Goal: Transaction & Acquisition: Subscribe to service/newsletter

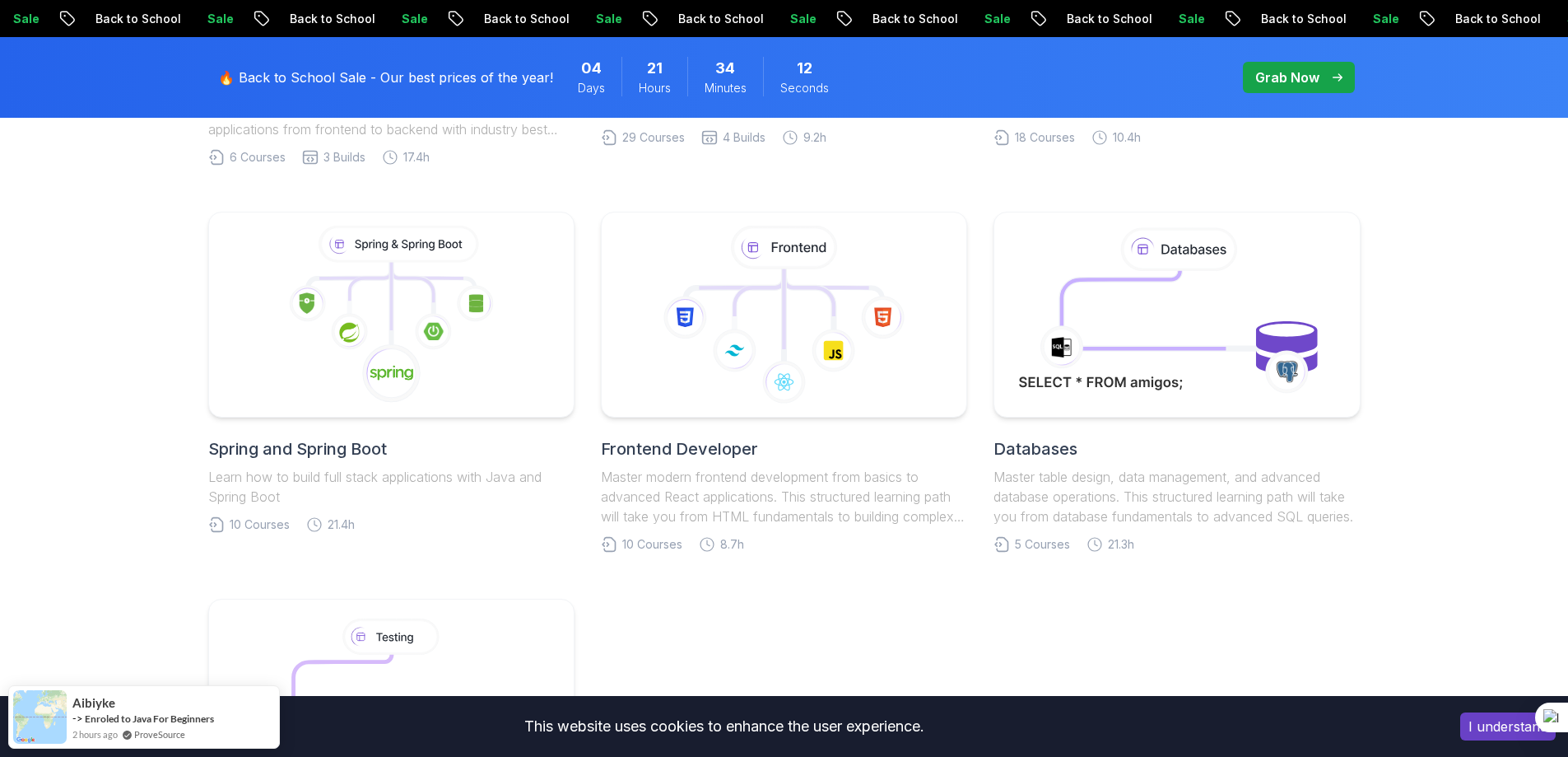
scroll to position [768, 0]
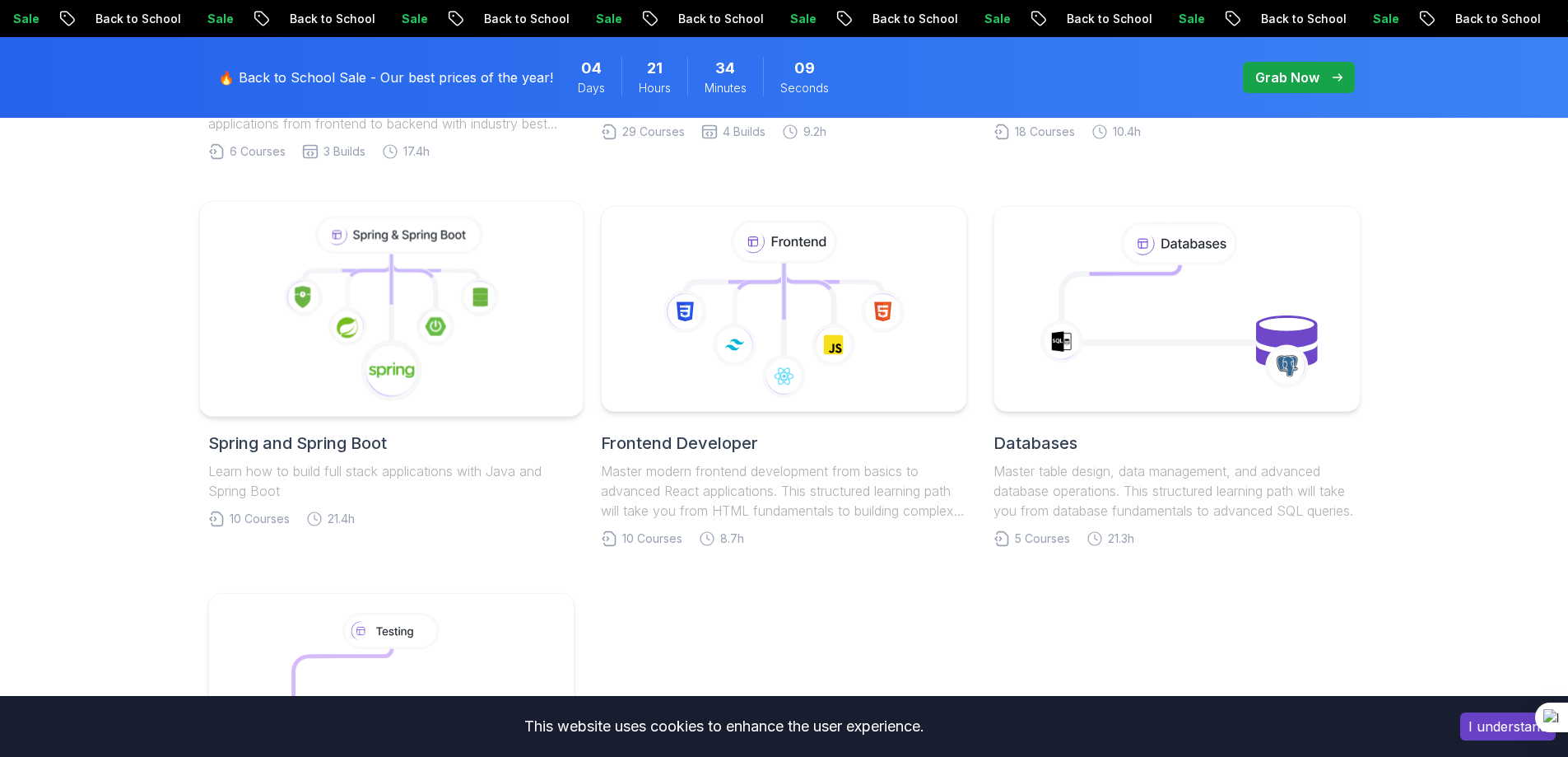
click at [407, 309] on icon at bounding box center [391, 309] width 356 height 187
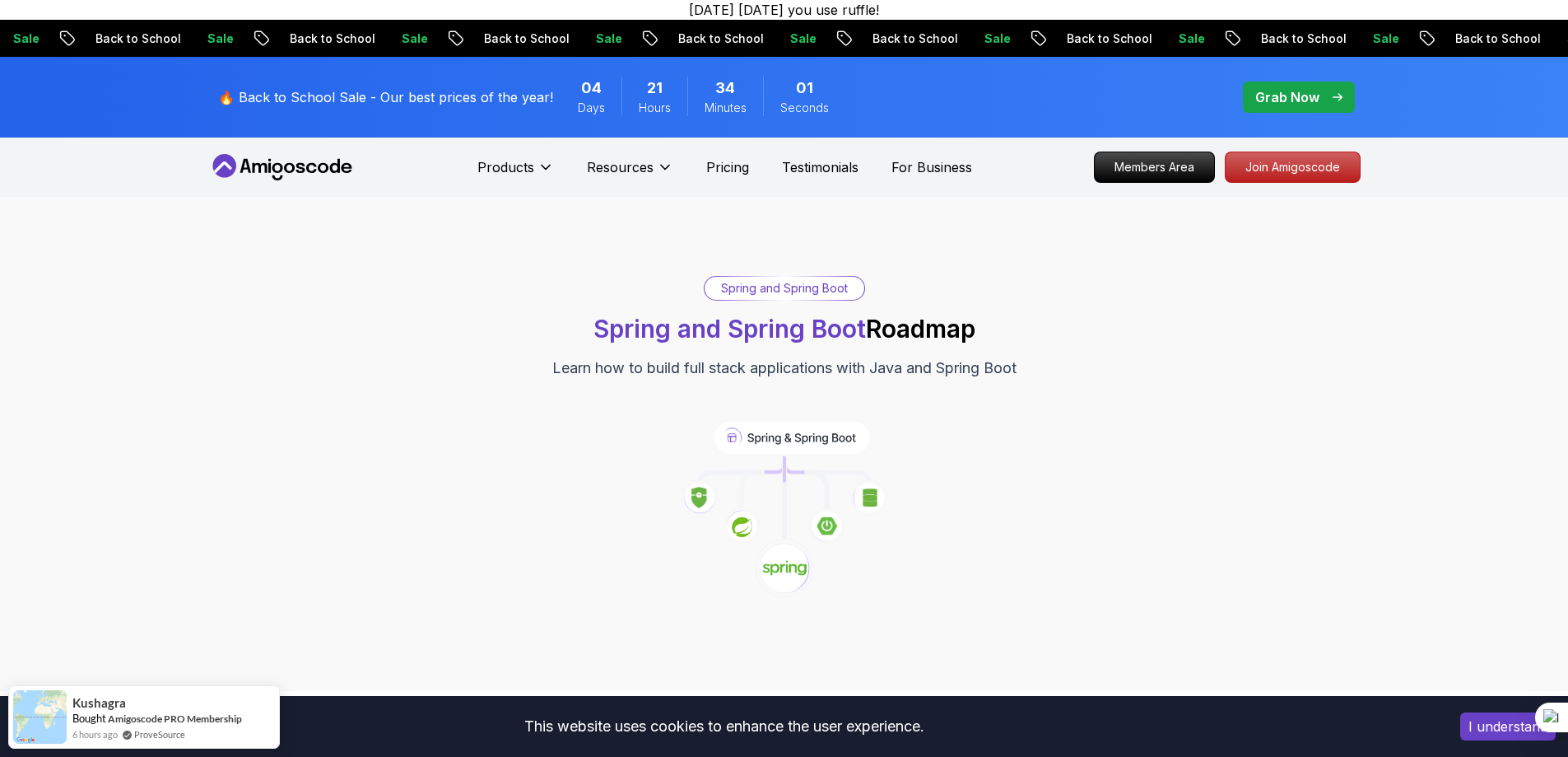
click at [1494, 716] on button "I understand" at bounding box center [1507, 726] width 95 height 28
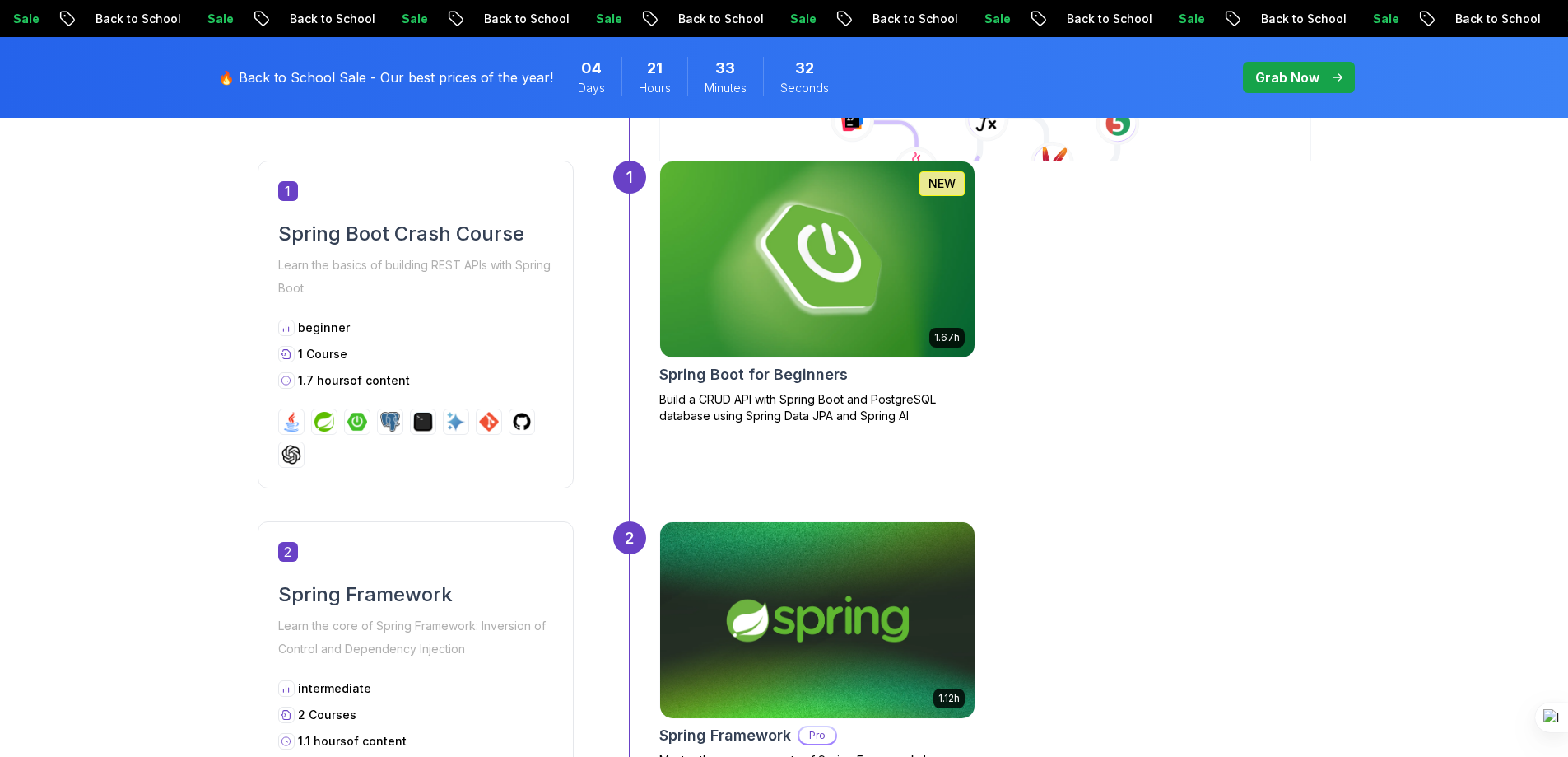
scroll to position [769, 0]
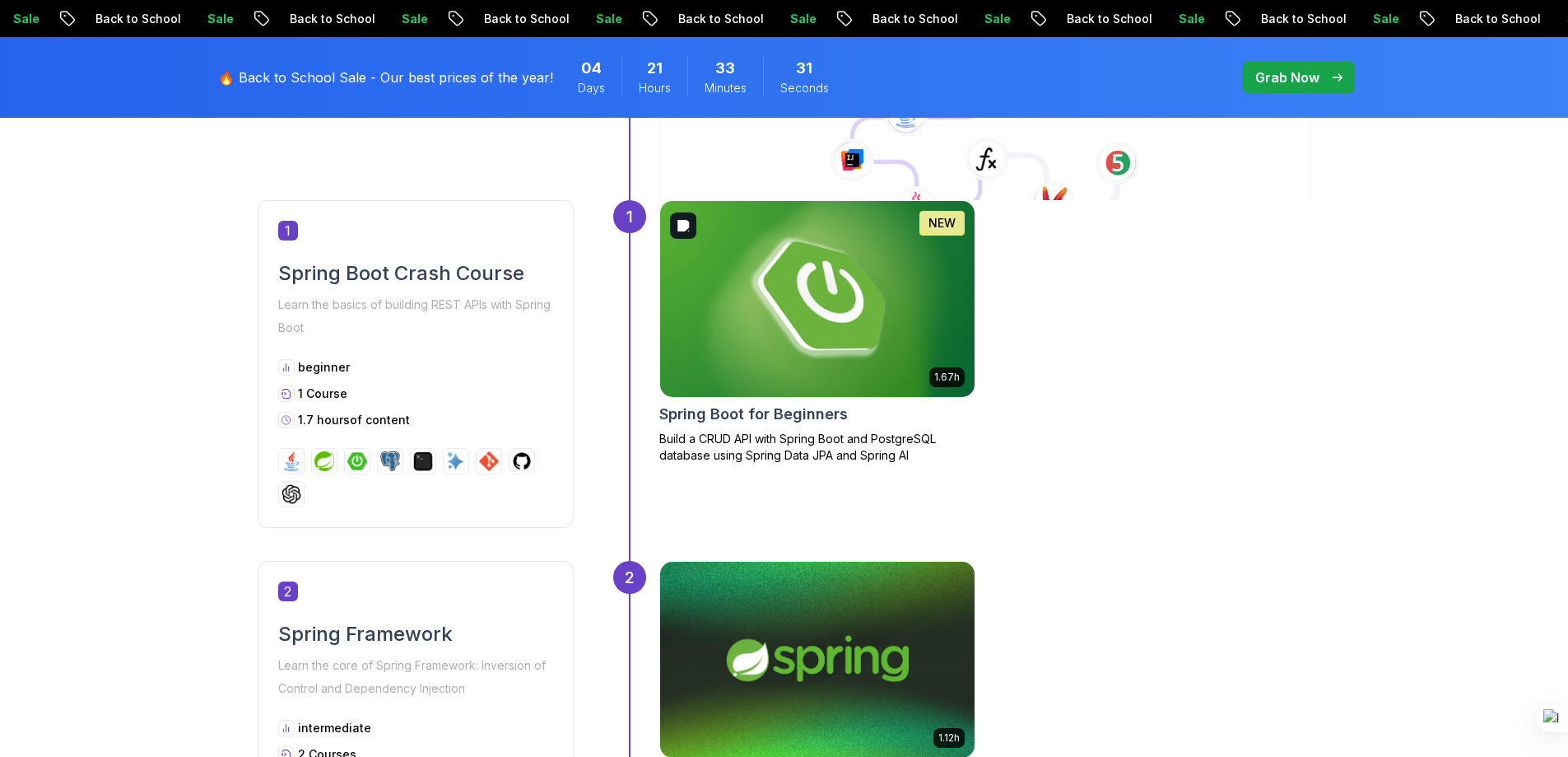
click at [741, 317] on img at bounding box center [817, 298] width 330 height 206
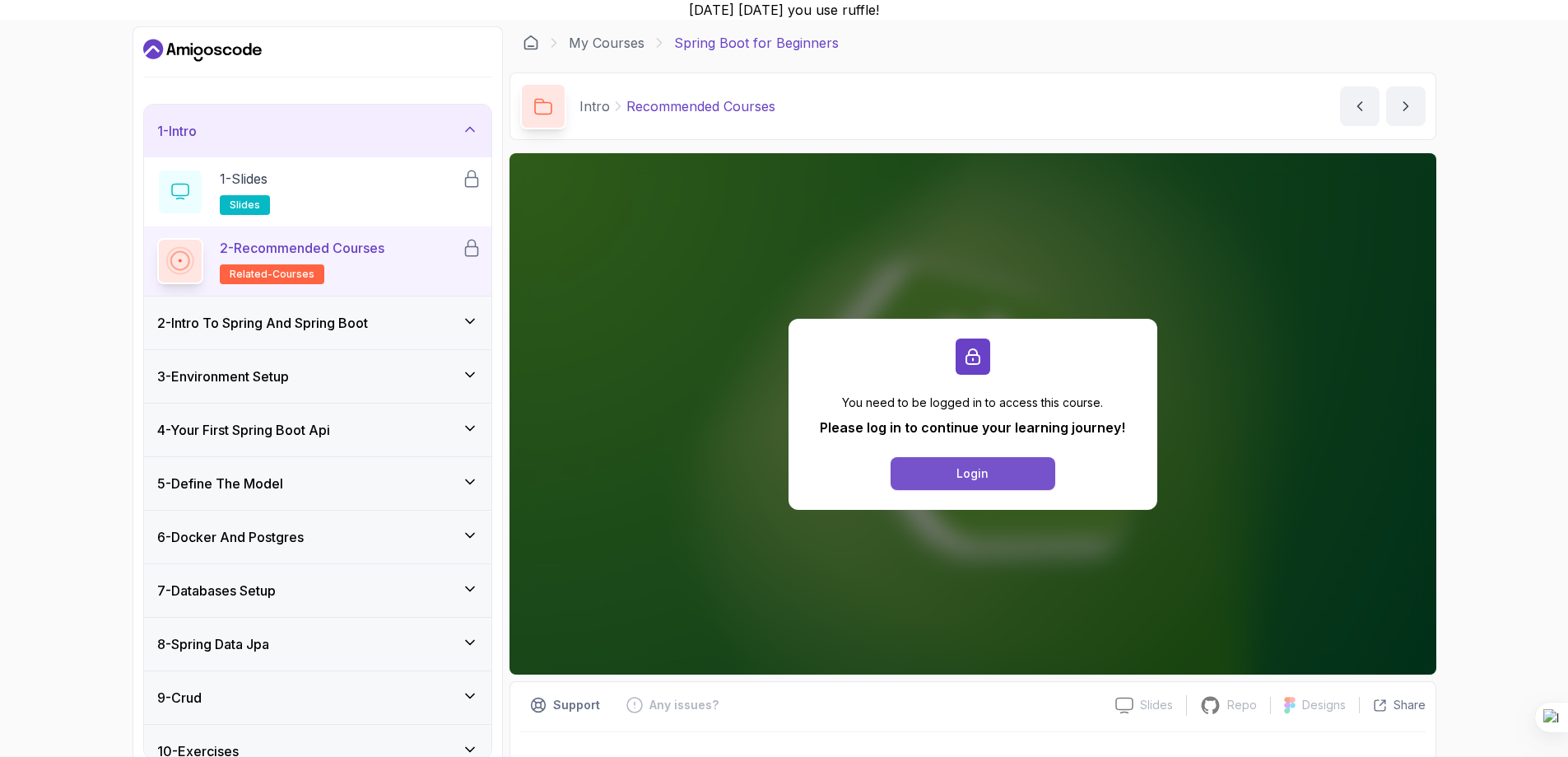
click at [945, 477] on button "Login" at bounding box center [972, 473] width 165 height 33
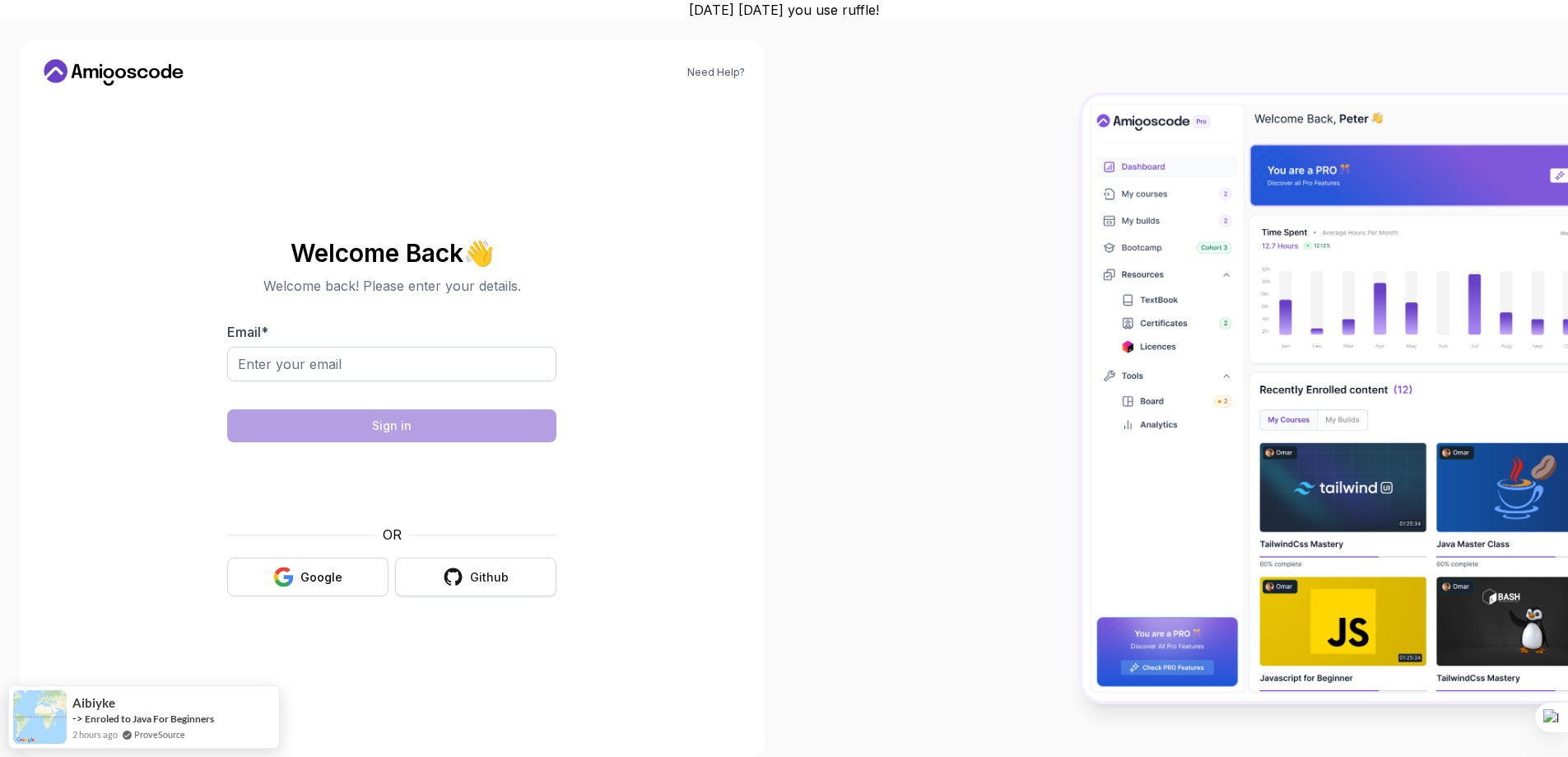
click at [463, 584] on icon "button" at bounding box center [453, 576] width 20 height 20
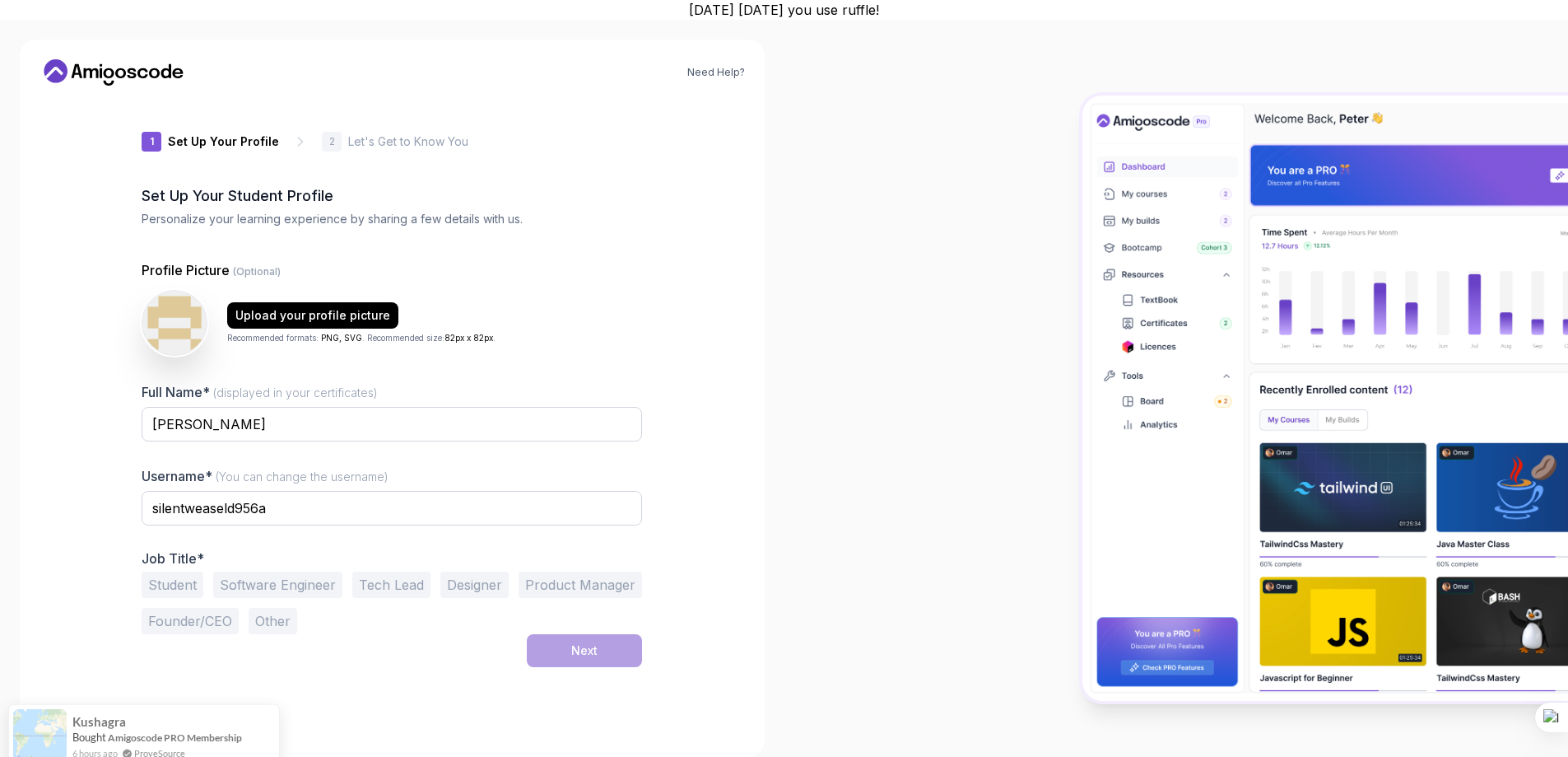
click at [181, 586] on button "Student" at bounding box center [172, 585] width 62 height 26
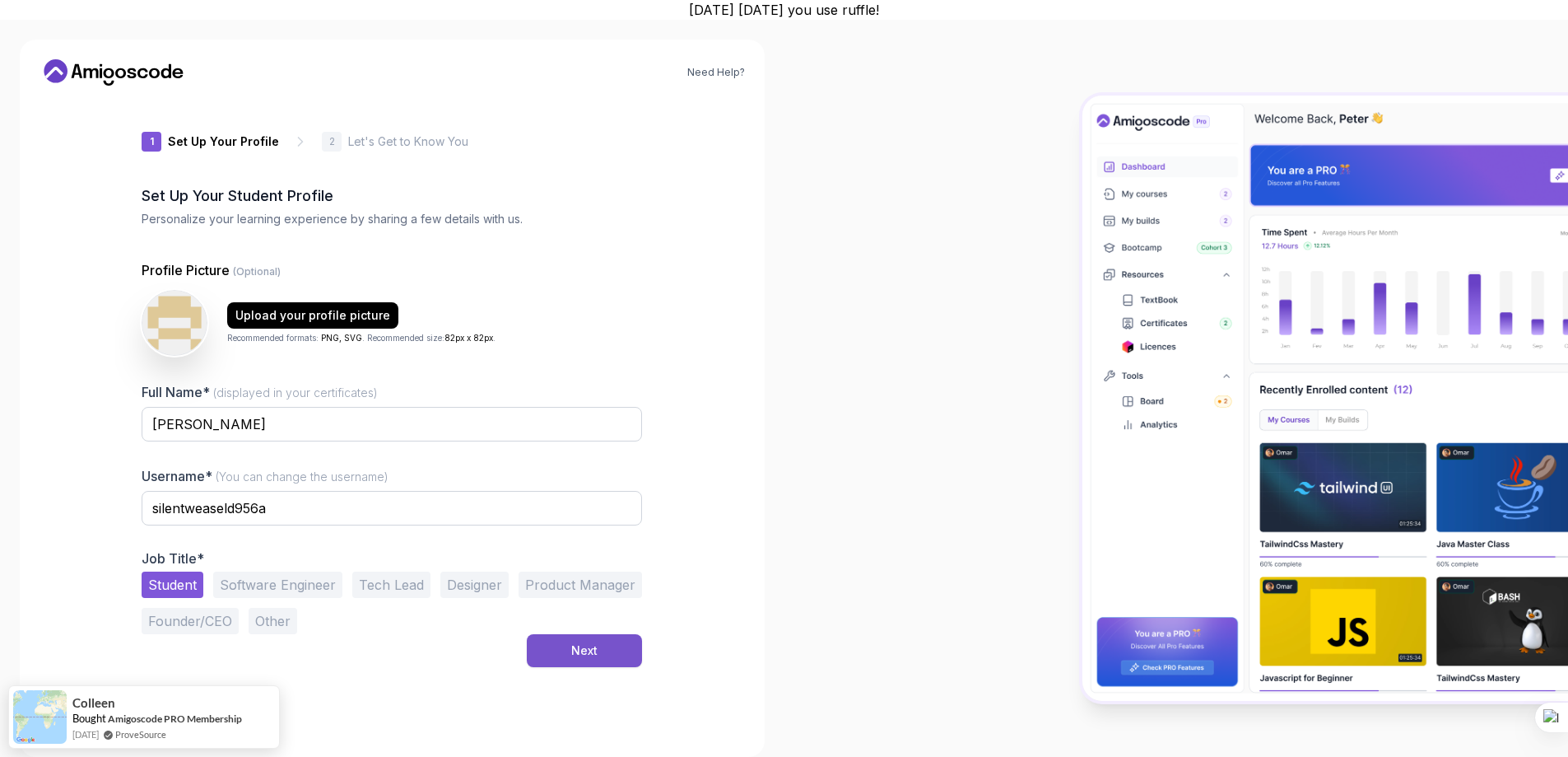
click at [607, 640] on button "Next" at bounding box center [584, 650] width 115 height 33
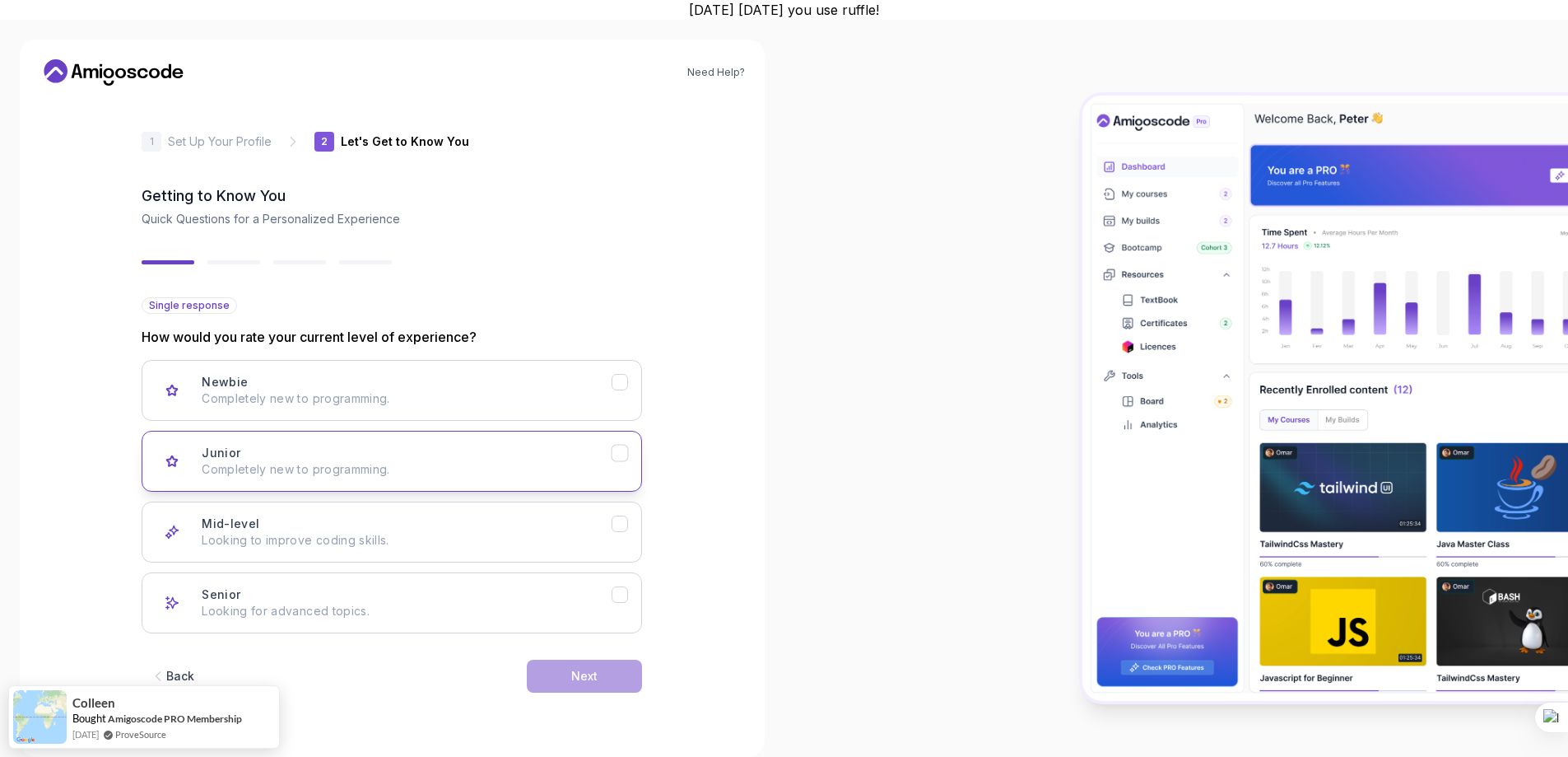
click at [511, 472] on p "Completely new to programming." at bounding box center [407, 470] width 410 height 17
click at [596, 669] on div "Next" at bounding box center [584, 676] width 26 height 17
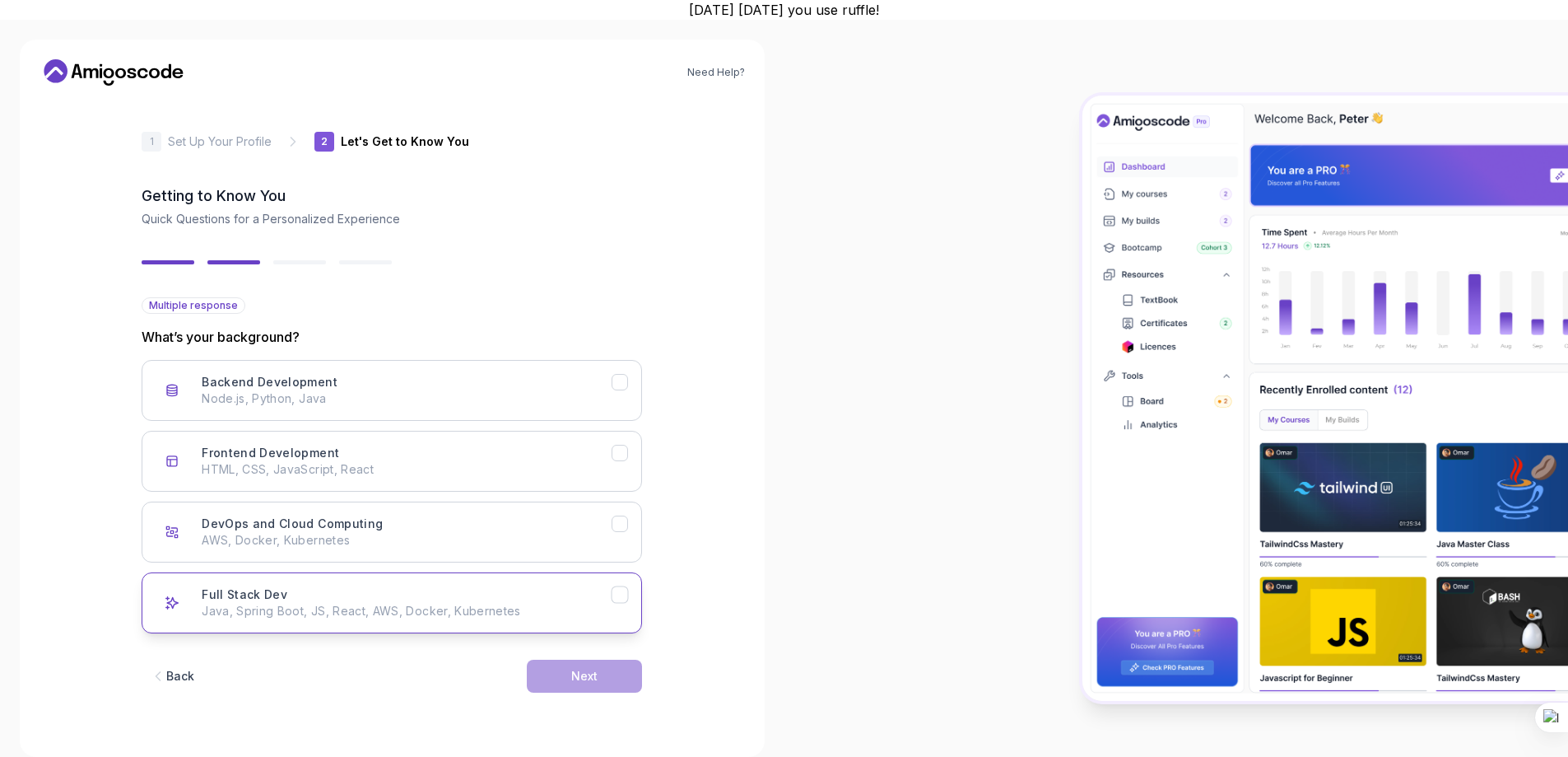
click at [543, 592] on div "Full Stack Dev Java, Spring Boot, JS, React, AWS, Docker, Kubernetes" at bounding box center [407, 603] width 410 height 33
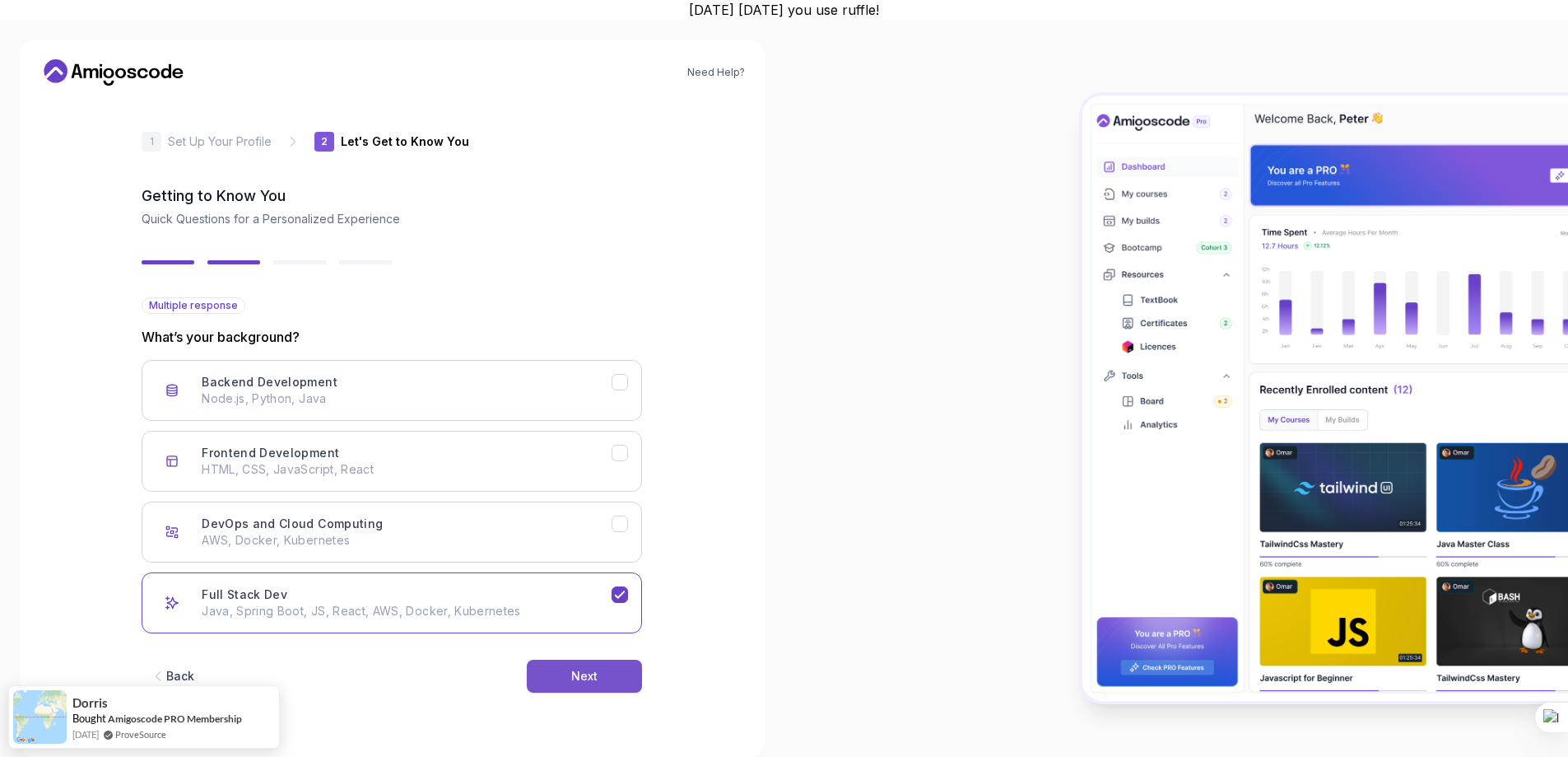
click at [574, 672] on div "Next" at bounding box center [584, 676] width 26 height 17
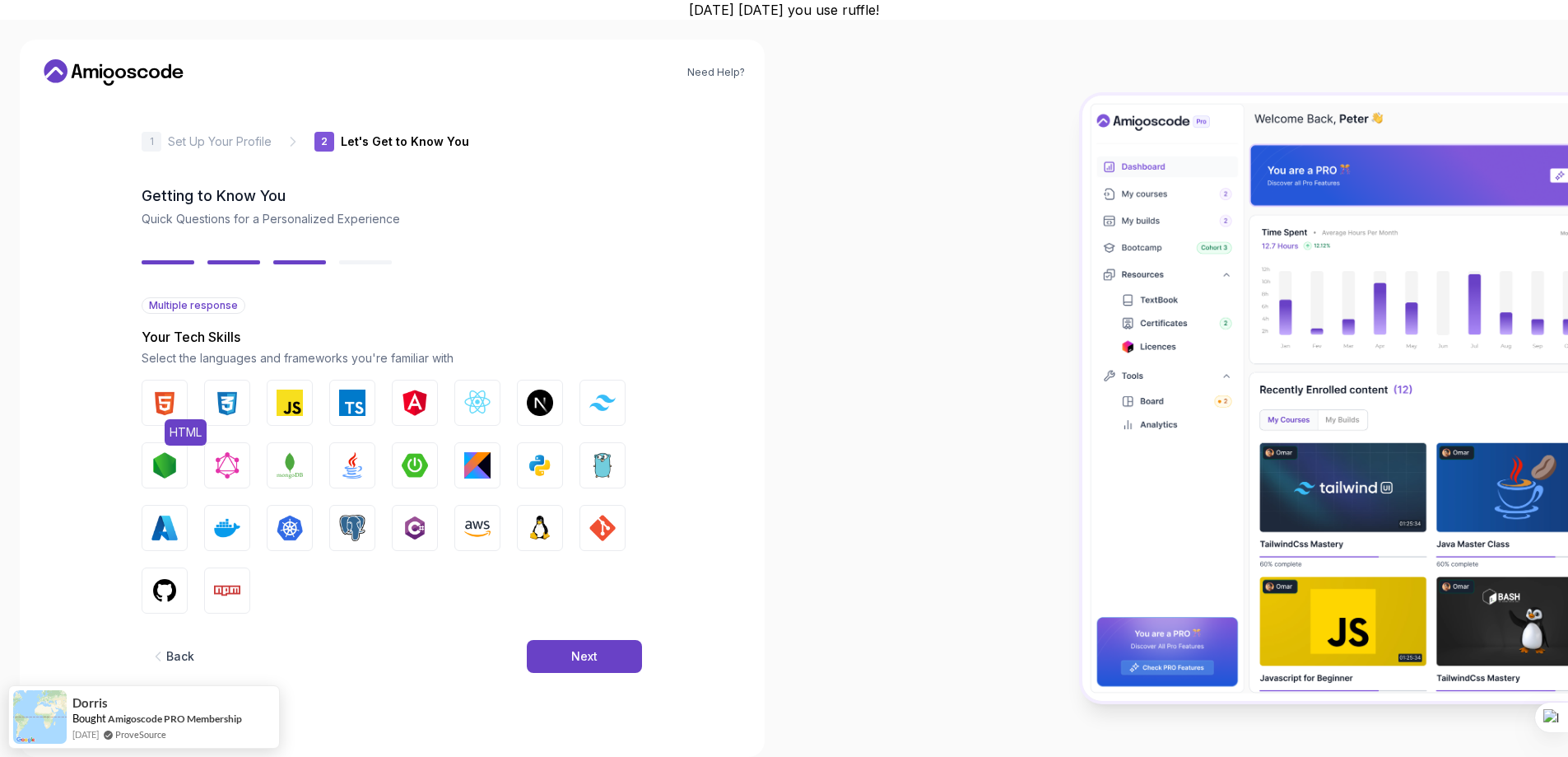
click at [167, 401] on img "button" at bounding box center [165, 402] width 26 height 26
click at [227, 401] on img "button" at bounding box center [227, 402] width 26 height 26
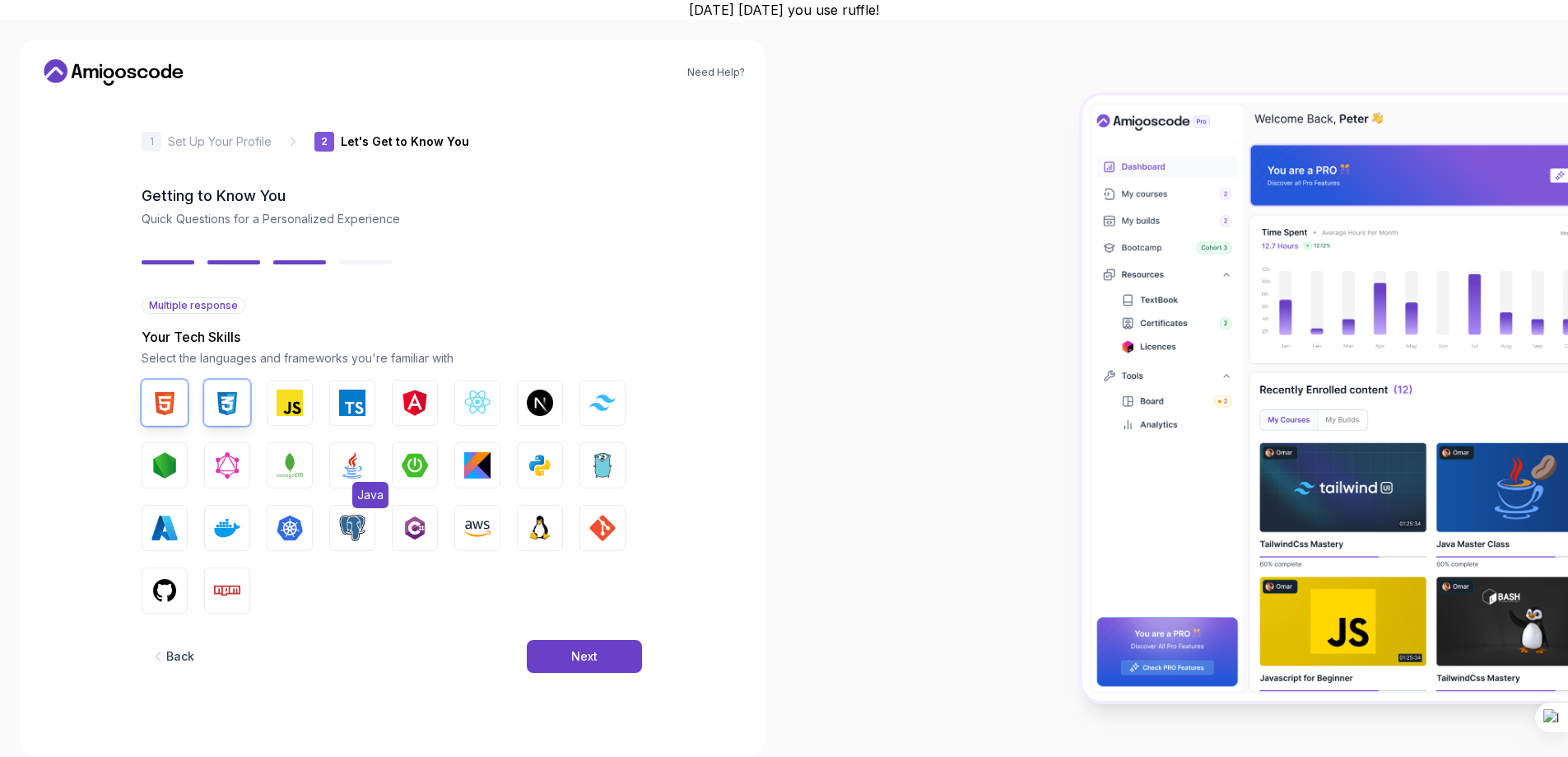
click at [353, 462] on img "button" at bounding box center [352, 465] width 26 height 26
click at [420, 462] on img "button" at bounding box center [415, 465] width 26 height 26
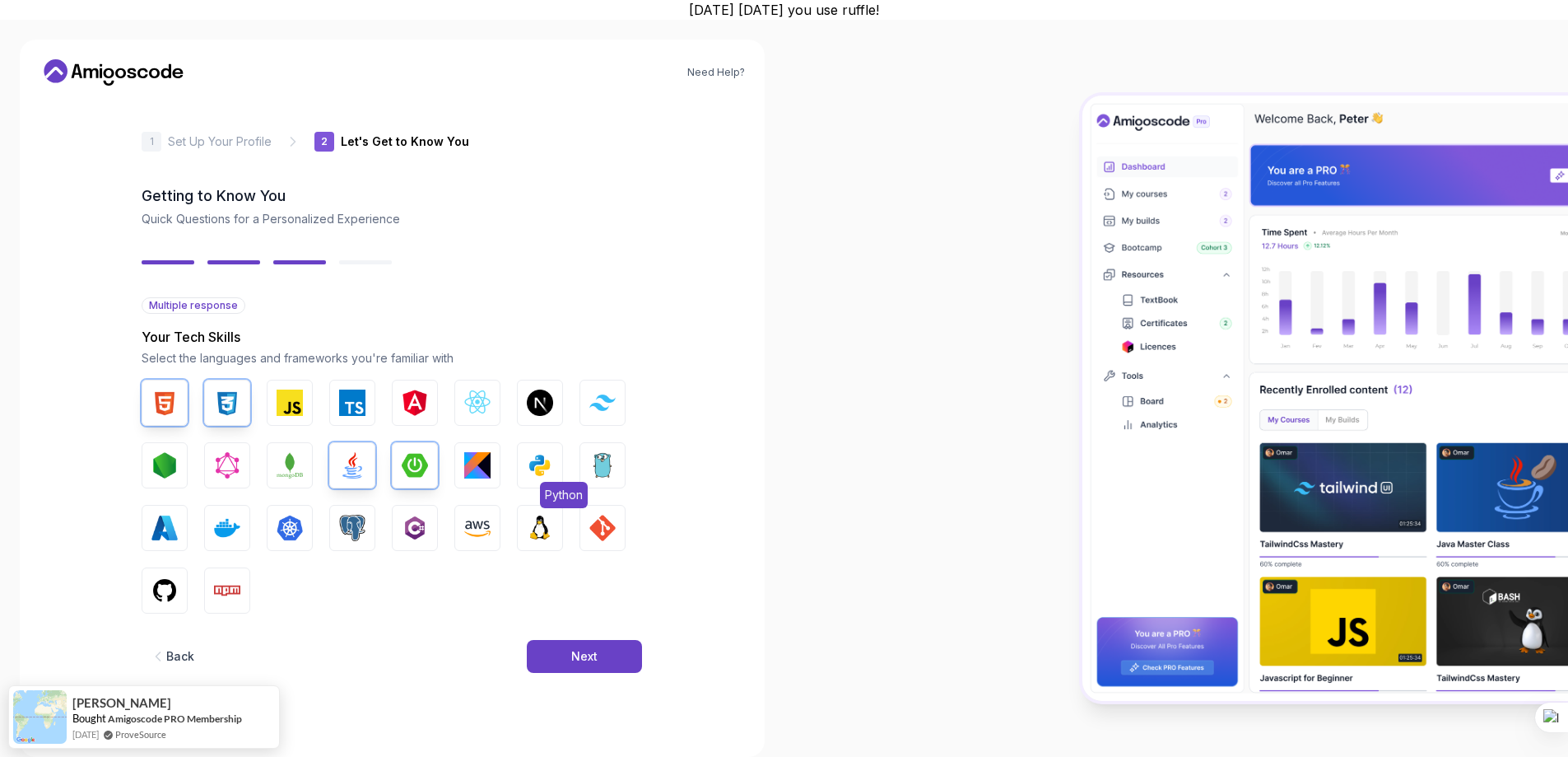
click at [544, 461] on img "button" at bounding box center [540, 465] width 26 height 26
click at [233, 528] on img "button" at bounding box center [227, 527] width 26 height 26
click at [345, 528] on img "button" at bounding box center [352, 527] width 26 height 26
click at [598, 525] on img "button" at bounding box center [602, 527] width 26 height 26
click at [167, 584] on img "button" at bounding box center [165, 590] width 26 height 26
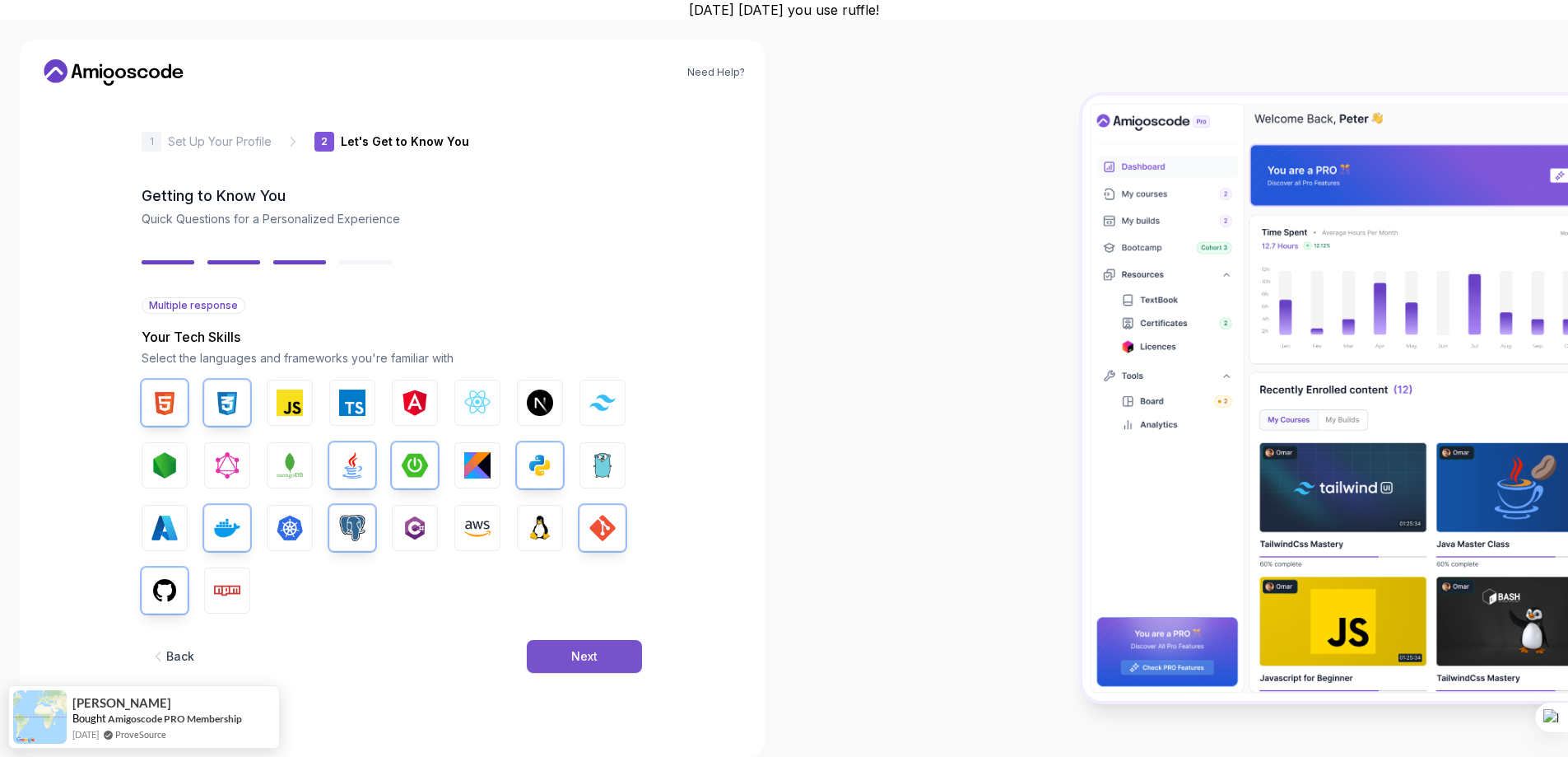
click at [558, 659] on button "Next" at bounding box center [584, 656] width 115 height 33
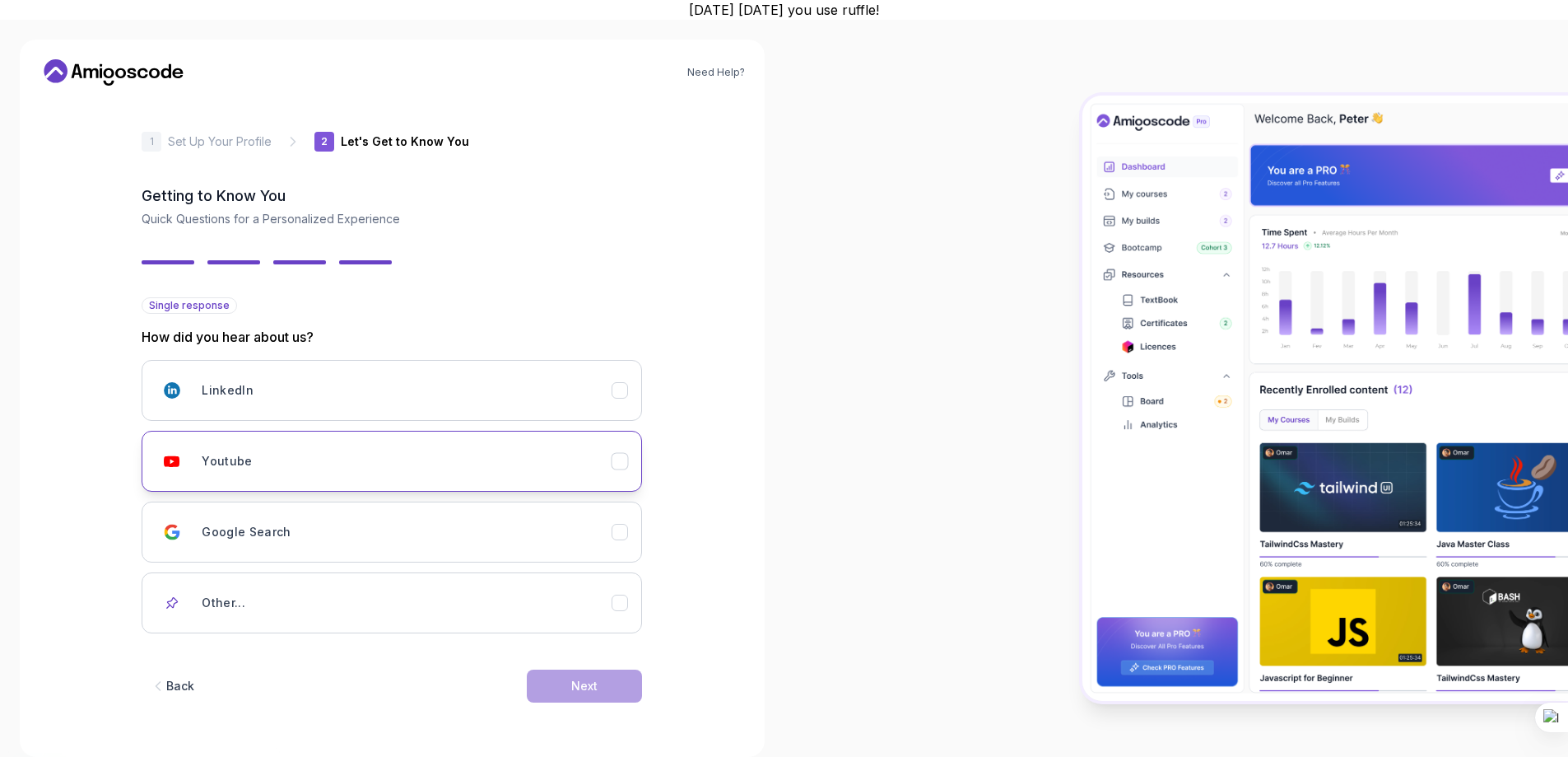
click at [381, 458] on div "Youtube" at bounding box center [407, 461] width 410 height 33
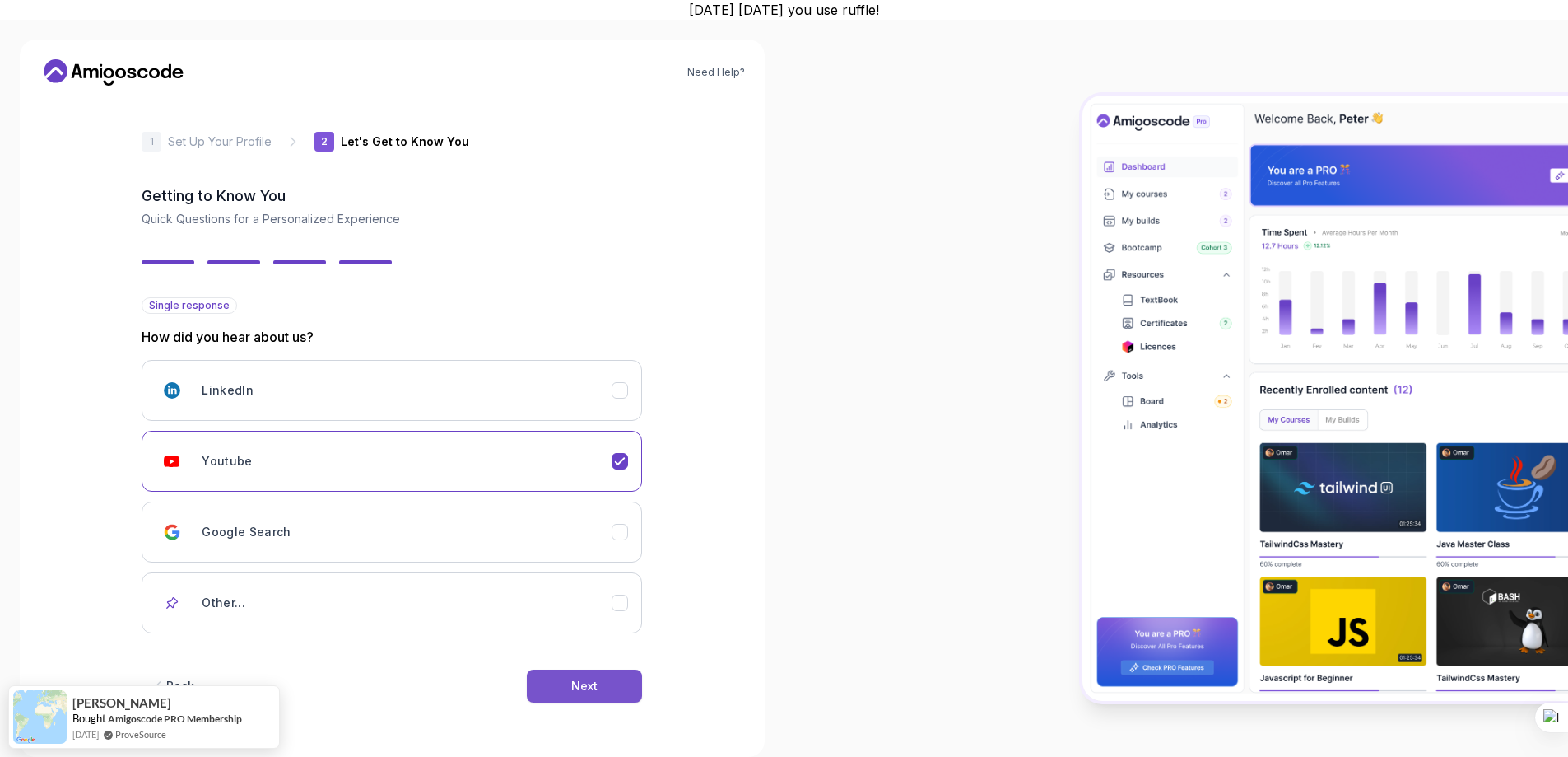
click at [566, 695] on button "Next" at bounding box center [584, 686] width 115 height 33
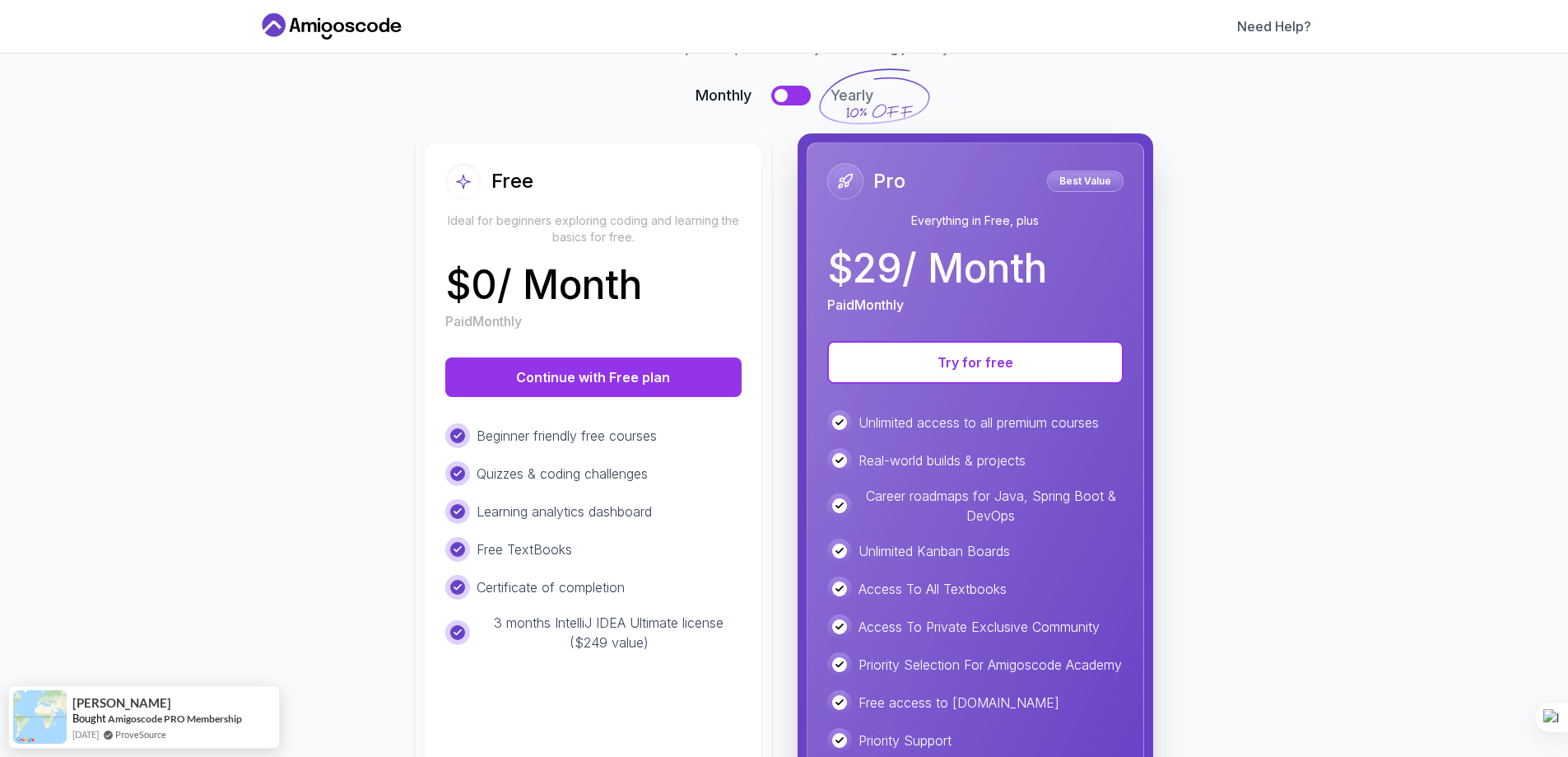
scroll to position [192, 0]
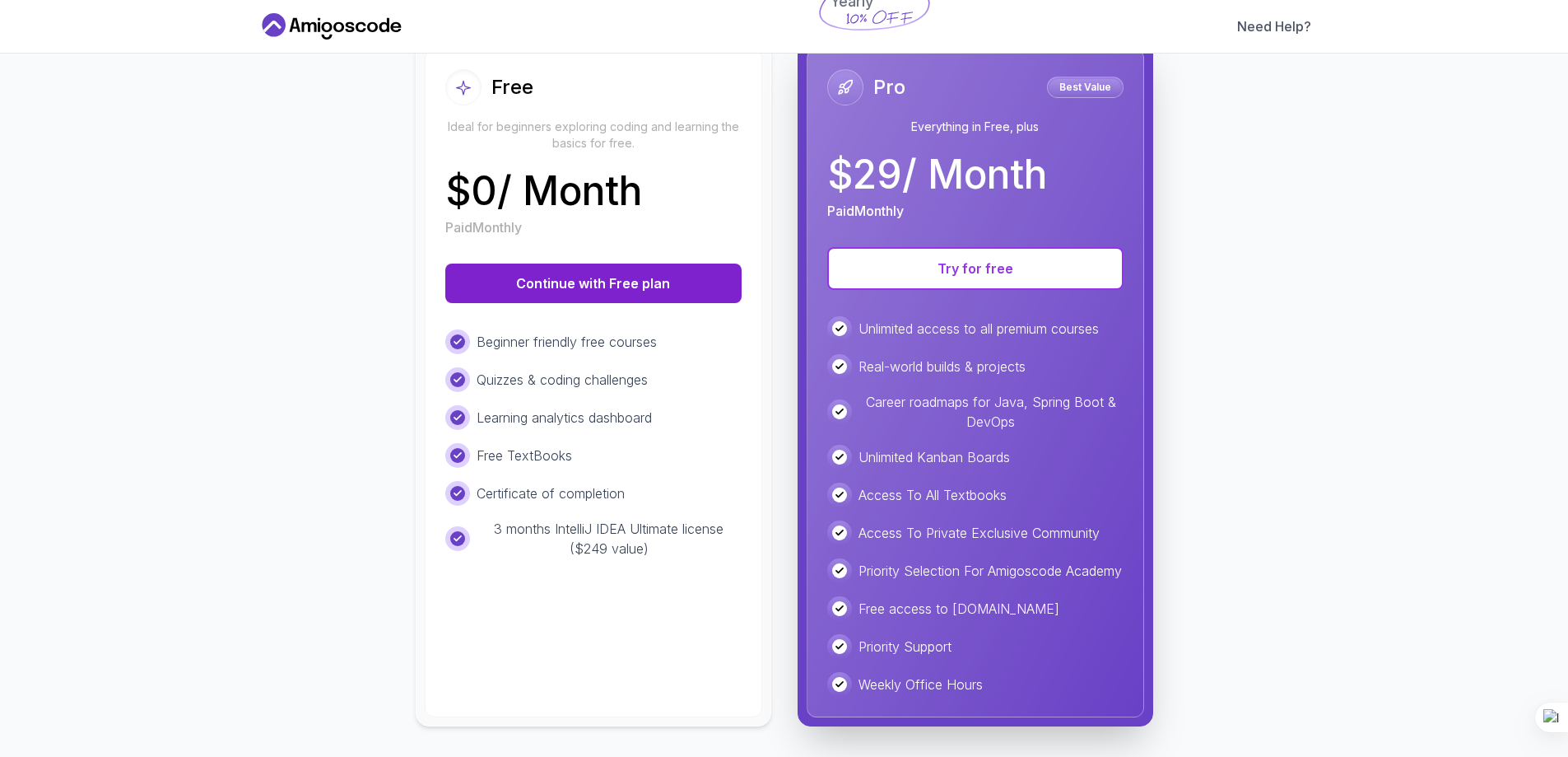
click at [550, 286] on button "Continue with Free plan" at bounding box center [594, 283] width 296 height 40
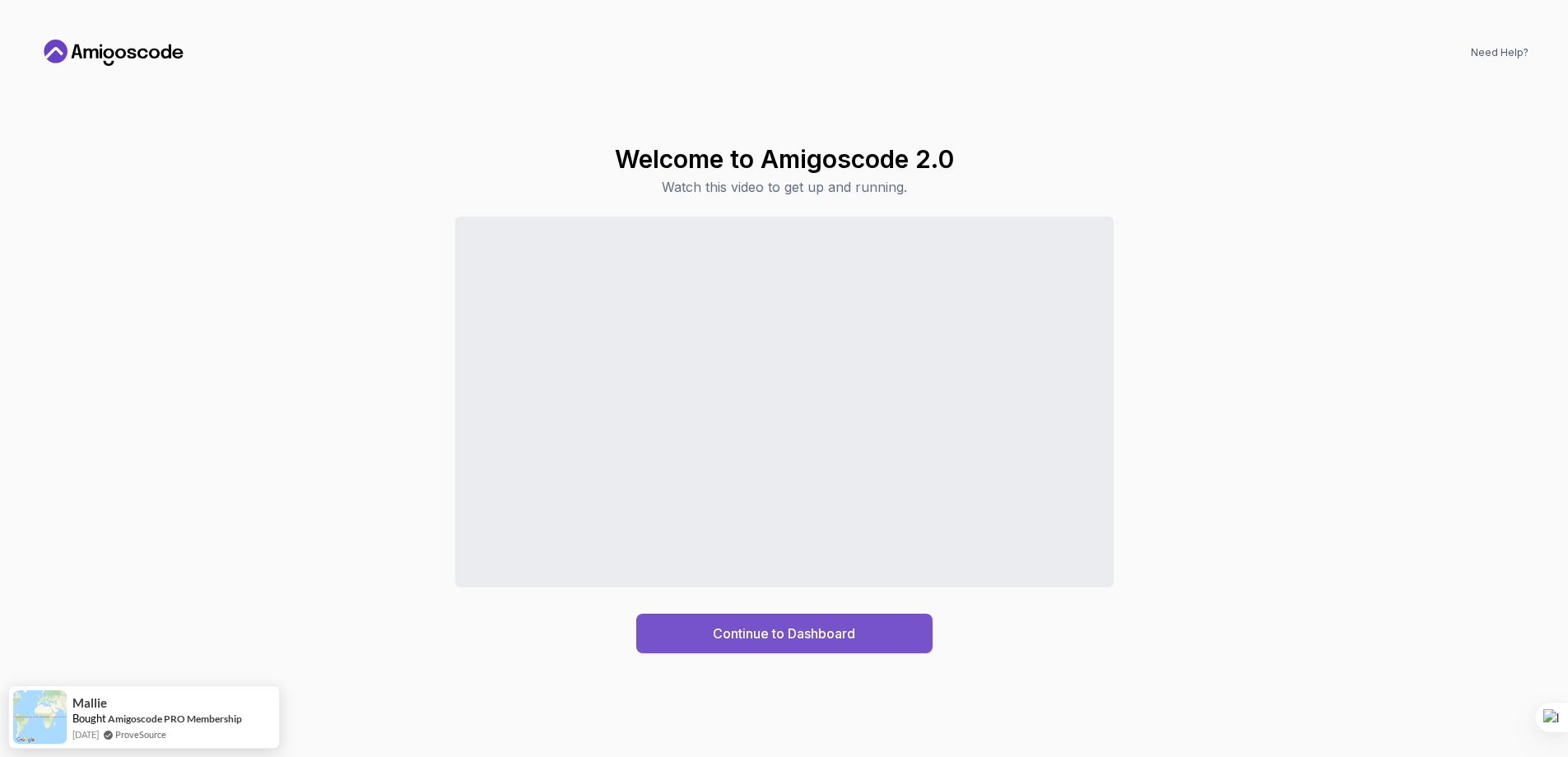
click at [812, 639] on div "Continue to Dashboard" at bounding box center [784, 633] width 143 height 19
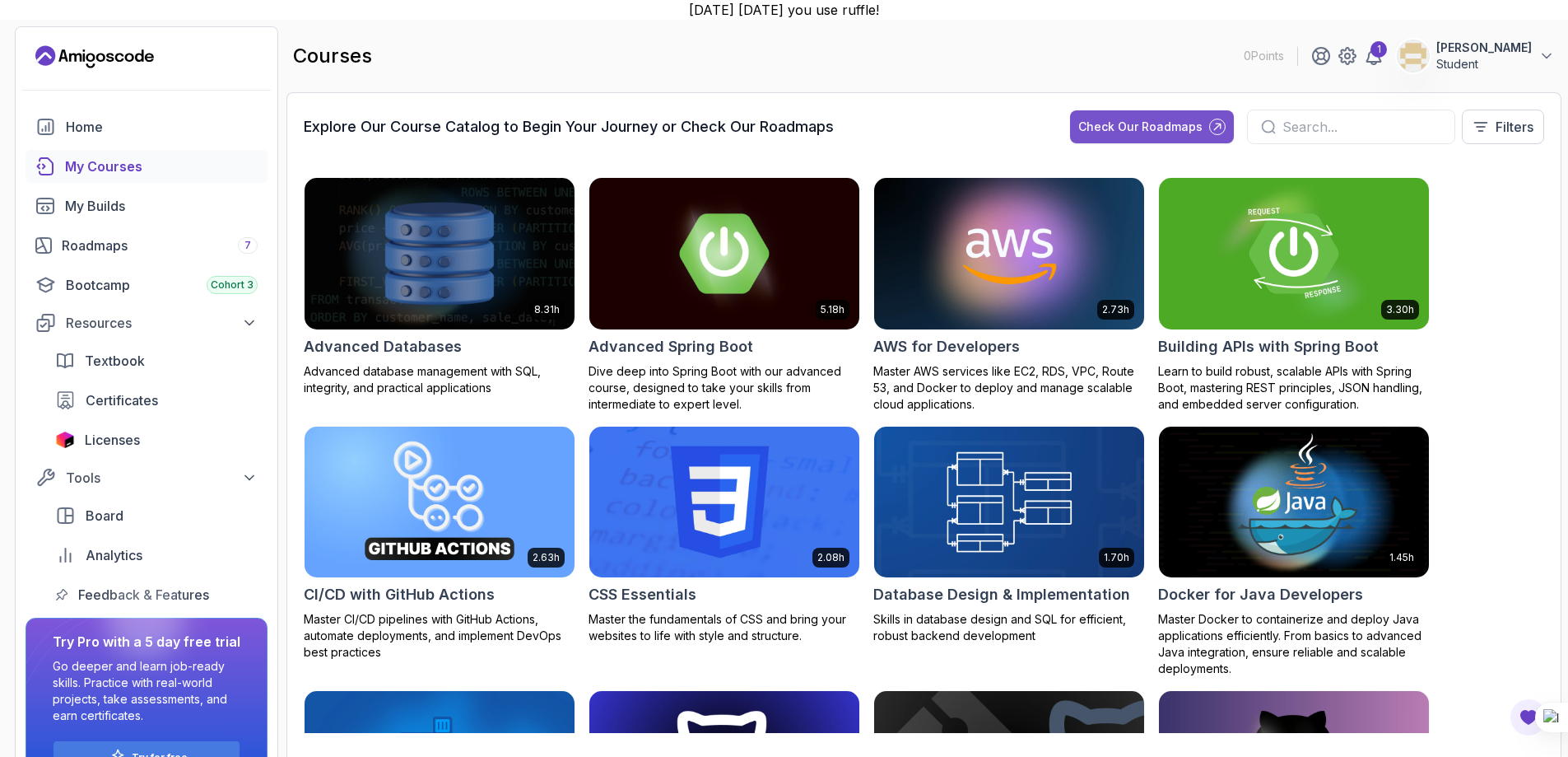
click at [1097, 135] on button "Check Our Roadmaps" at bounding box center [1151, 127] width 164 height 33
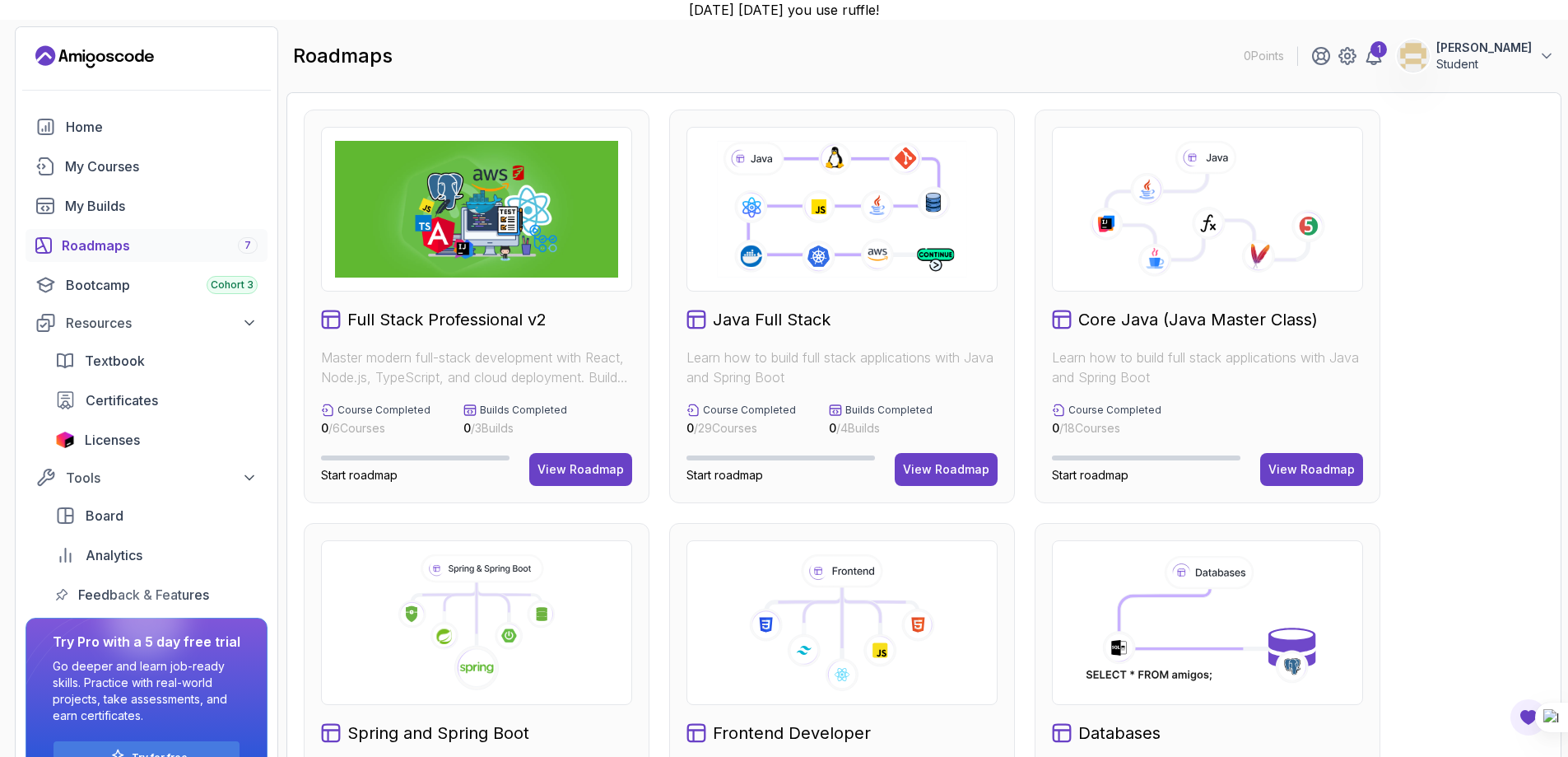
scroll to position [192, 0]
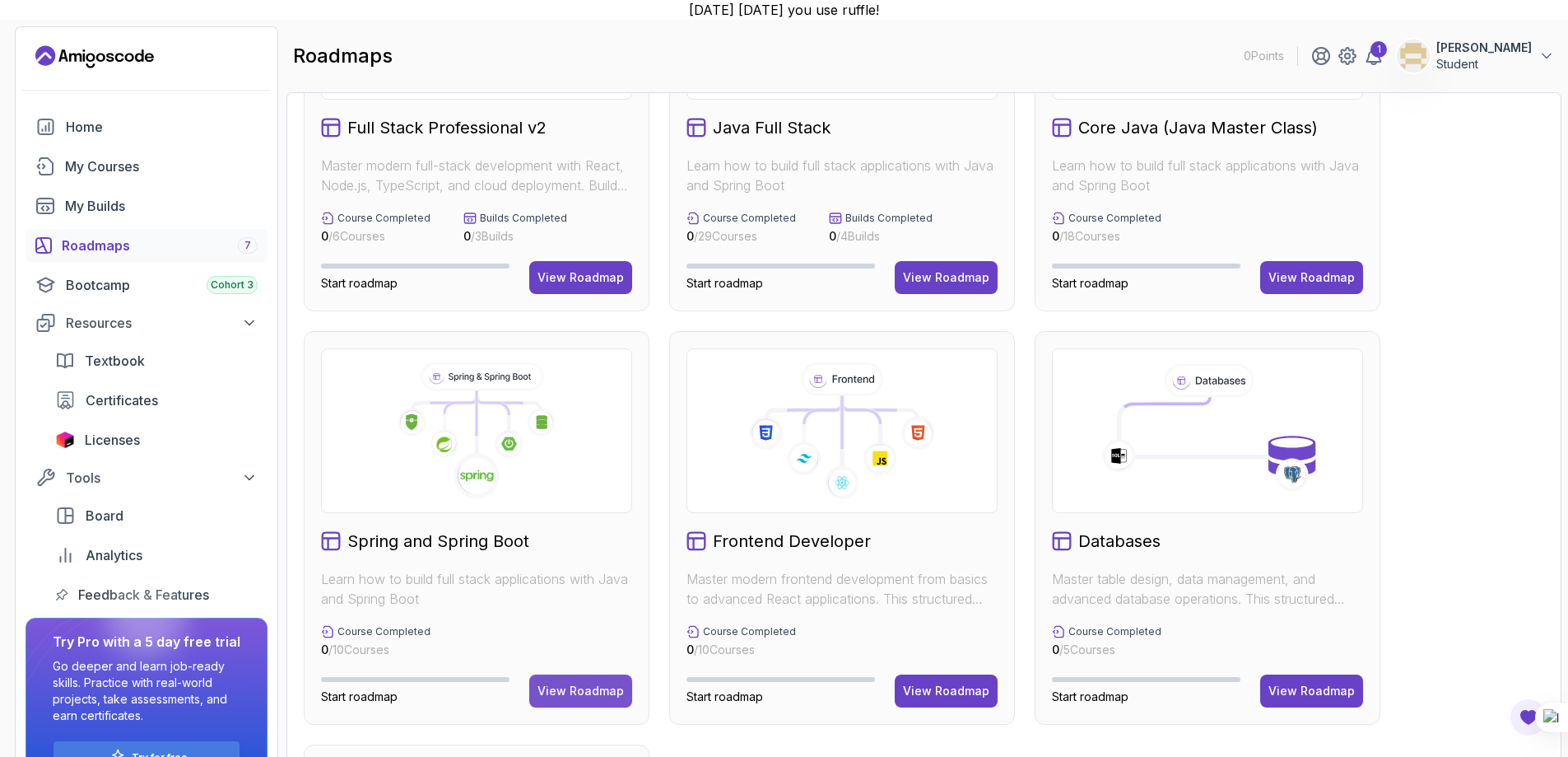
click at [565, 678] on button "View Roadmap" at bounding box center [580, 691] width 103 height 33
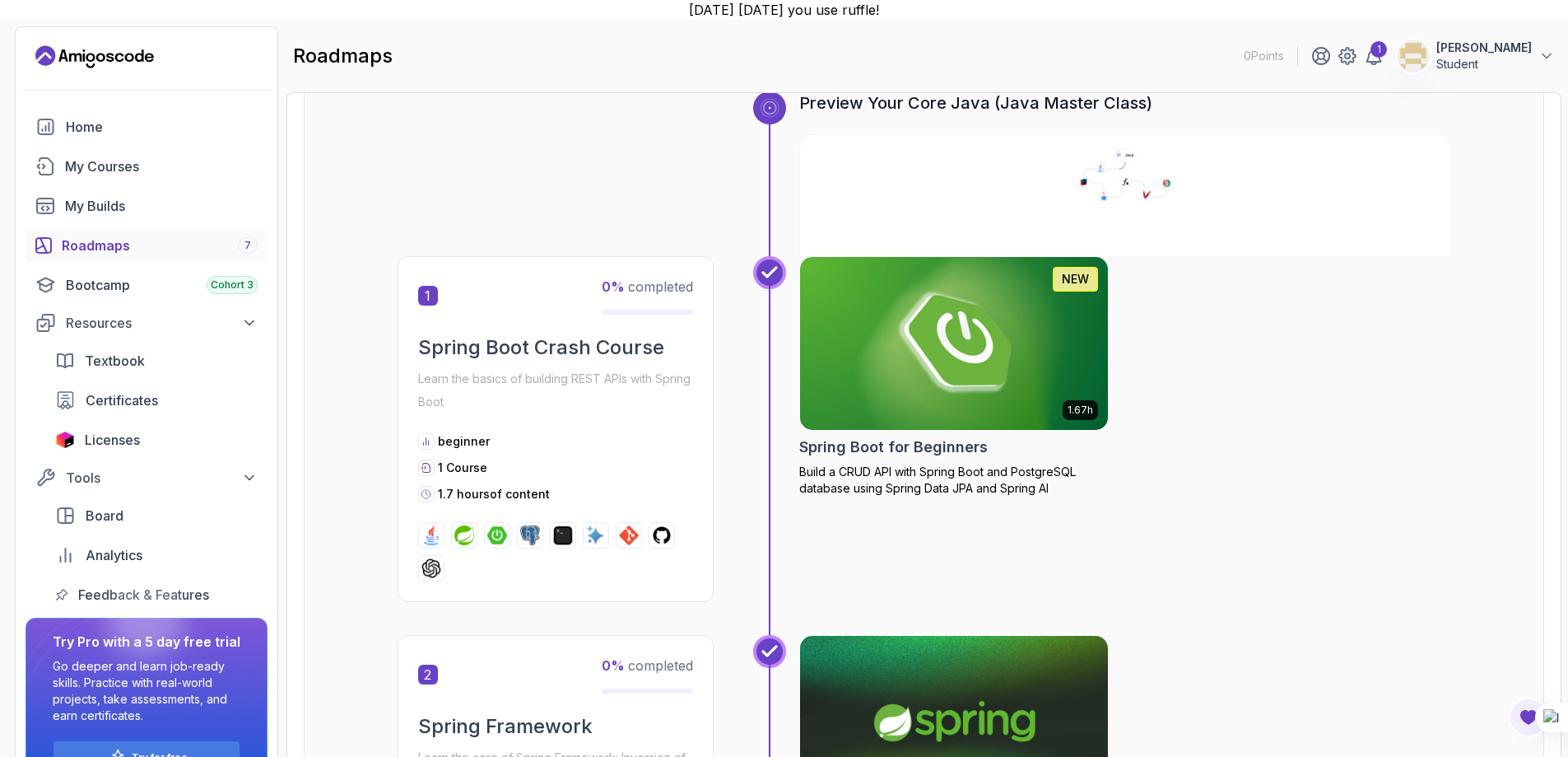
scroll to position [17, 0]
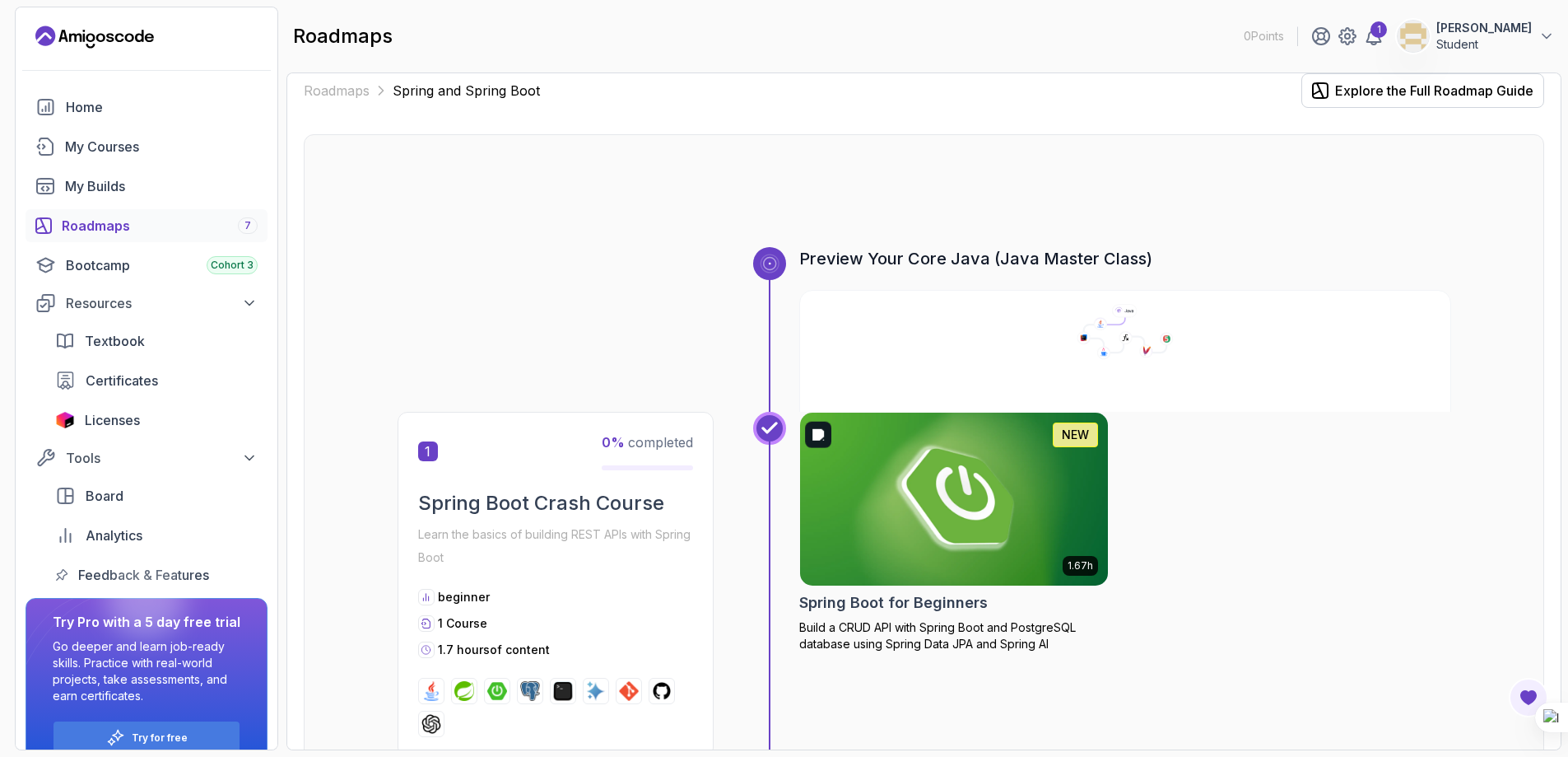
click at [952, 464] on img at bounding box center [953, 498] width 323 height 181
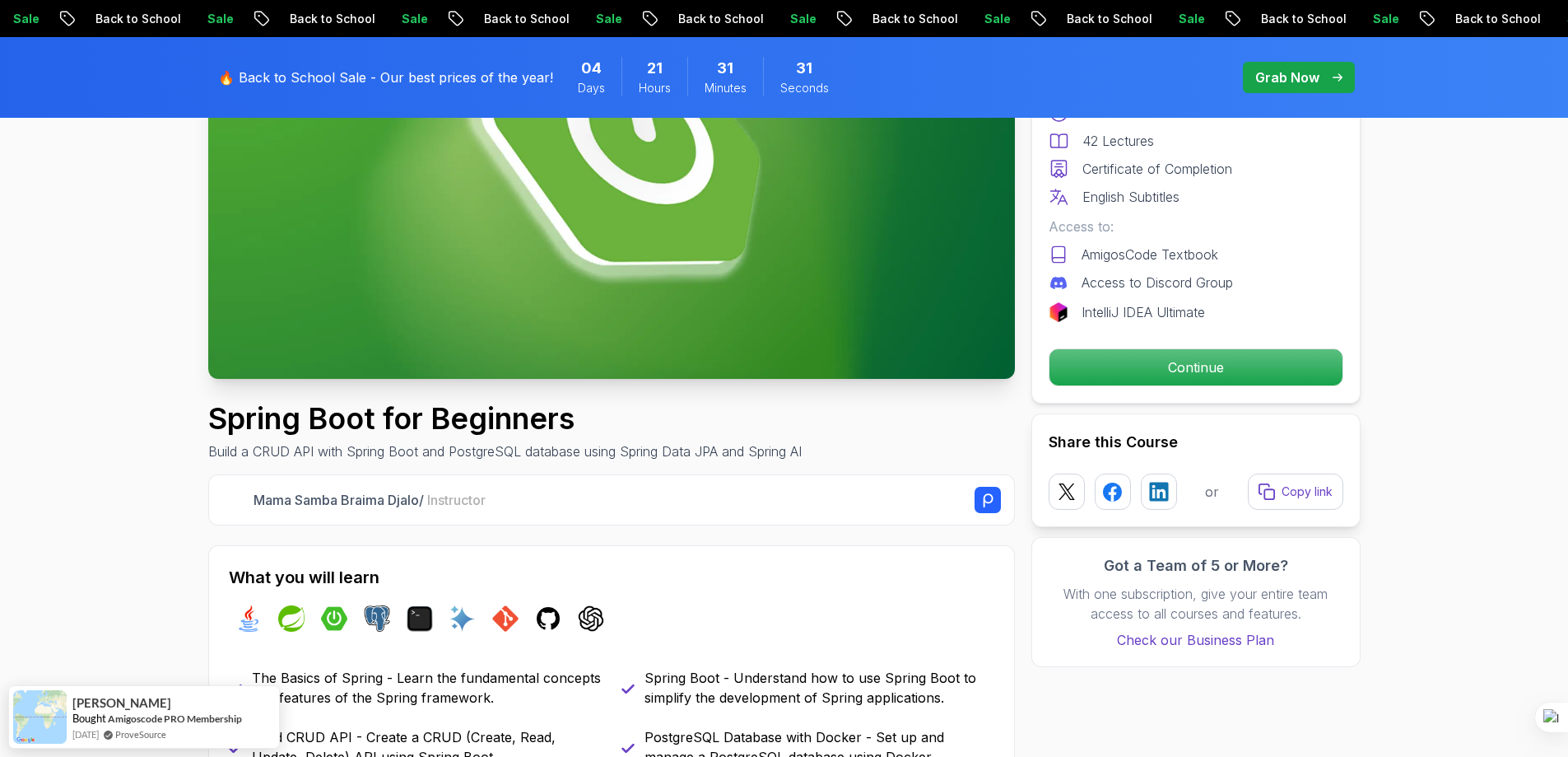
scroll to position [404, 0]
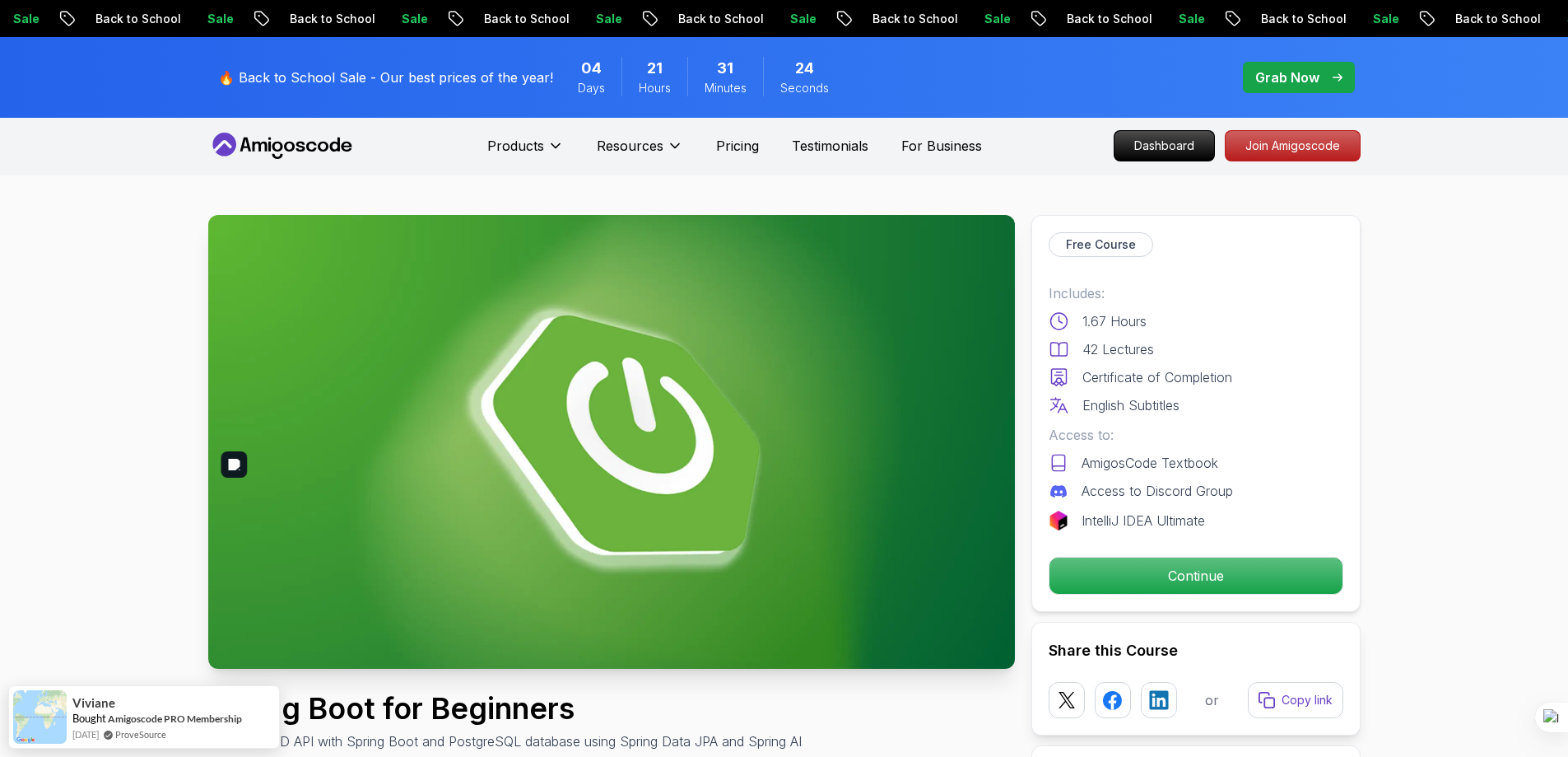
scroll to position [19, 0]
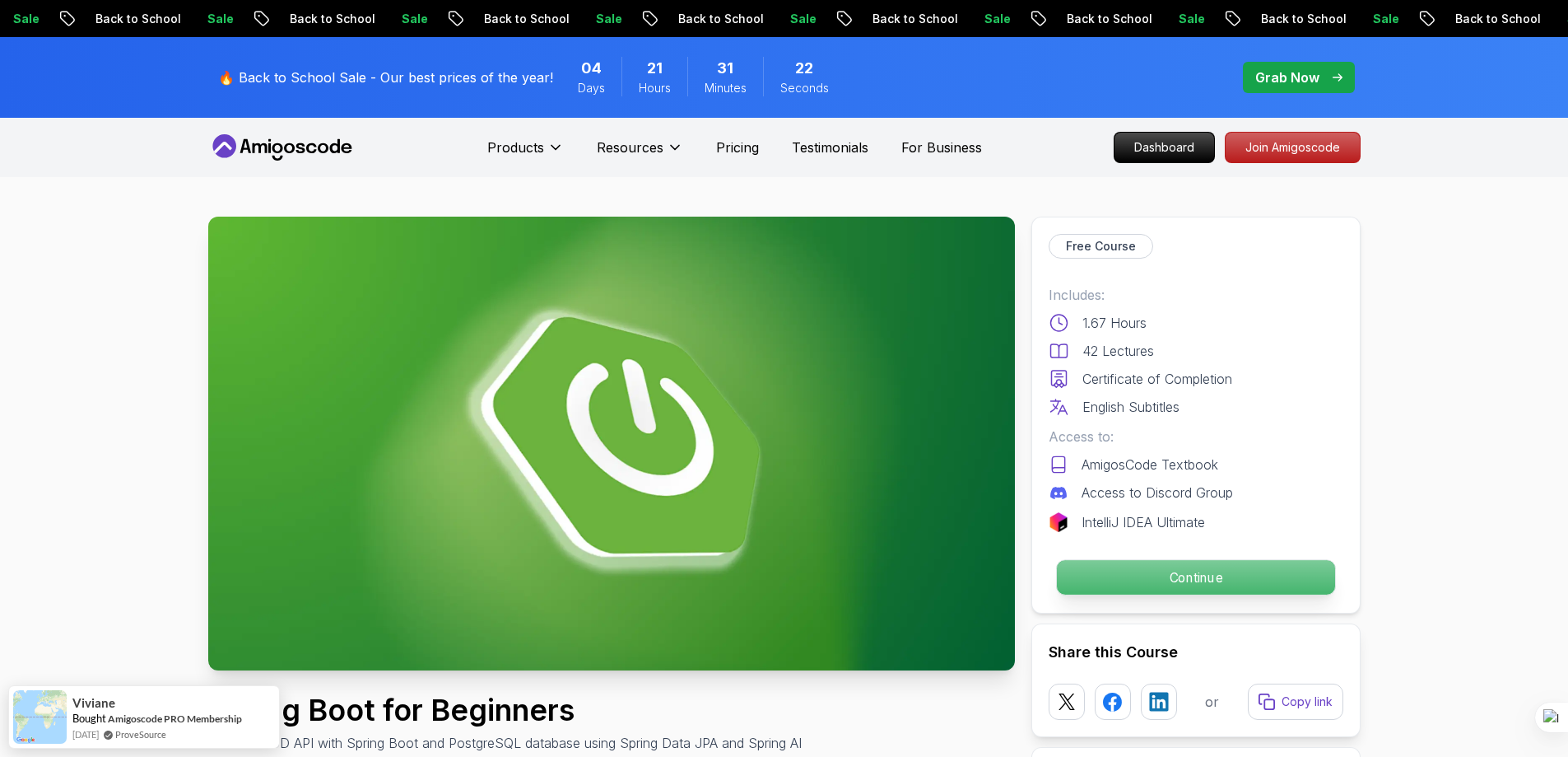
click at [1246, 578] on p "Continue" at bounding box center [1195, 576] width 278 height 34
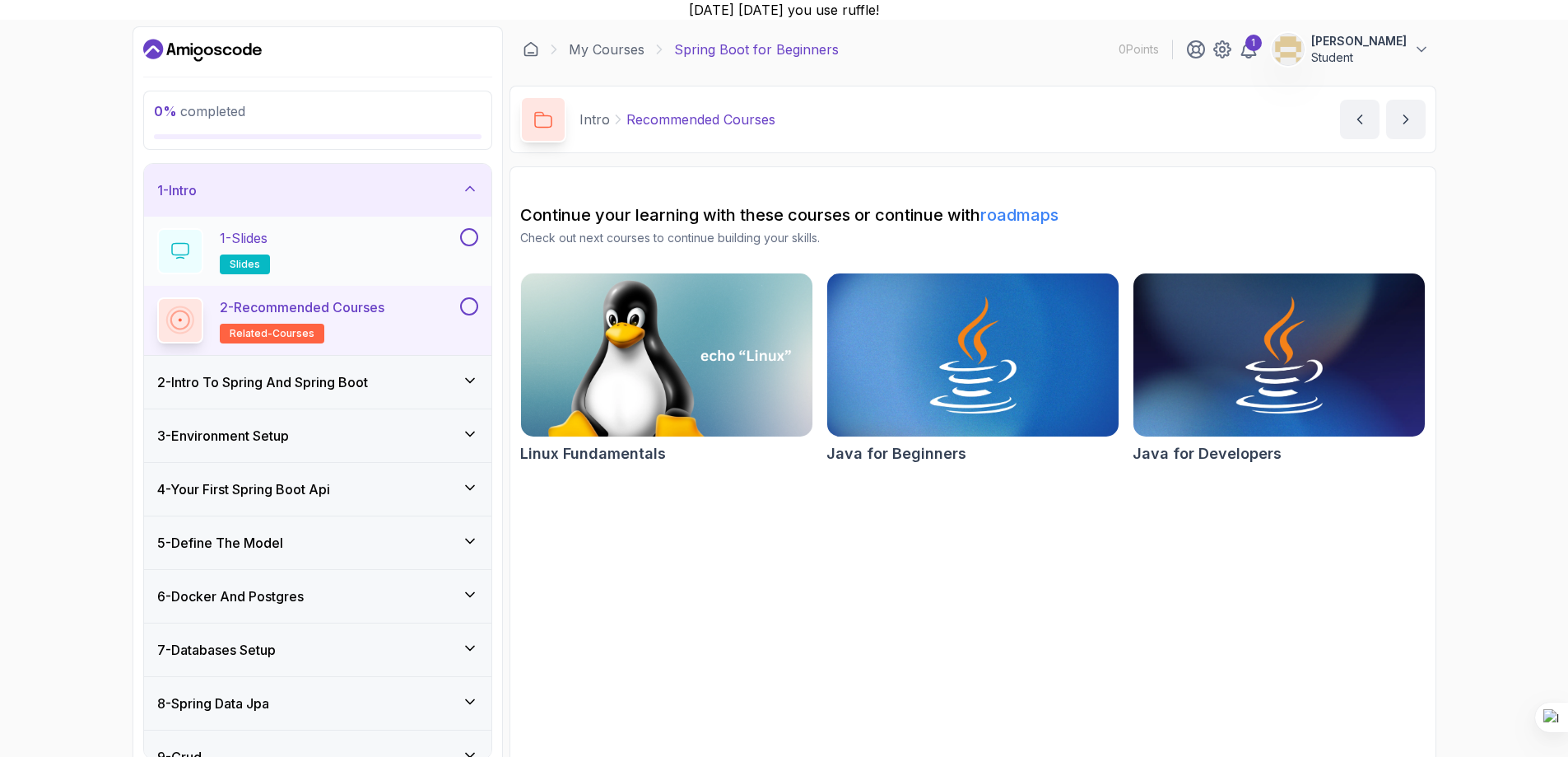
click at [465, 231] on button at bounding box center [470, 237] width 19 height 19
click at [465, 240] on icon at bounding box center [470, 237] width 15 height 17
click at [376, 242] on div "1 - Slides slides" at bounding box center [307, 251] width 299 height 46
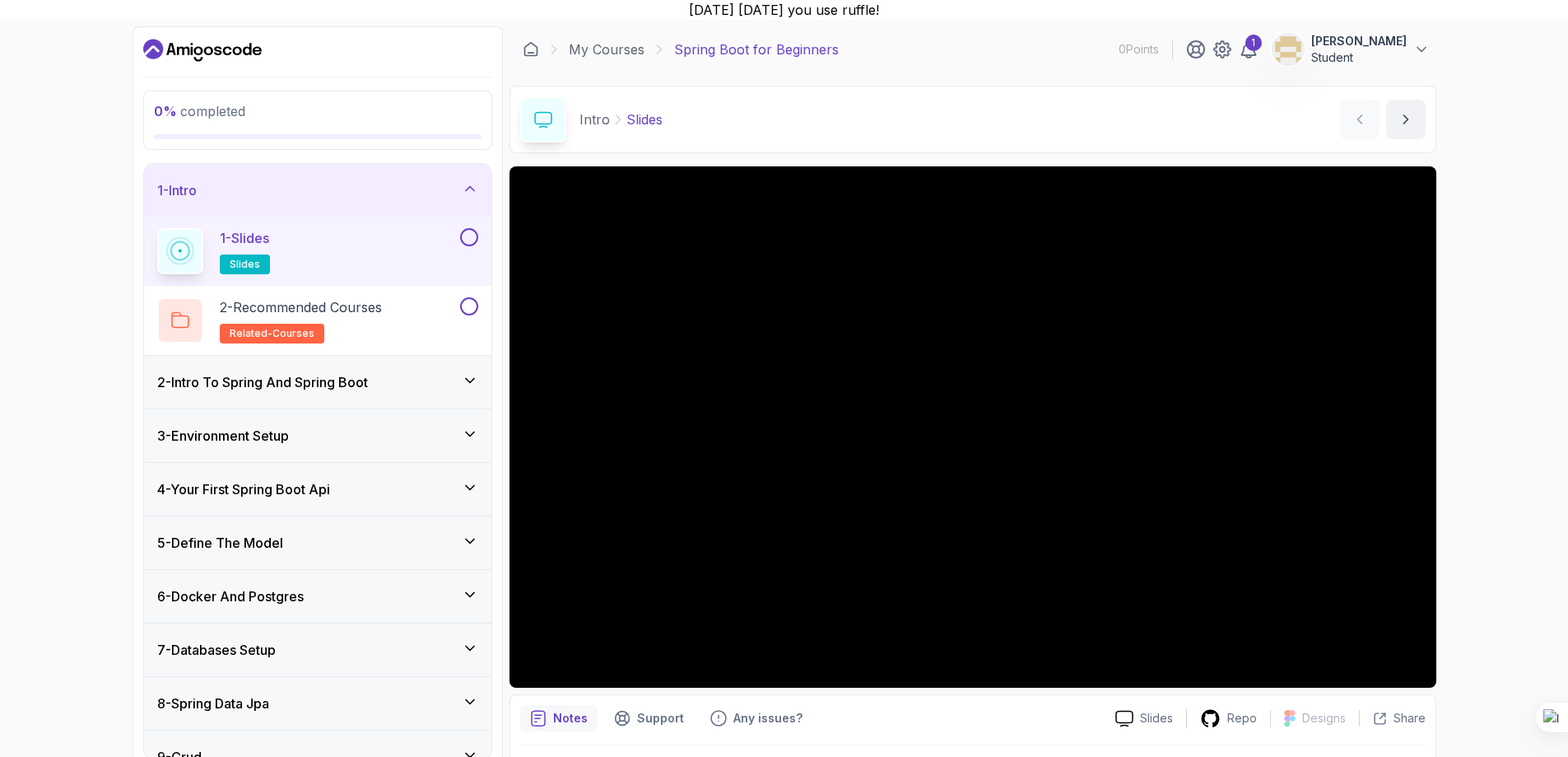
click at [462, 248] on button "1 - Slides slides" at bounding box center [318, 251] width 321 height 46
click at [466, 240] on button at bounding box center [470, 237] width 19 height 19
click at [404, 310] on div "2 - Recommended Courses related-courses" at bounding box center [307, 321] width 299 height 46
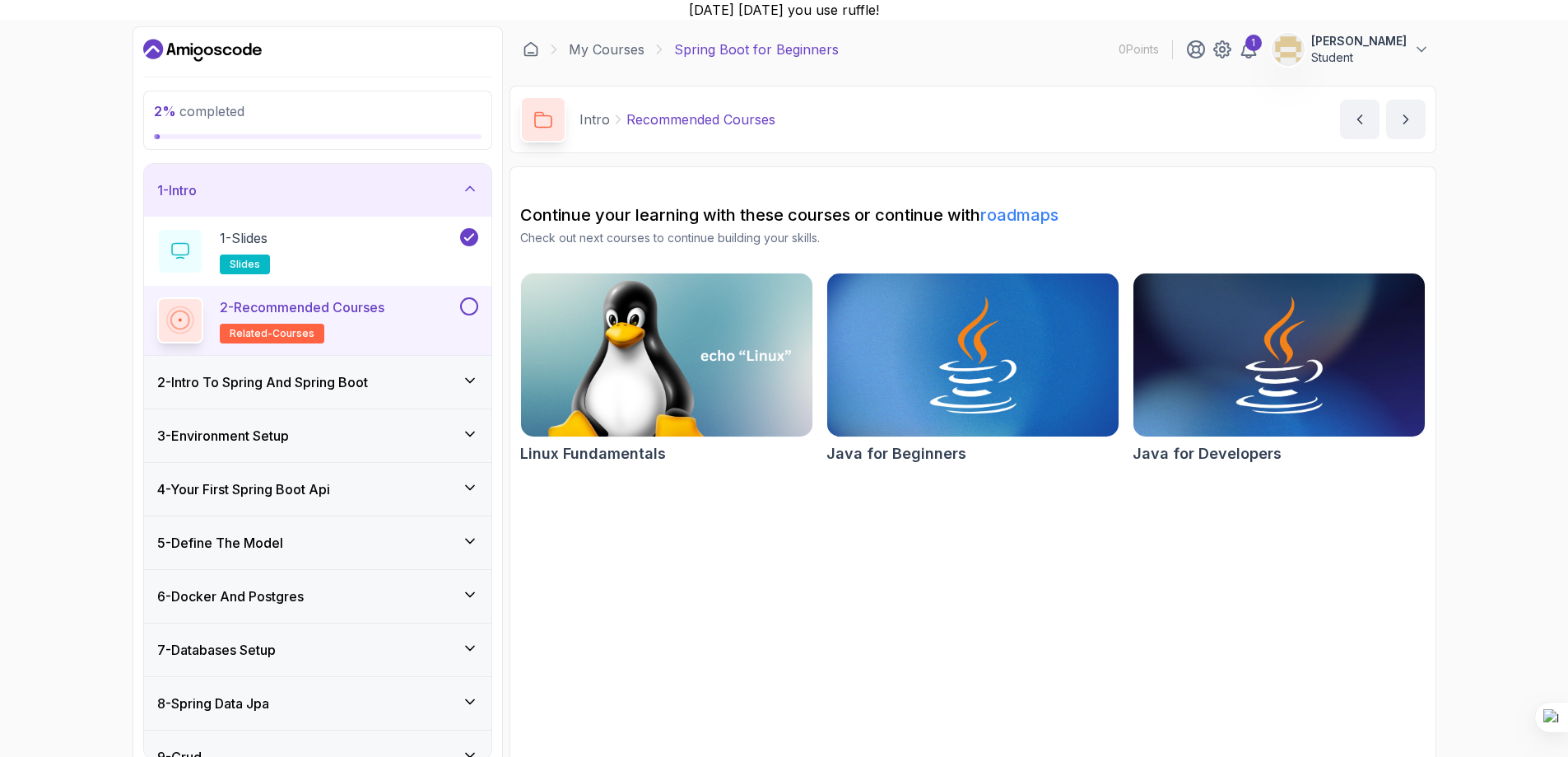
click at [472, 308] on button at bounding box center [470, 307] width 19 height 19
click at [470, 307] on icon at bounding box center [469, 306] width 9 height 6
click at [456, 385] on div "2 - Intro To Spring And Spring Boot" at bounding box center [318, 382] width 321 height 19
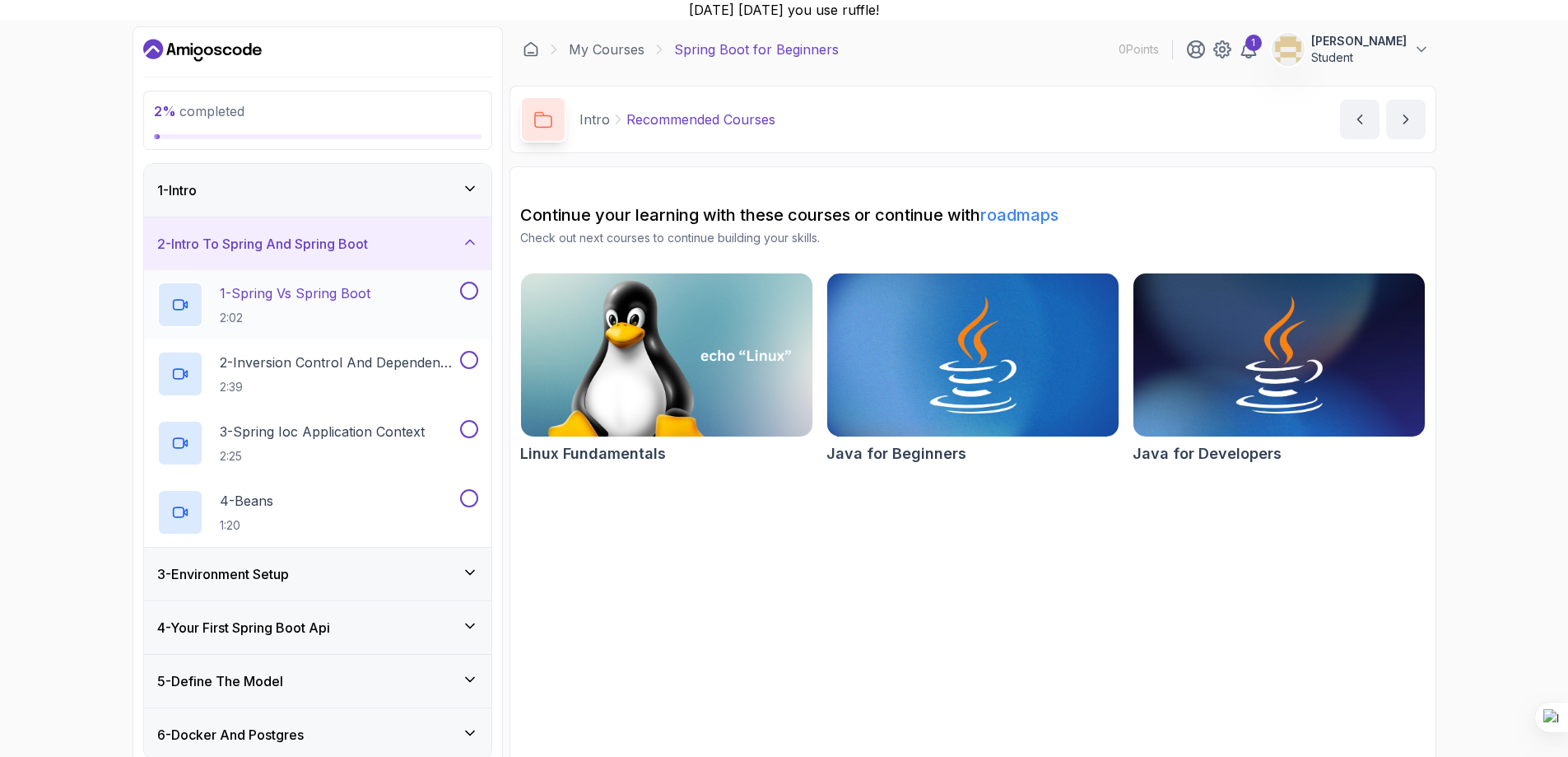
click at [393, 309] on div "1 - Spring Vs Spring Boot 2:02" at bounding box center [307, 305] width 299 height 46
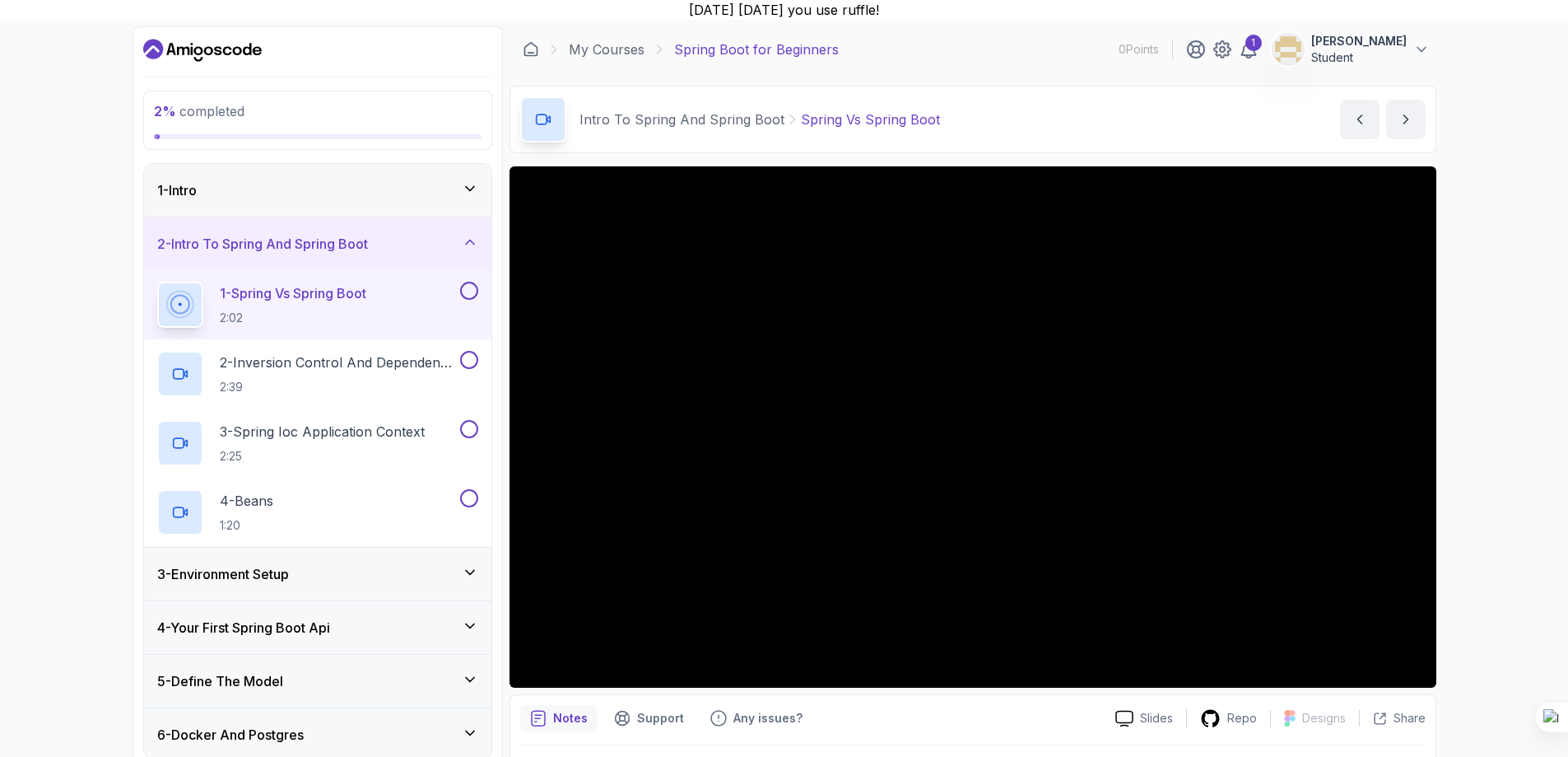
click at [320, 576] on div "3 - Environment Setup" at bounding box center [318, 574] width 321 height 19
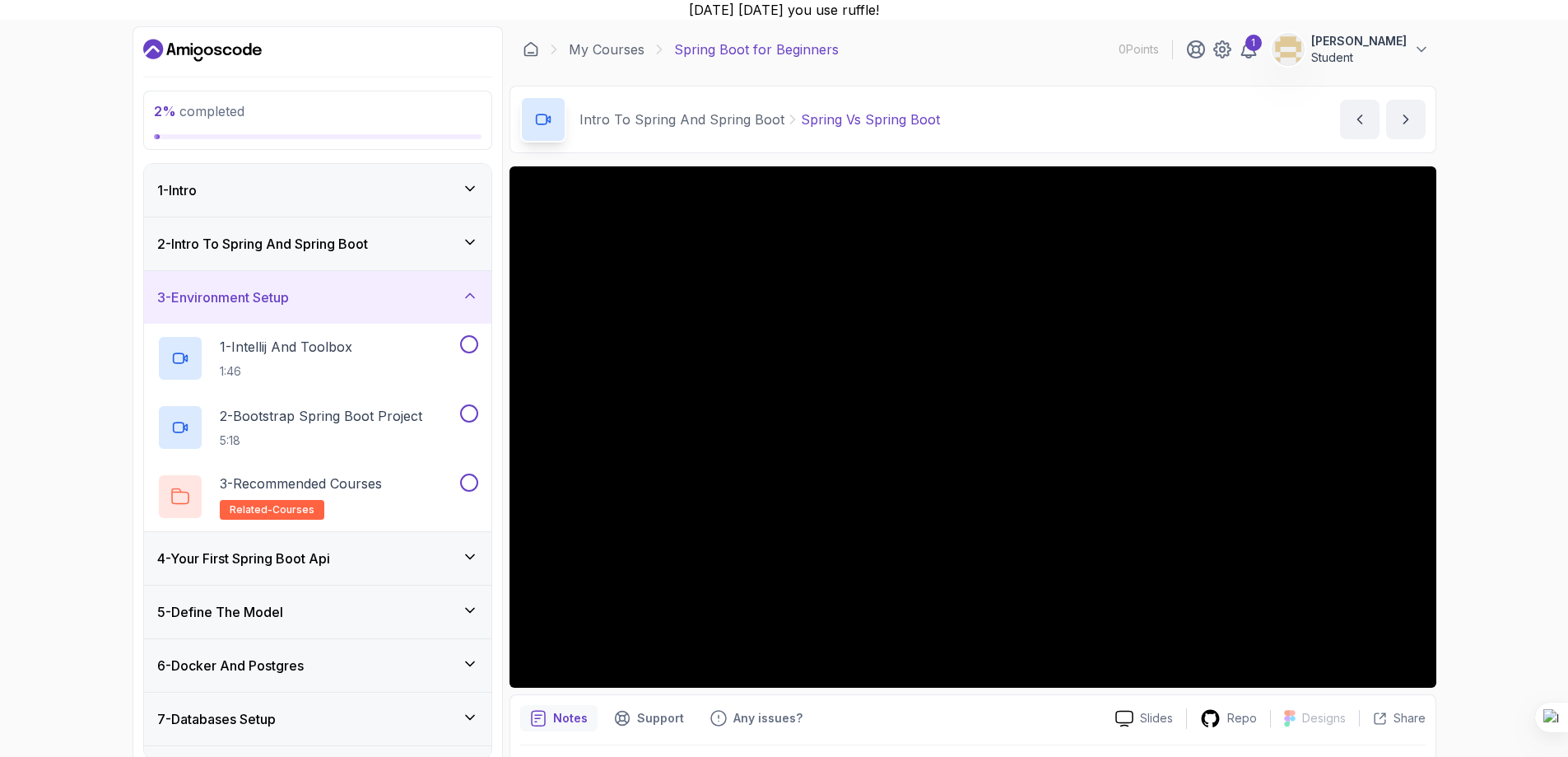
click at [330, 556] on h3 "4 - Your First Spring Boot Api" at bounding box center [244, 558] width 173 height 19
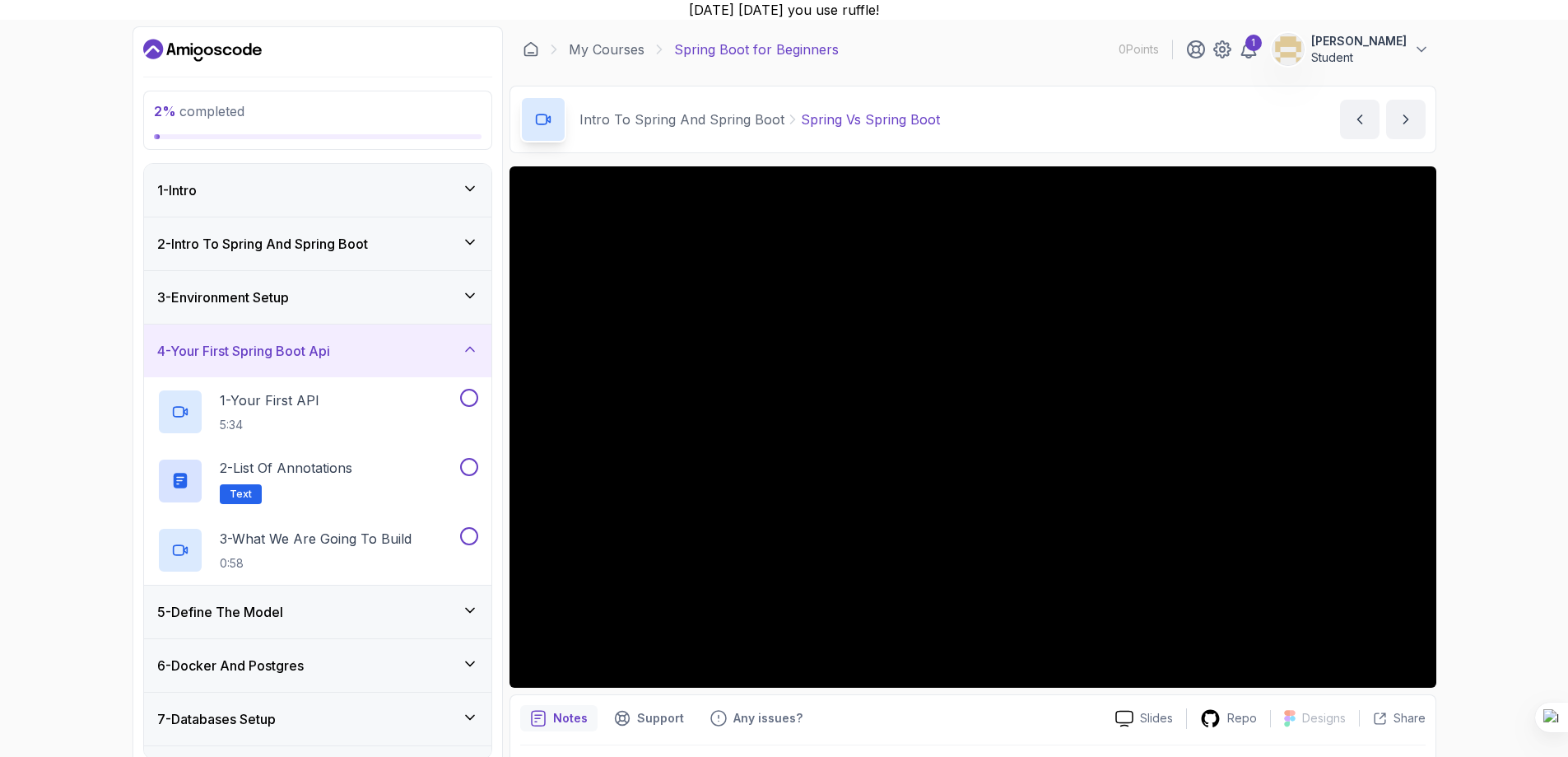
click at [330, 351] on h3 "4 - Your First Spring Boot Api" at bounding box center [244, 350] width 173 height 19
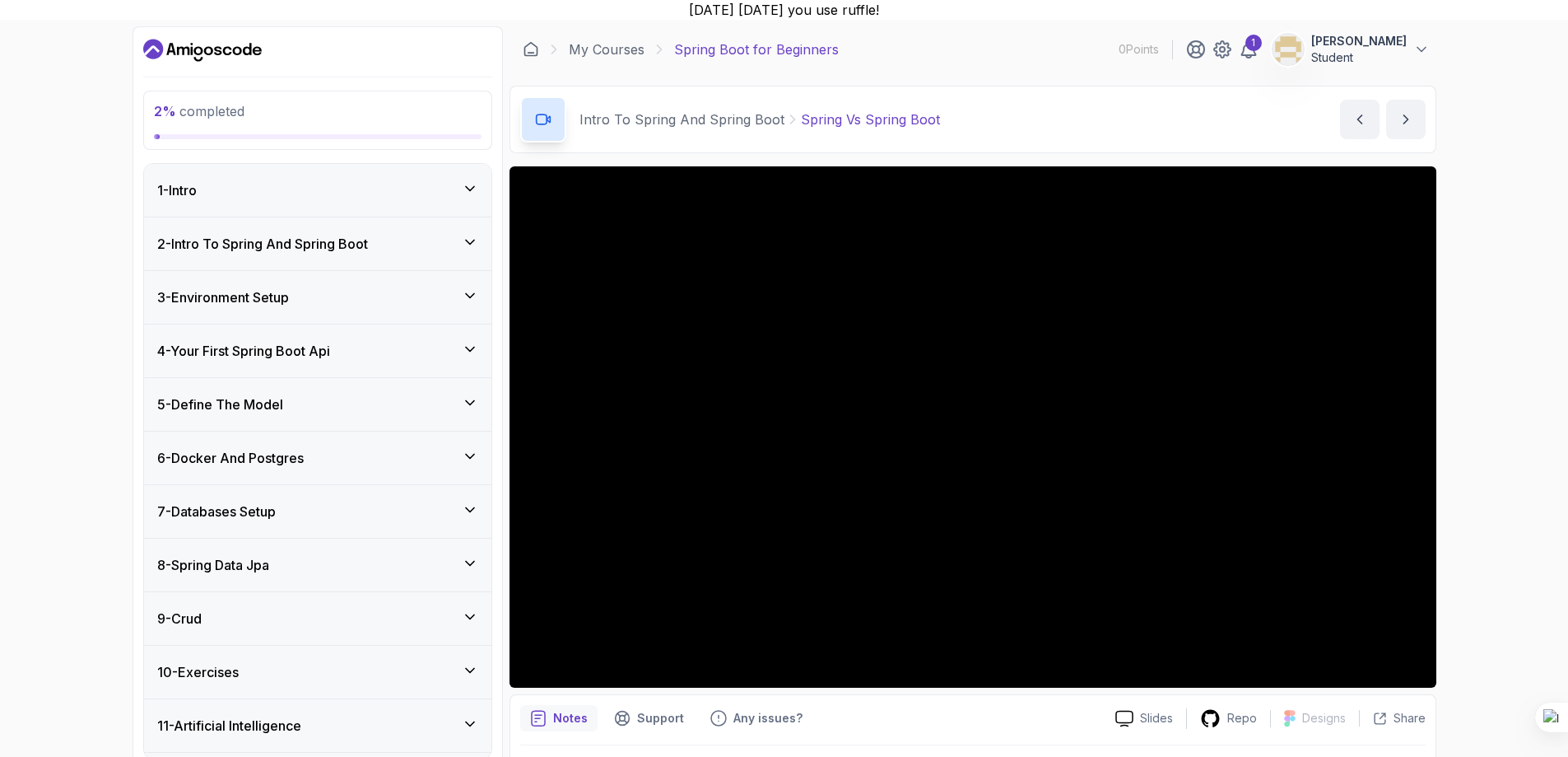
click at [270, 247] on h3 "2 - Intro To Spring And Spring Boot" at bounding box center [262, 243] width 210 height 19
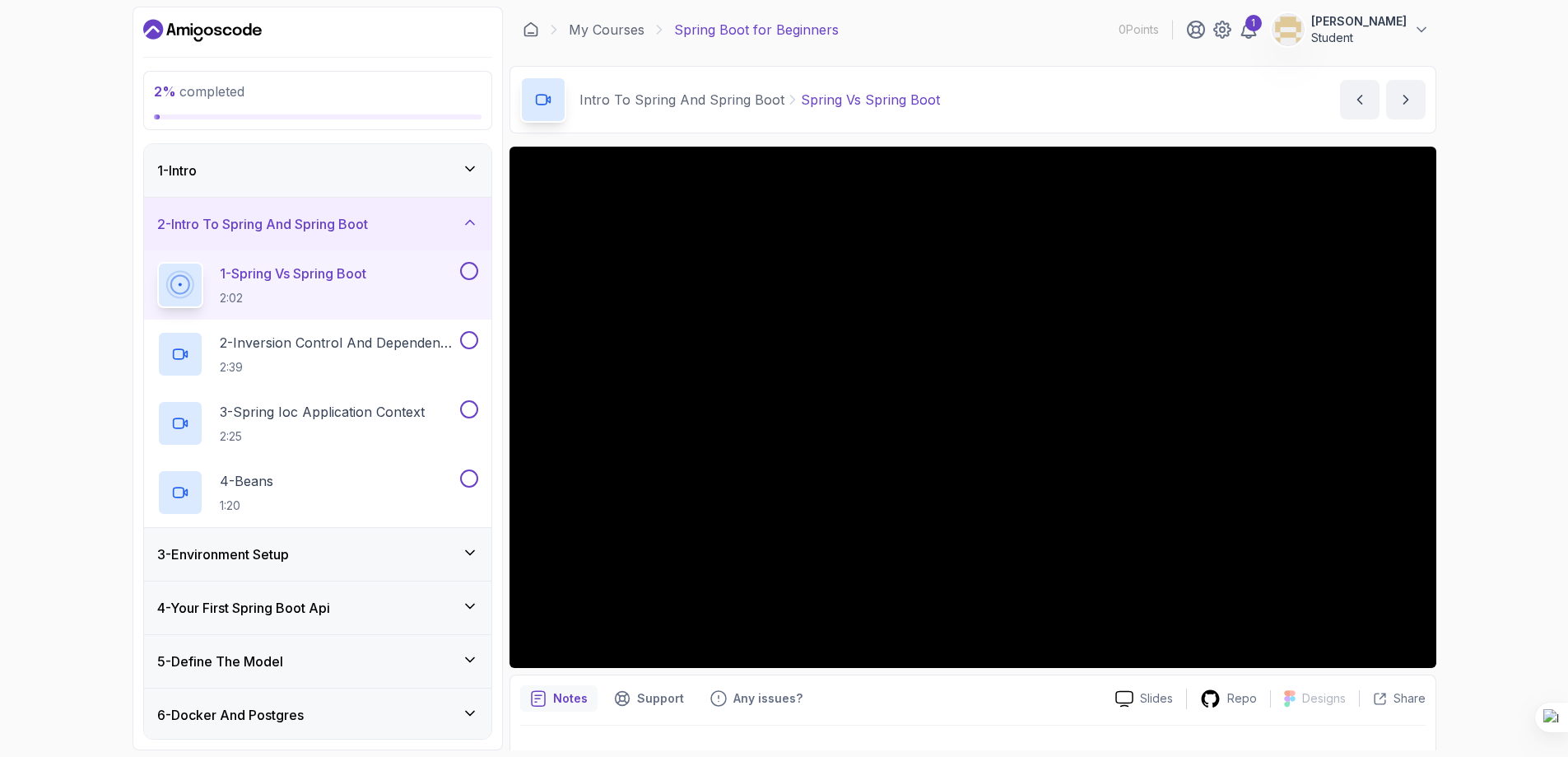
click at [321, 175] on div "1 - Intro" at bounding box center [318, 170] width 321 height 19
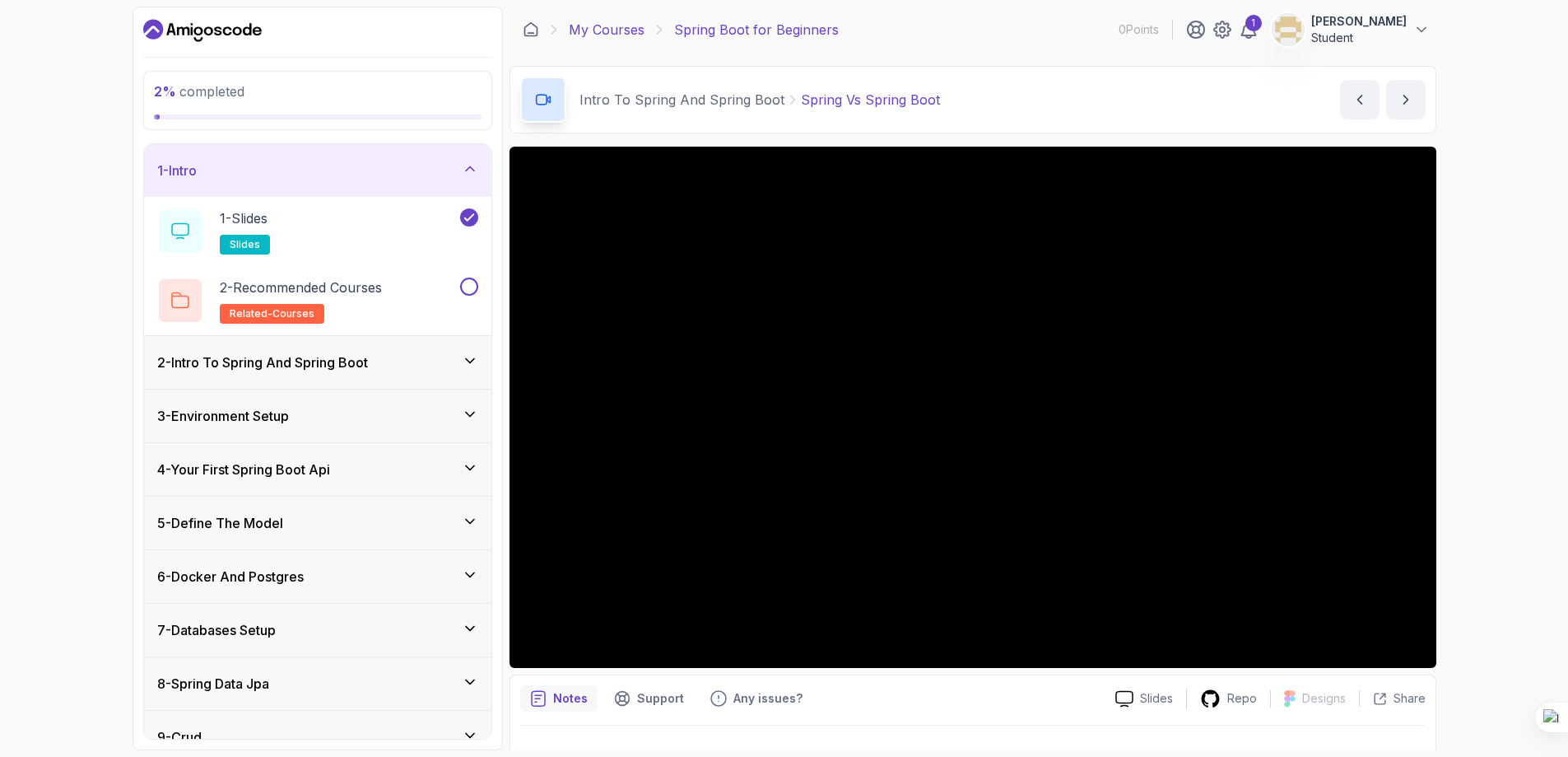
click at [612, 30] on link "My Courses" at bounding box center [607, 29] width 76 height 19
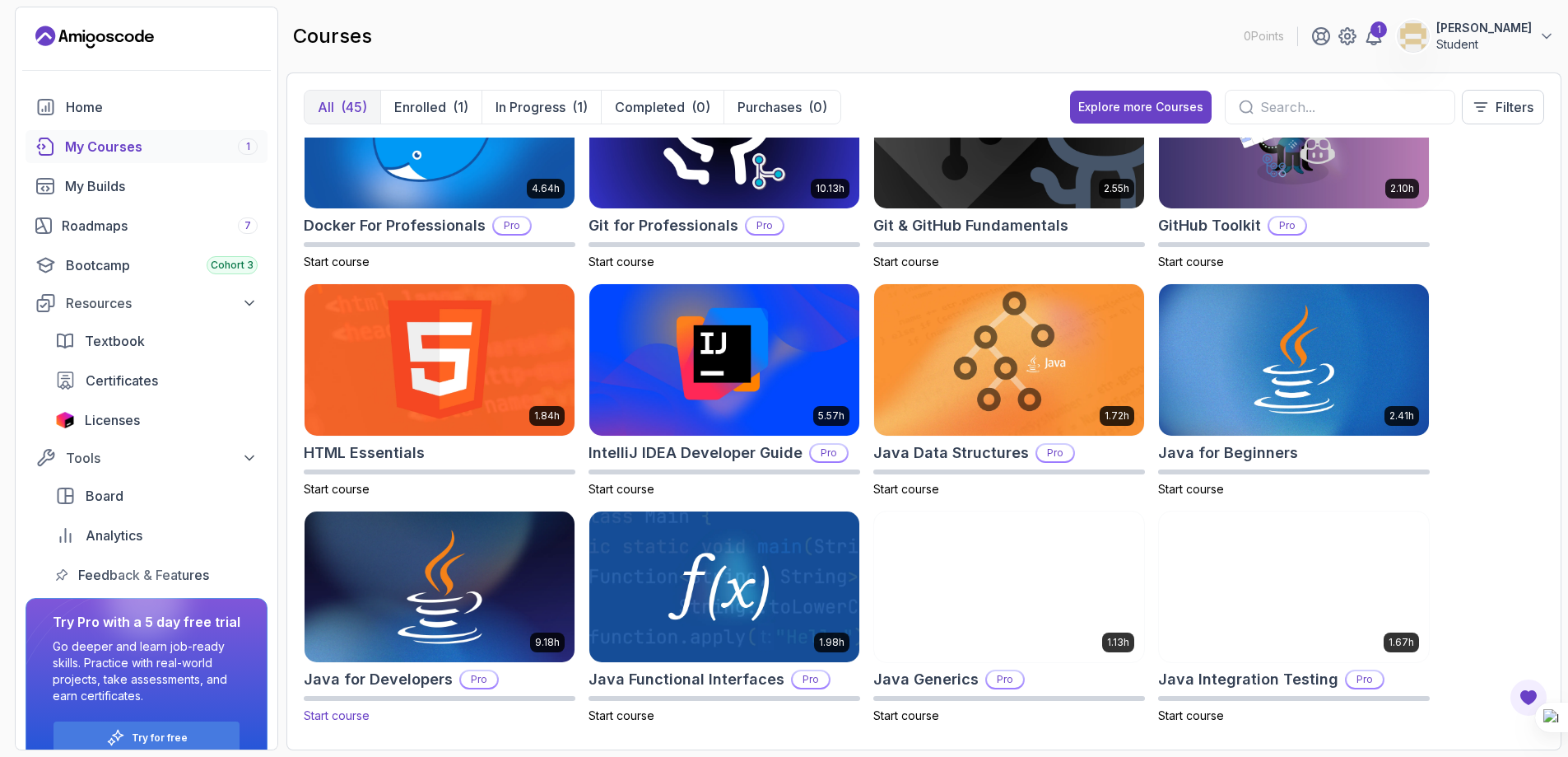
scroll to position [576, 0]
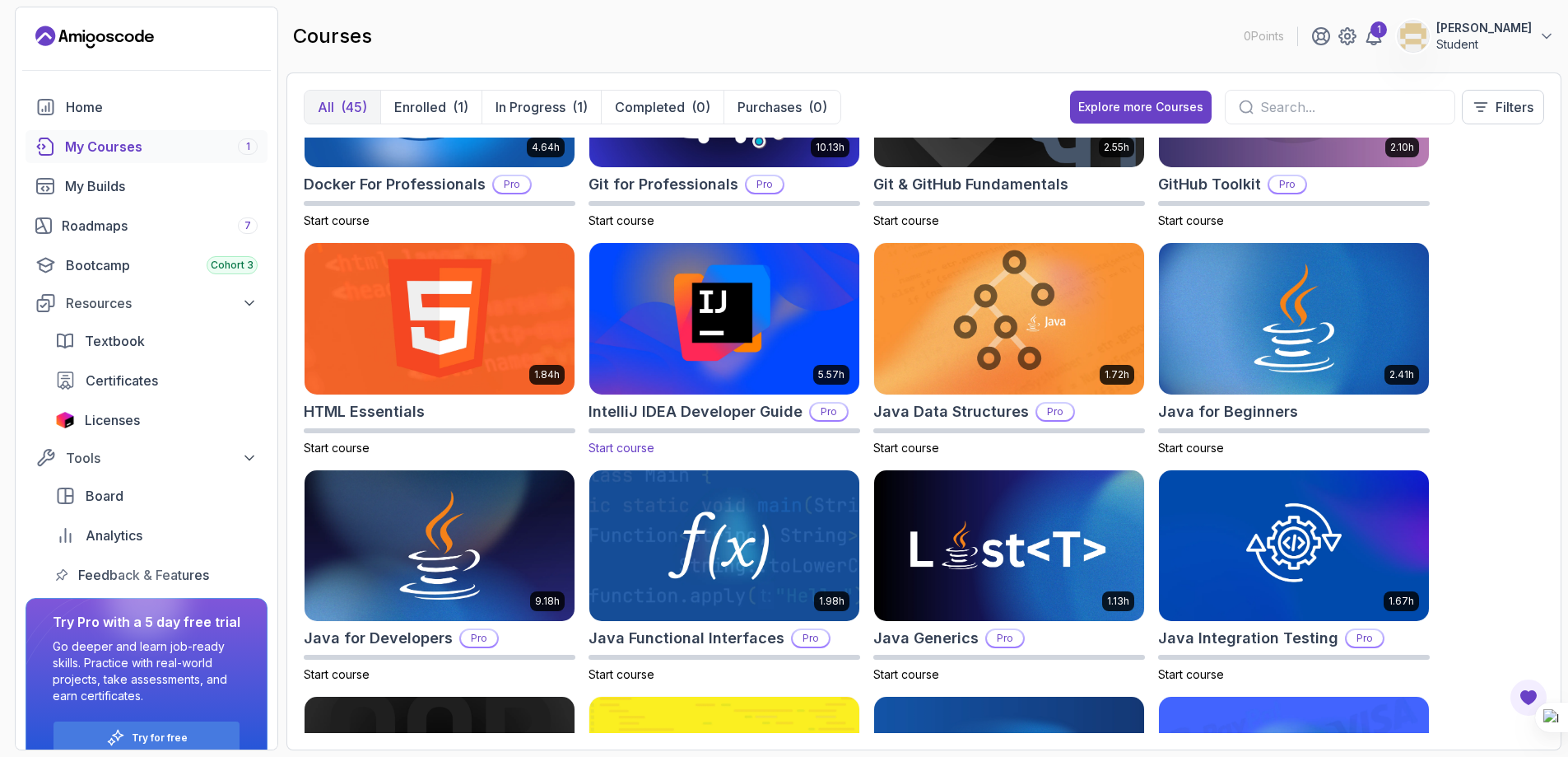
click at [717, 413] on h2 "IntelliJ IDEA Developer Guide" at bounding box center [695, 411] width 214 height 23
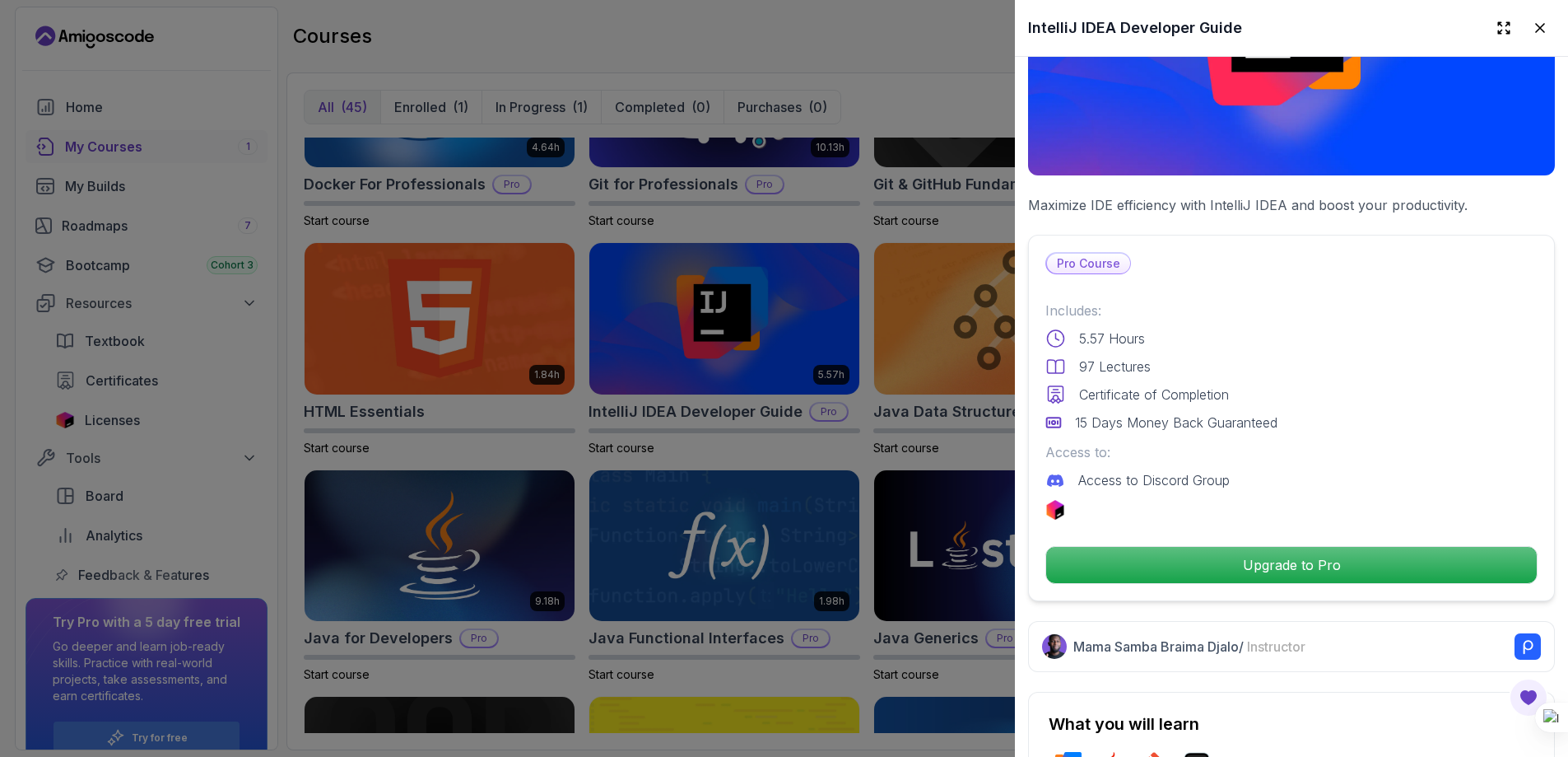
scroll to position [192, 0]
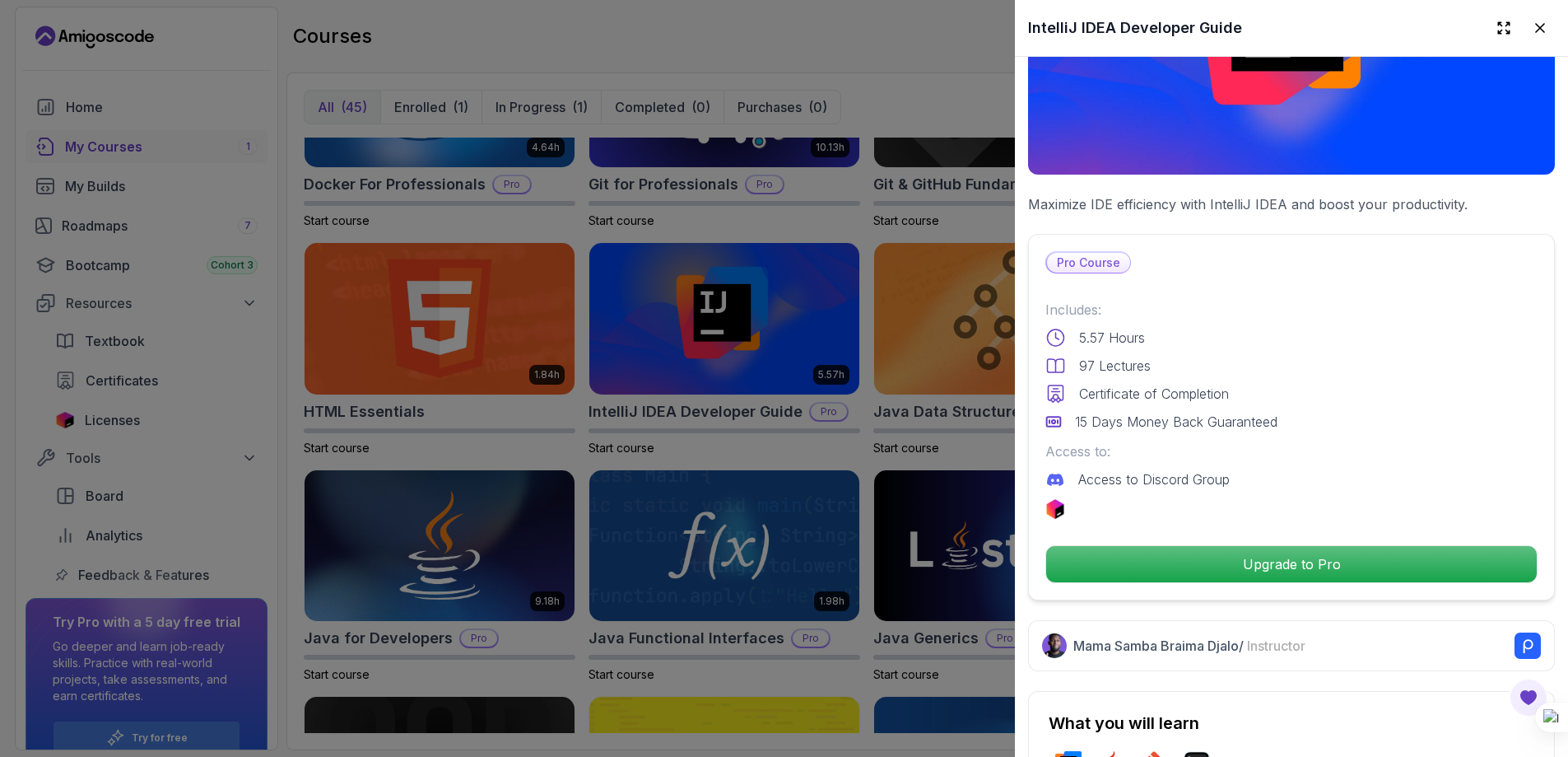
click at [1525, 35] on button at bounding box center [1540, 28] width 30 height 30
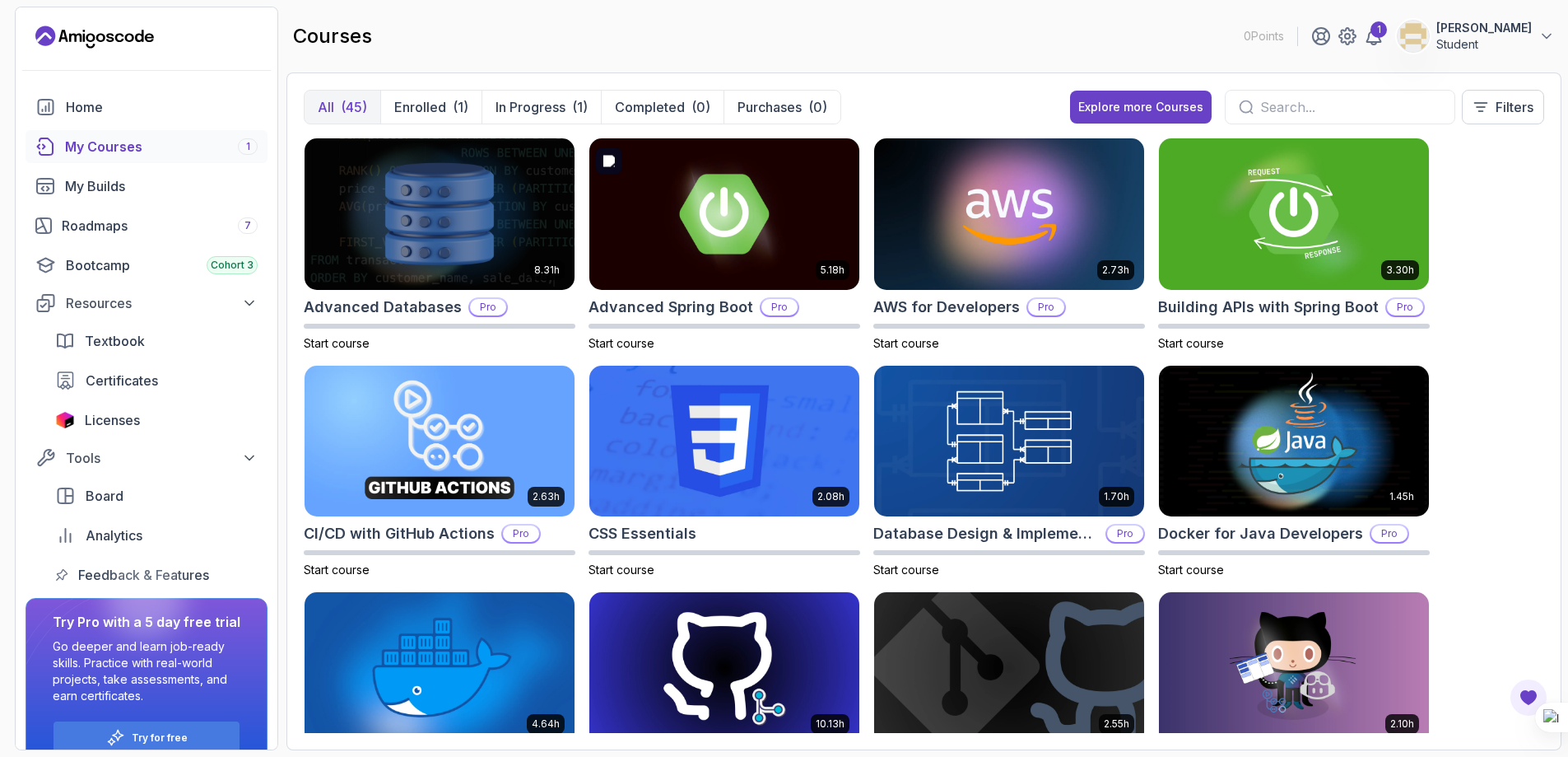
scroll to position [0, 0]
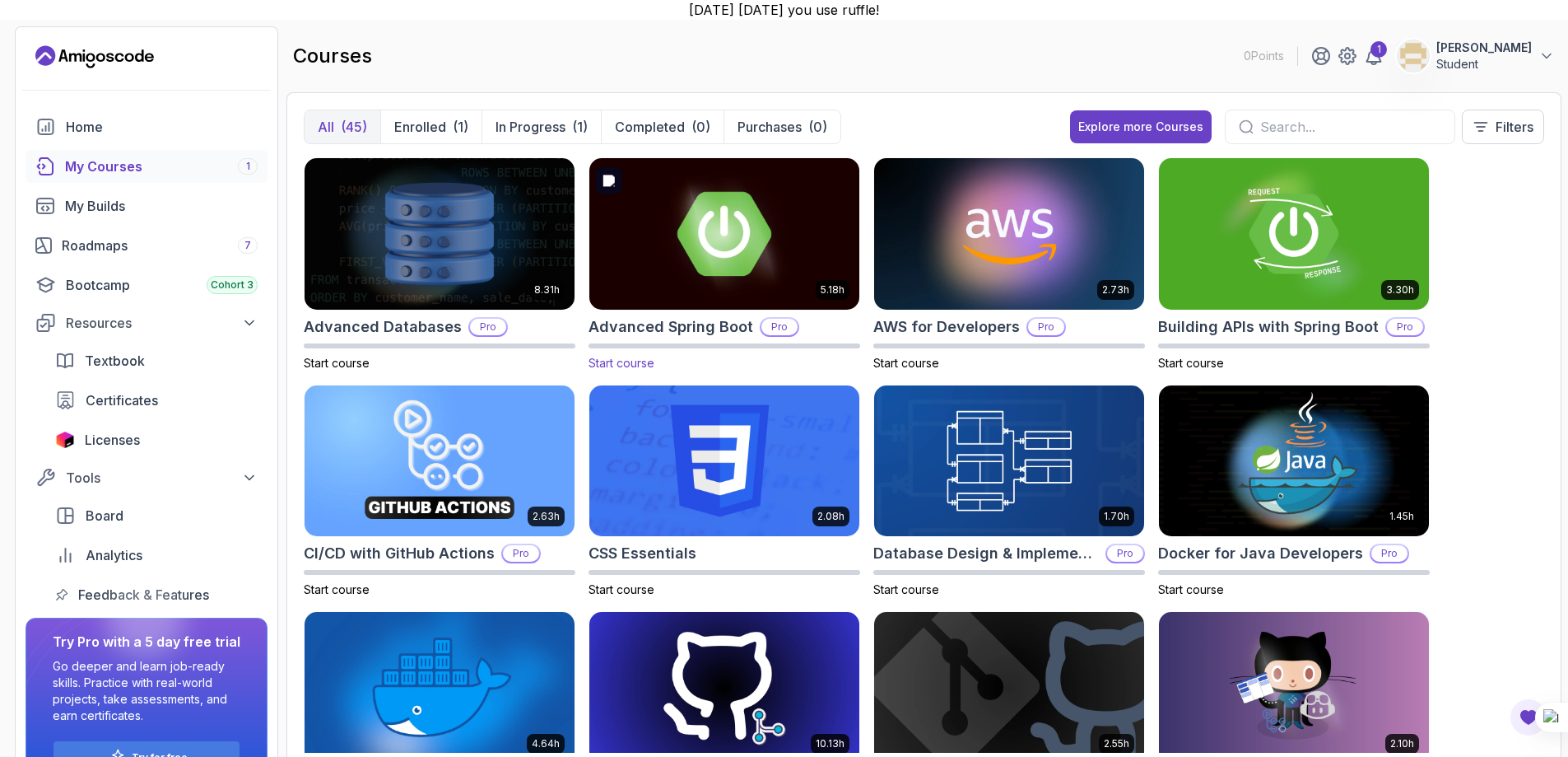
click at [688, 268] on img at bounding box center [724, 233] width 283 height 159
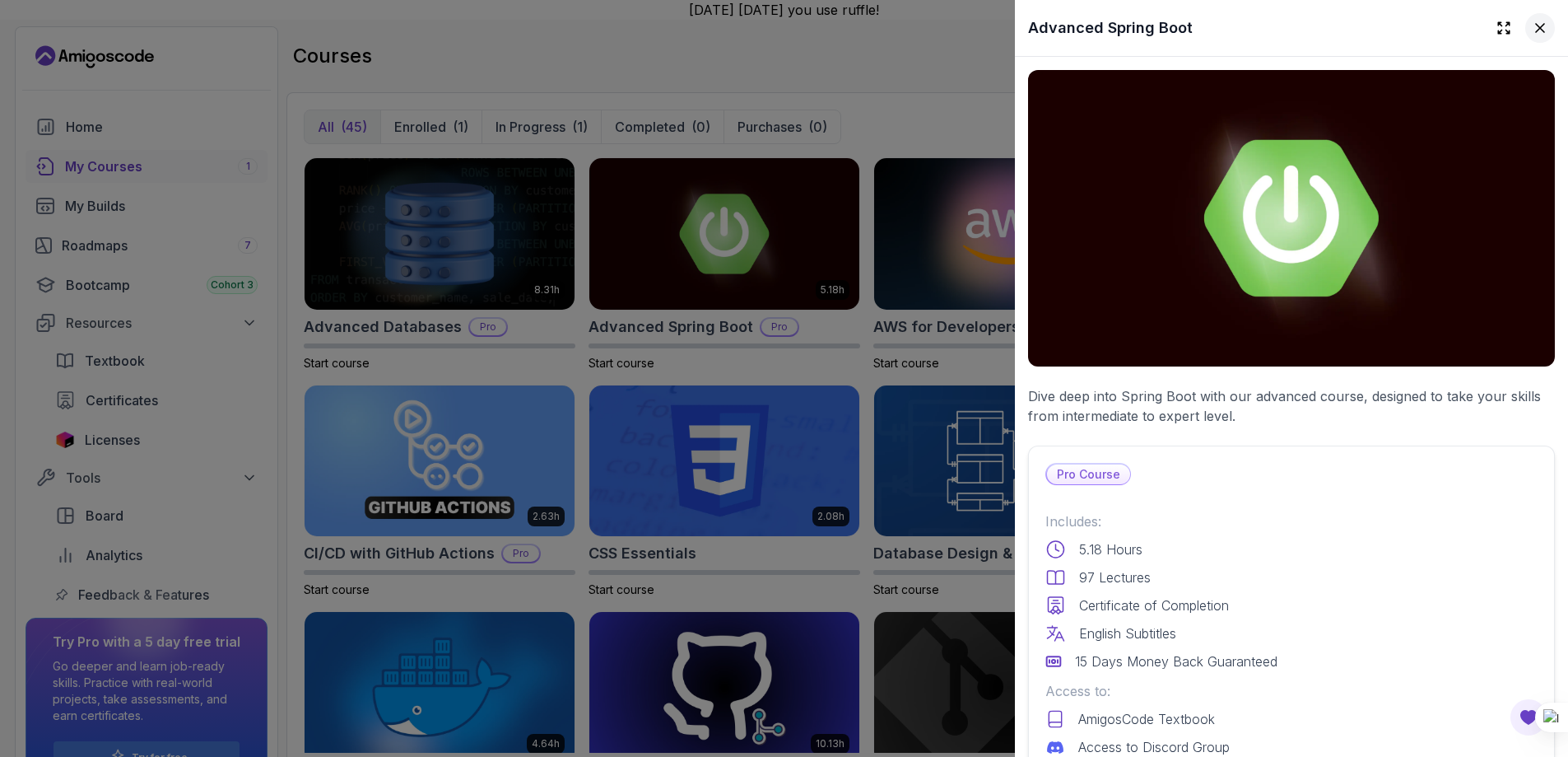
click at [1525, 19] on button at bounding box center [1540, 28] width 30 height 30
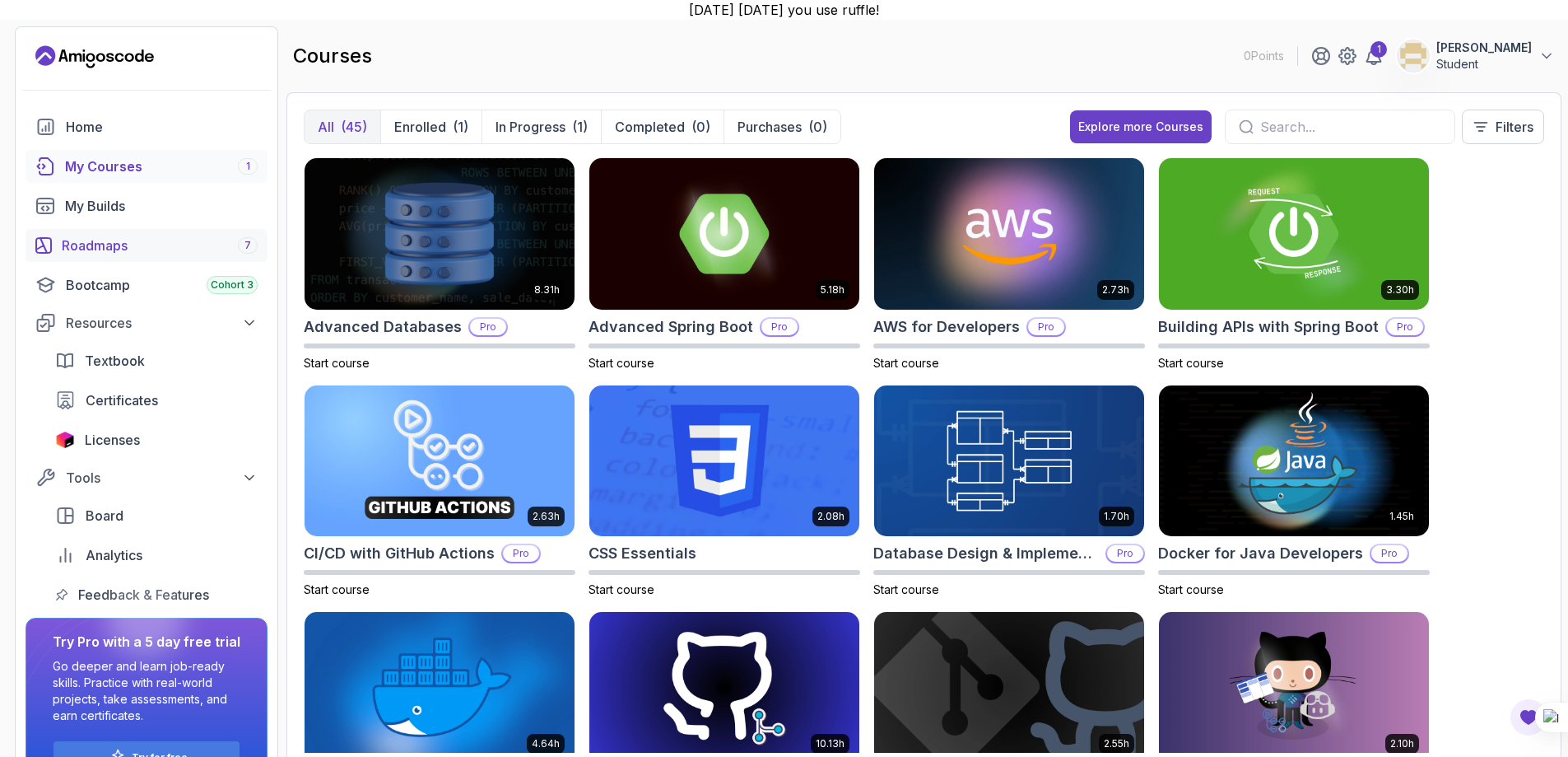
click at [176, 235] on div "Roadmaps 7" at bounding box center [159, 245] width 195 height 19
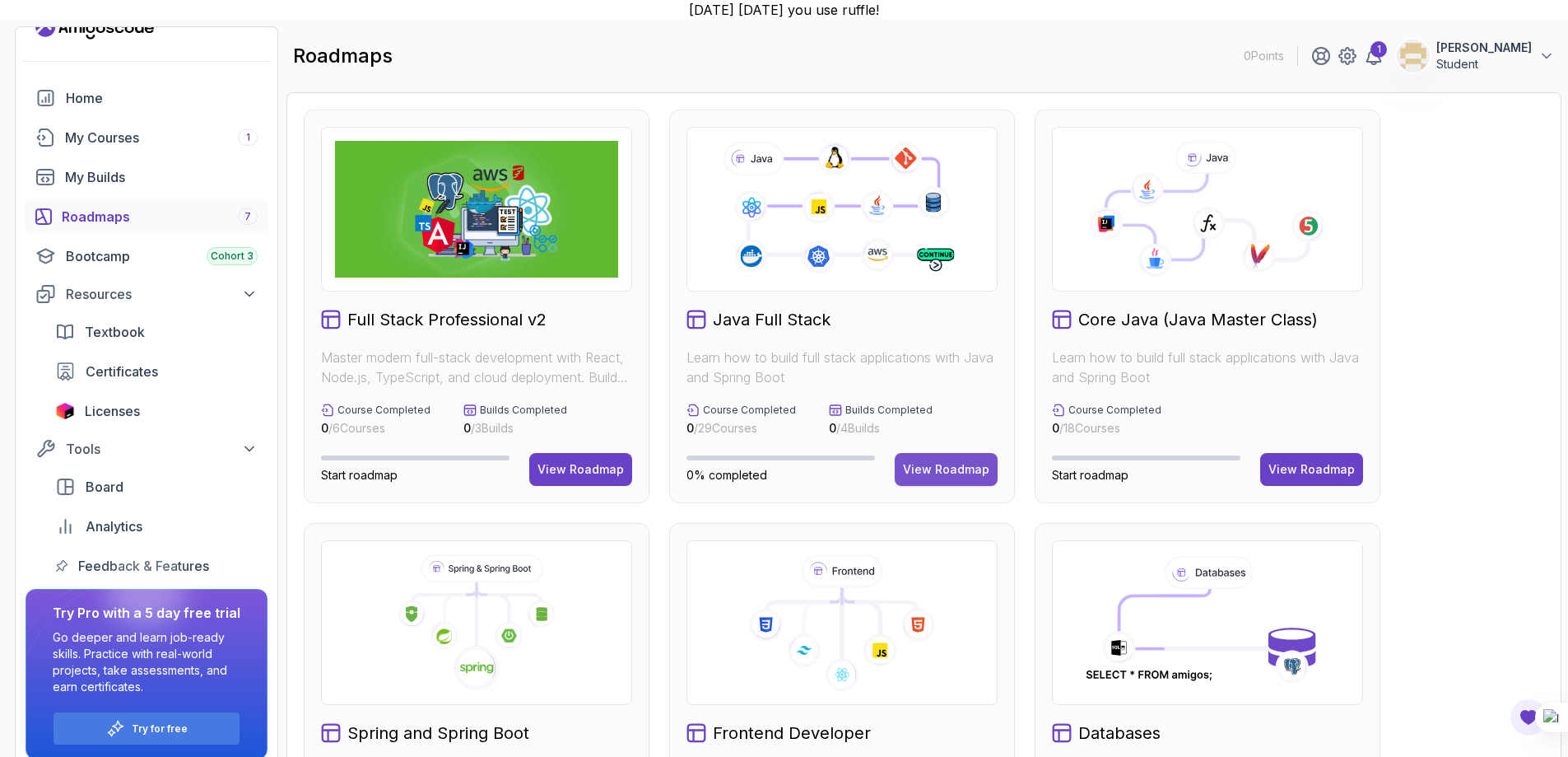
click at [942, 456] on button "View Roadmap" at bounding box center [946, 470] width 103 height 33
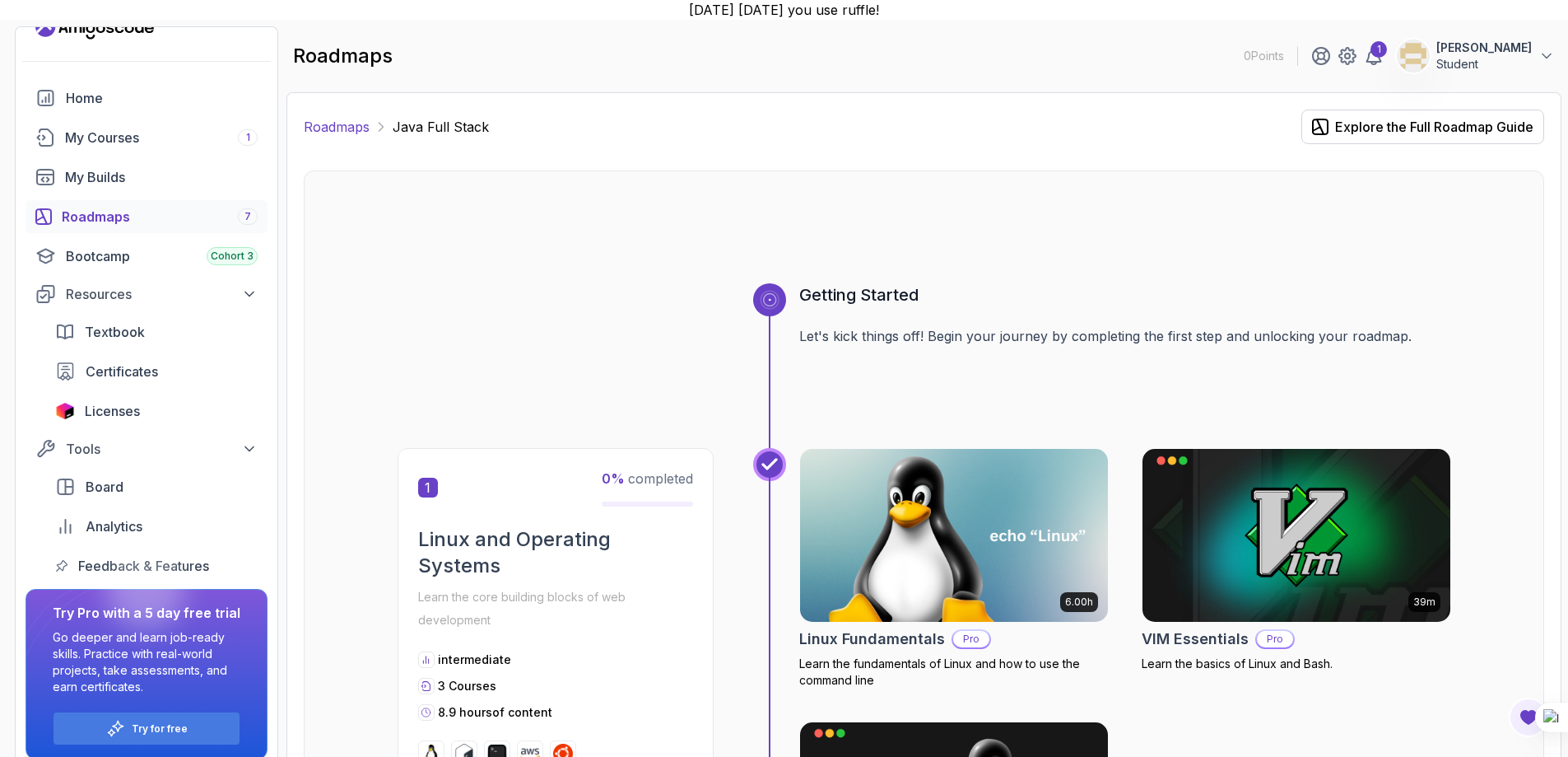
click at [330, 126] on link "Roadmaps" at bounding box center [336, 126] width 66 height 19
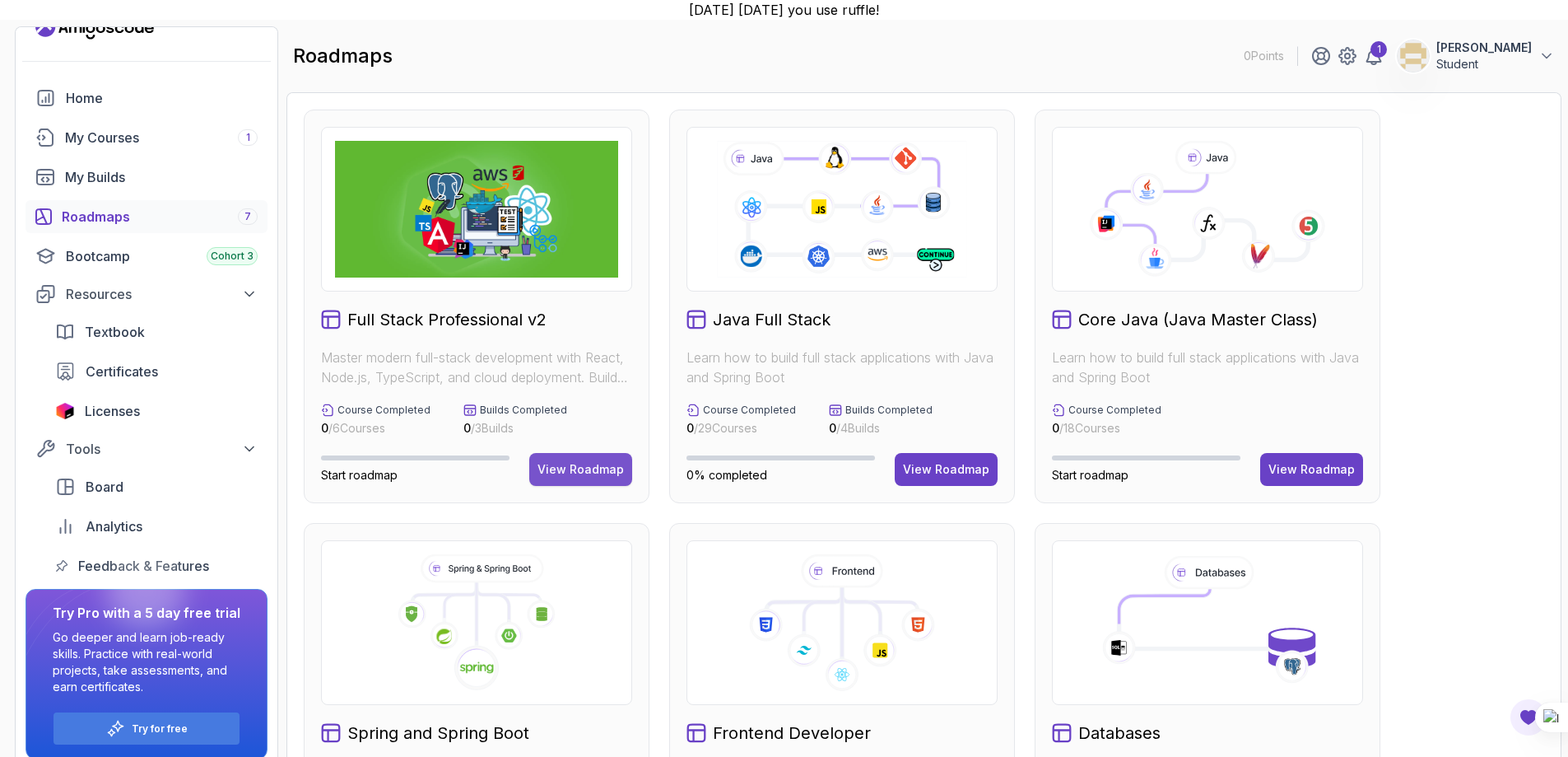
click at [566, 461] on div "View Roadmap" at bounding box center [580, 470] width 86 height 17
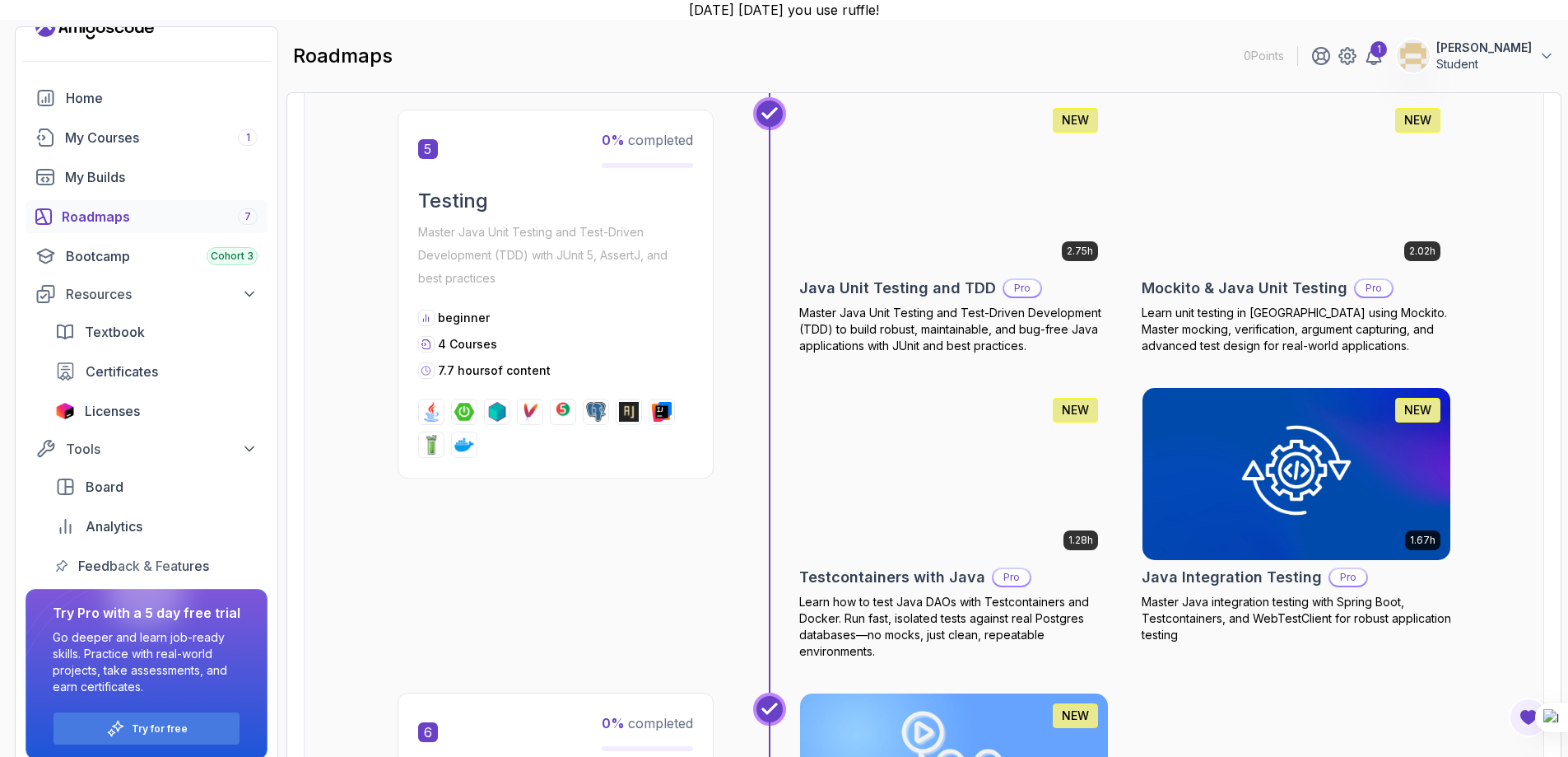
scroll to position [2305, 0]
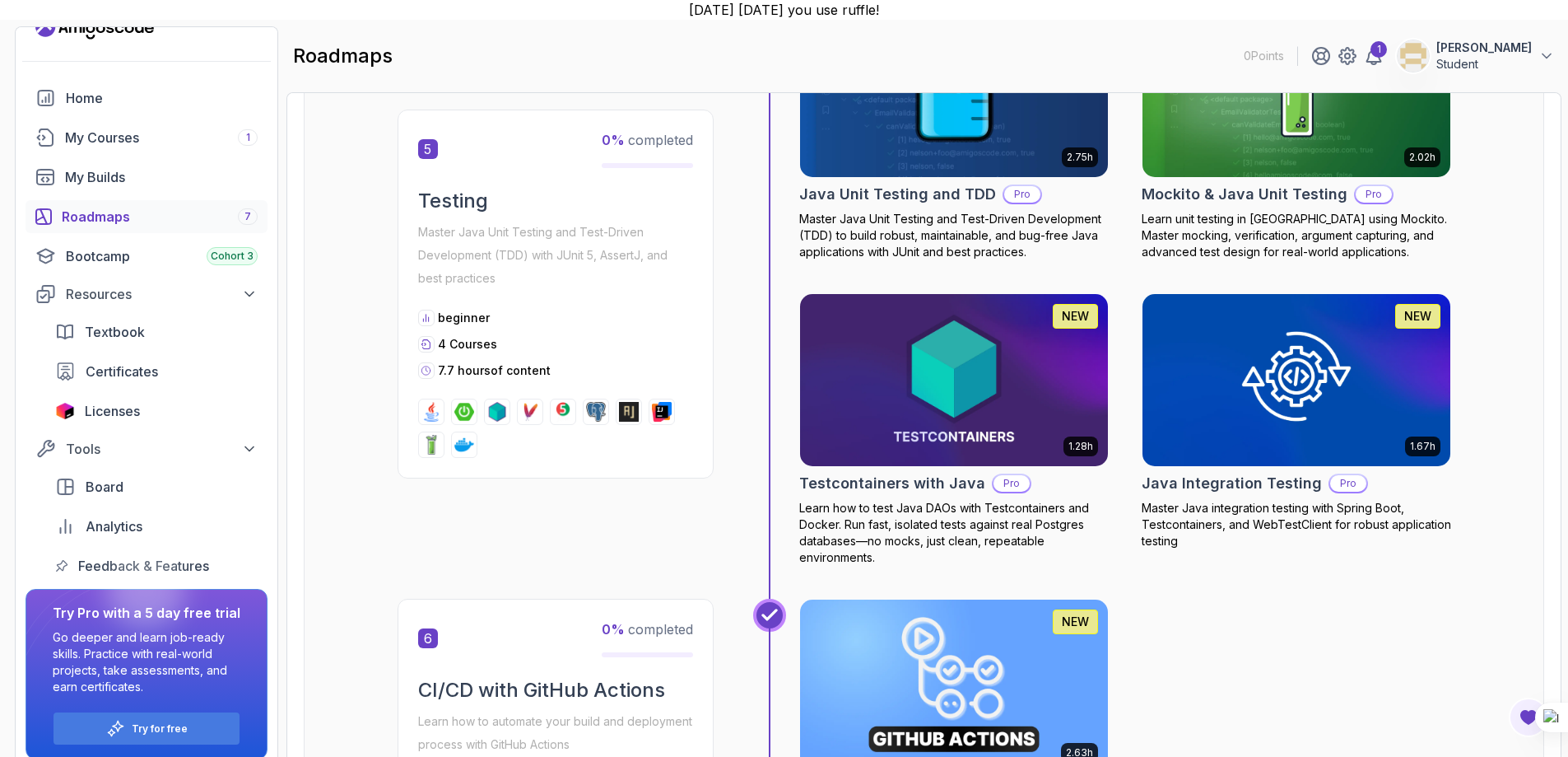
click at [1017, 190] on p "Pro" at bounding box center [1022, 195] width 36 height 17
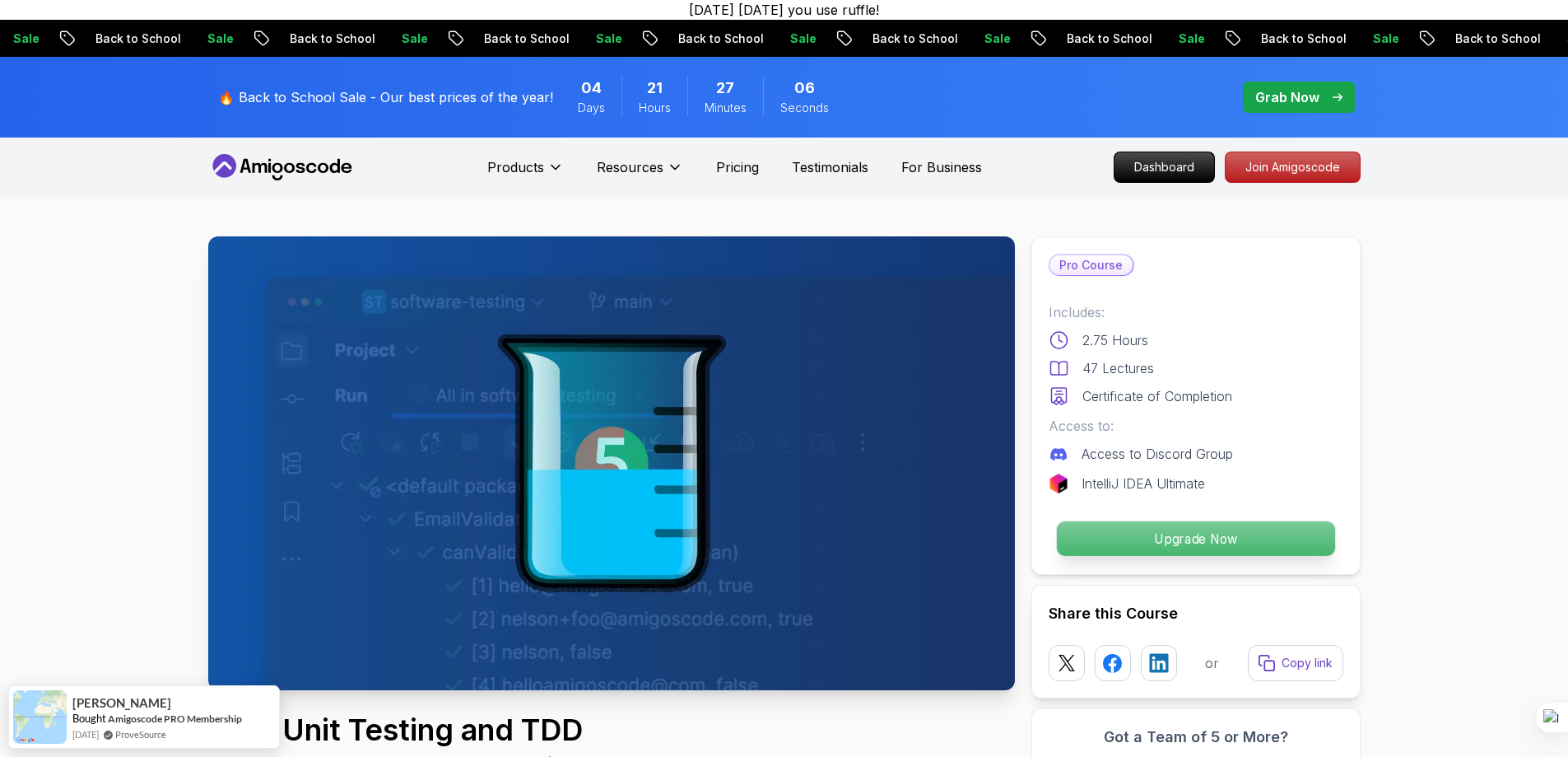
click at [1135, 533] on p "Upgrade Now" at bounding box center [1195, 537] width 278 height 34
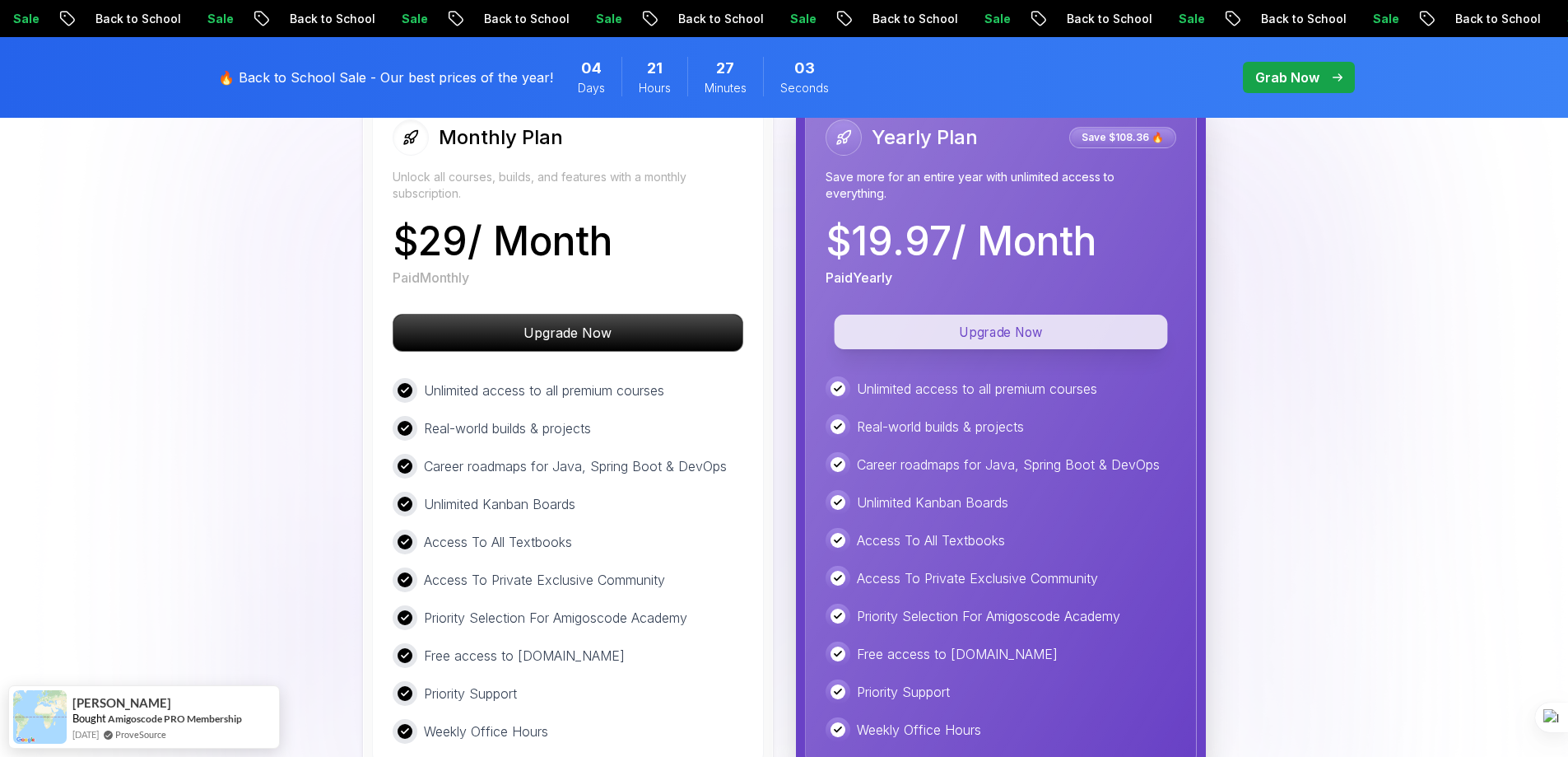
scroll to position [3538, 0]
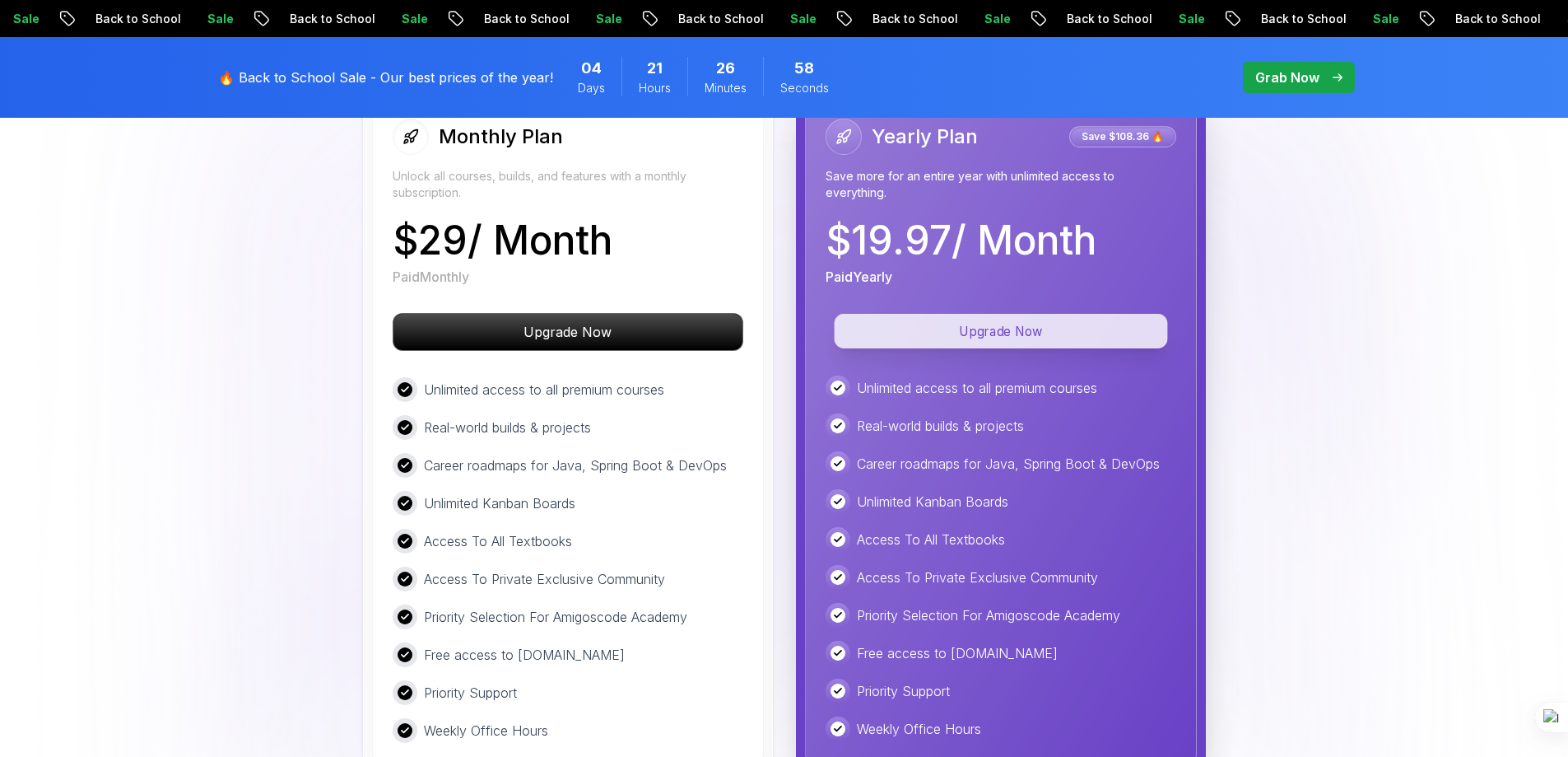
click at [942, 314] on p "Upgrade Now" at bounding box center [1000, 331] width 333 height 34
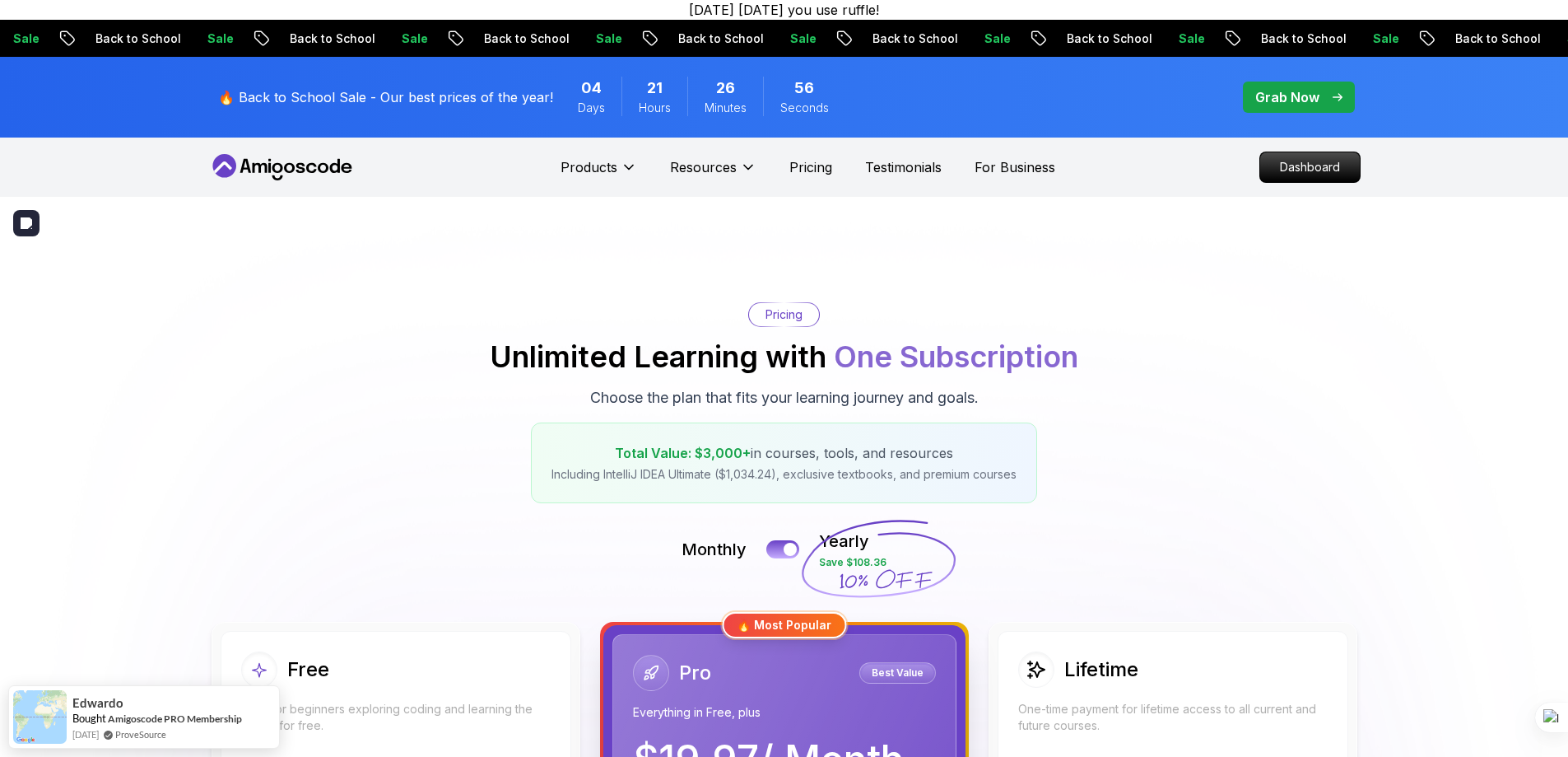
click at [780, 423] on div "Total Value: $3,000+ in courses, tools, and resources Including IntelliJ IDEA U…" at bounding box center [784, 462] width 507 height 81
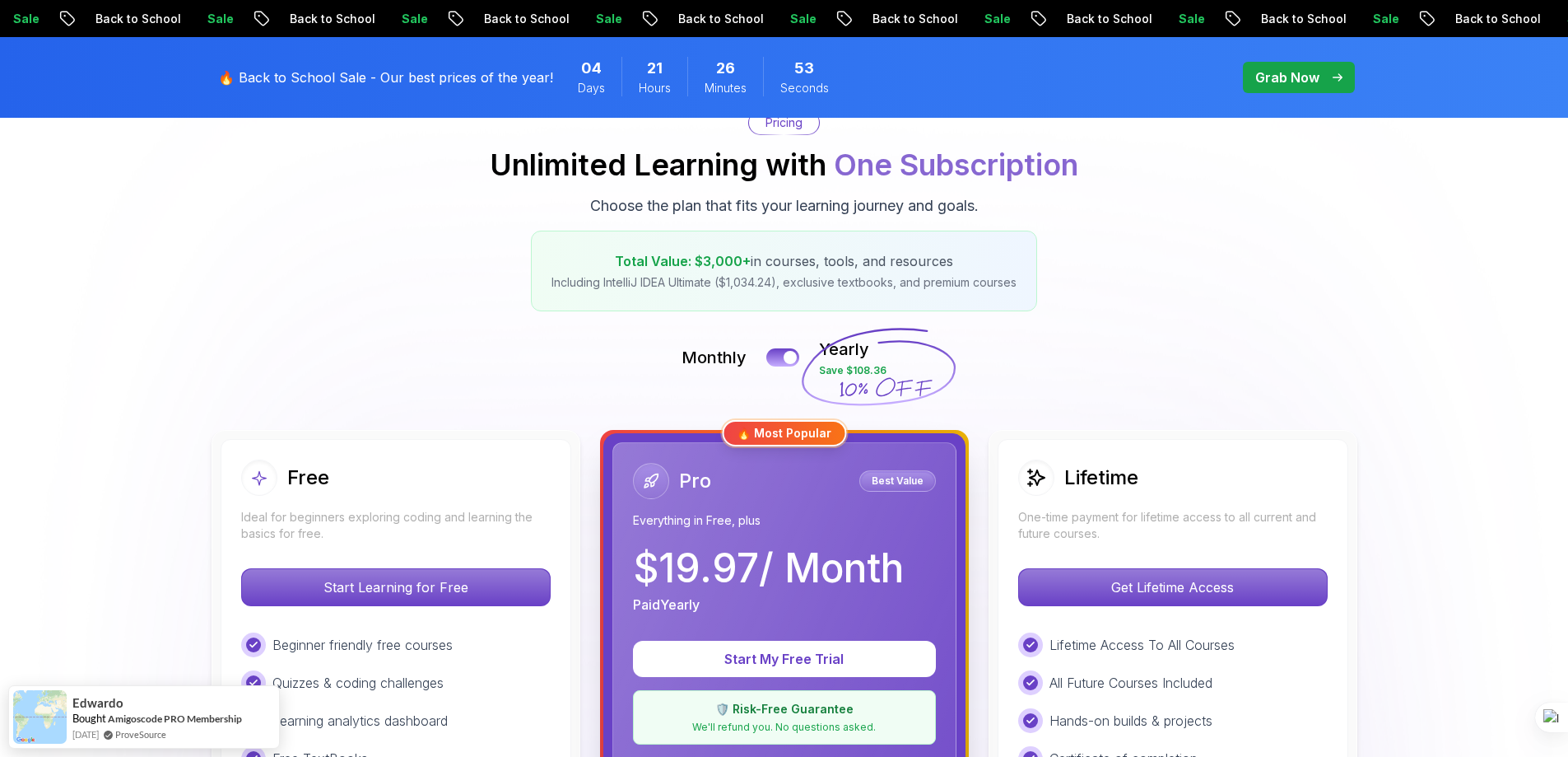
click at [792, 357] on div at bounding box center [790, 358] width 13 height 13
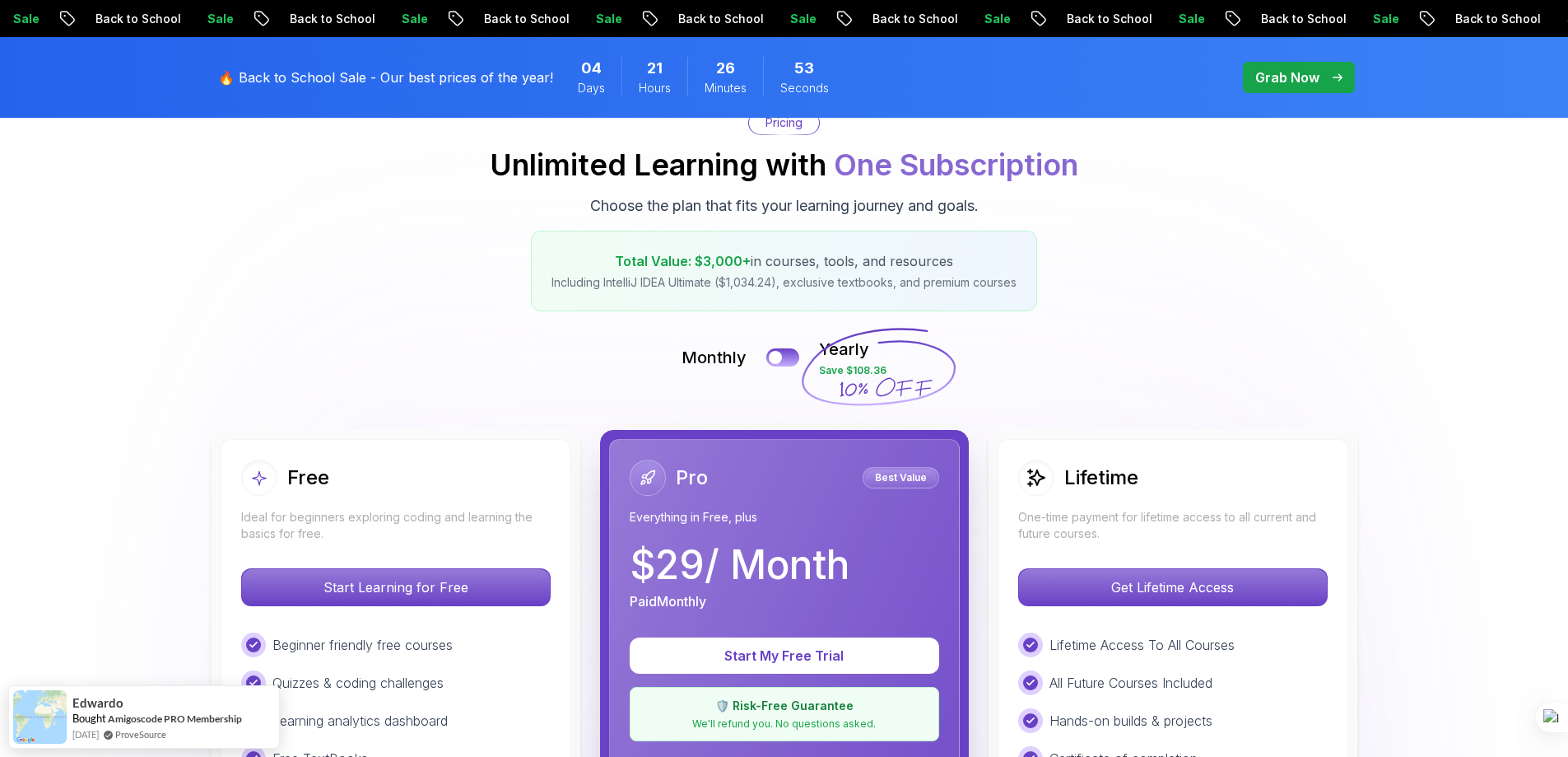
click at [792, 357] on button at bounding box center [783, 358] width 33 height 19
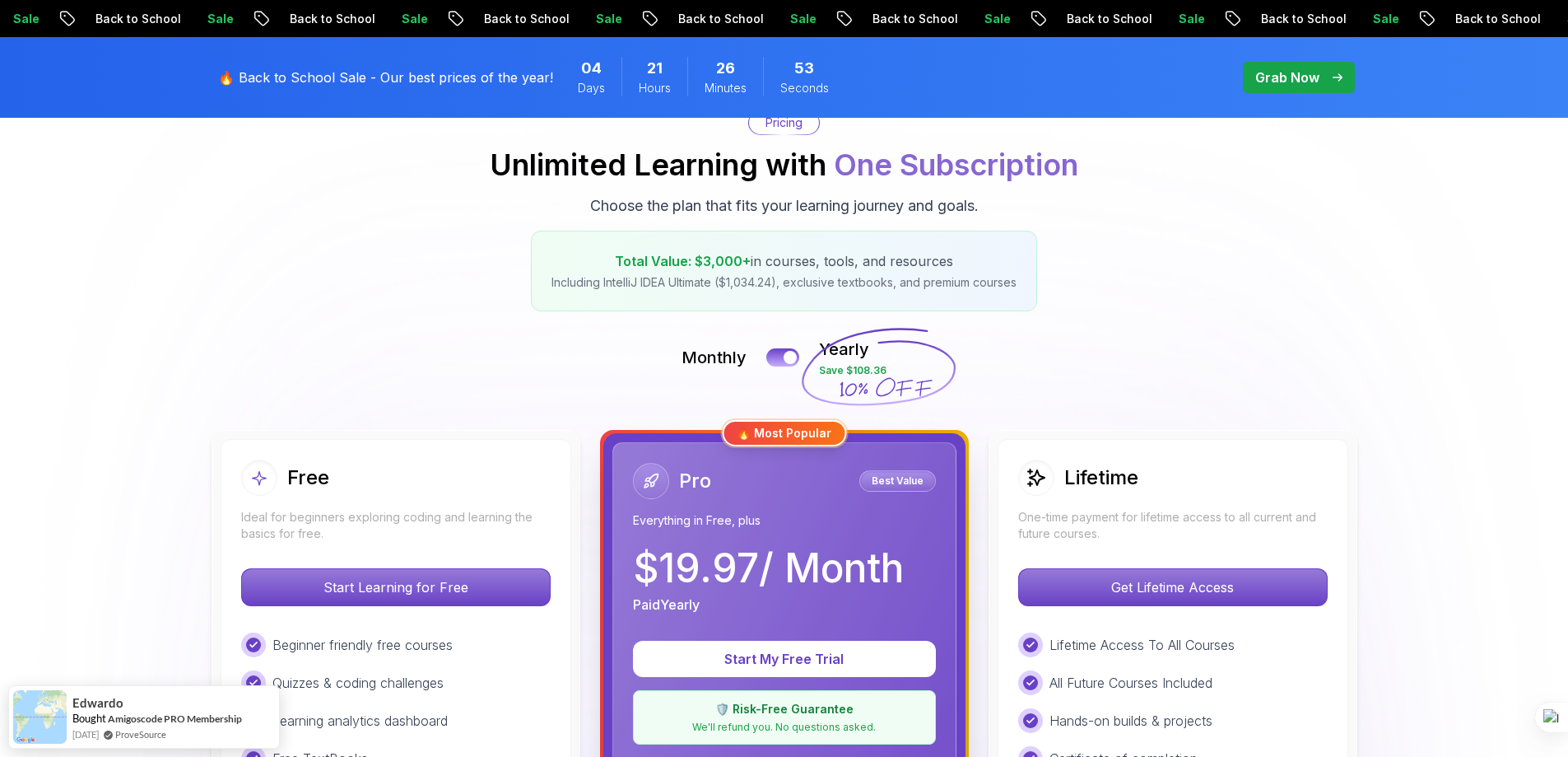
click at [792, 357] on div at bounding box center [790, 358] width 13 height 13
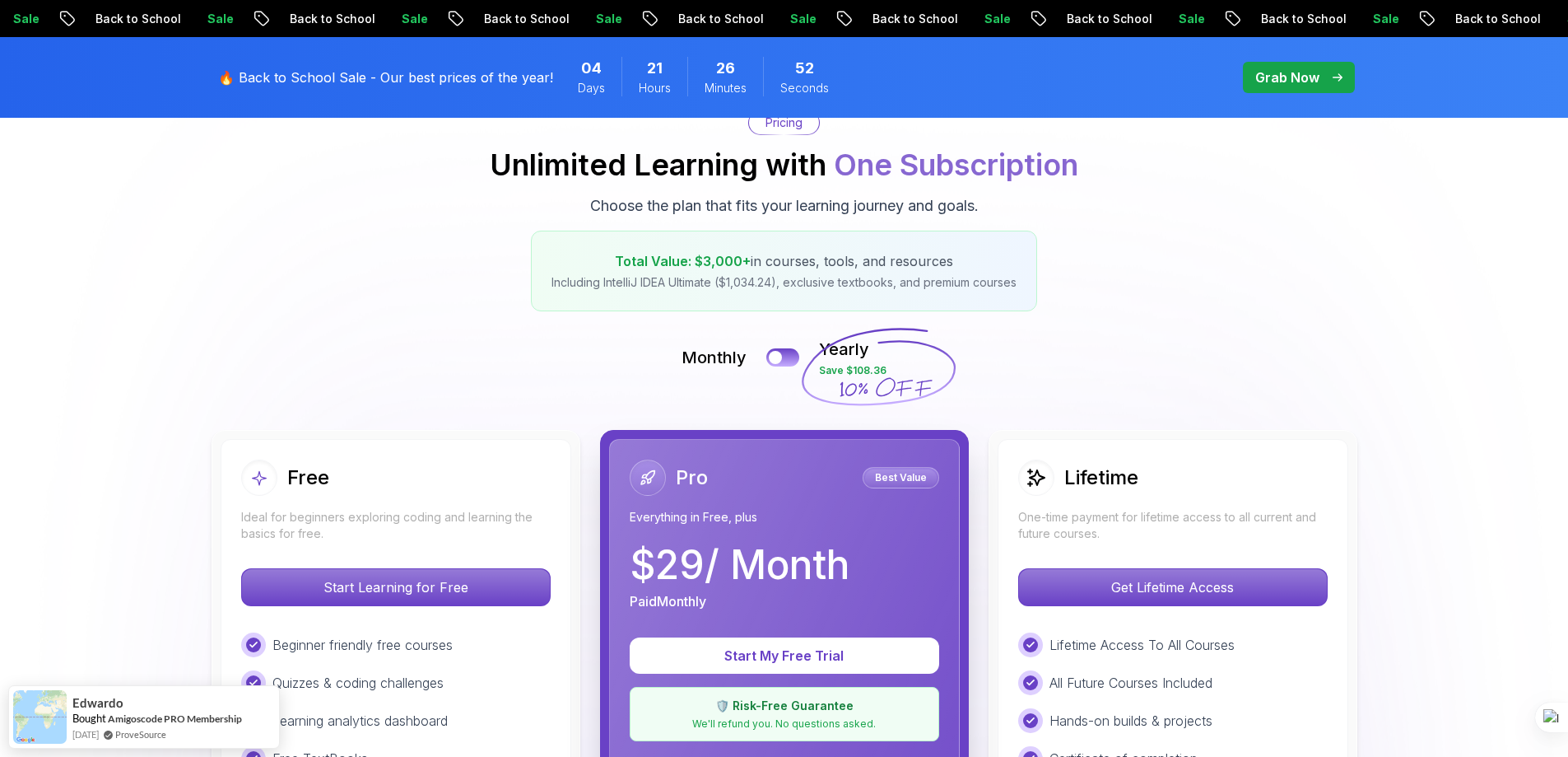
click at [792, 357] on button at bounding box center [783, 358] width 33 height 19
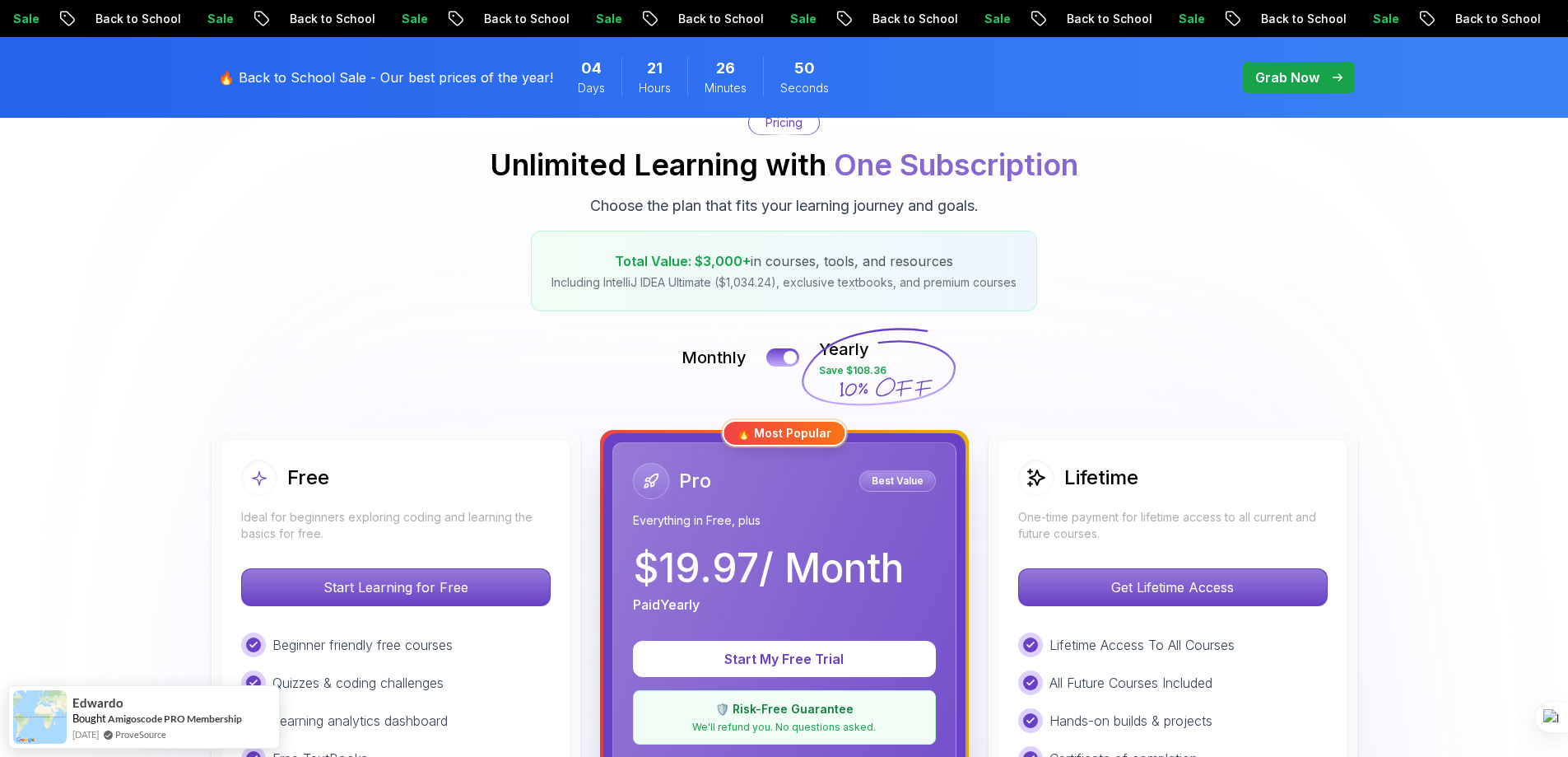
click at [792, 357] on div at bounding box center [790, 358] width 13 height 13
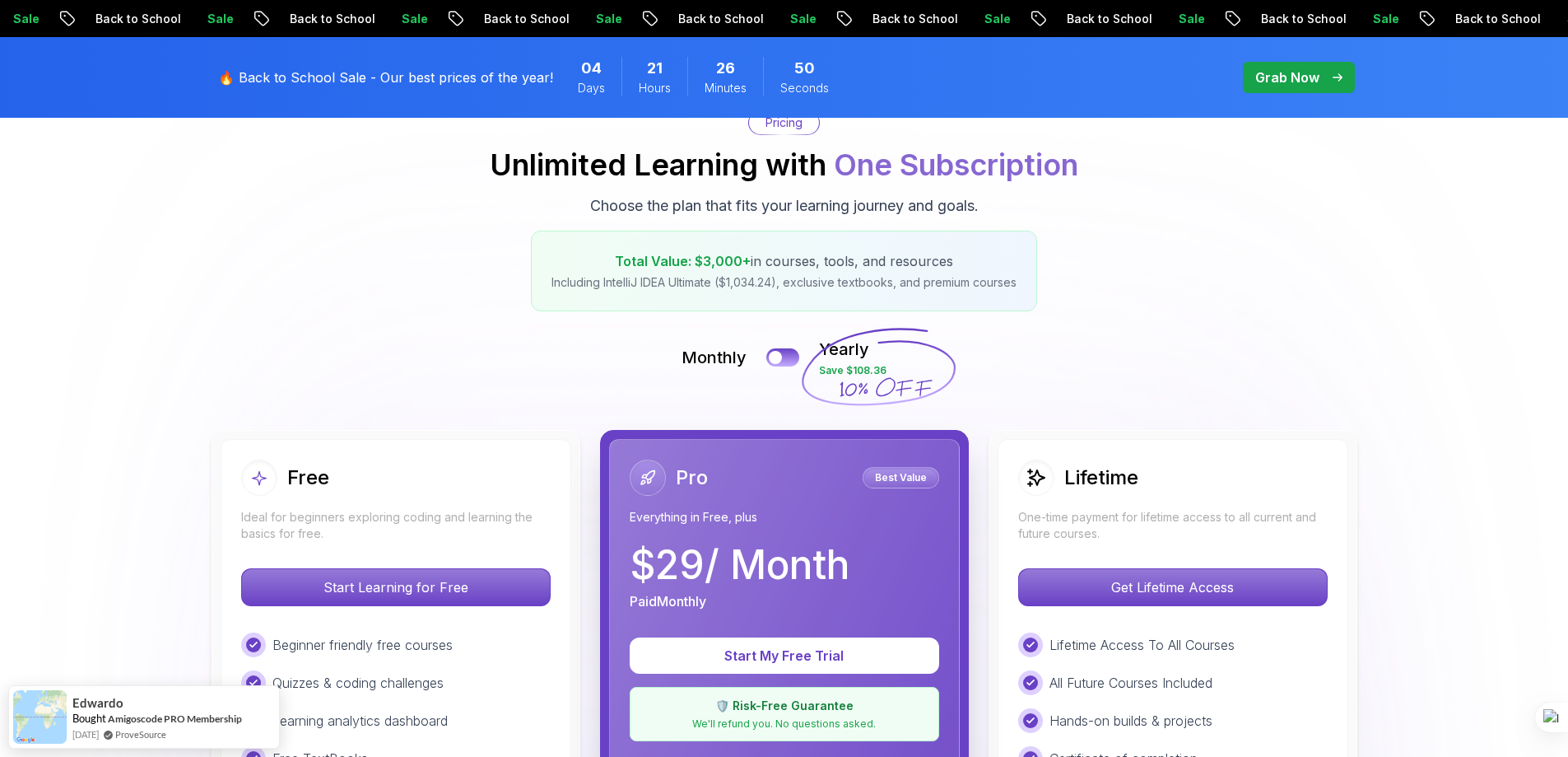
click at [792, 357] on button at bounding box center [783, 358] width 33 height 19
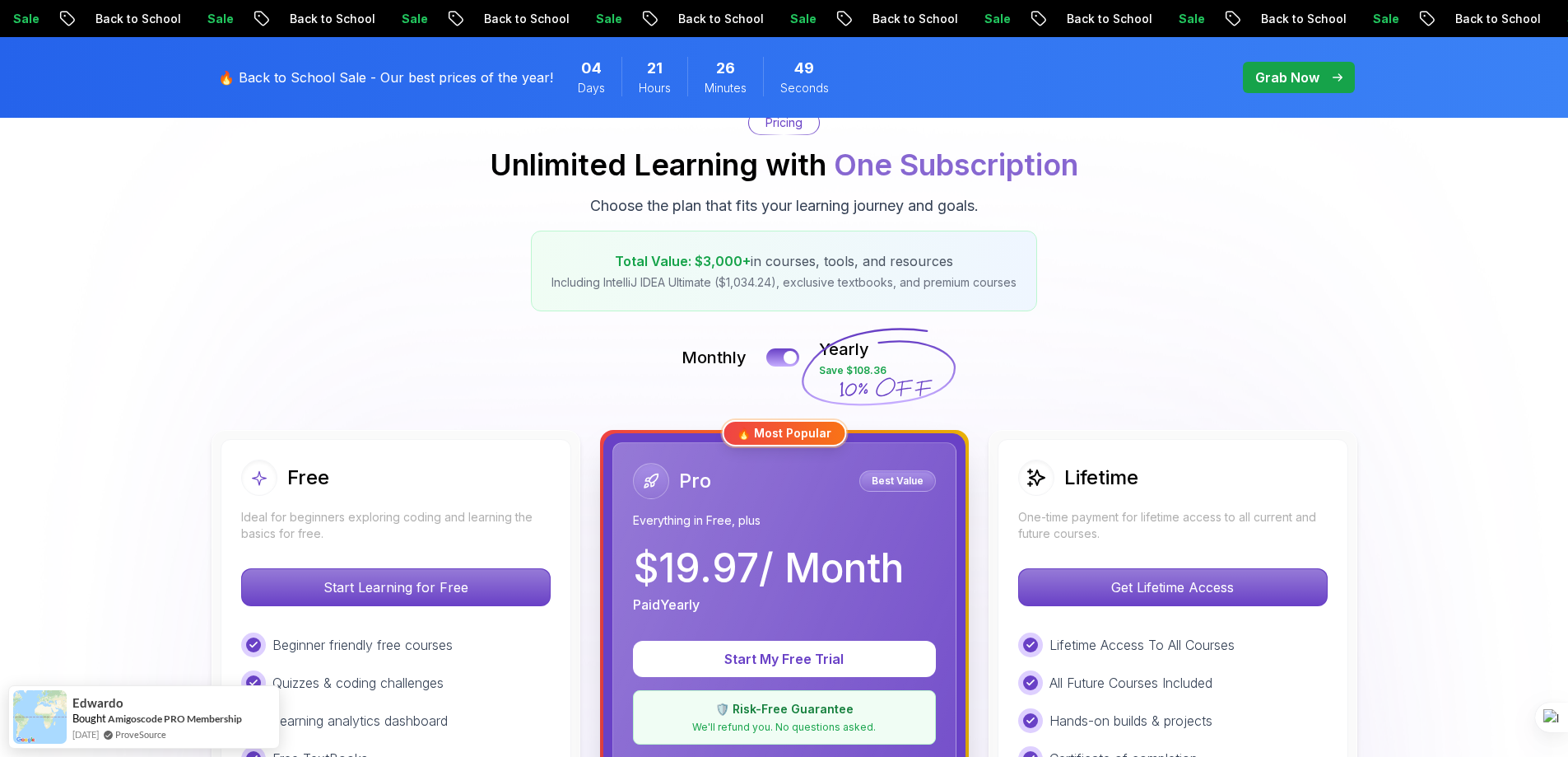
click at [792, 357] on div at bounding box center [790, 358] width 13 height 13
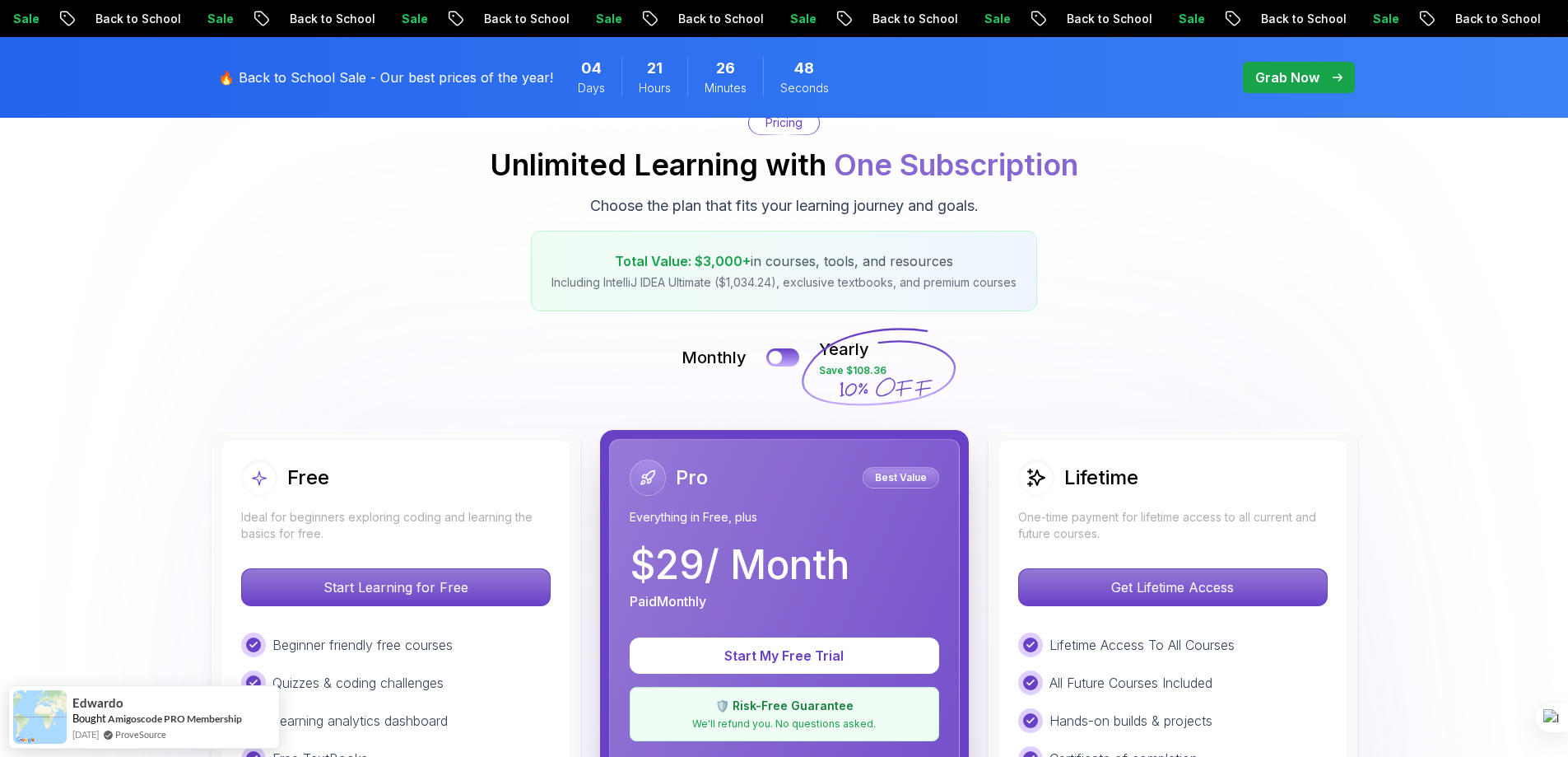
click at [792, 357] on button at bounding box center [783, 358] width 33 height 19
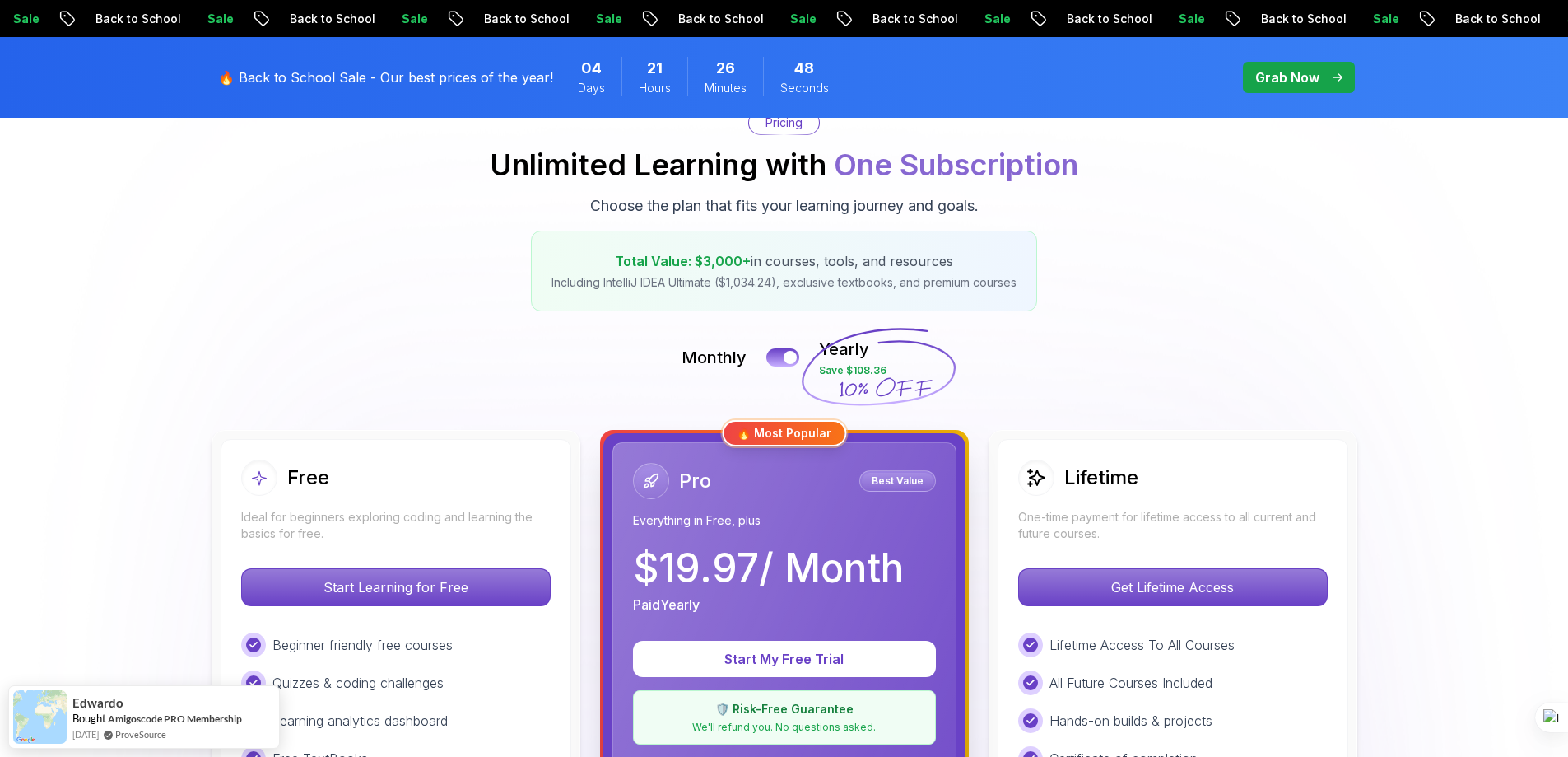
click at [792, 357] on div at bounding box center [790, 358] width 13 height 13
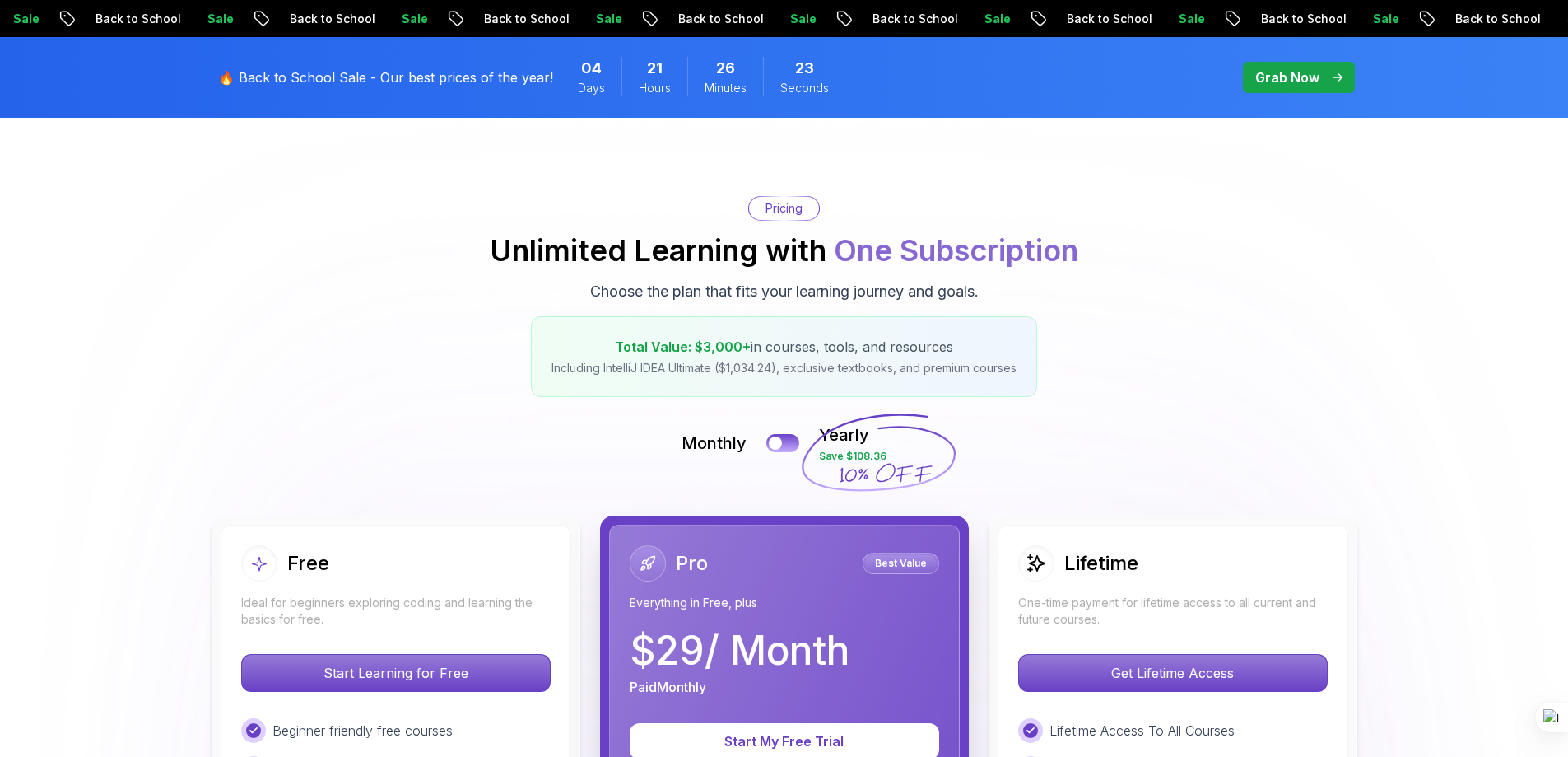
scroll to position [0, 0]
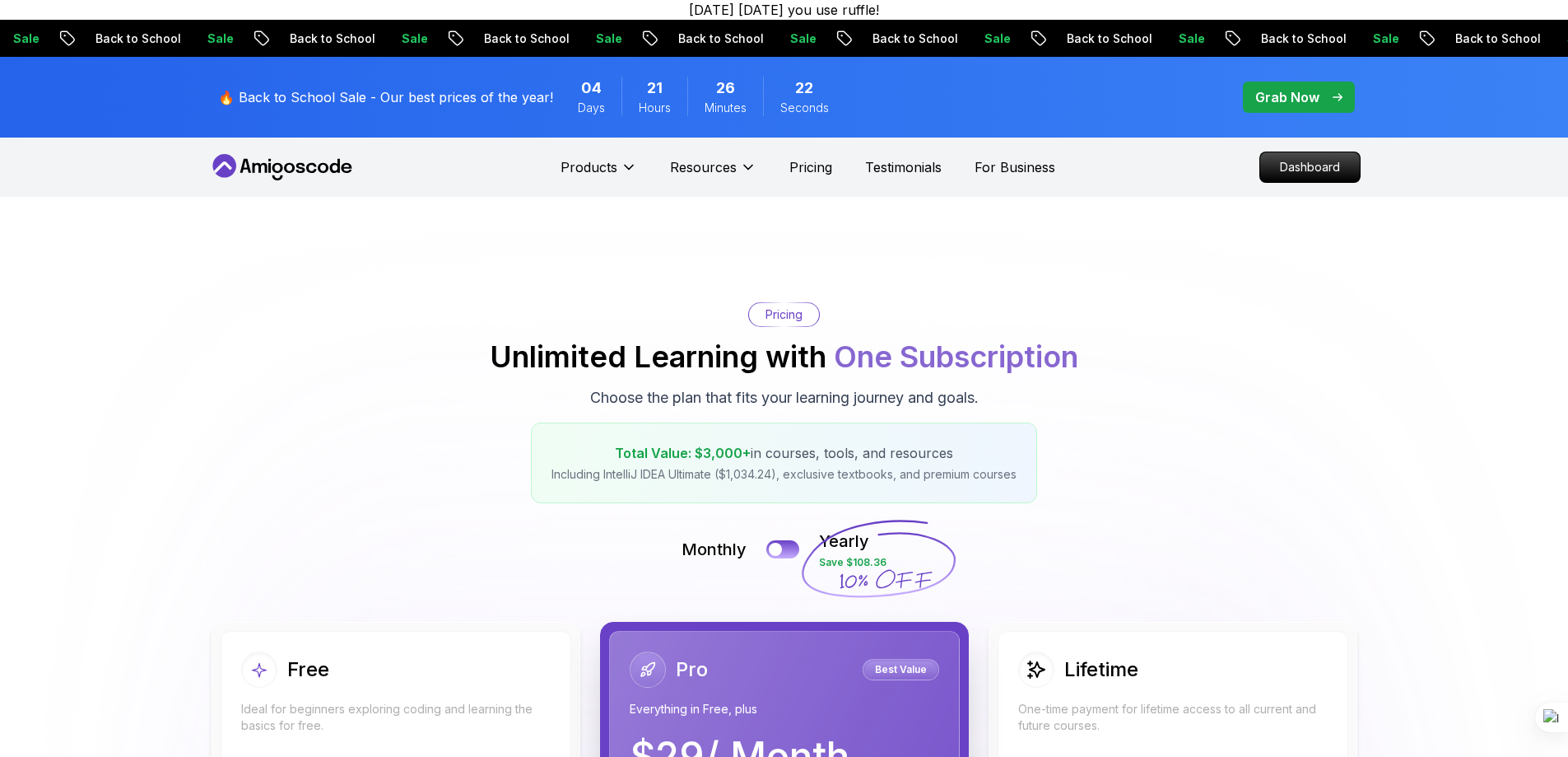
click at [306, 173] on icon at bounding box center [282, 167] width 148 height 26
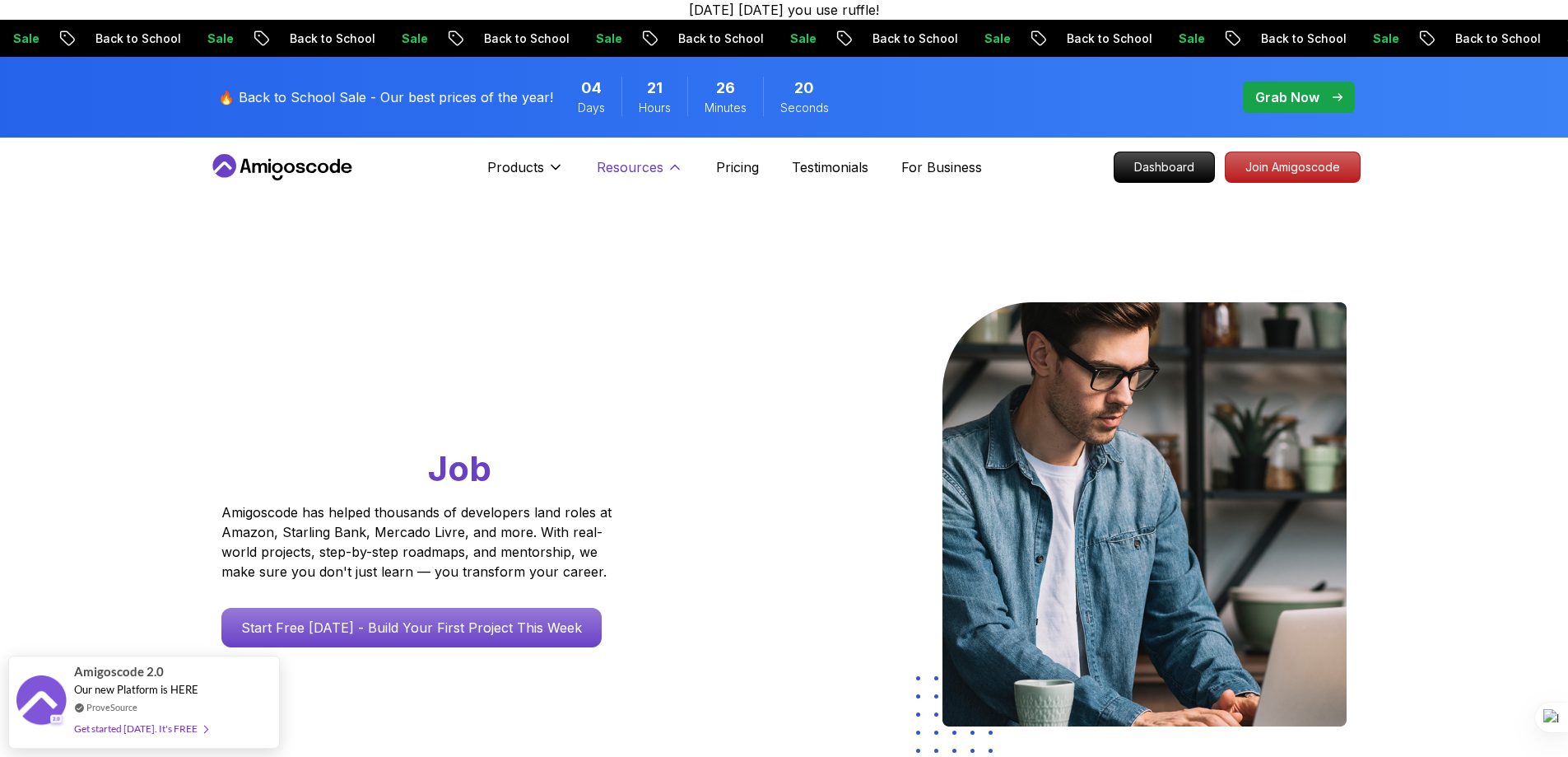
click at [659, 167] on p "Resources" at bounding box center [630, 167] width 67 height 19
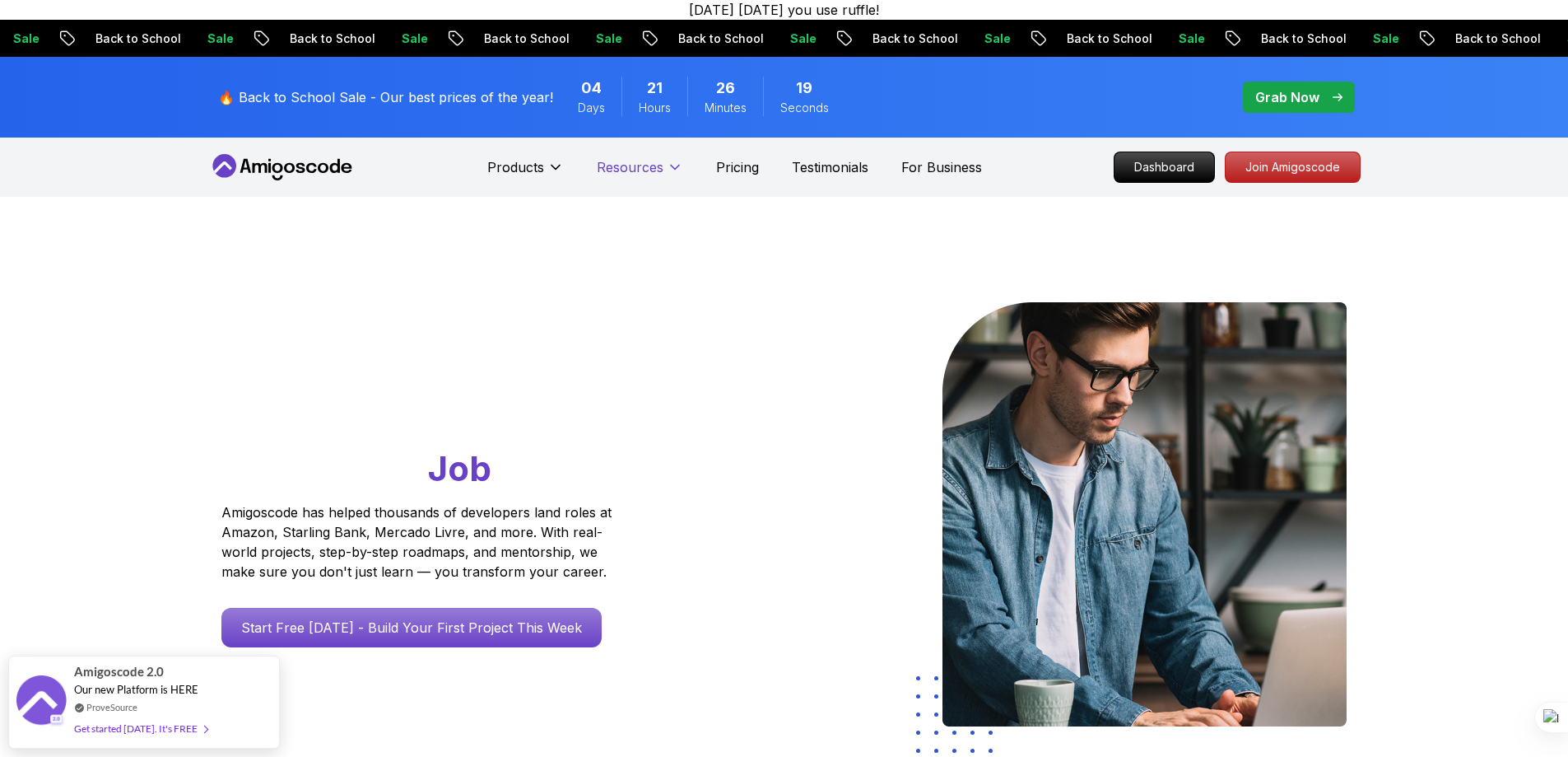
click at [659, 167] on p "Resources" at bounding box center [630, 167] width 67 height 19
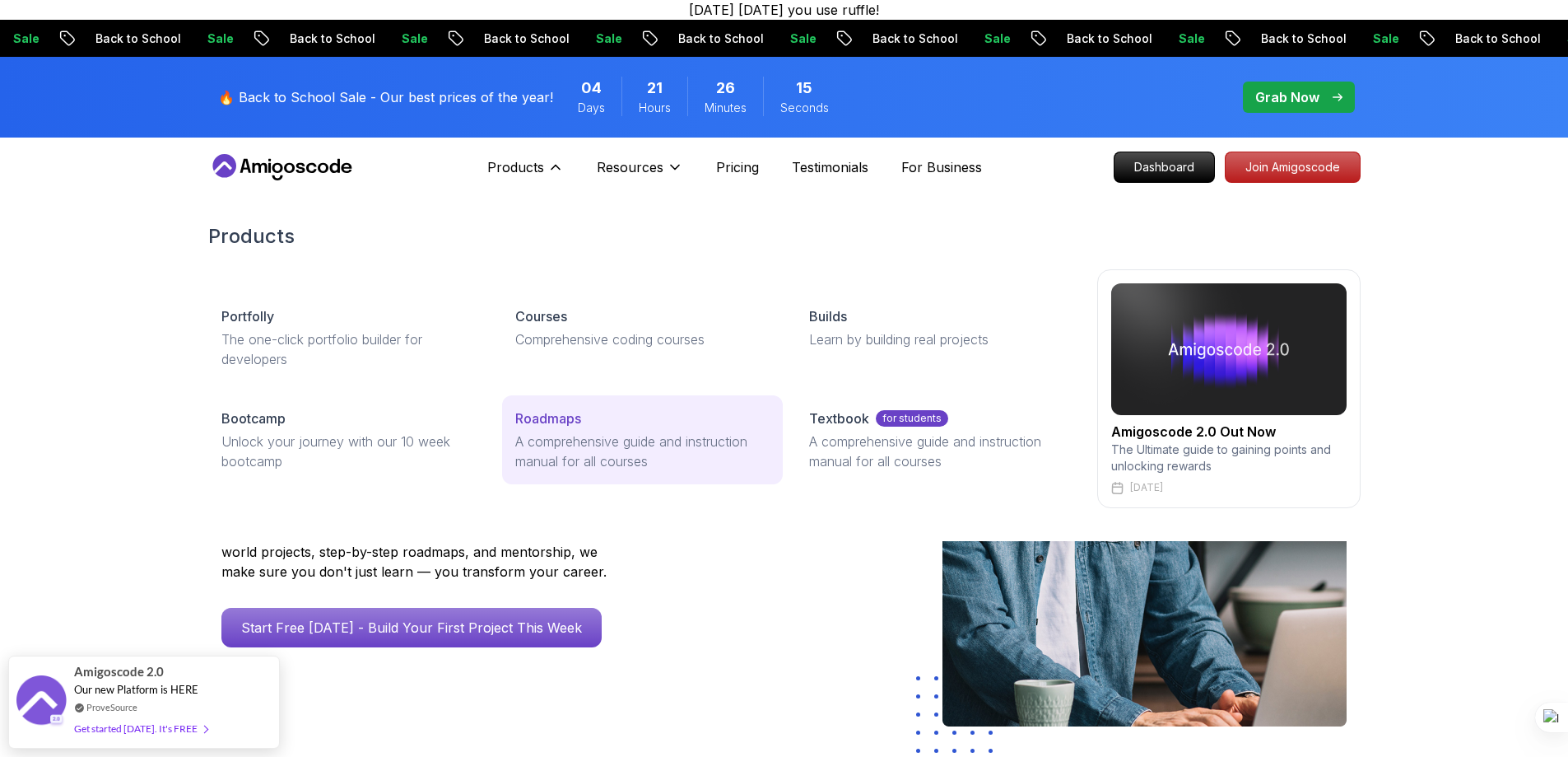
click at [625, 436] on p "A comprehensive guide and instruction manual for all courses" at bounding box center [642, 451] width 255 height 40
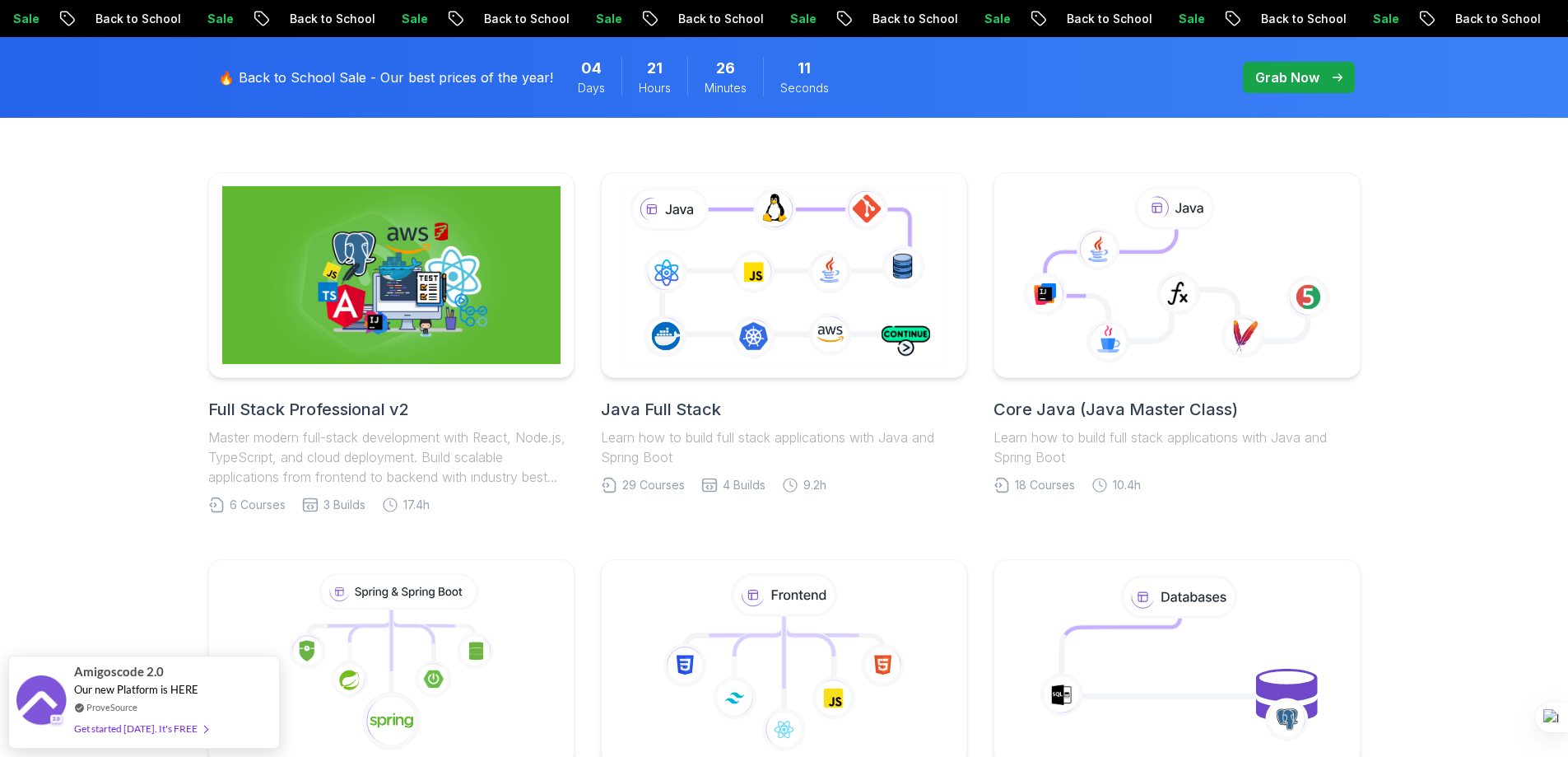
scroll to position [385, 0]
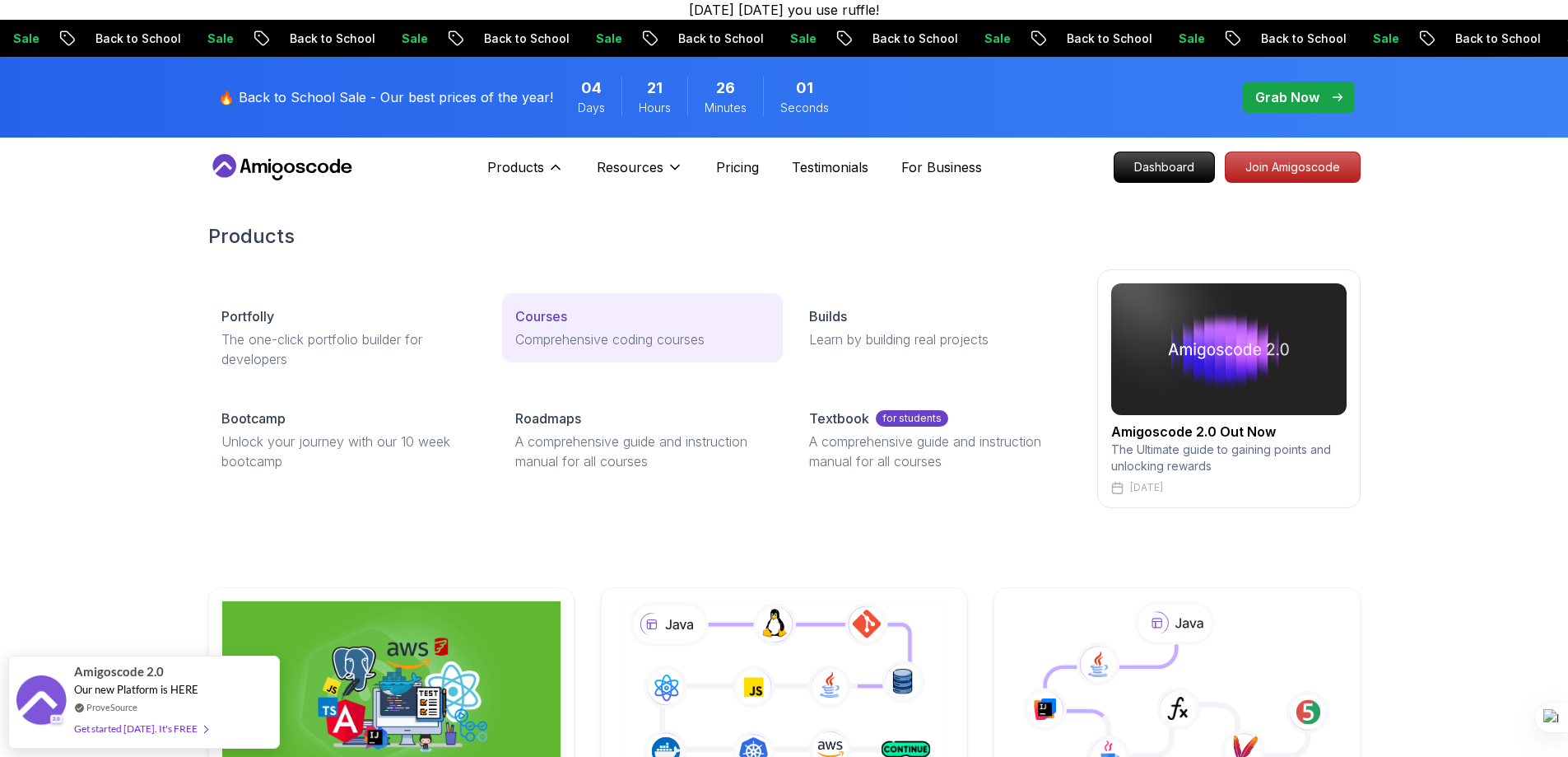
click at [547, 317] on p "Courses" at bounding box center [541, 316] width 52 height 19
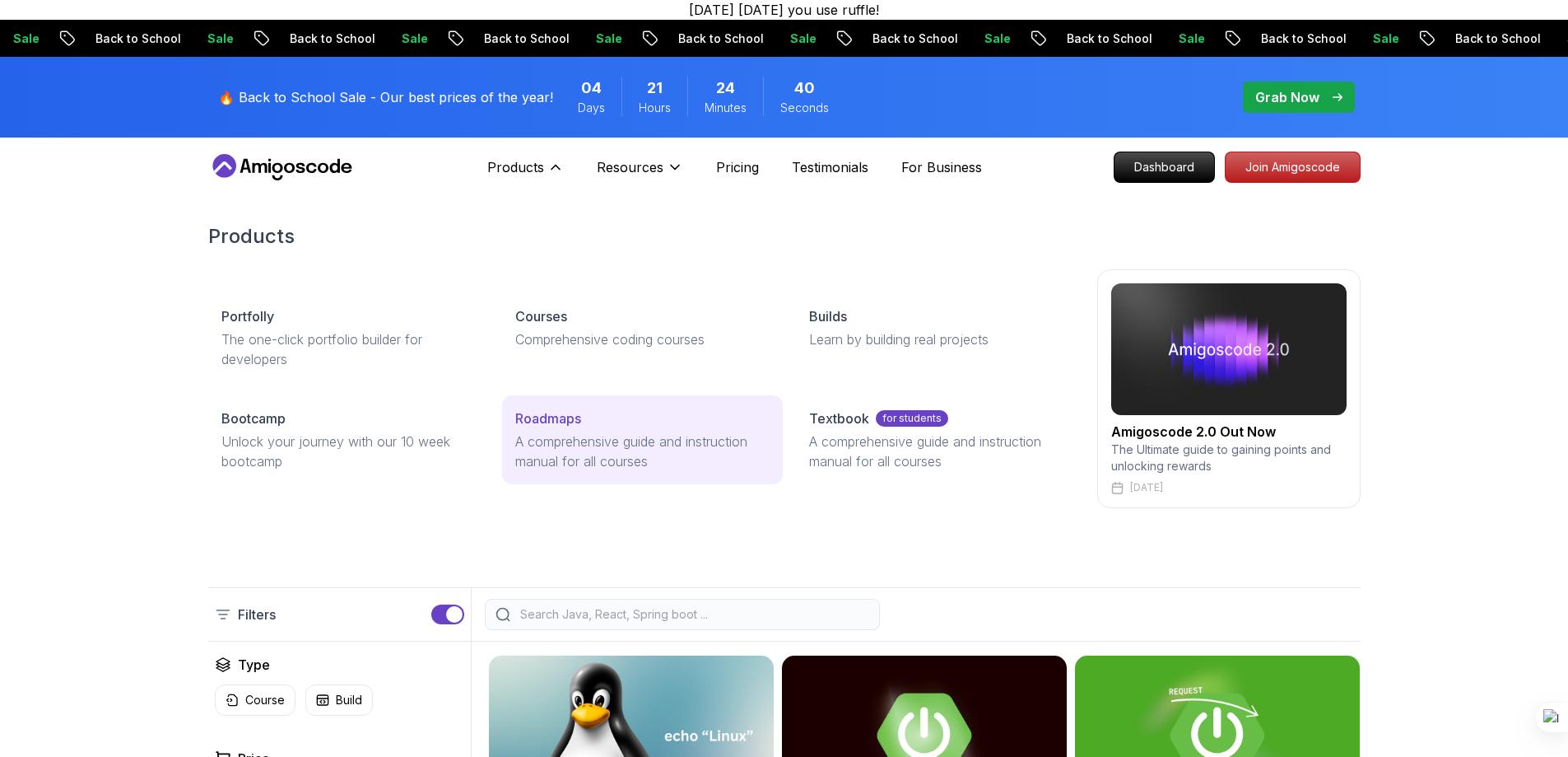
click at [594, 435] on p "A comprehensive guide and instruction manual for all courses" at bounding box center [642, 451] width 255 height 40
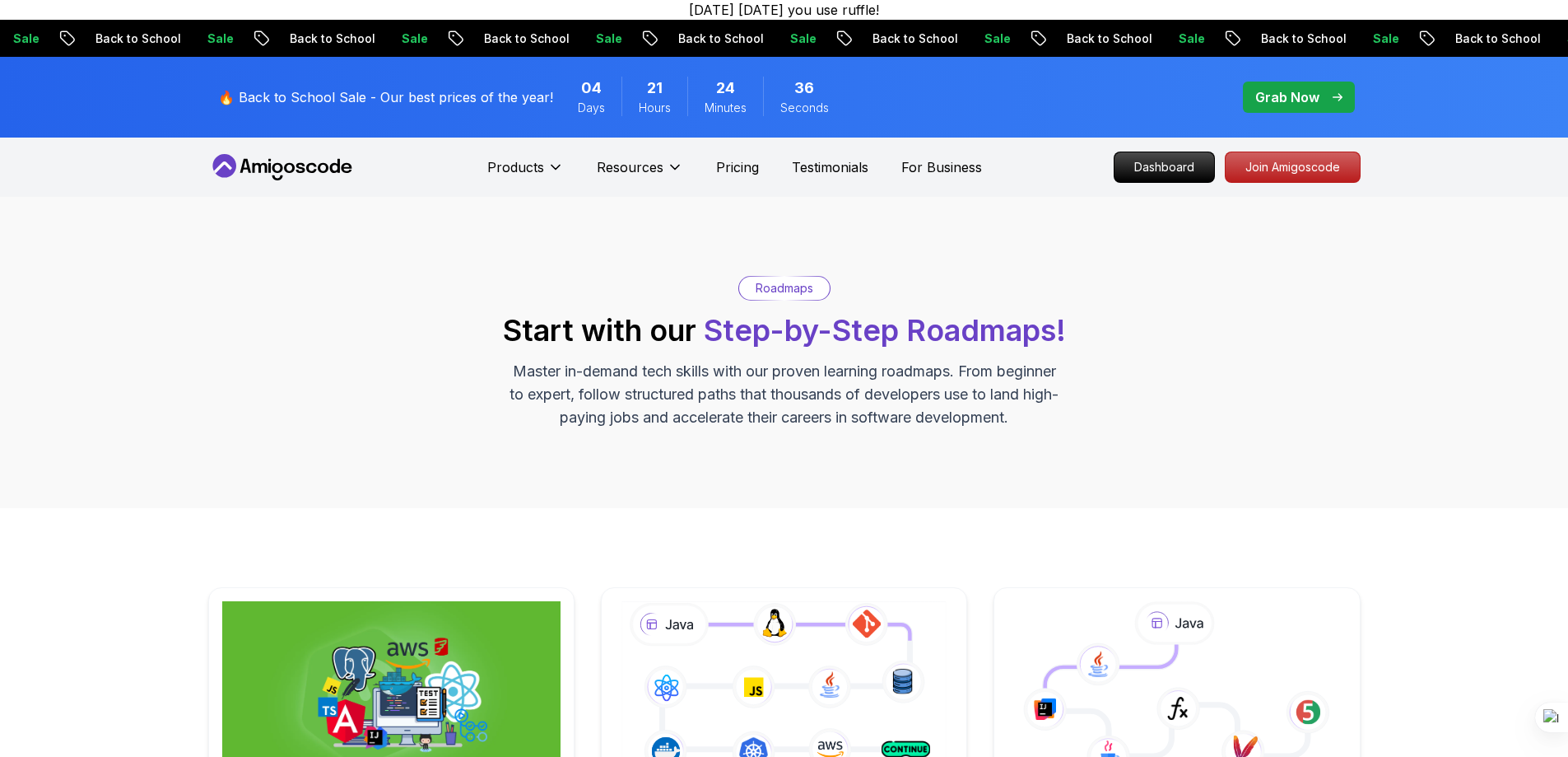
scroll to position [385, 0]
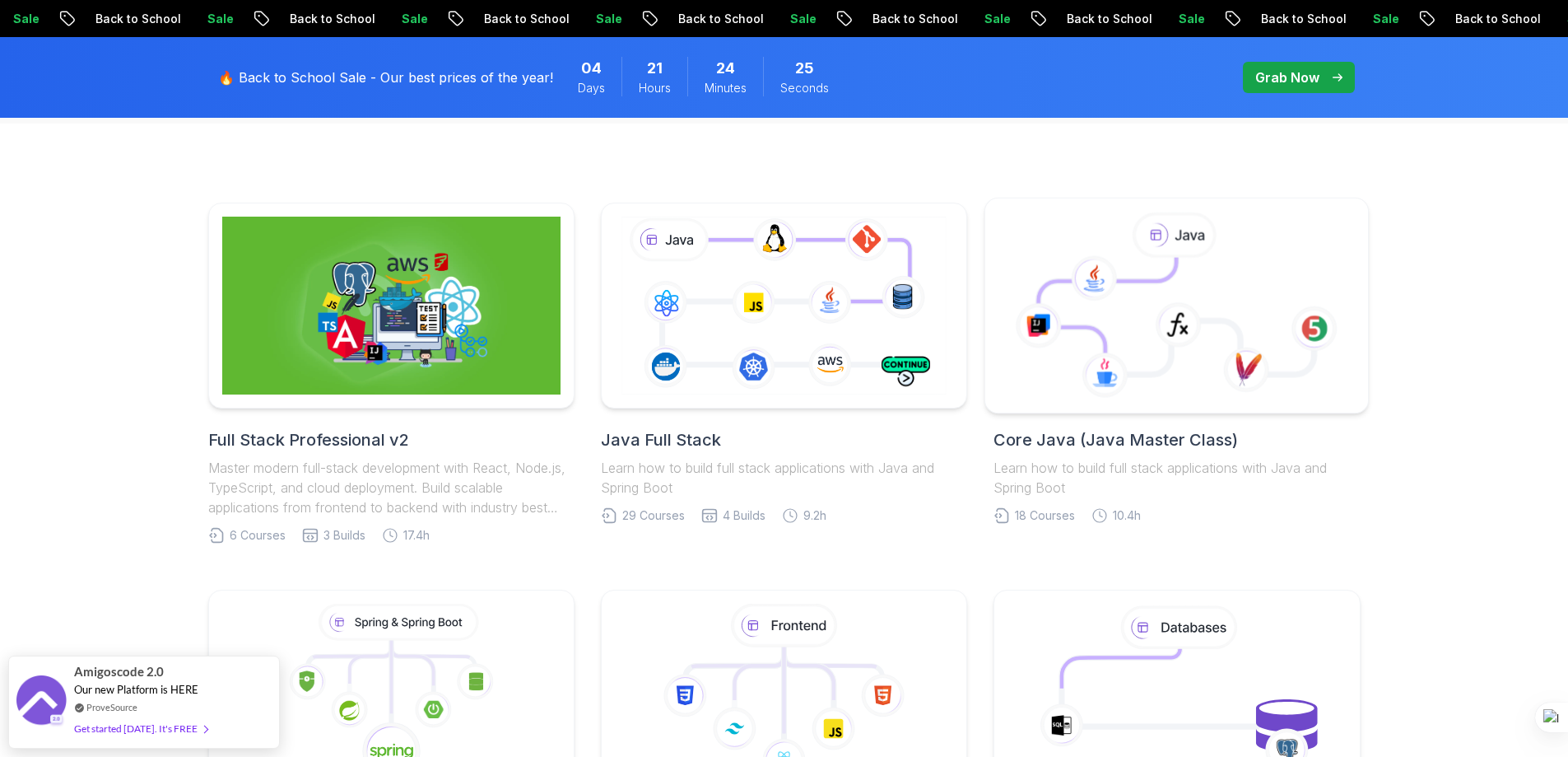
click at [1201, 287] on icon at bounding box center [1176, 316] width 276 height 117
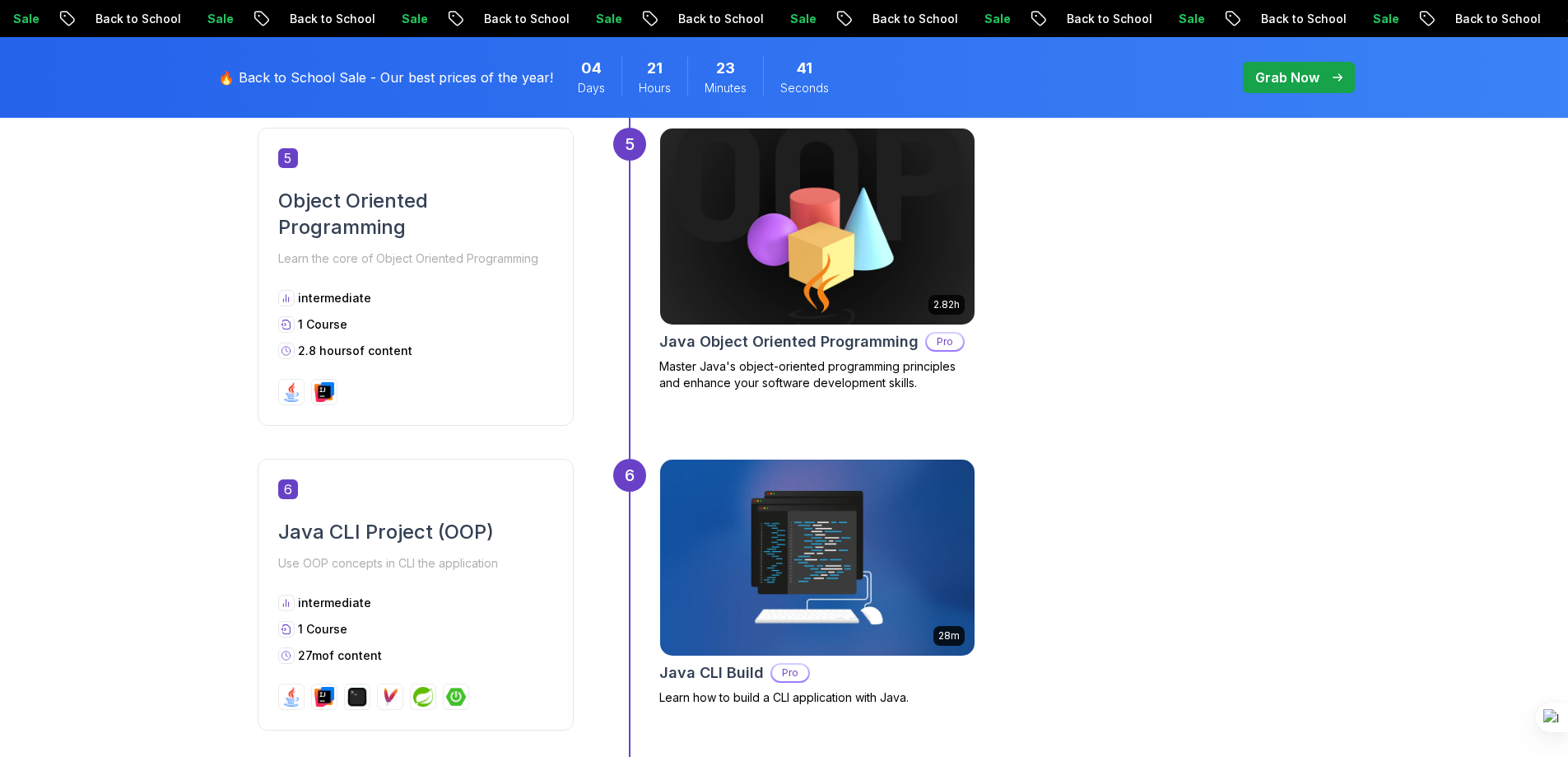
scroll to position [2113, 0]
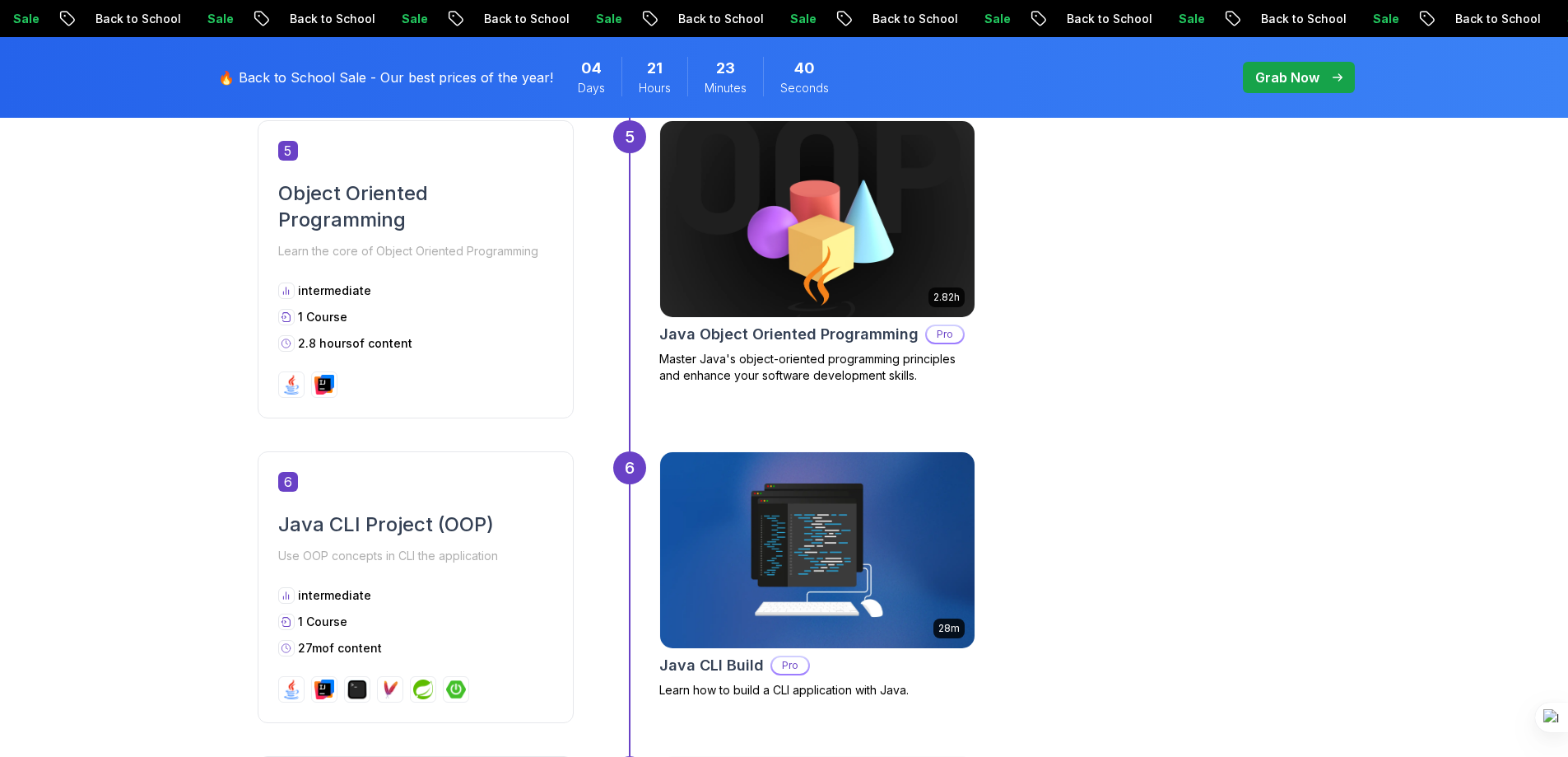
drag, startPoint x: 647, startPoint y: 368, endPoint x: 532, endPoint y: 311, distance: 128.4
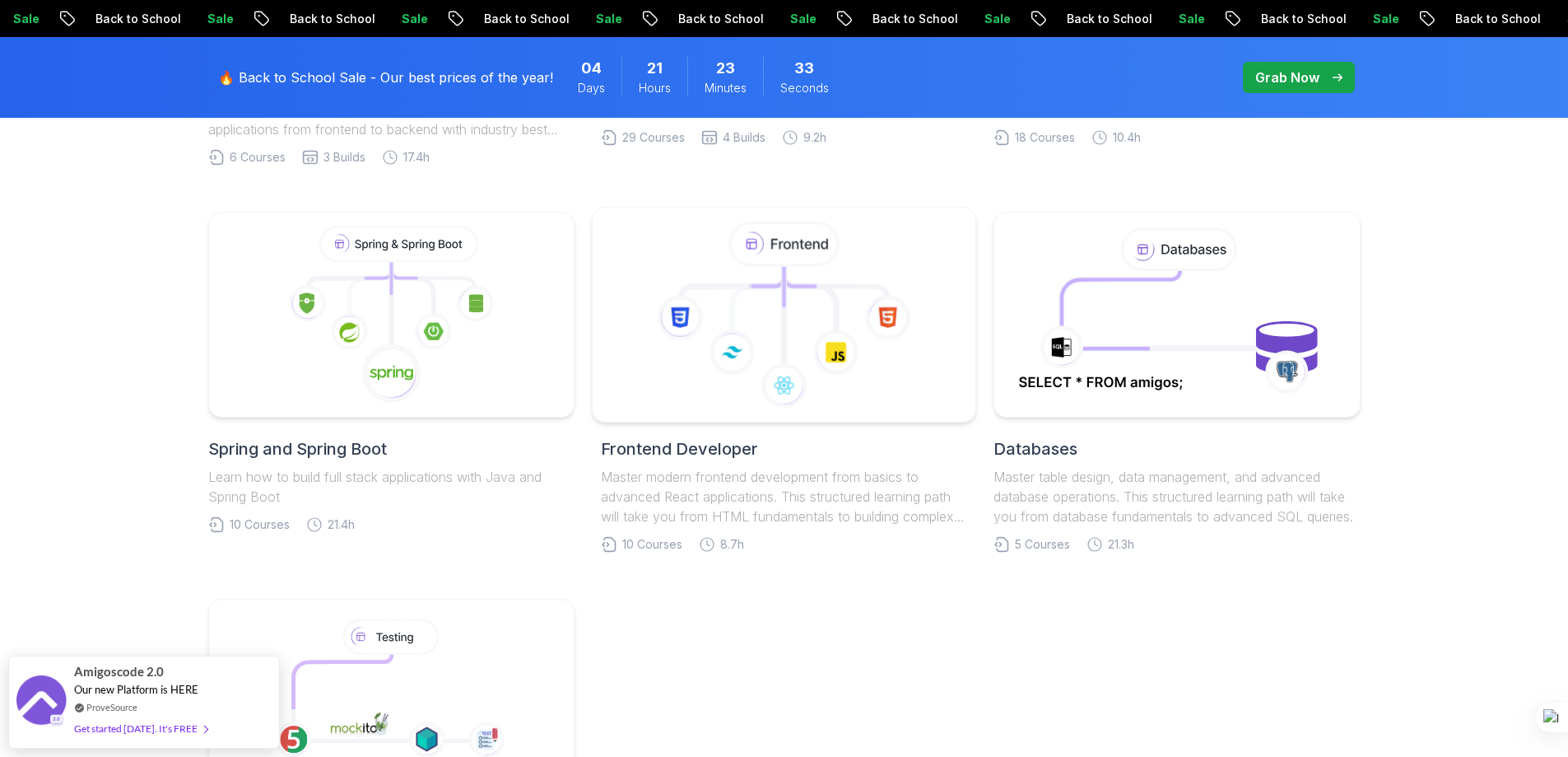
scroll to position [769, 0]
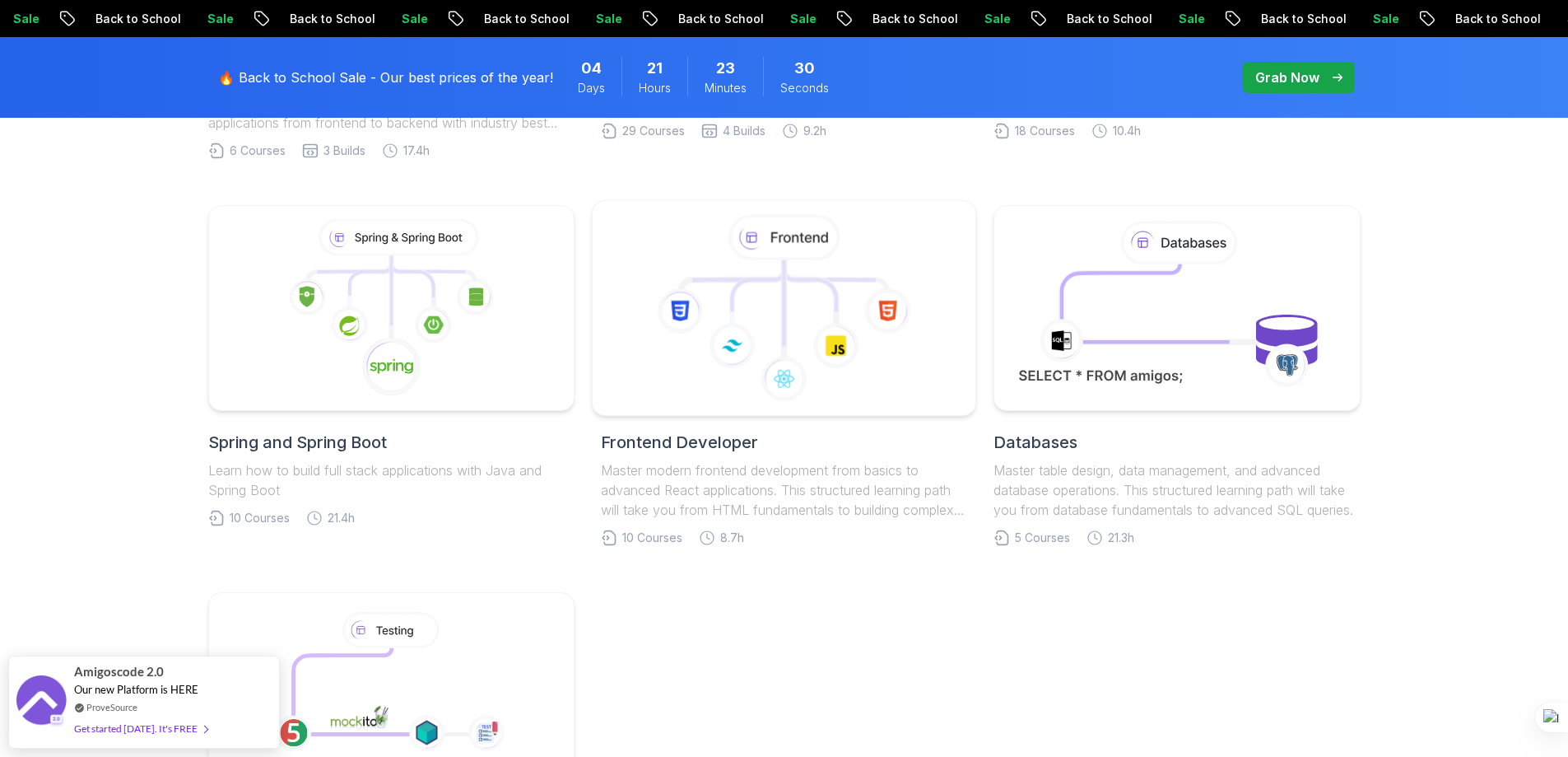
click at [805, 313] on icon at bounding box center [784, 309] width 356 height 187
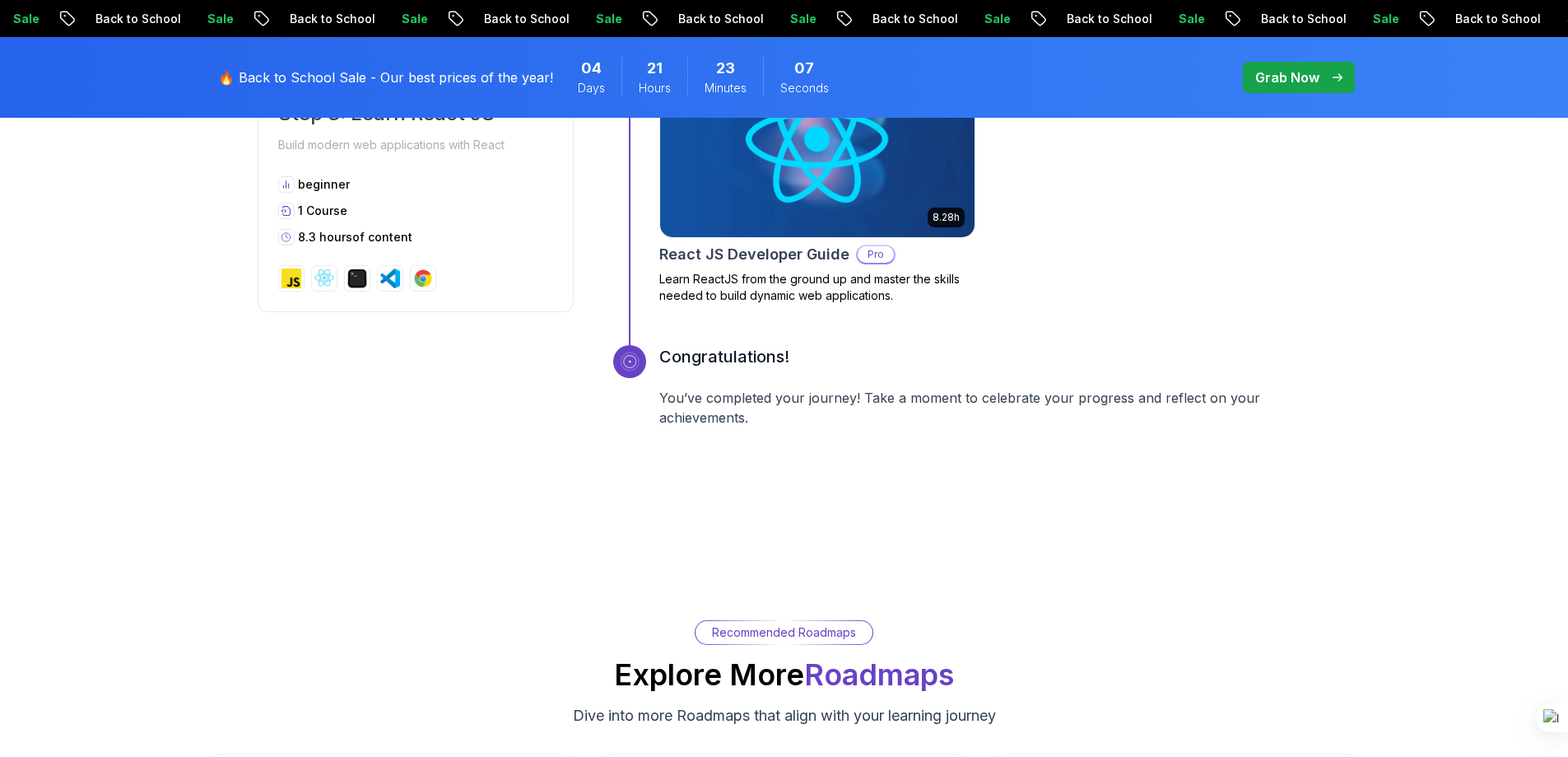
scroll to position [2882, 0]
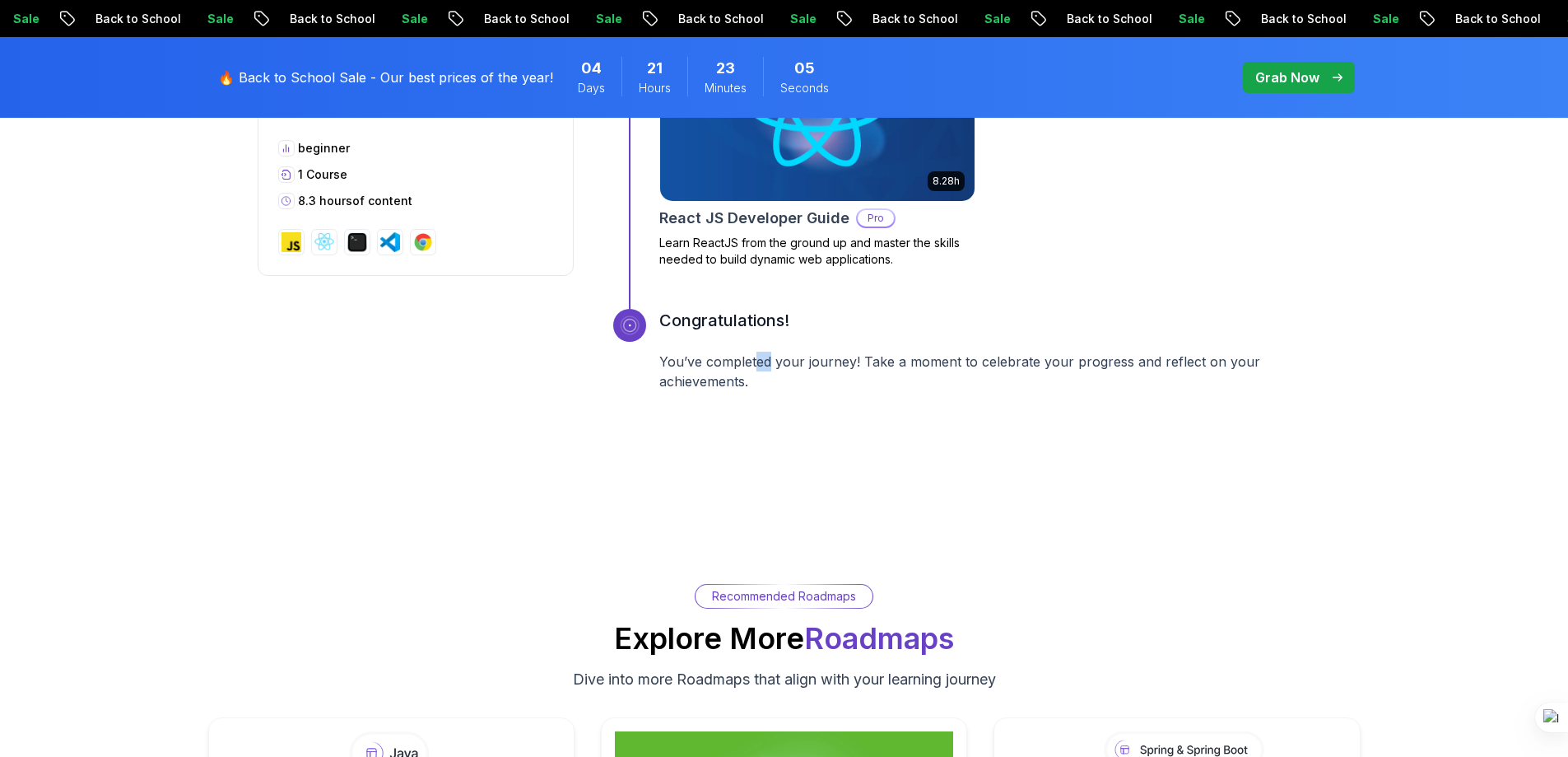
drag, startPoint x: 765, startPoint y: 363, endPoint x: 792, endPoint y: 363, distance: 27.0
click at [787, 363] on p "You’ve completed your journey! Take a moment to celebrate your progress and ref…" at bounding box center [985, 371] width 652 height 40
drag, startPoint x: 907, startPoint y: 368, endPoint x: 1036, endPoint y: 373, distance: 129.1
click at [1035, 374] on p "You’ve completed your journey! Take a moment to celebrate your progress and ref…" at bounding box center [985, 371] width 652 height 40
click at [1095, 367] on p "You’ve completed your journey! Take a moment to celebrate your progress and ref…" at bounding box center [985, 371] width 652 height 40
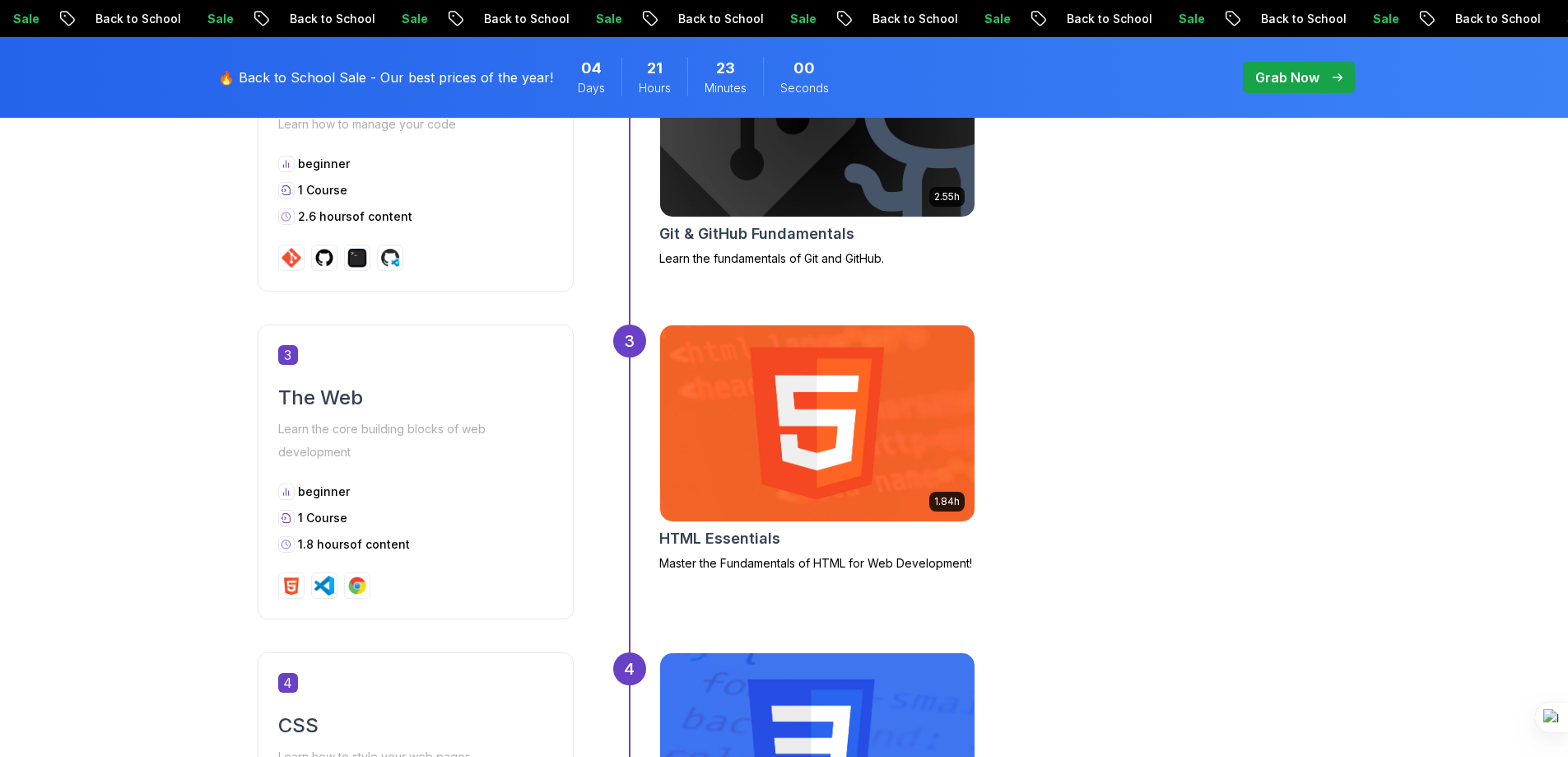
scroll to position [1344, 0]
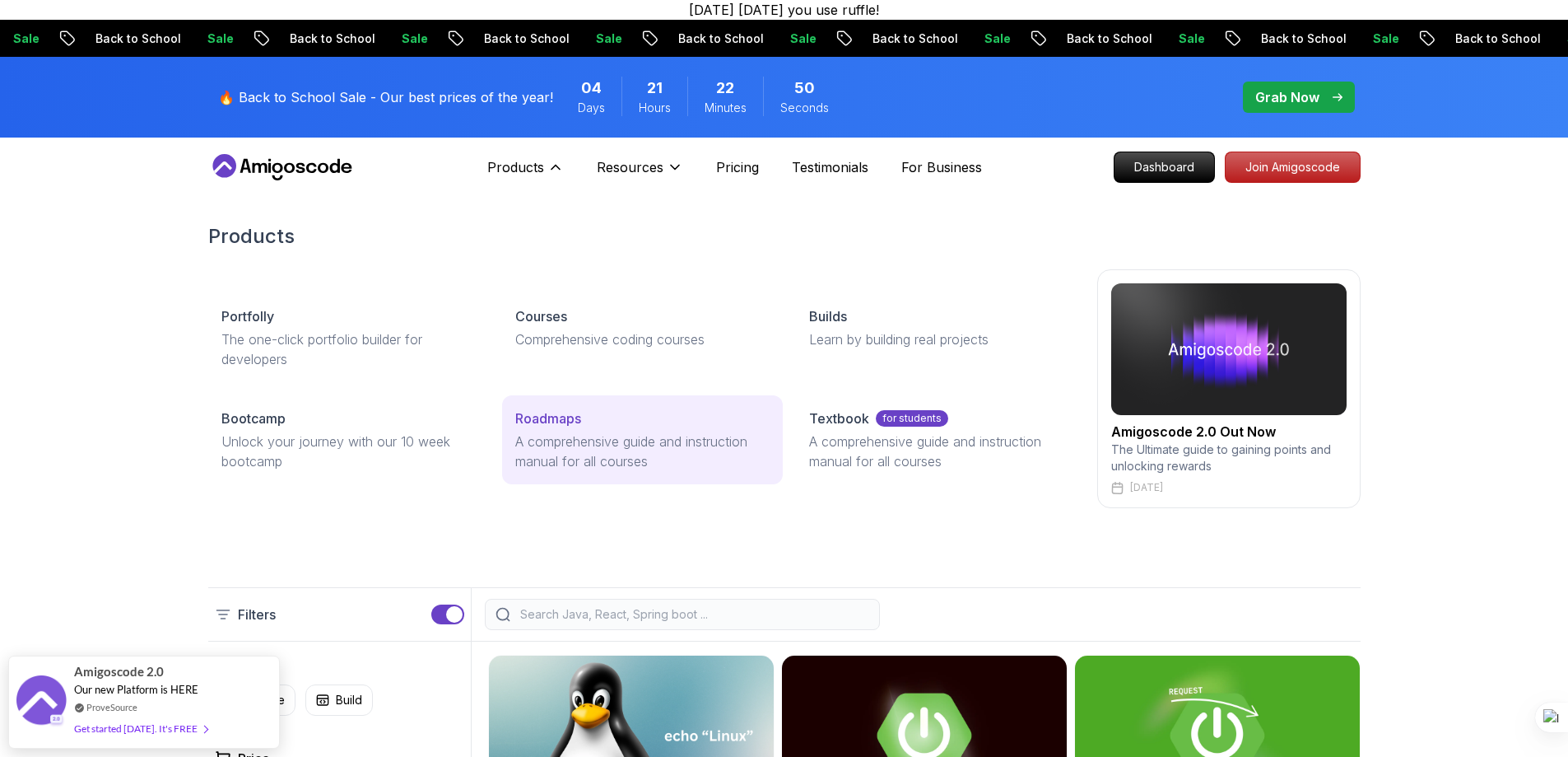
click at [551, 413] on p "Roadmaps" at bounding box center [547, 418] width 66 height 19
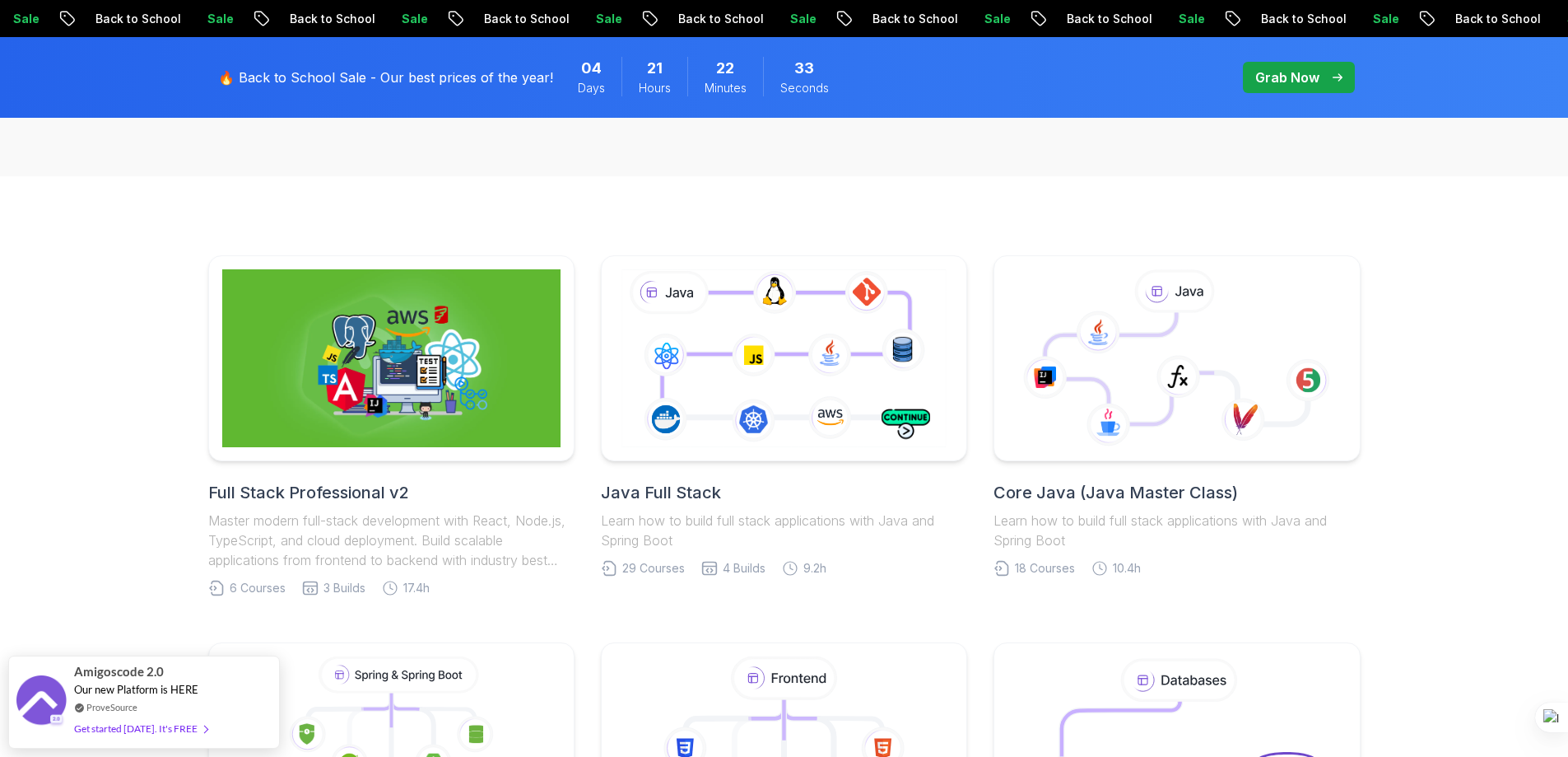
scroll to position [192, 0]
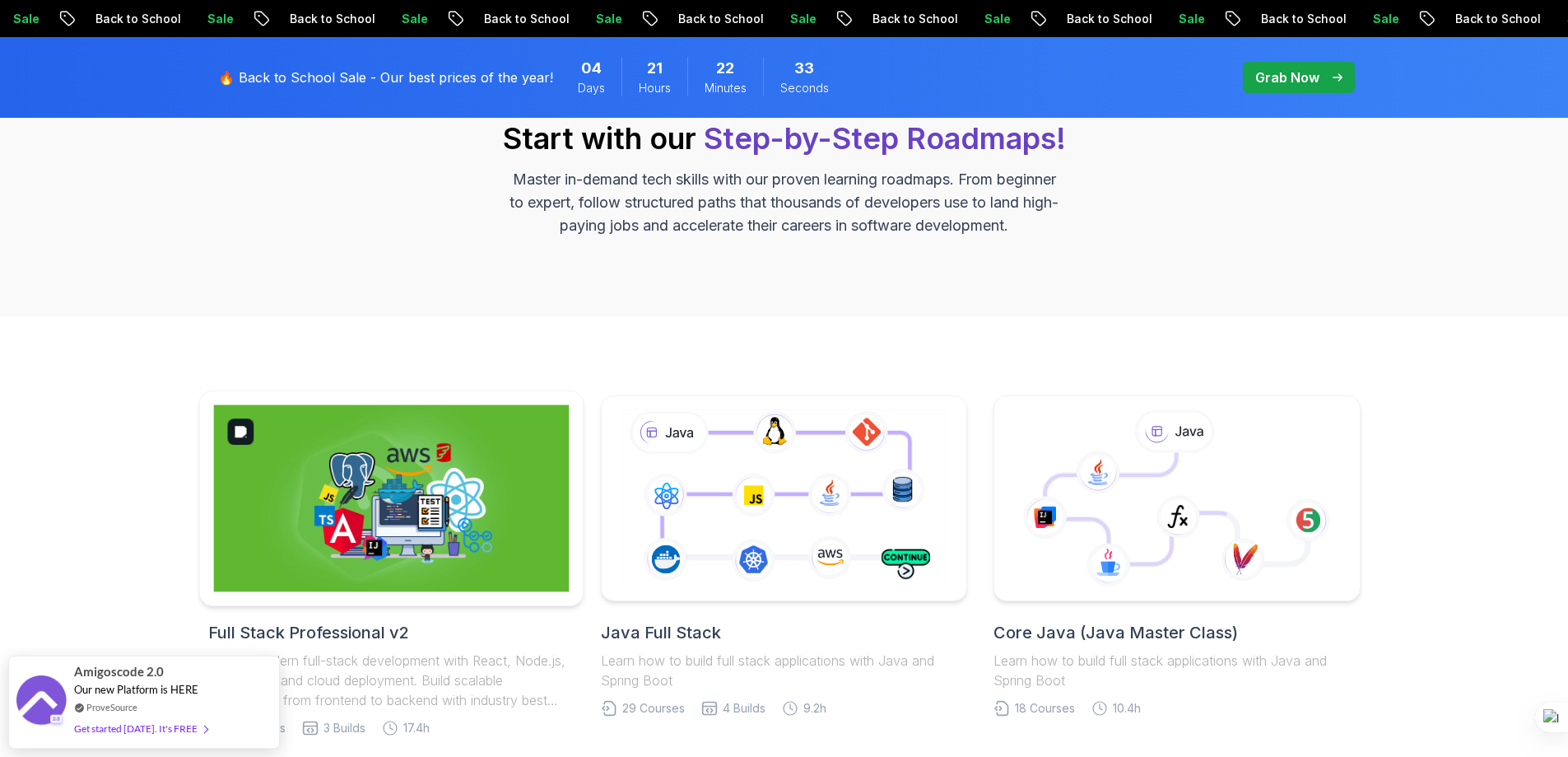
click at [479, 459] on img at bounding box center [391, 498] width 356 height 187
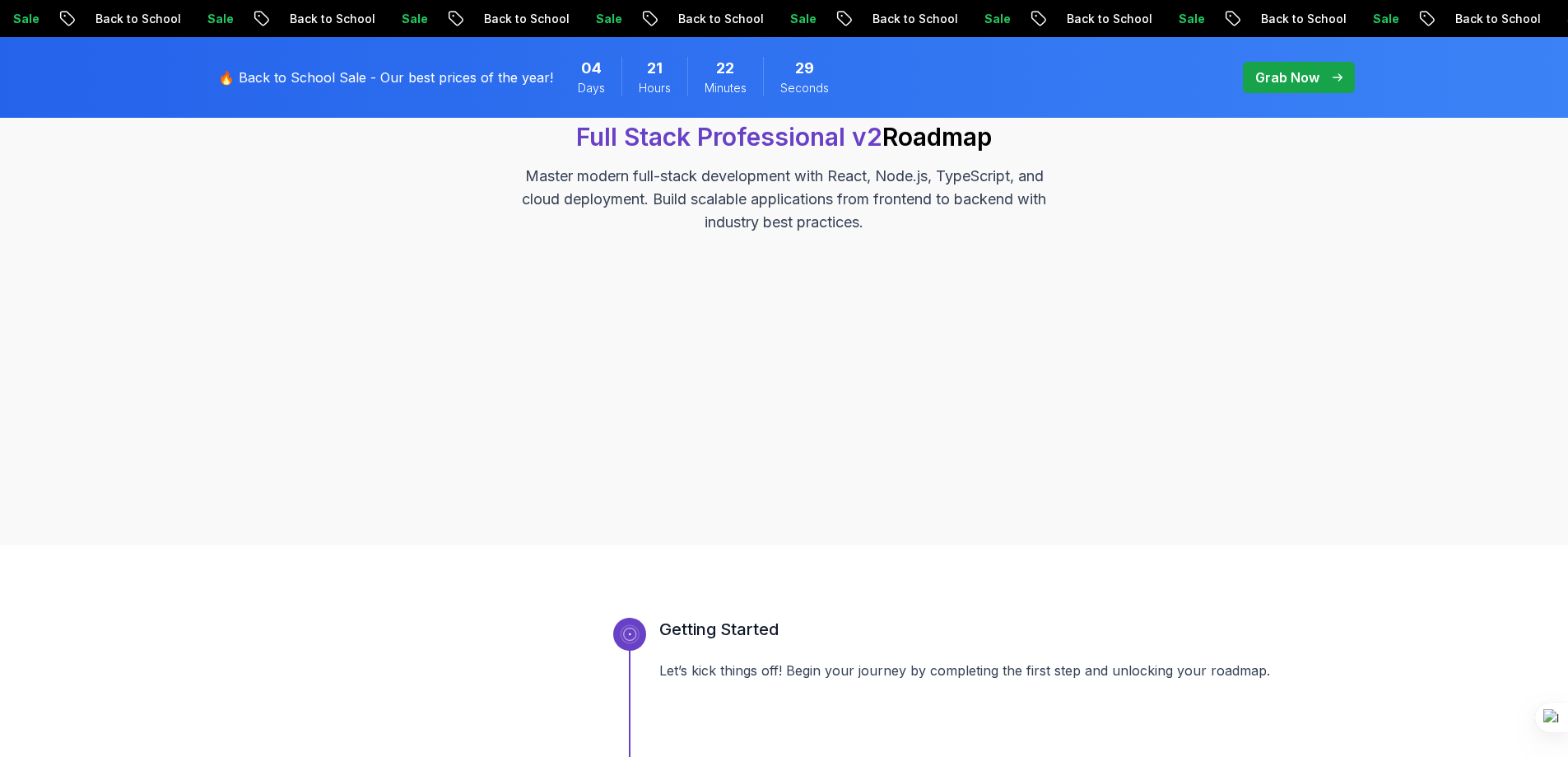
scroll to position [1153, 0]
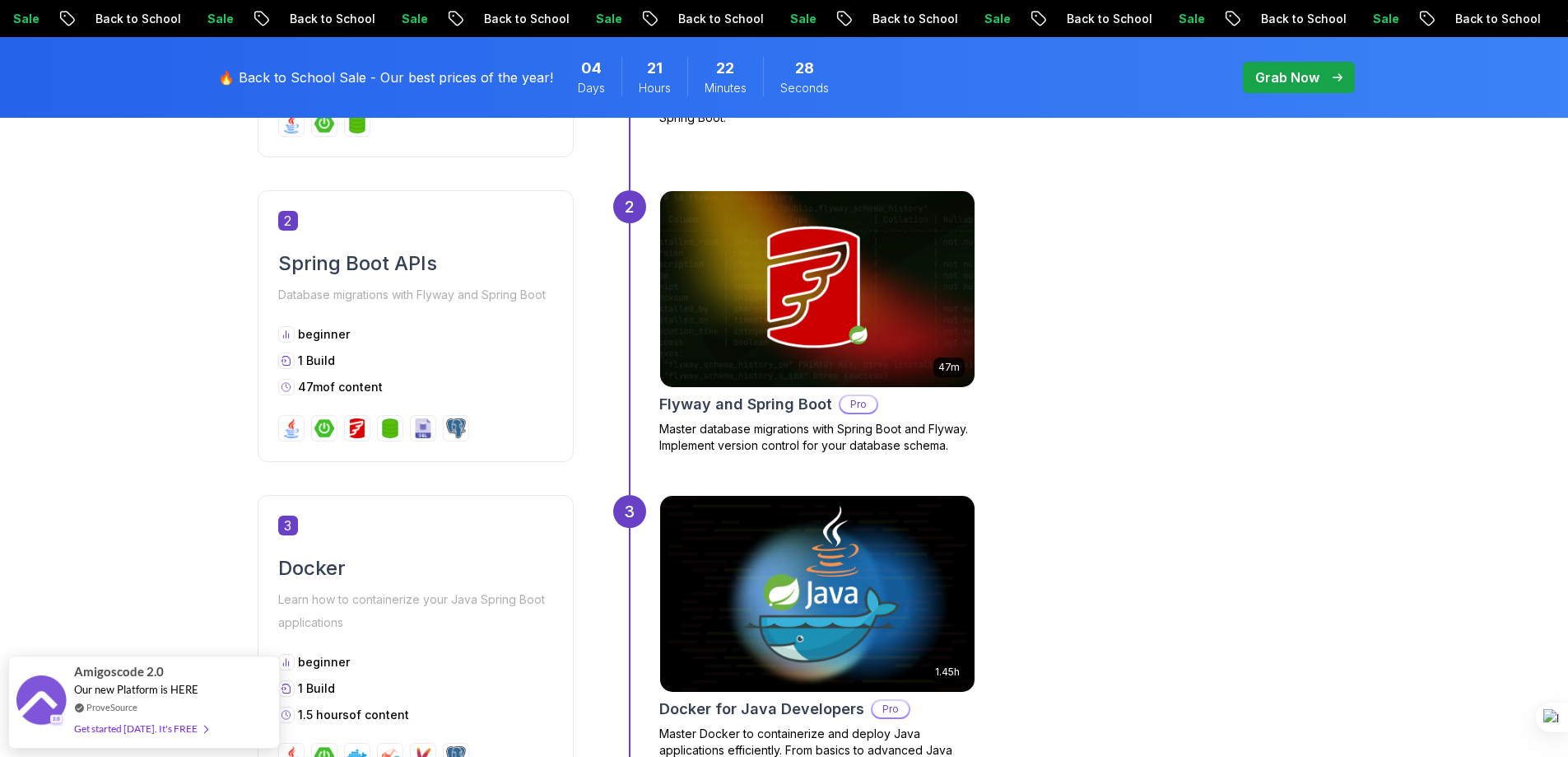
drag, startPoint x: 454, startPoint y: 443, endPoint x: 1095, endPoint y: 446, distance: 641.0
click at [1101, 440] on div "47m Flyway and Spring Boot Pro Master database migrations with Spring Boot and …" at bounding box center [985, 325] width 652 height 271
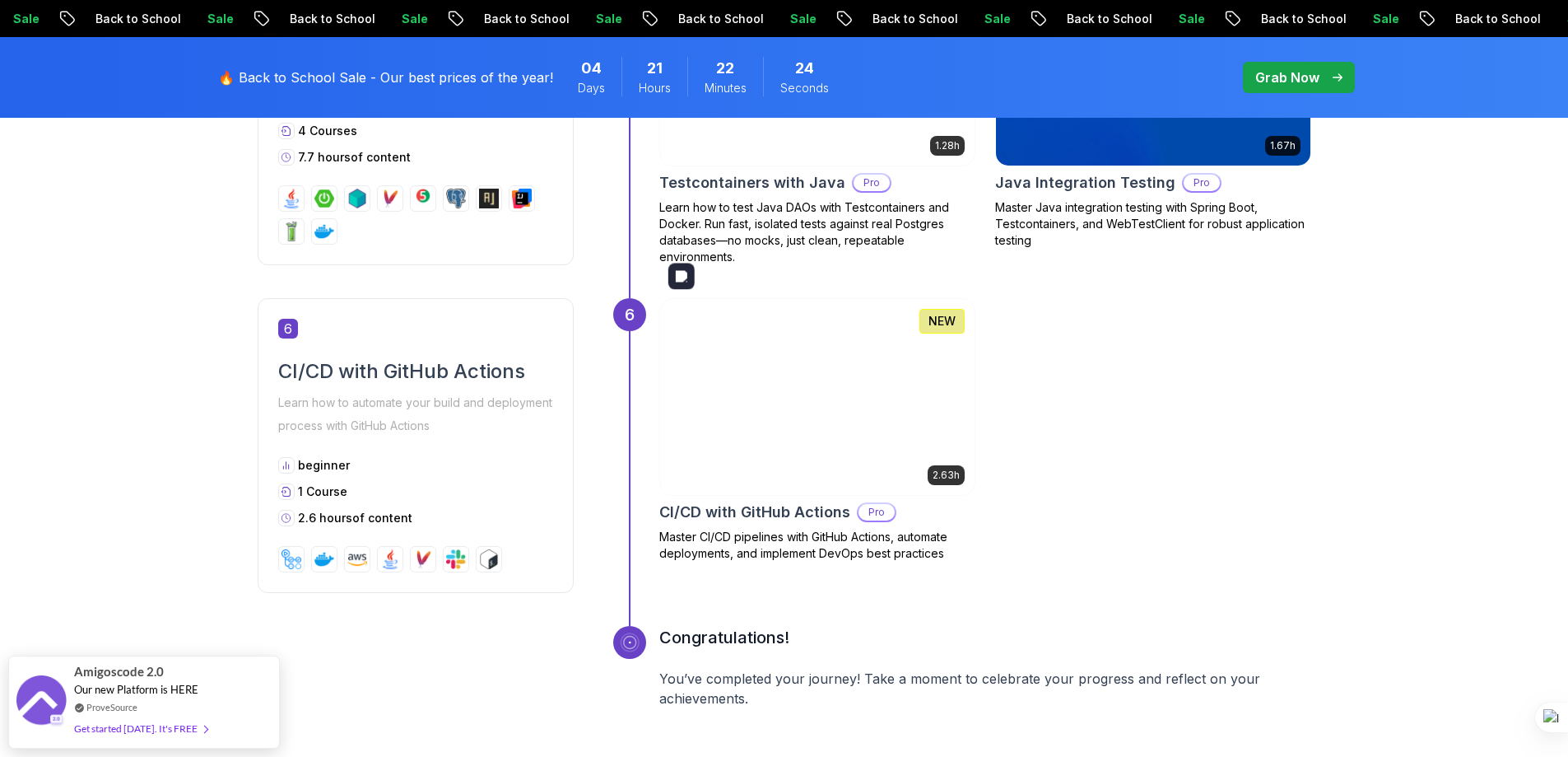
scroll to position [2690, 0]
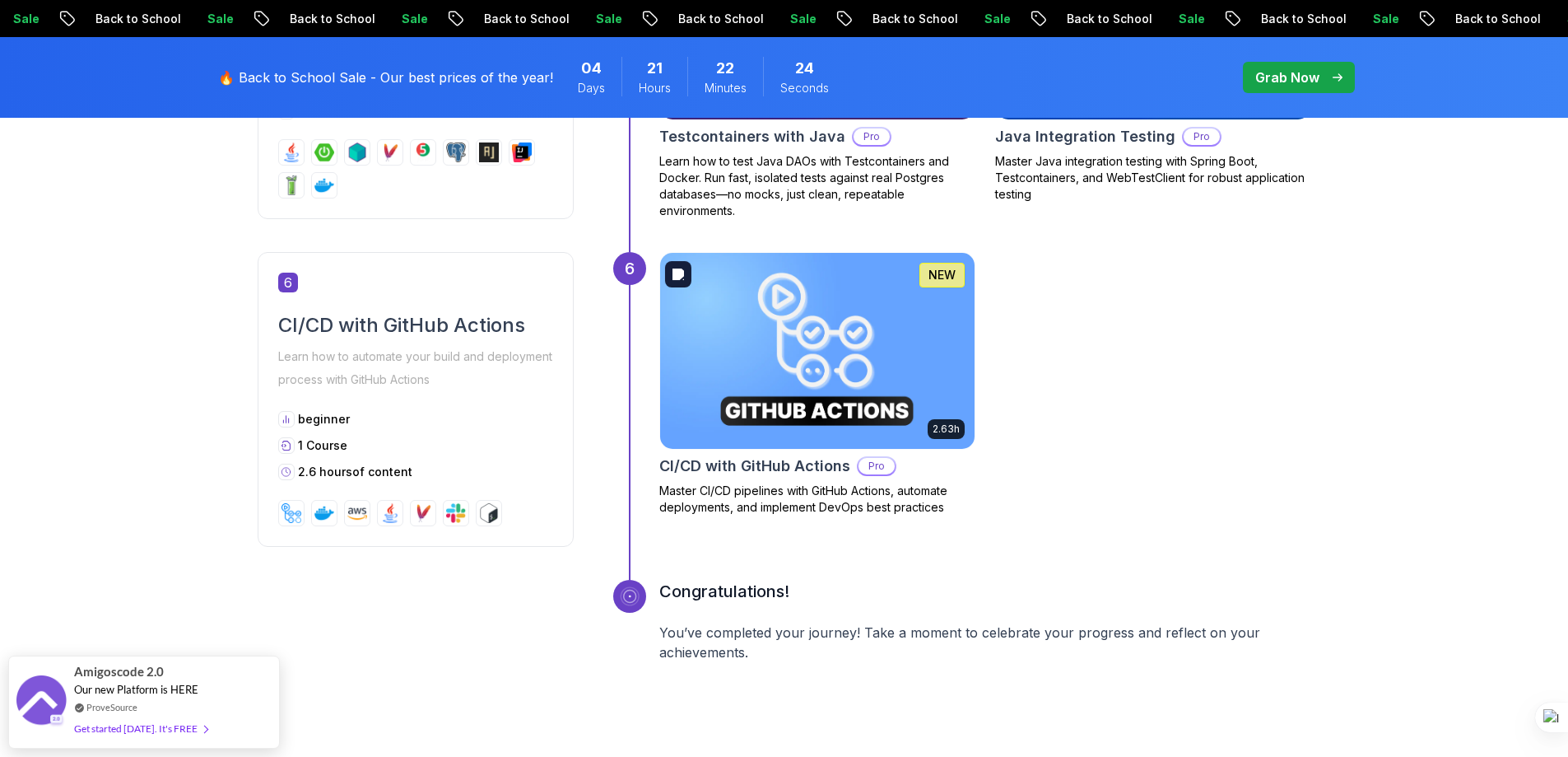
click at [793, 424] on img at bounding box center [817, 350] width 314 height 196
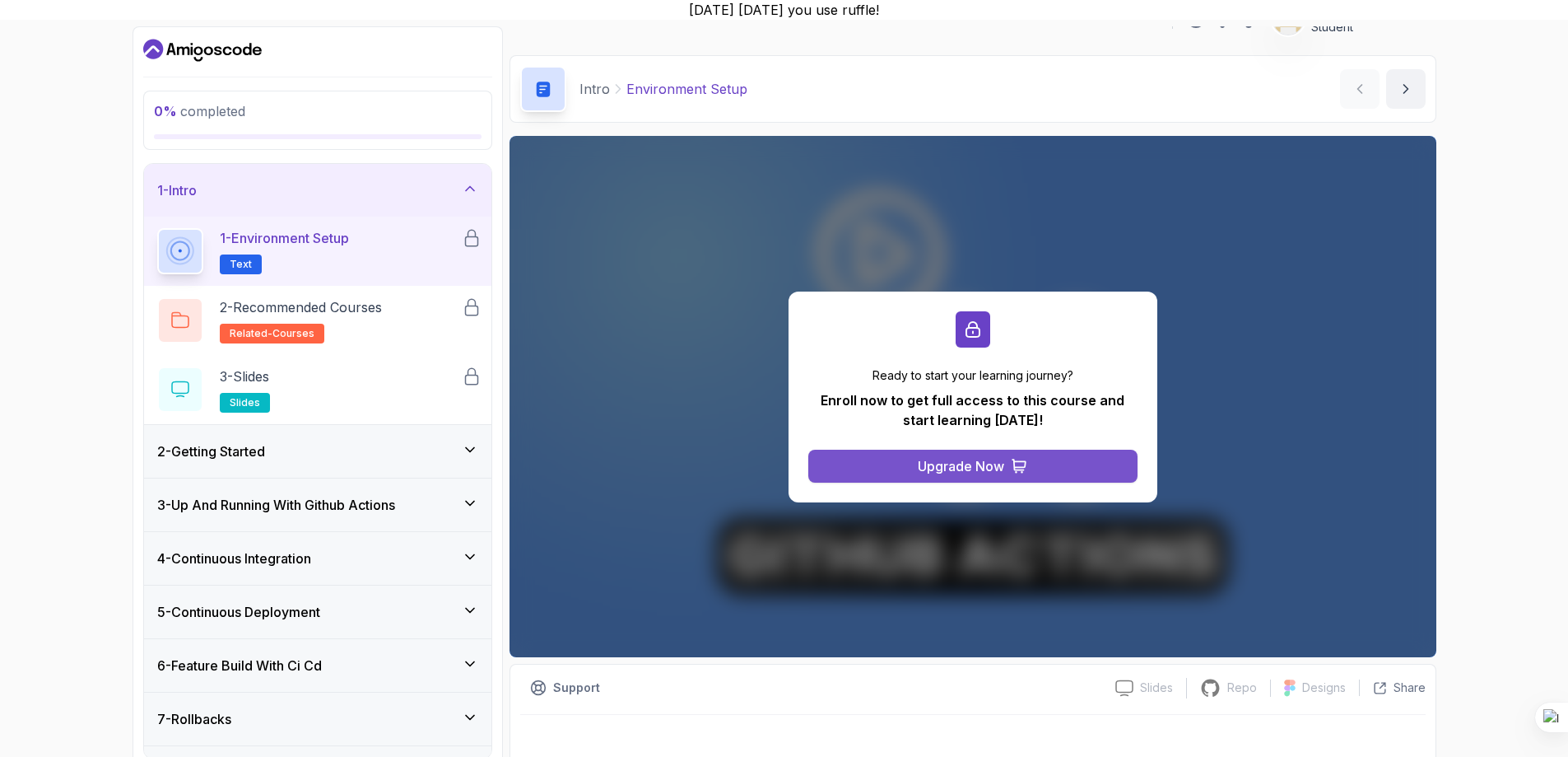
scroll to position [32, 0]
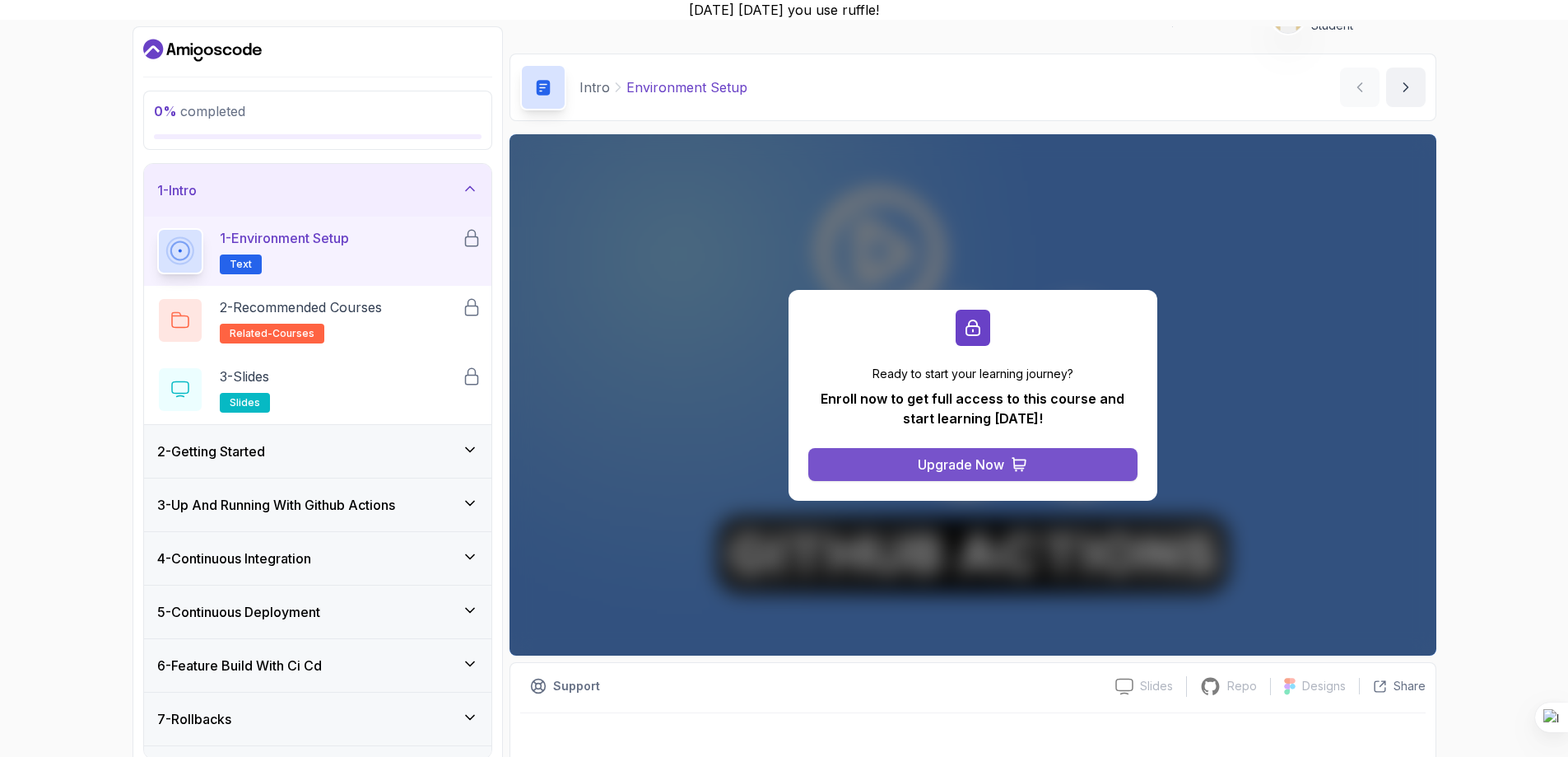
click at [907, 471] on button "Upgrade Now" at bounding box center [972, 464] width 329 height 33
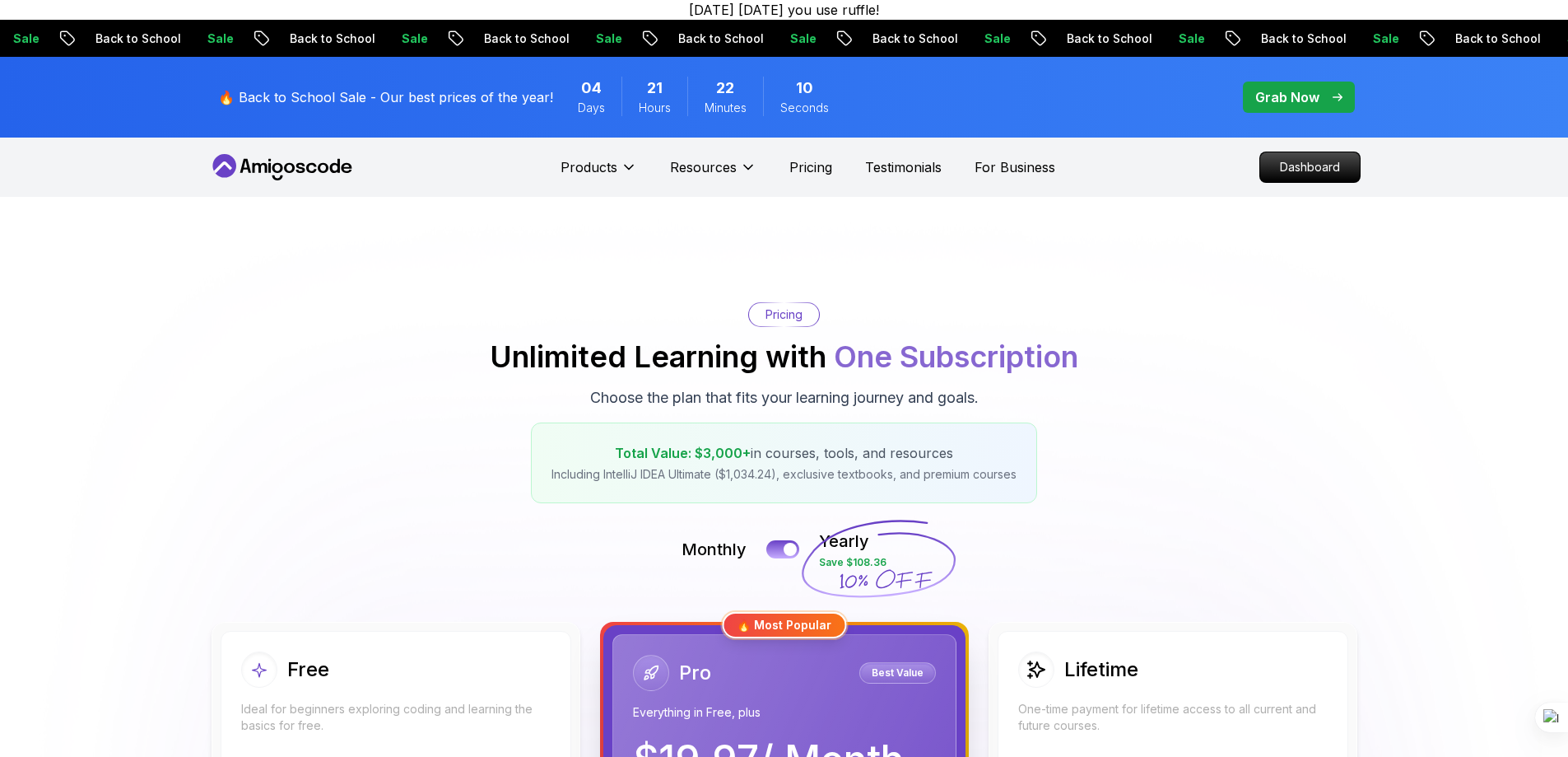
scroll to position [385, 0]
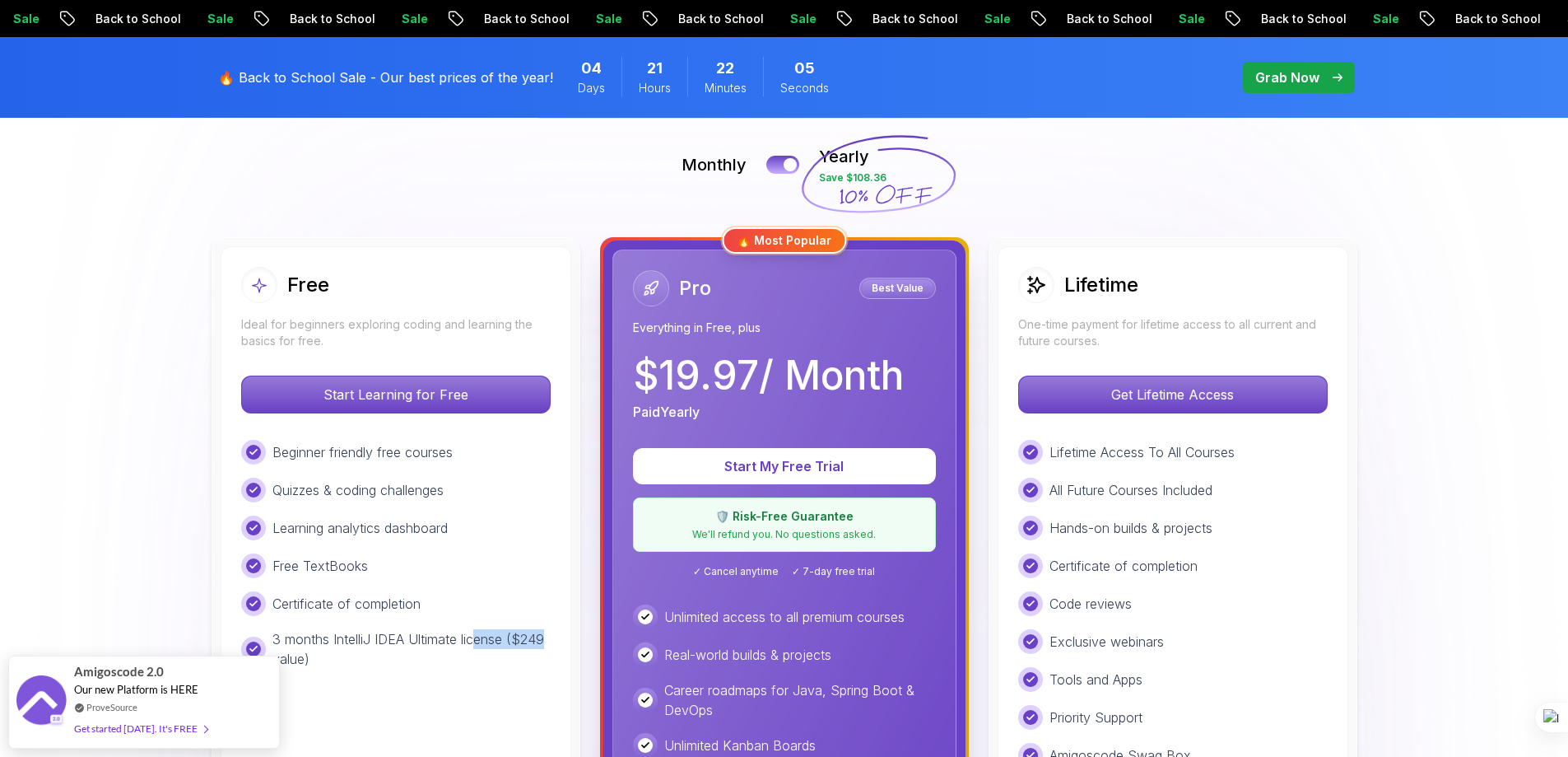
drag, startPoint x: 526, startPoint y: 635, endPoint x: 553, endPoint y: 632, distance: 27.2
click at [553, 632] on div "Free Ideal for beginners exploring coding and learning the basics for free. Sta…" at bounding box center [395, 627] width 351 height 763
click at [550, 654] on div "Free Ideal for beginners exploring coding and learning the basics for free. Sta…" at bounding box center [395, 627] width 351 height 763
drag, startPoint x: 516, startPoint y: 639, endPoint x: 558, endPoint y: 638, distance: 42.0
click at [558, 638] on div "Free Ideal for beginners exploring coding and learning the basics for free. Sta…" at bounding box center [395, 627] width 351 height 763
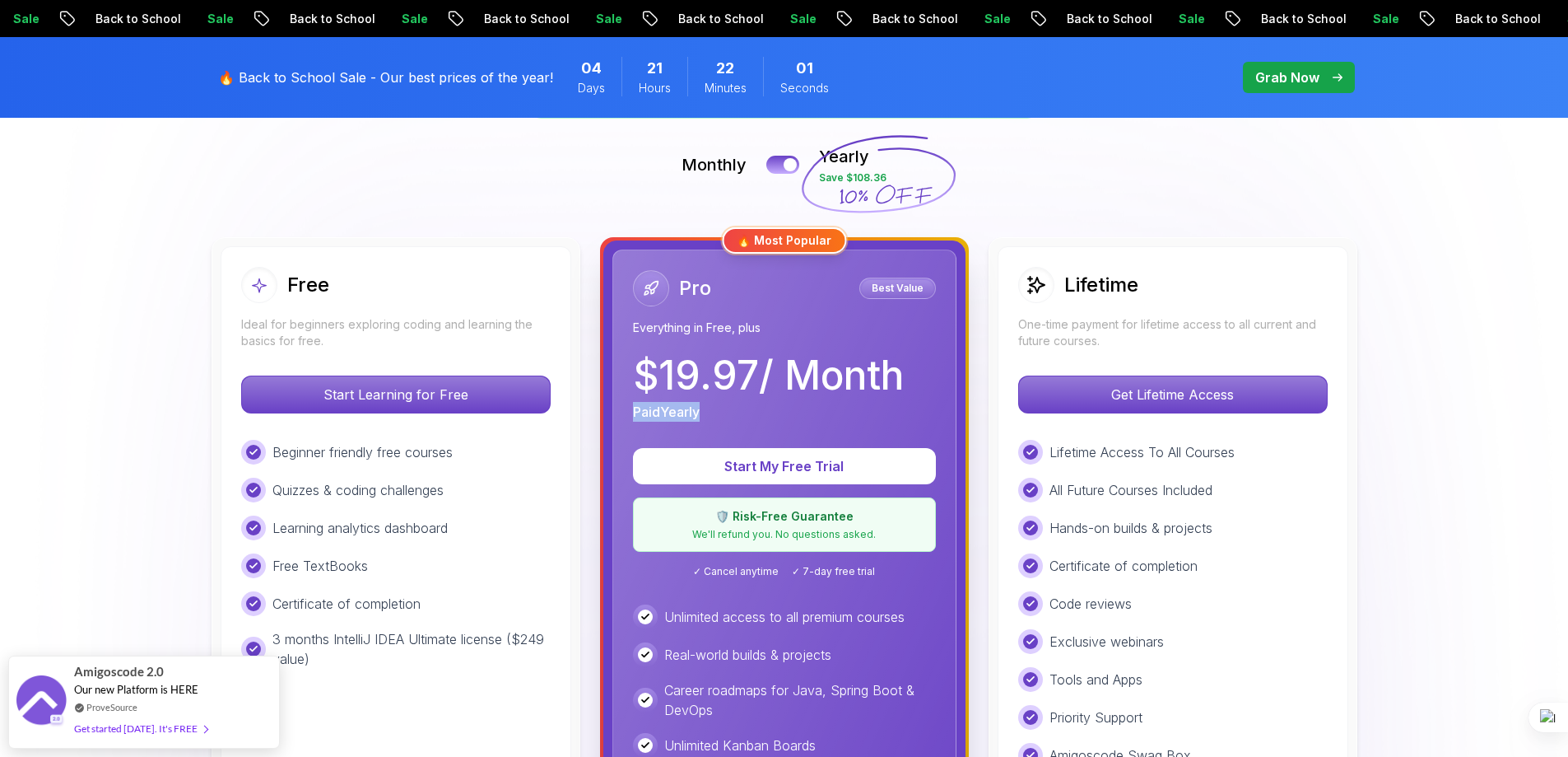
drag, startPoint x: 629, startPoint y: 414, endPoint x: 713, endPoint y: 404, distance: 84.6
click at [713, 404] on div "Pro Best Value Everything in Free, plus $ 19.97 / Month Paid Yearly Start My Fr…" at bounding box center [784, 627] width 344 height 756
click at [721, 404] on div "Paid Yearly" at bounding box center [768, 411] width 270 height 19
drag, startPoint x: 634, startPoint y: 380, endPoint x: 949, endPoint y: 366, distance: 315.3
click at [949, 366] on div "Pro Best Value Everything in Free, plus $ 19.97 / Month Paid Yearly Start My Fr…" at bounding box center [784, 627] width 344 height 756
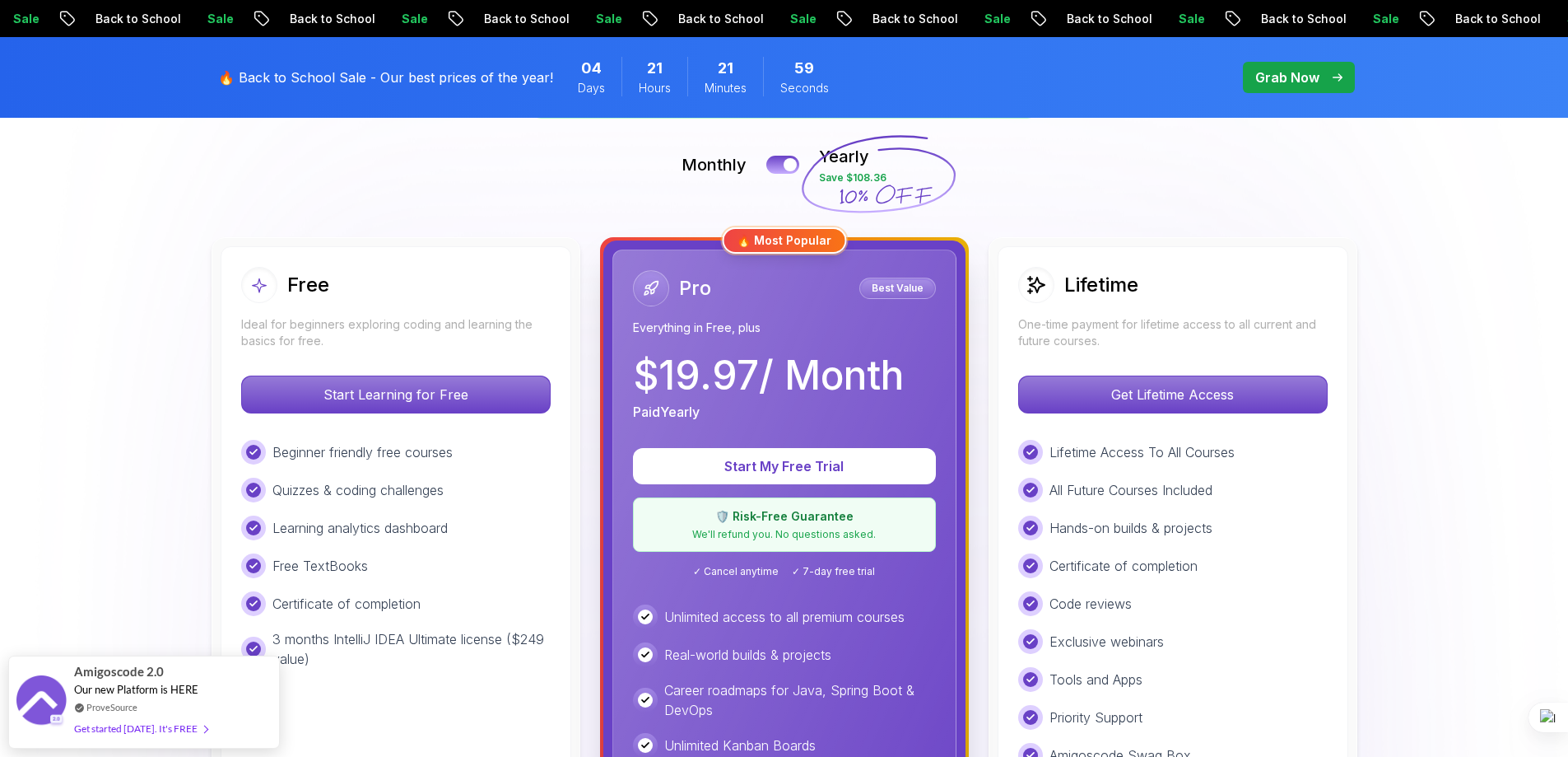
click at [914, 369] on div "$ 19.97 / Month Paid Yearly" at bounding box center [784, 388] width 303 height 66
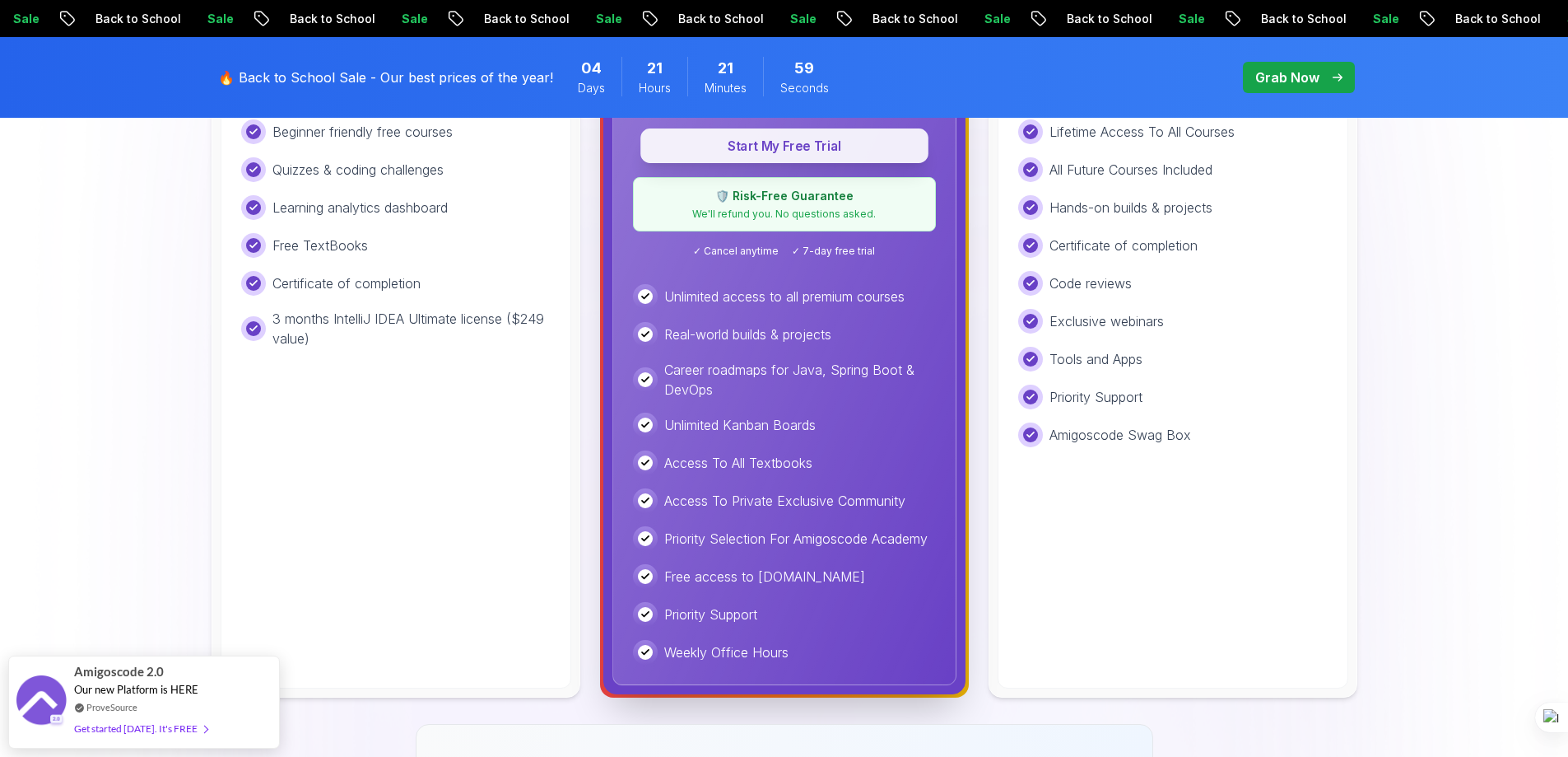
scroll to position [768, 0]
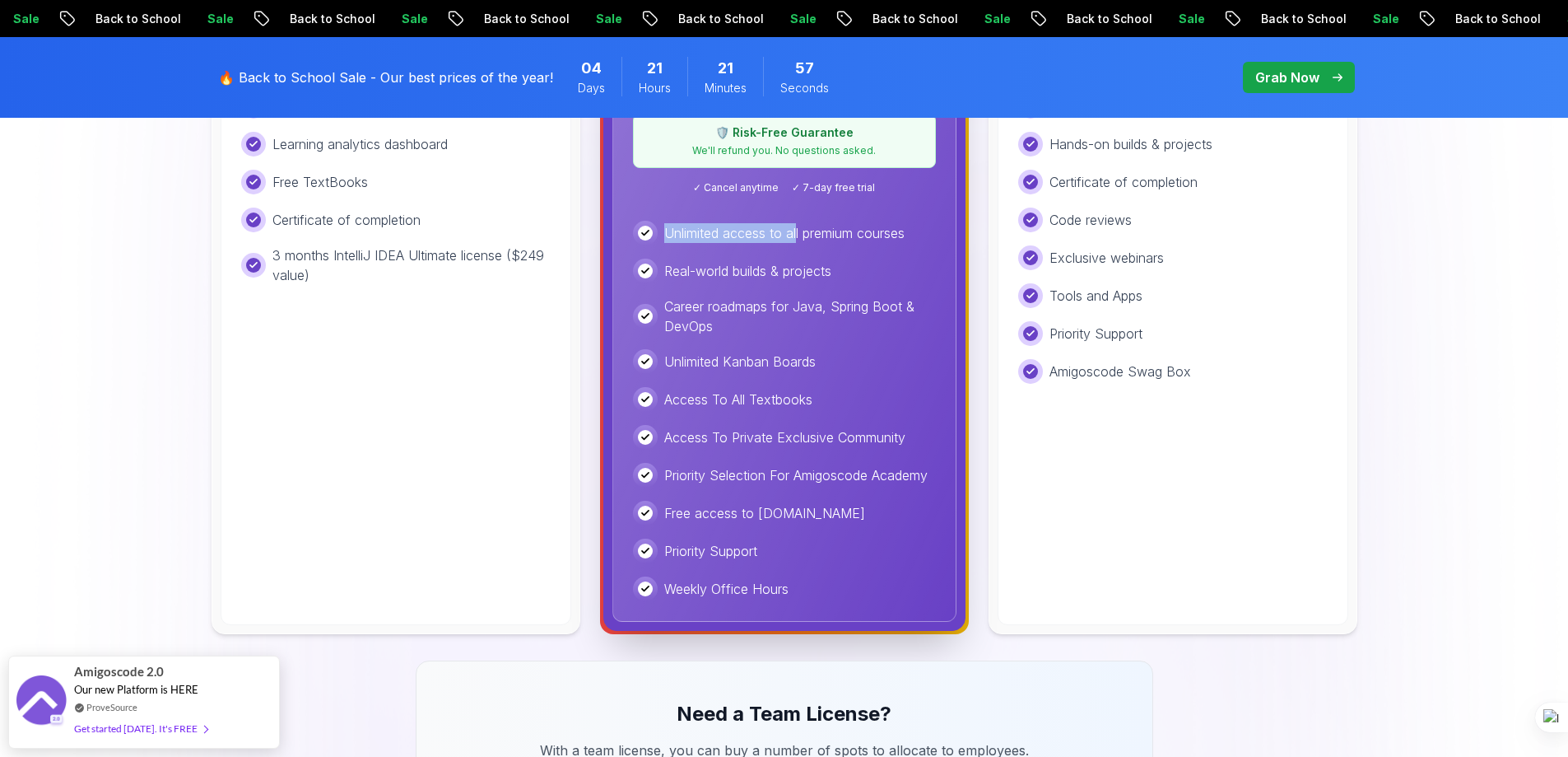
drag, startPoint x: 664, startPoint y: 229, endPoint x: 802, endPoint y: 244, distance: 138.8
click at [798, 230] on div "Unlimited access to all premium courses" at bounding box center [784, 233] width 303 height 25
click at [862, 274] on div "Real-world builds & projects" at bounding box center [784, 271] width 303 height 25
drag, startPoint x: 848, startPoint y: 274, endPoint x: 641, endPoint y: 233, distance: 211.0
click at [641, 233] on div "Unlimited access to all premium courses Real-world builds & projects Career roa…" at bounding box center [784, 410] width 303 height 381
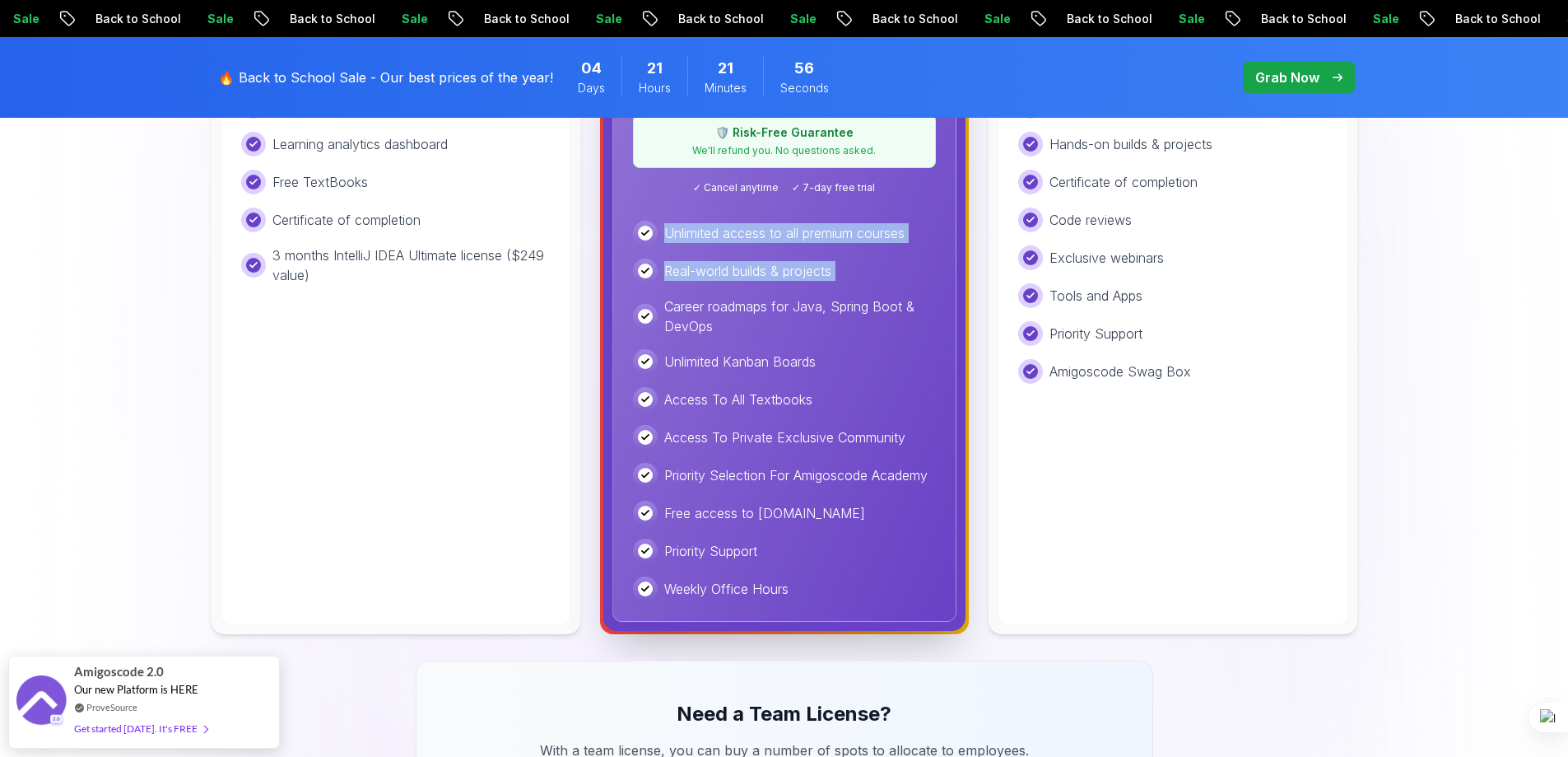
click at [858, 254] on div "Unlimited access to all premium courses Real-world builds & projects Career roa…" at bounding box center [784, 410] width 303 height 381
click at [685, 309] on p "Career roadmaps for Java, Spring Boot & DevOps" at bounding box center [799, 316] width 271 height 40
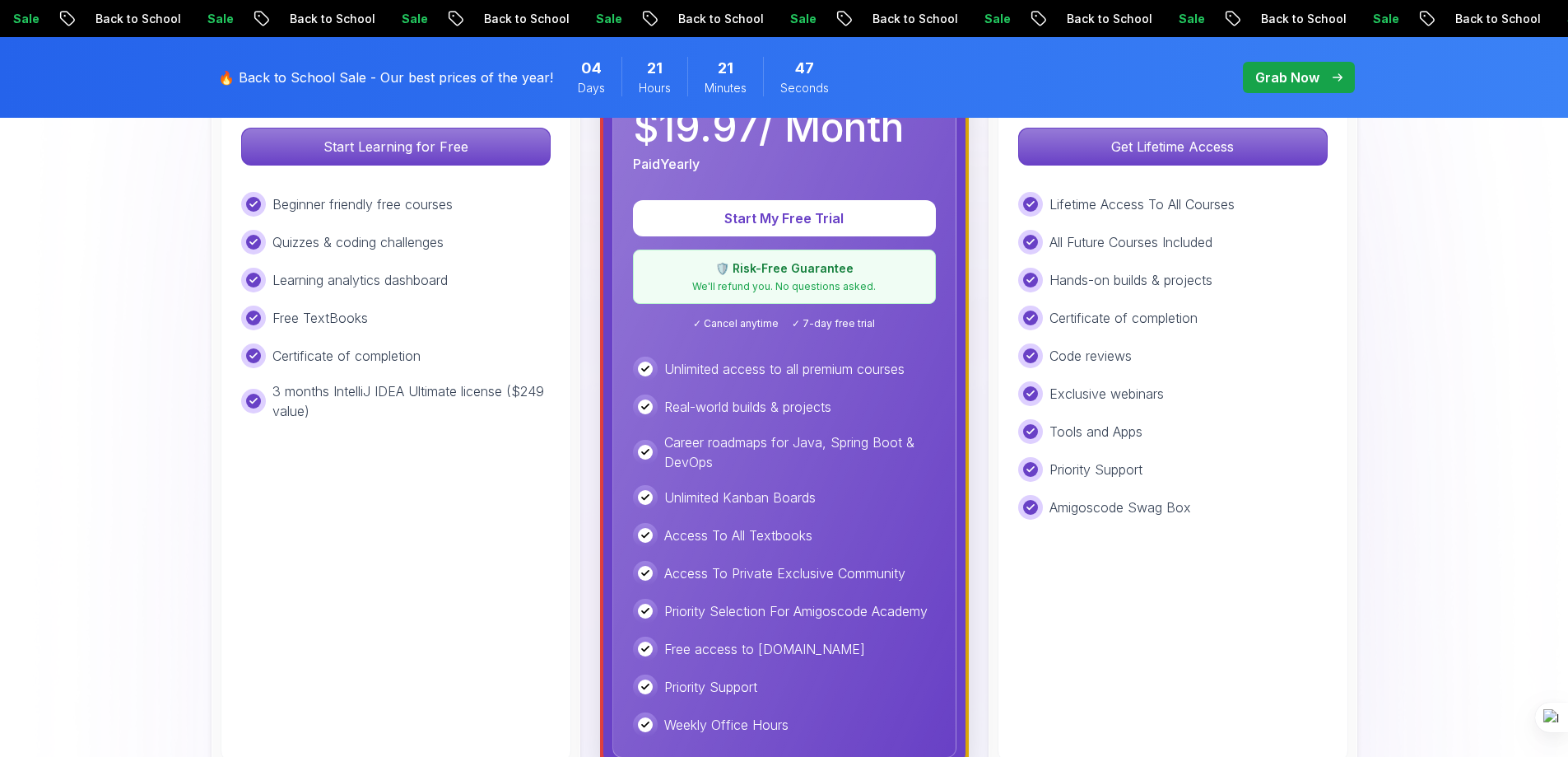
scroll to position [385, 0]
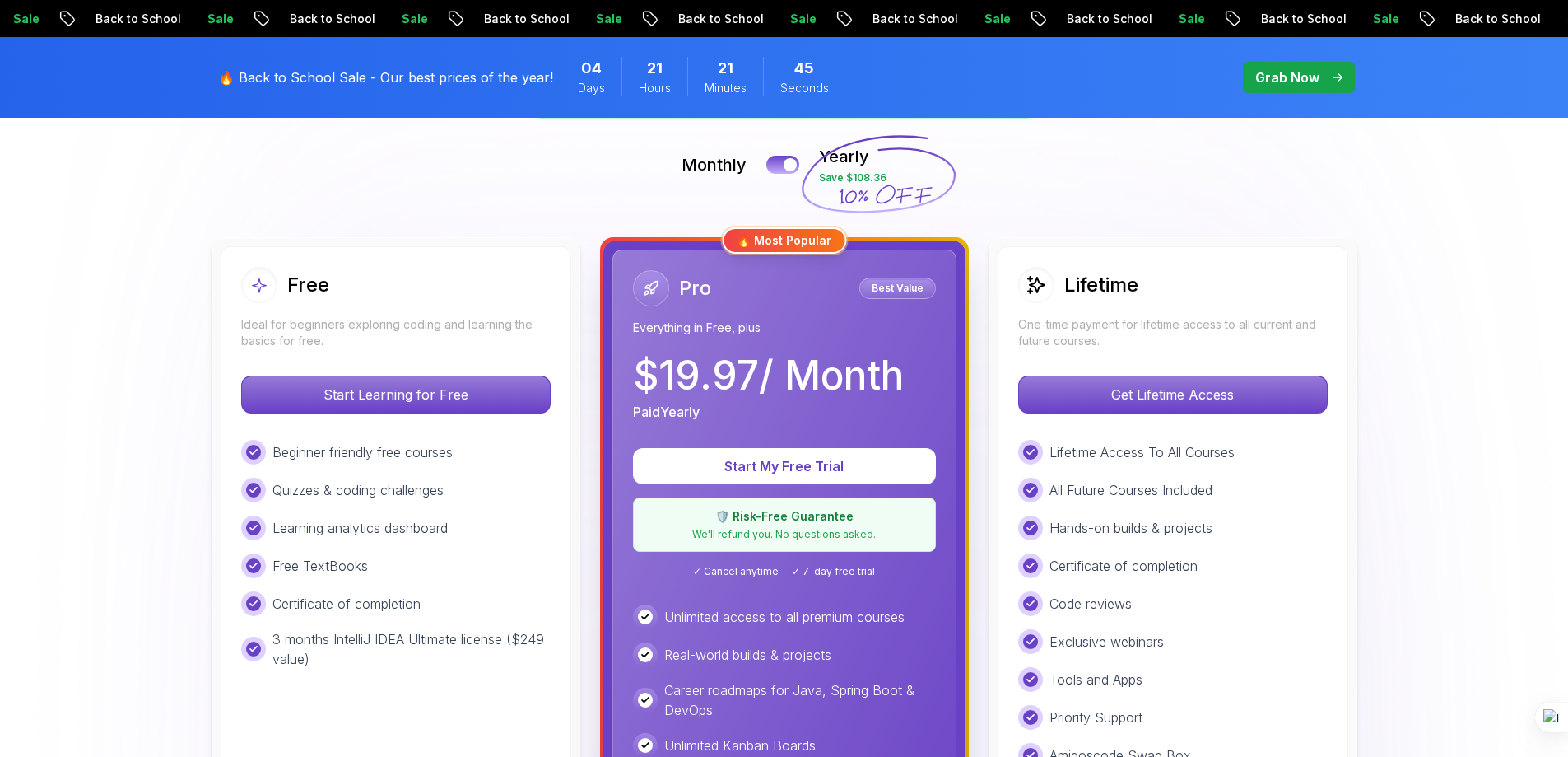
click at [882, 284] on p "Best Value" at bounding box center [897, 288] width 71 height 17
click at [780, 235] on div "🔥 Most Popular" at bounding box center [784, 240] width 124 height 26
click at [790, 158] on div at bounding box center [790, 165] width 14 height 14
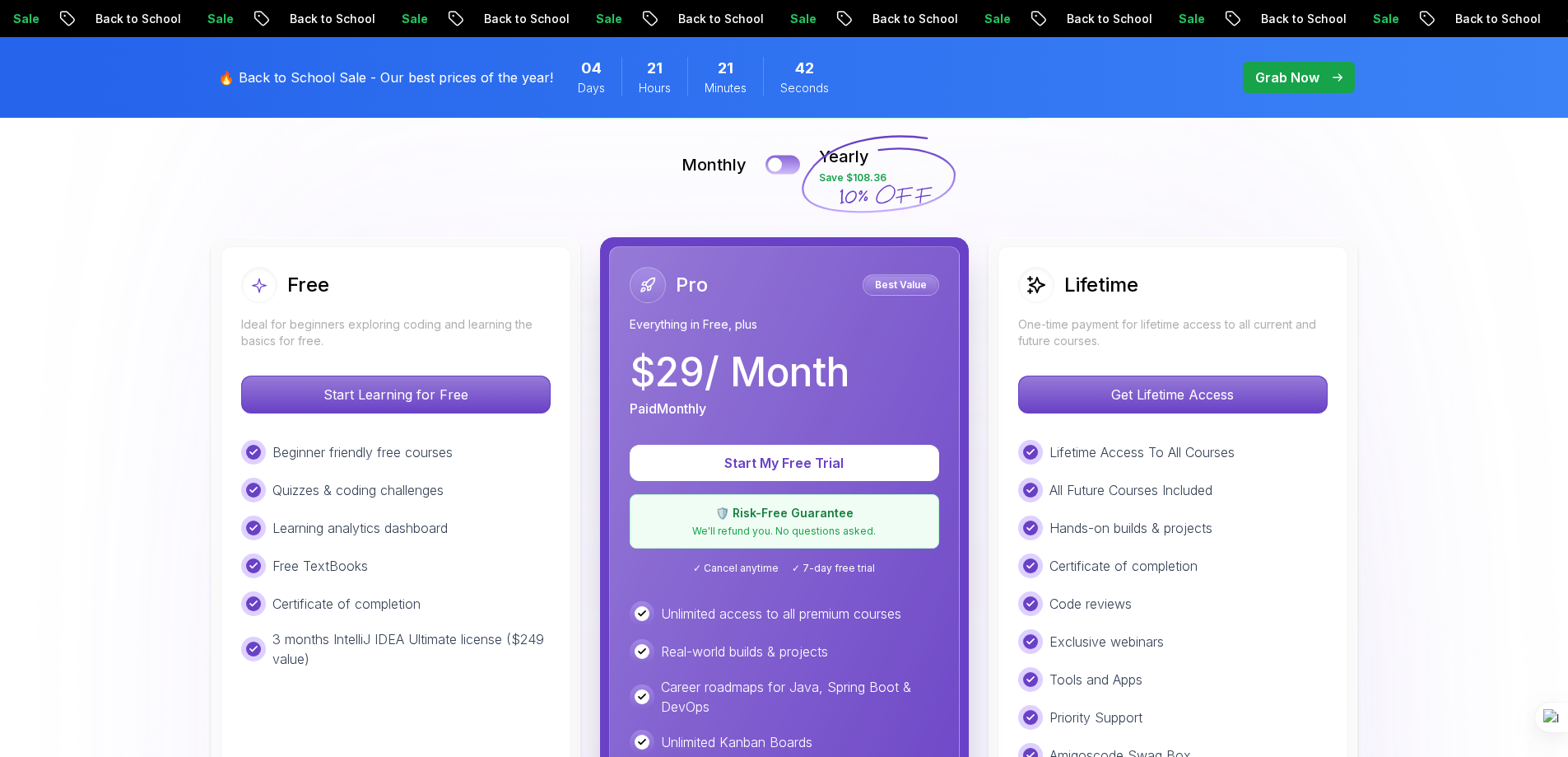
click at [778, 165] on div at bounding box center [774, 165] width 14 height 14
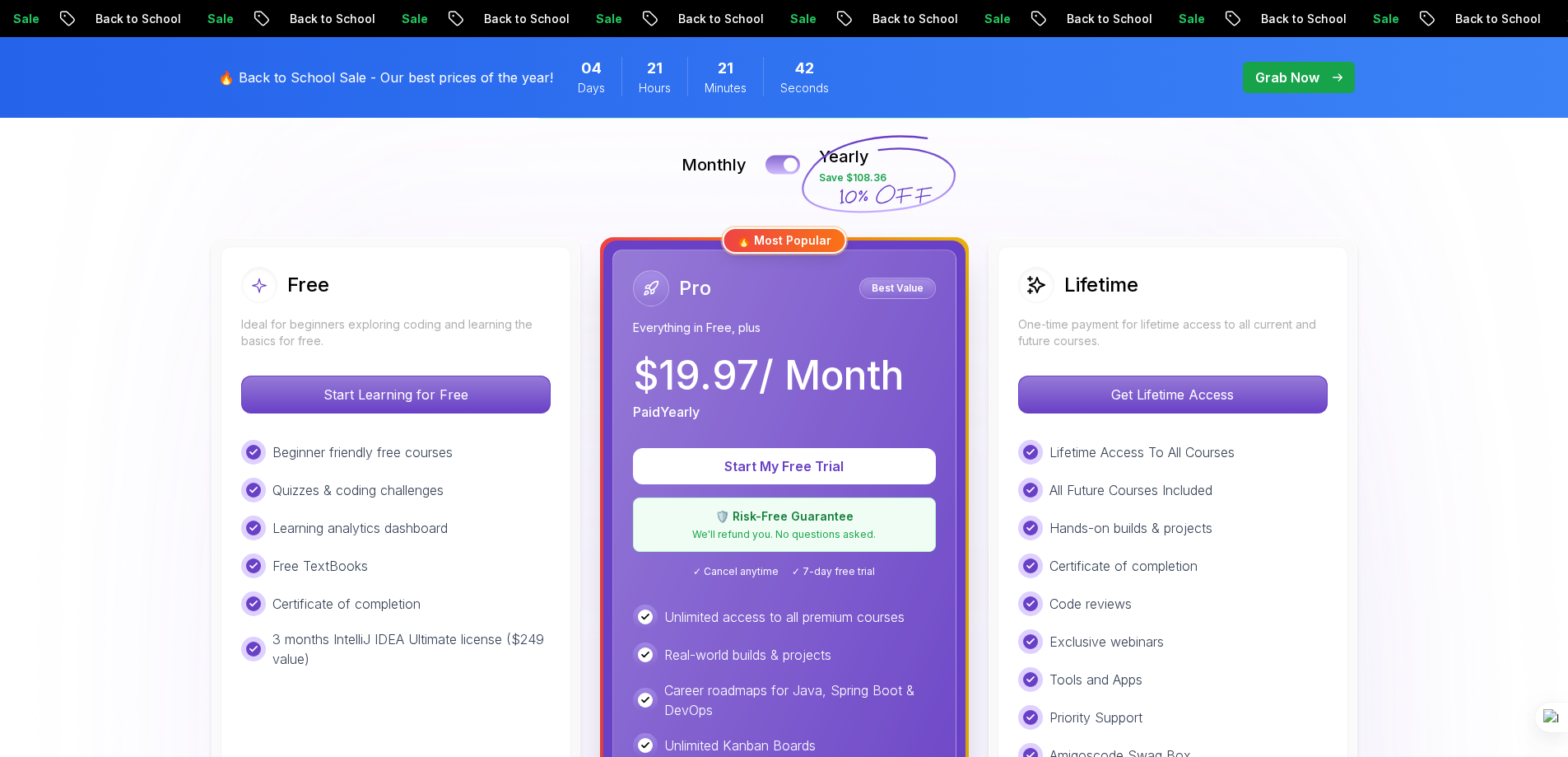
click at [778, 165] on button at bounding box center [782, 164] width 34 height 19
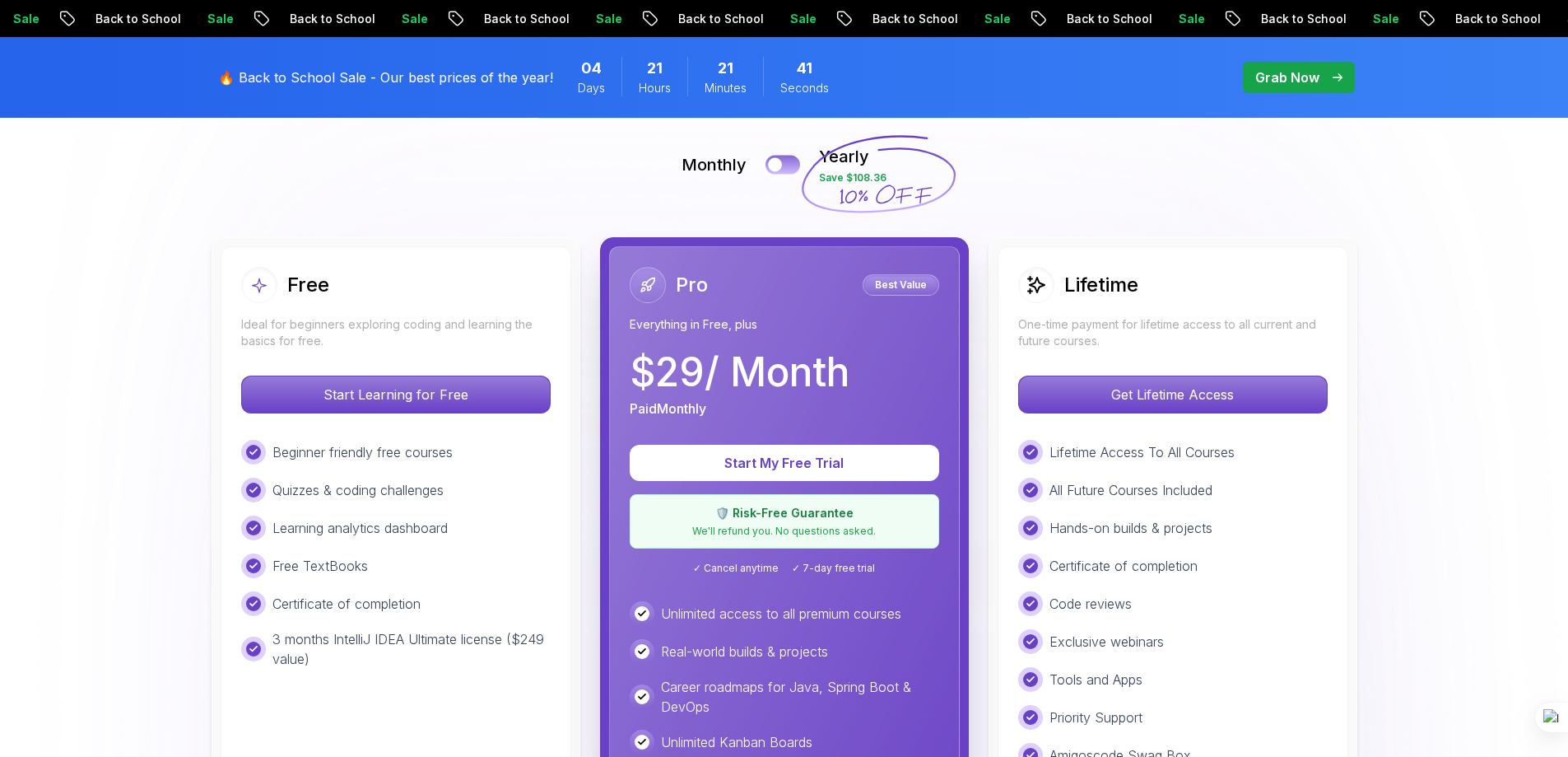
click at [778, 165] on div at bounding box center [774, 165] width 14 height 14
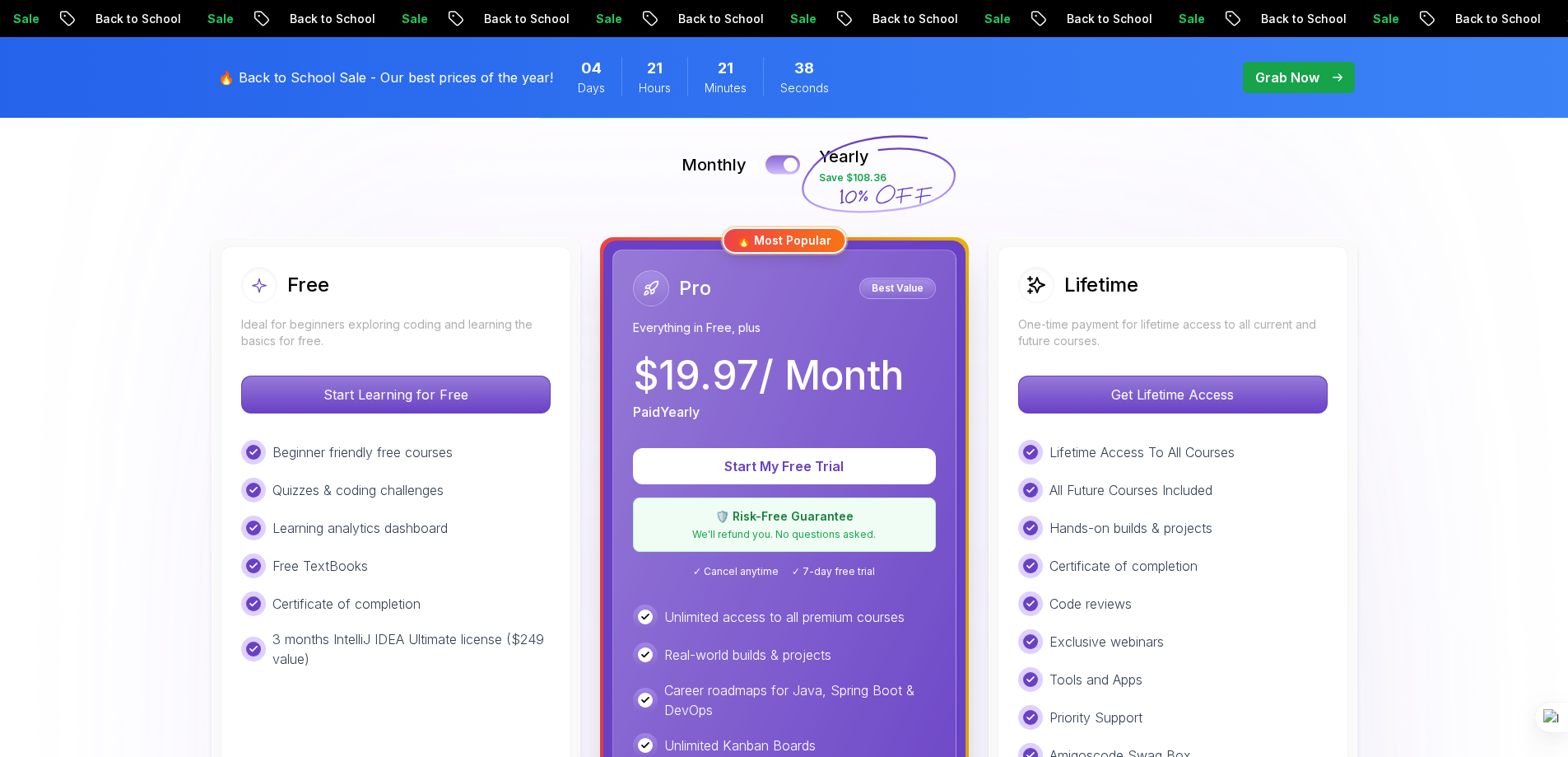
click at [779, 165] on button at bounding box center [782, 164] width 34 height 19
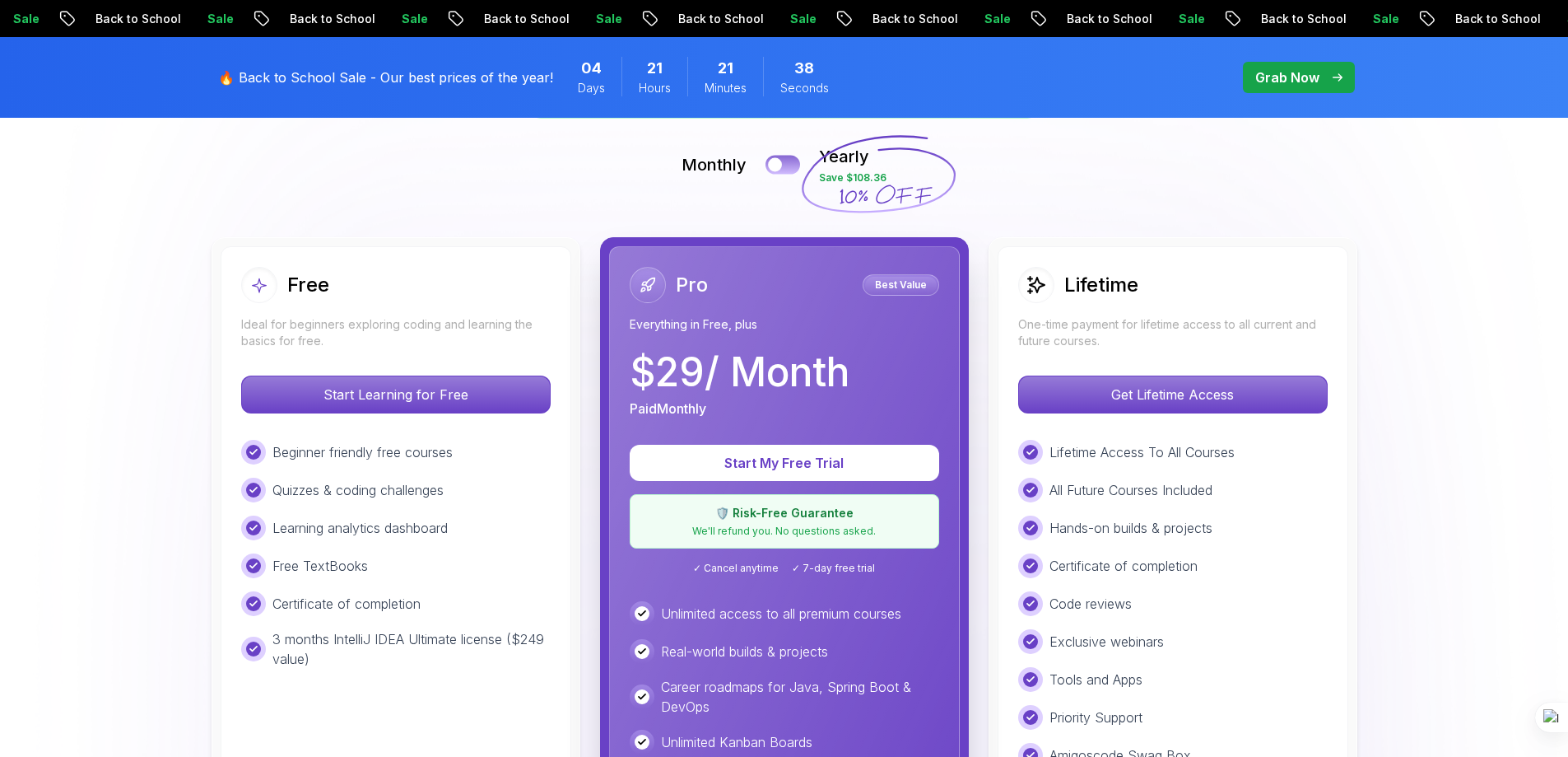
click at [779, 165] on div at bounding box center [774, 165] width 14 height 14
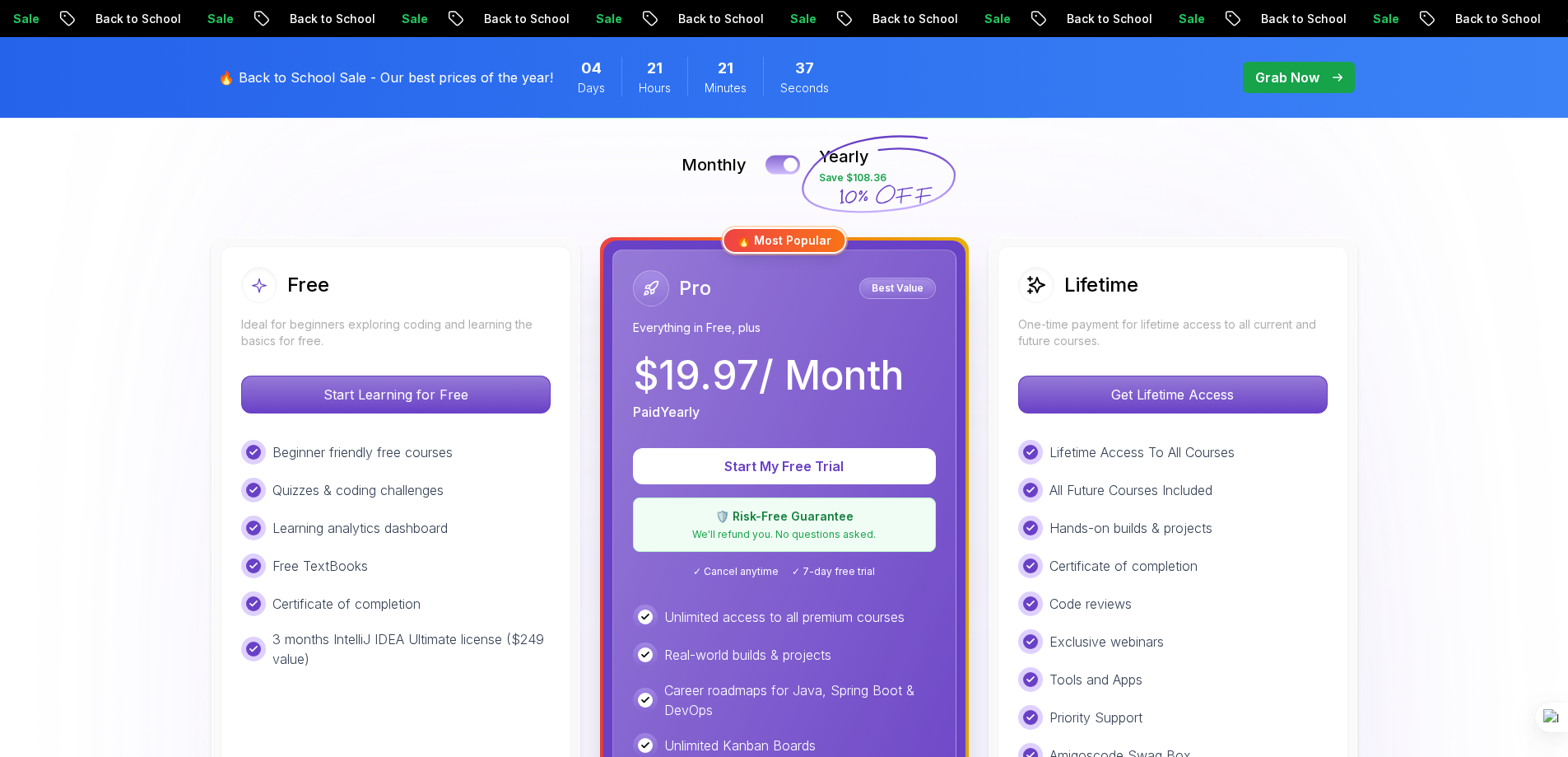
click at [779, 165] on button at bounding box center [782, 164] width 34 height 19
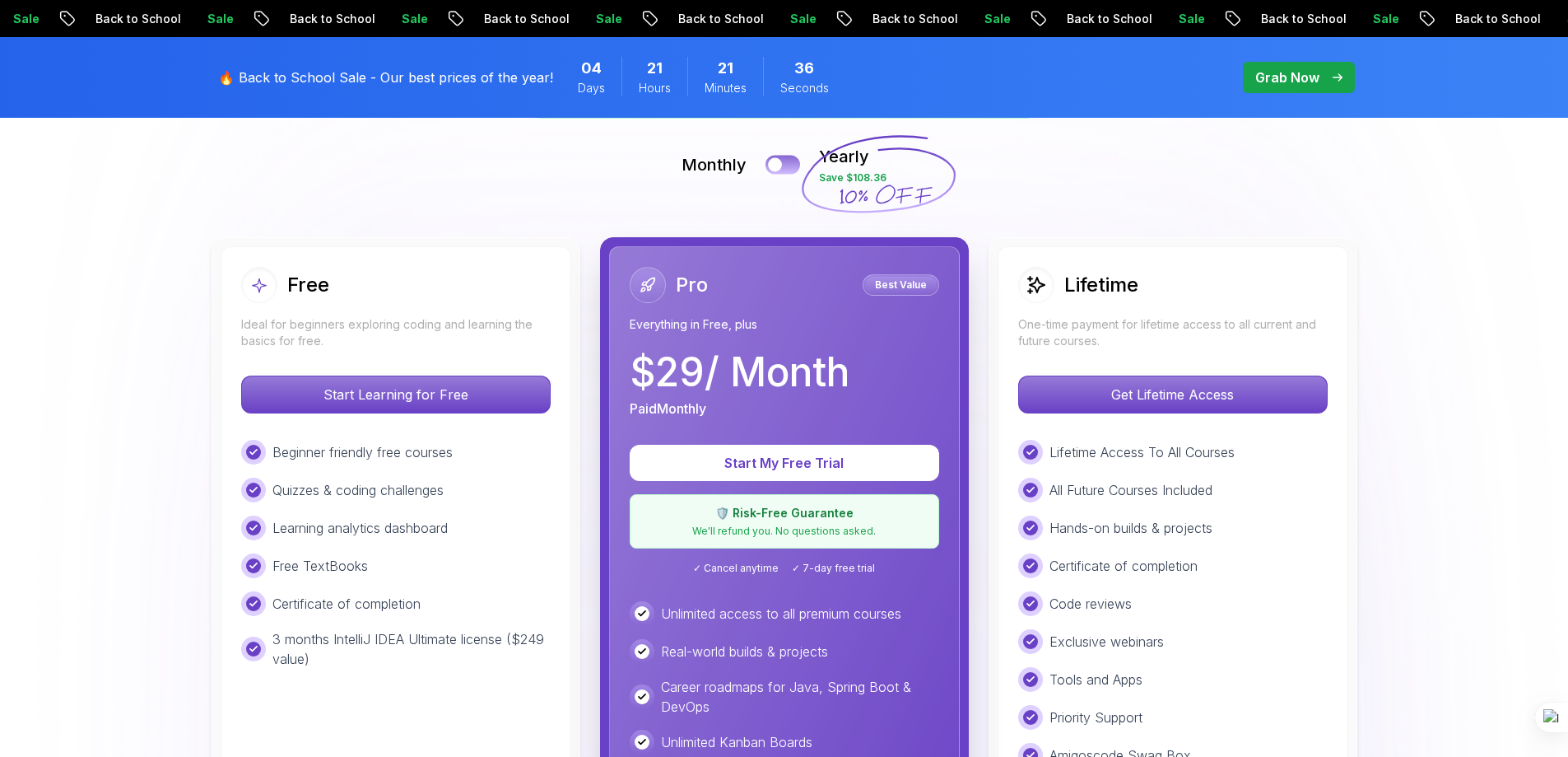
click at [779, 165] on div at bounding box center [774, 165] width 14 height 14
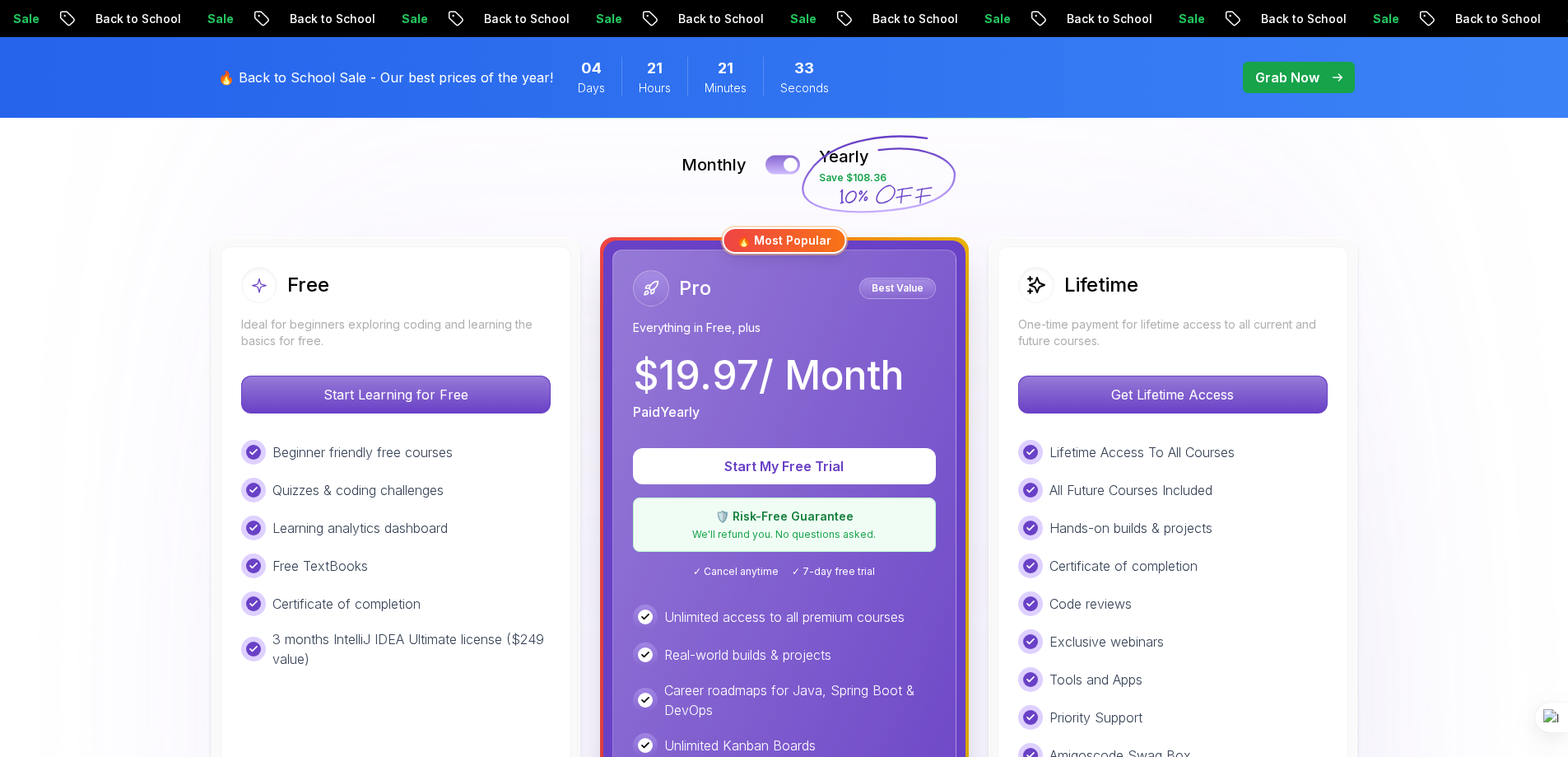
click at [794, 161] on div at bounding box center [790, 165] width 14 height 14
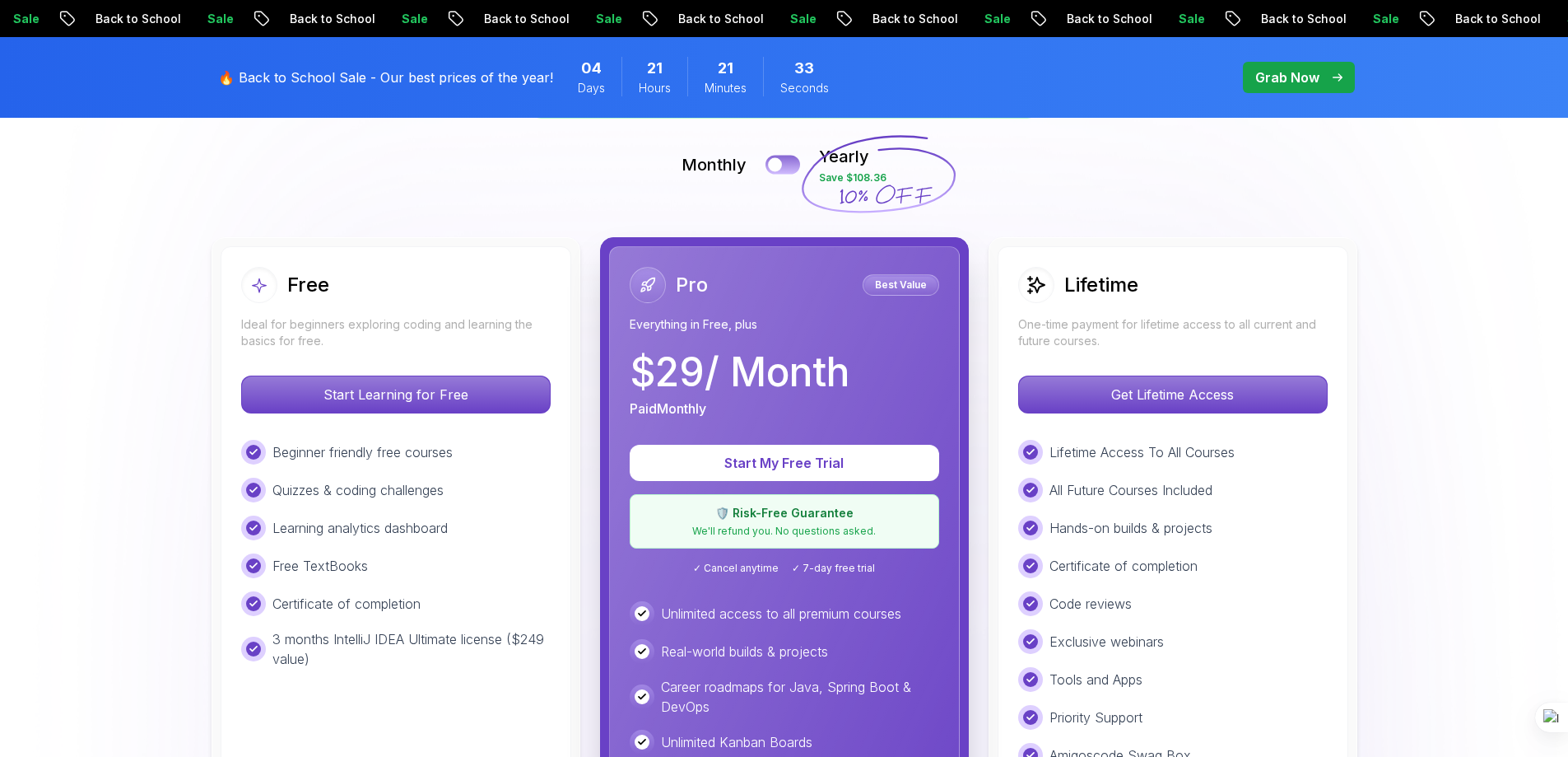
click at [785, 161] on button at bounding box center [782, 164] width 34 height 19
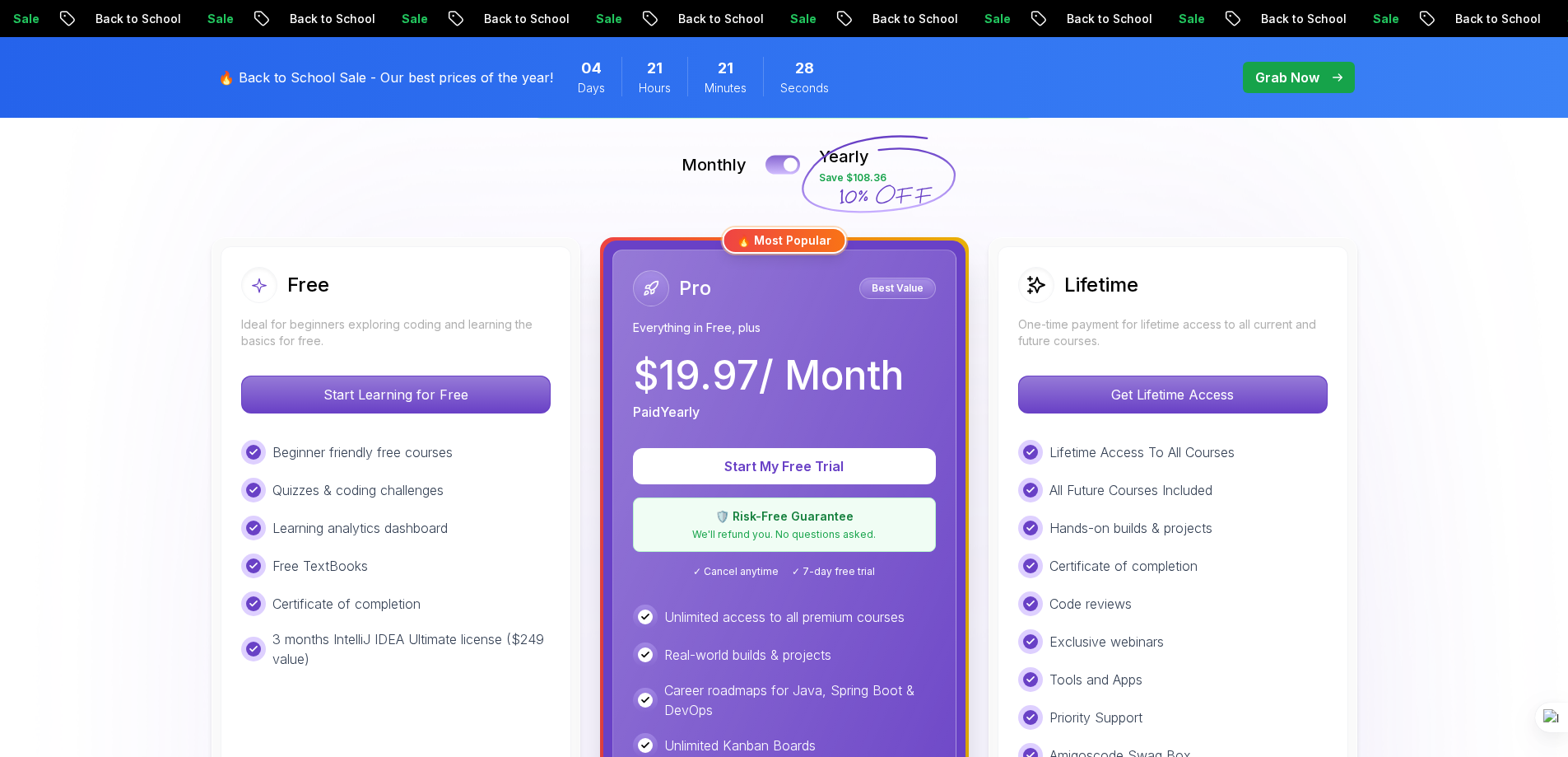
click at [785, 161] on div at bounding box center [790, 165] width 14 height 14
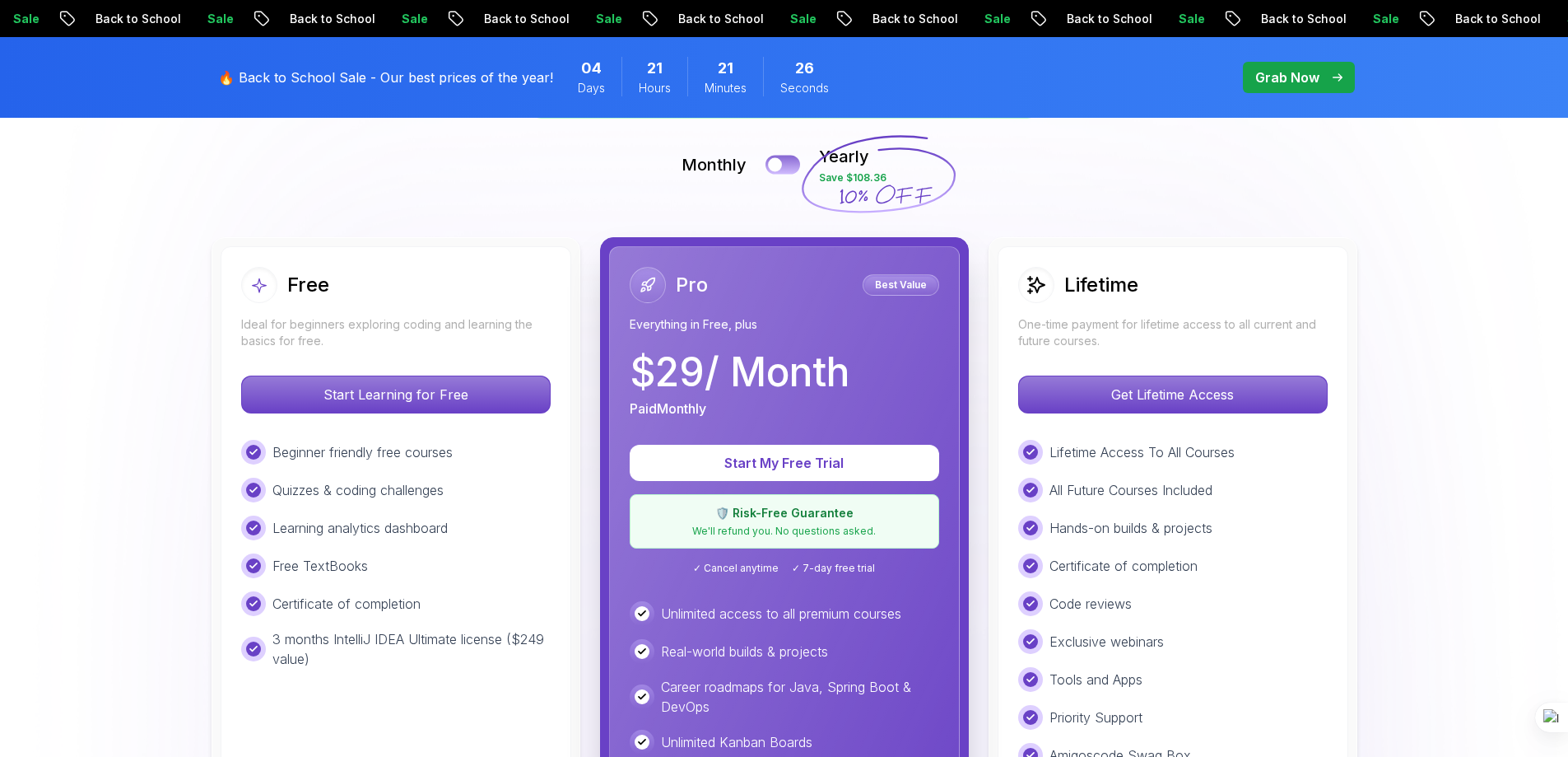
click at [782, 159] on button at bounding box center [782, 164] width 34 height 19
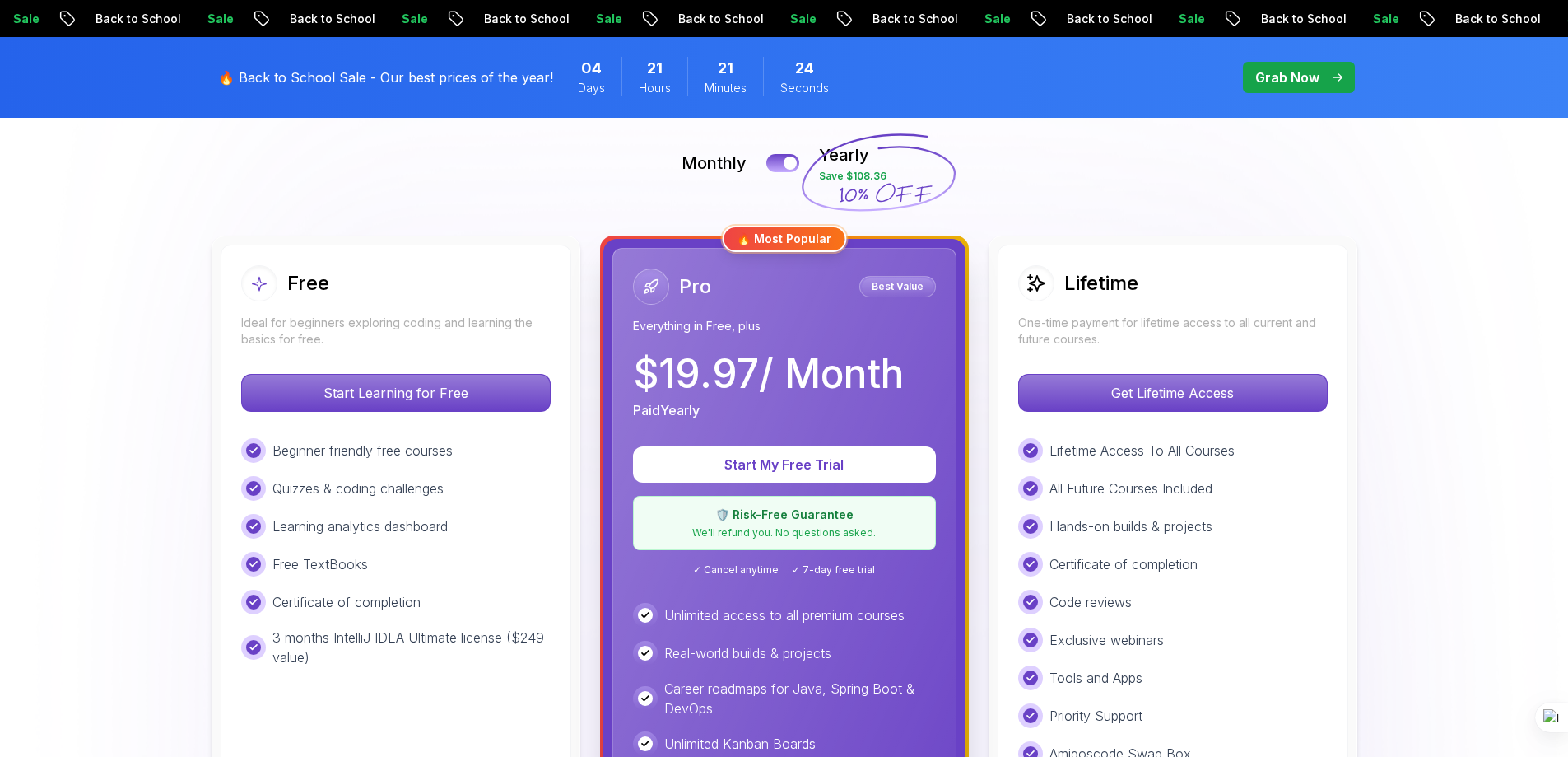
scroll to position [576, 0]
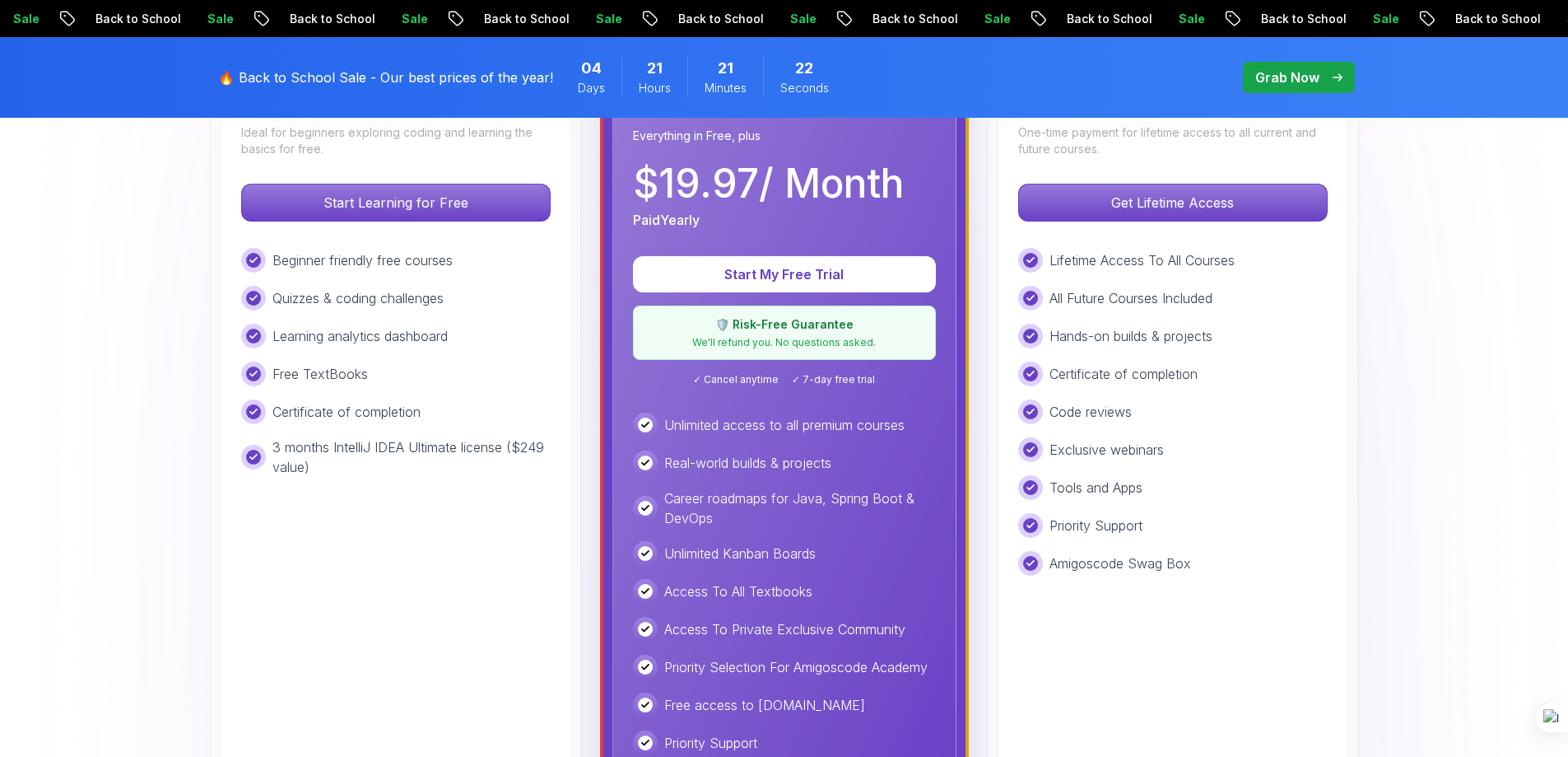
click at [861, 253] on div "Pro Best Value Everything in Free, plus $ 19.97 / Month Paid Yearly Start My Fr…" at bounding box center [784, 435] width 344 height 756
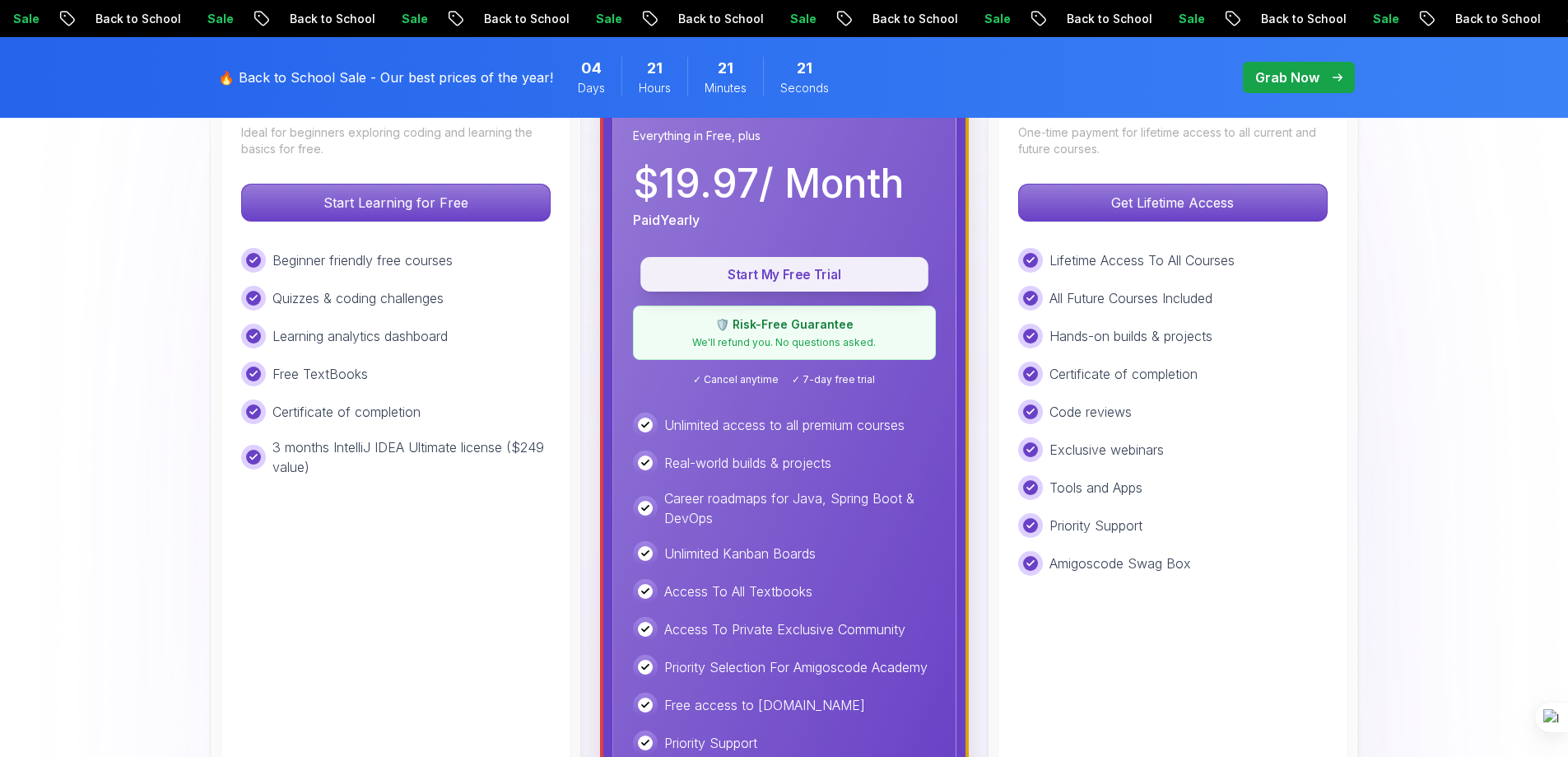
click at [844, 274] on p "Start My Free Trial" at bounding box center [784, 274] width 250 height 19
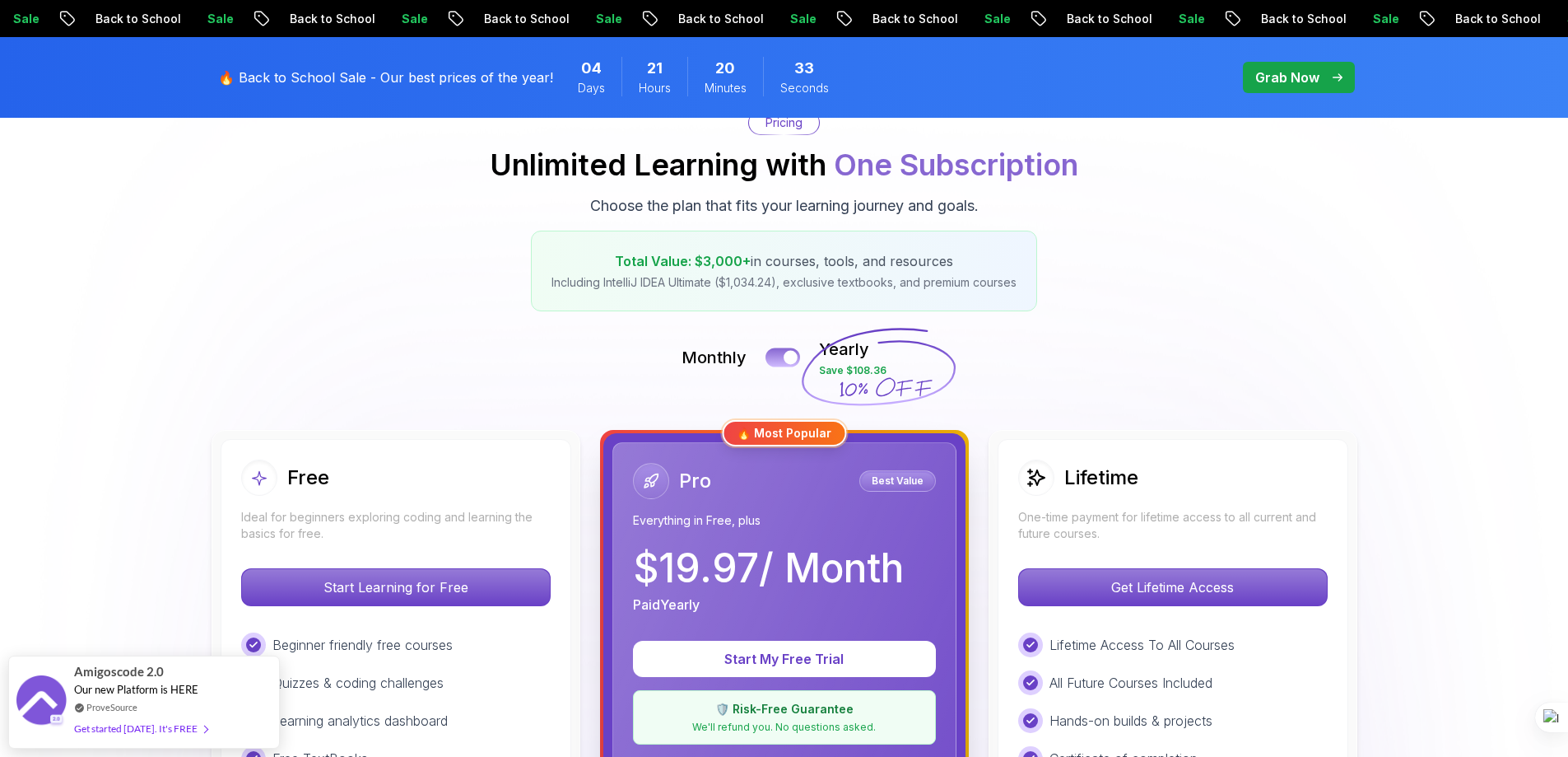
click at [781, 357] on button at bounding box center [782, 357] width 34 height 19
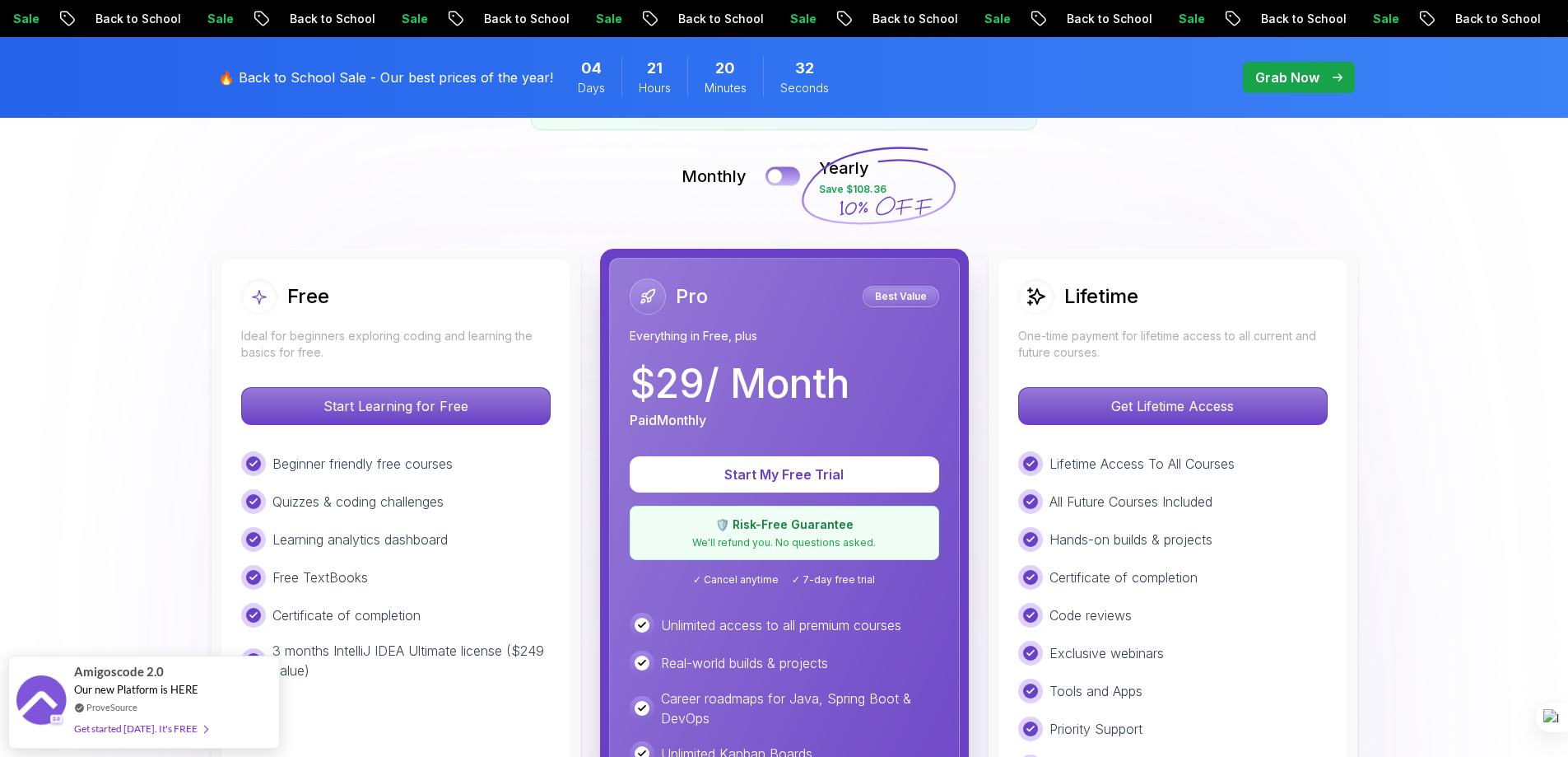
scroll to position [385, 0]
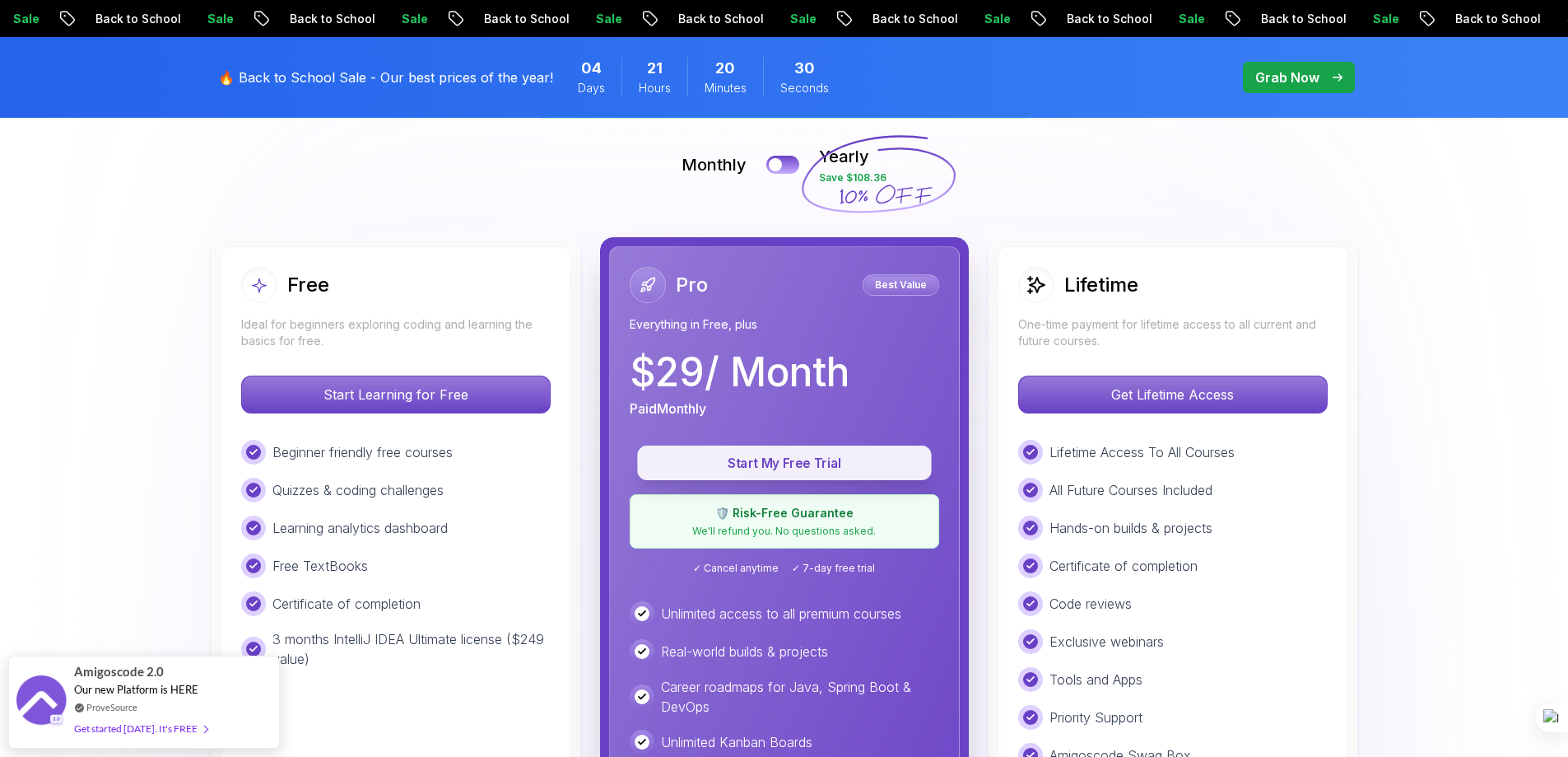
click at [759, 463] on p "Start My Free Trial" at bounding box center [784, 463] width 257 height 19
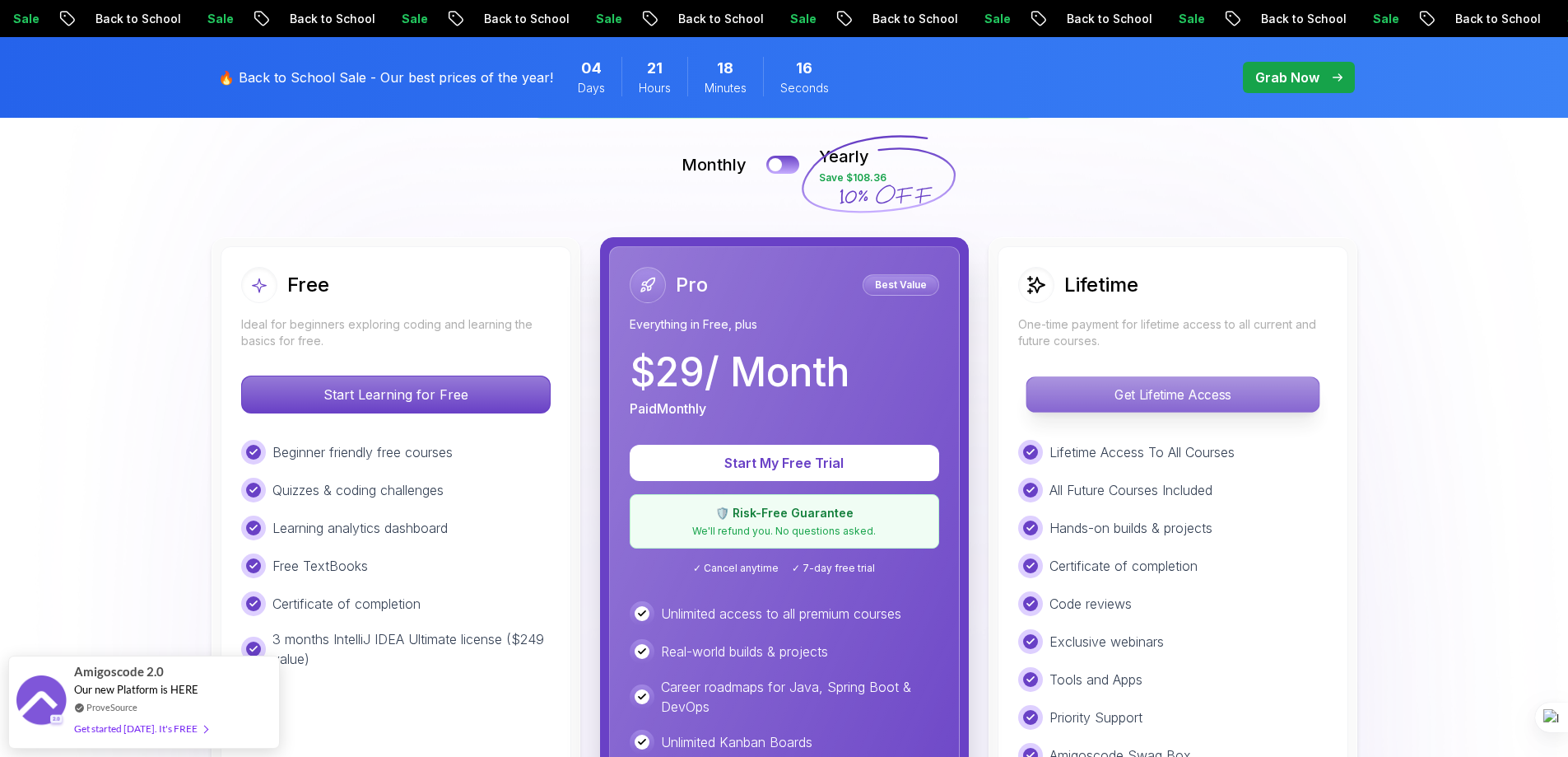
click at [1137, 402] on p "Get Lifetime Access" at bounding box center [1172, 394] width 292 height 34
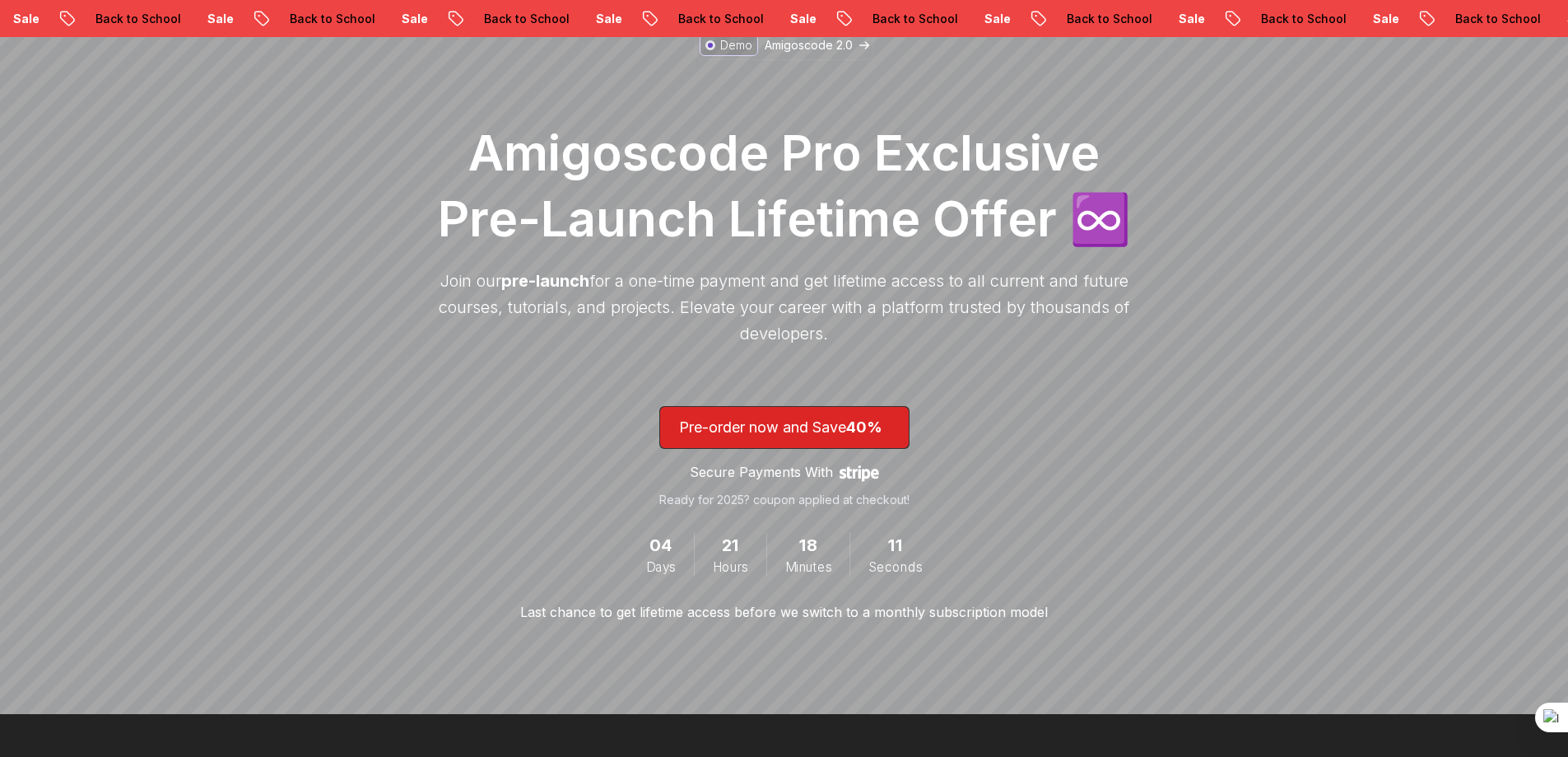
scroll to position [192, 0]
click at [758, 414] on span "lifetime-access" at bounding box center [784, 426] width 248 height 41
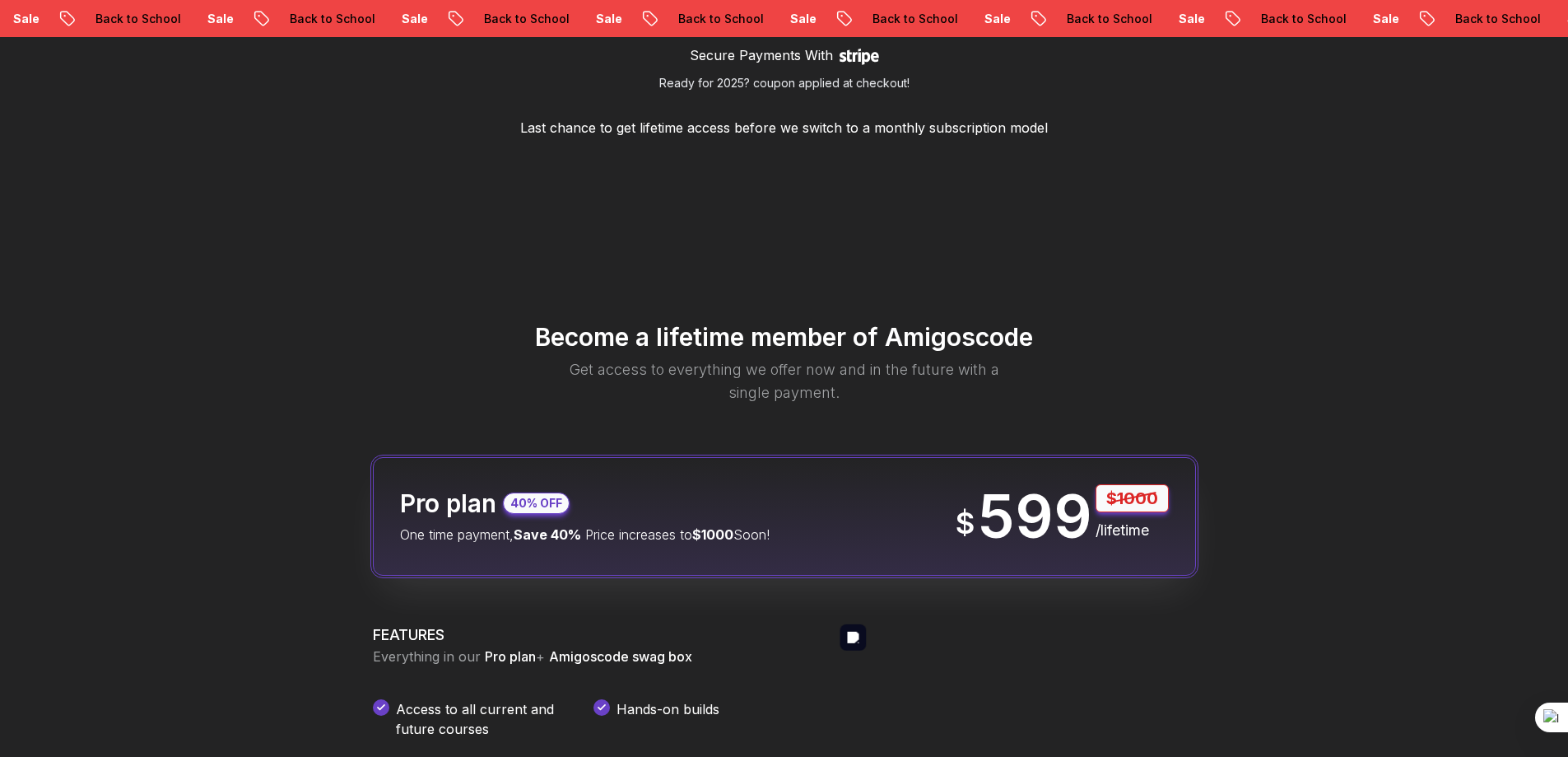
scroll to position [2113, 0]
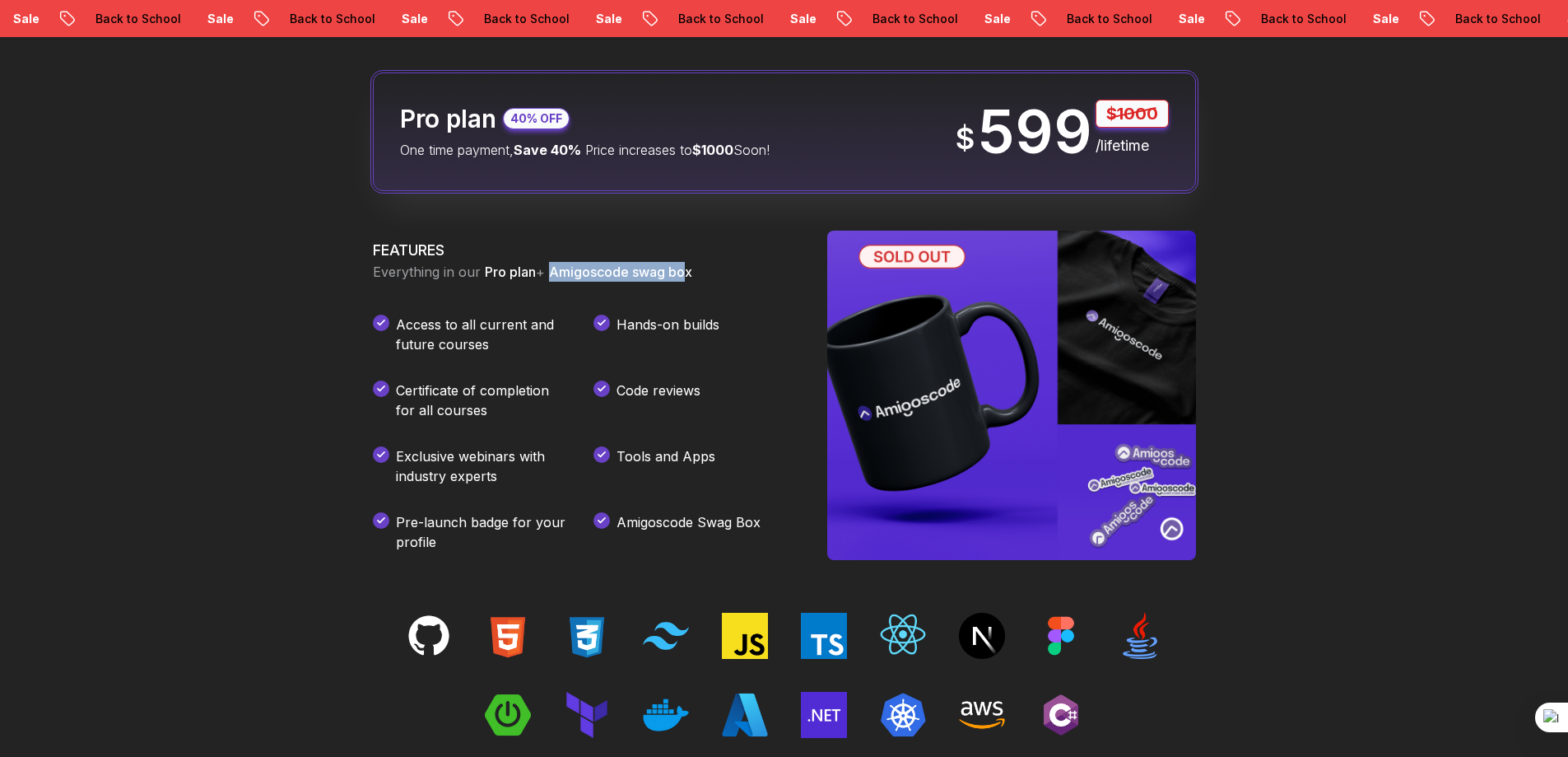
drag, startPoint x: 549, startPoint y: 269, endPoint x: 687, endPoint y: 279, distance: 138.4
click at [687, 279] on span "Amigoscode swag box" at bounding box center [621, 271] width 144 height 17
click at [726, 249] on h3 "FEATURES" at bounding box center [581, 250] width 415 height 23
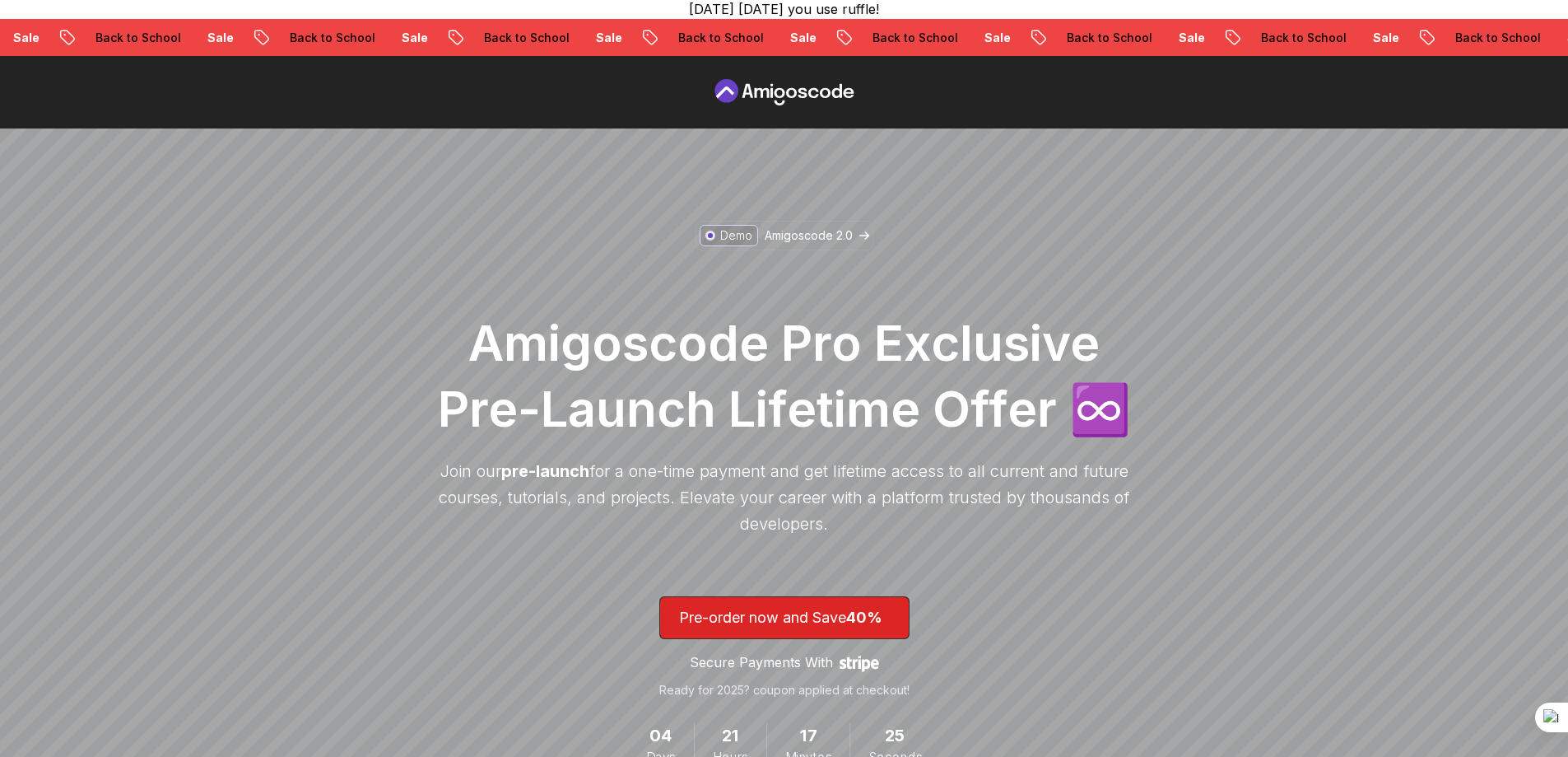
scroll to position [0, 0]
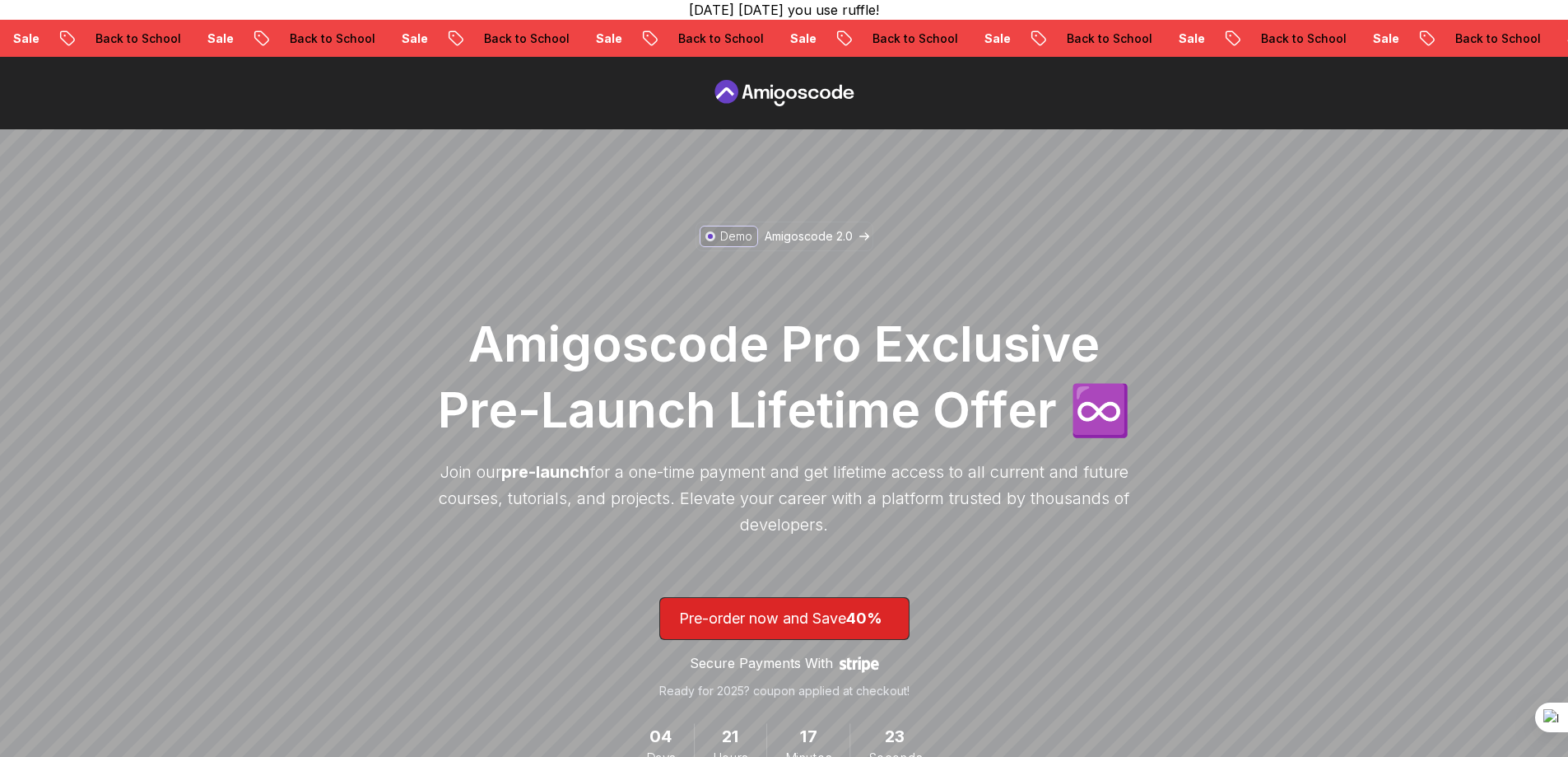
drag, startPoint x: 533, startPoint y: 93, endPoint x: 539, endPoint y: 109, distance: 17.1
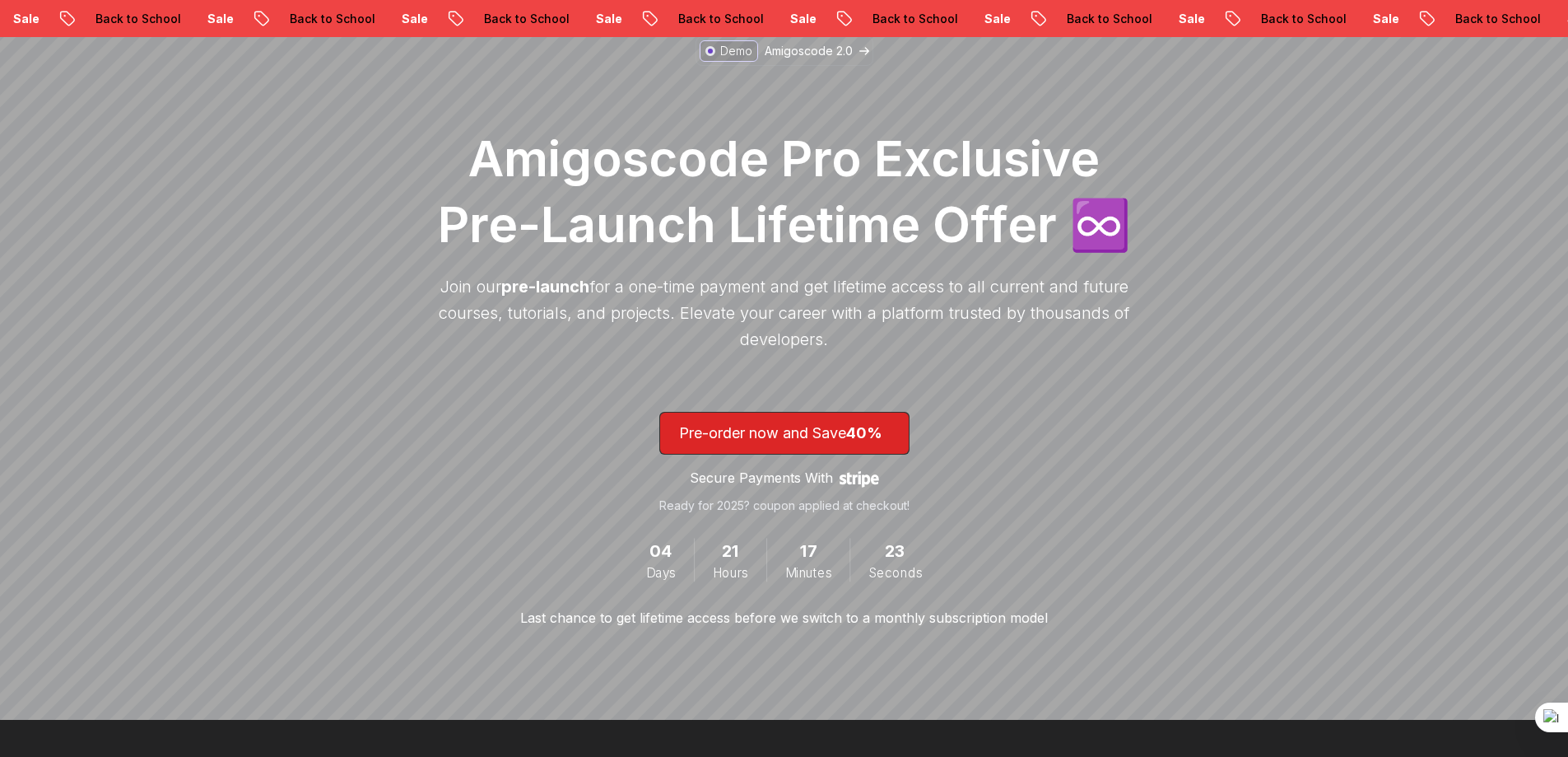
scroll to position [192, 0]
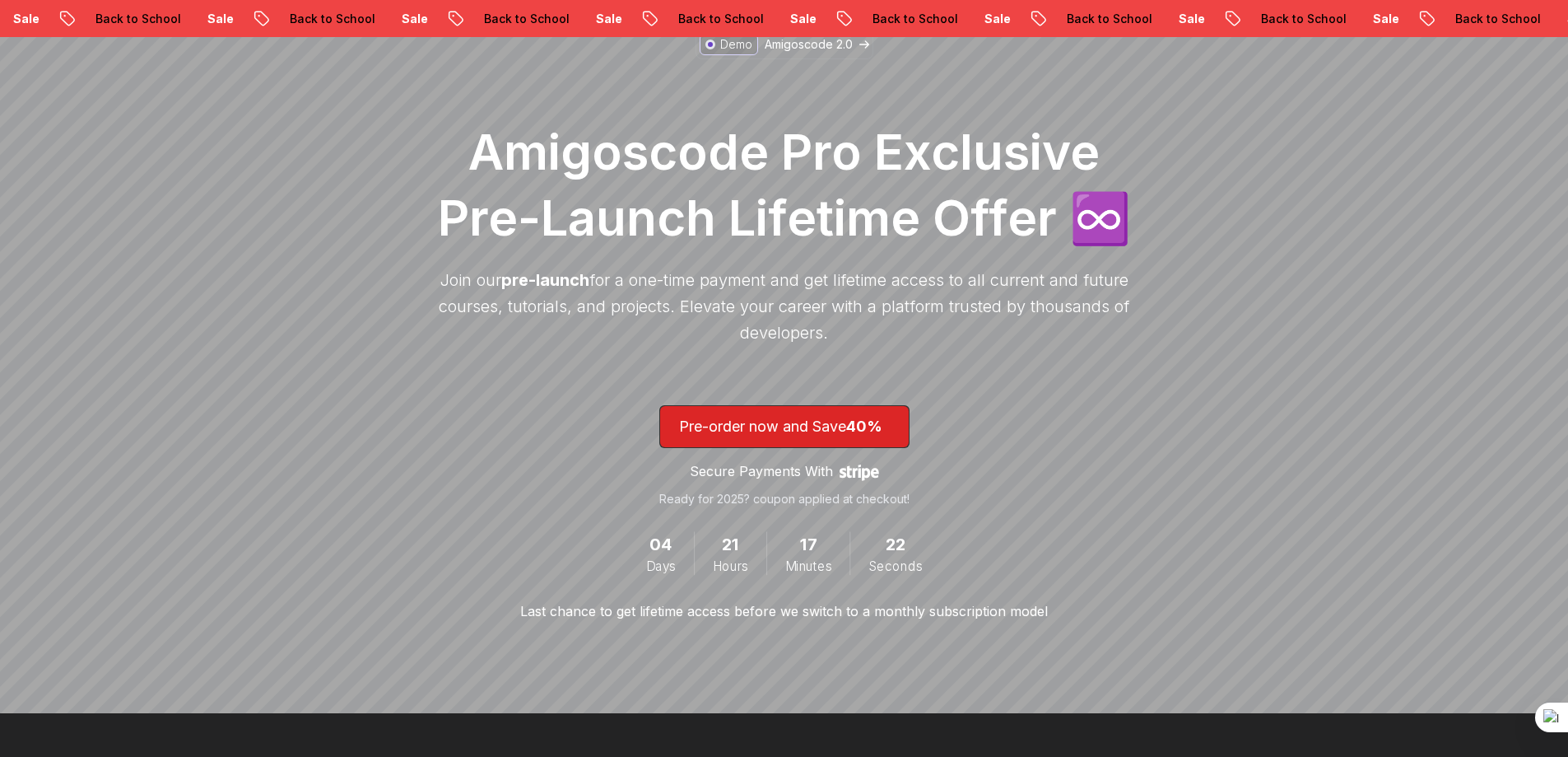
drag, startPoint x: 484, startPoint y: 128, endPoint x: 471, endPoint y: 130, distance: 13.2
